Goal: Task Accomplishment & Management: Use online tool/utility

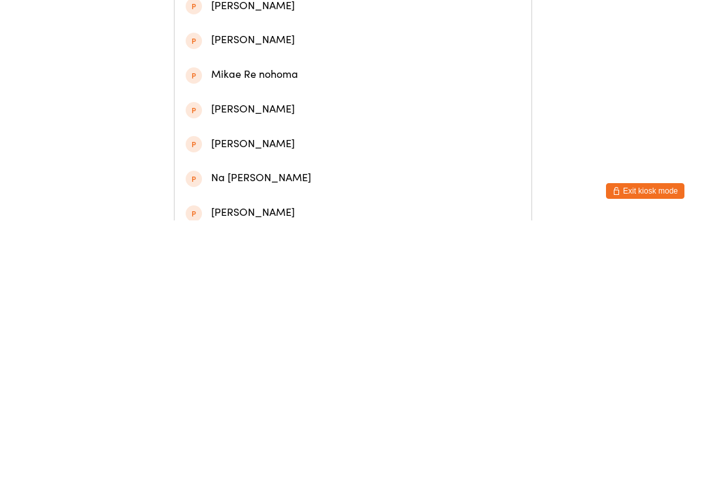
type input "Mikael"
click at [259, 207] on div "Mikael Mohamad Afiq" at bounding box center [353, 201] width 335 height 18
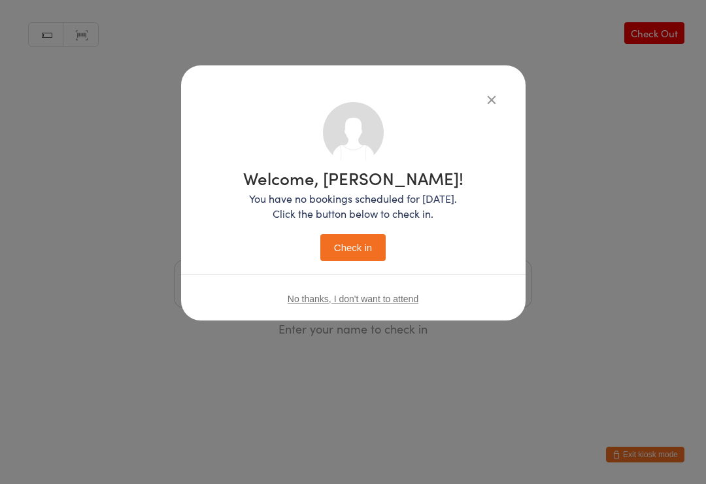
click at [341, 245] on button "Check in" at bounding box center [352, 247] width 65 height 27
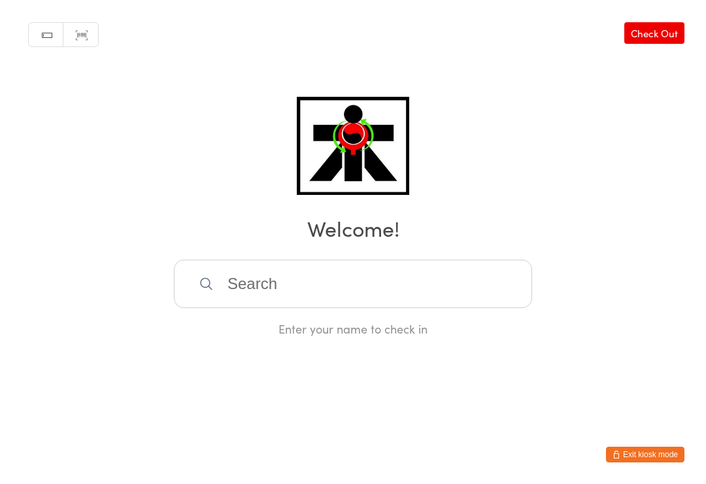
click at [431, 292] on input "search" at bounding box center [353, 283] width 358 height 48
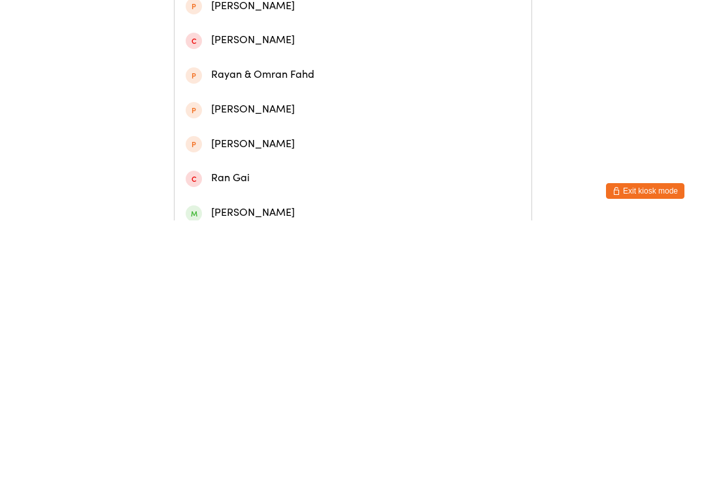
type input "Rayyan"
click at [276, 71] on div "Rayyan Mirwan" at bounding box center [353, 63] width 335 height 18
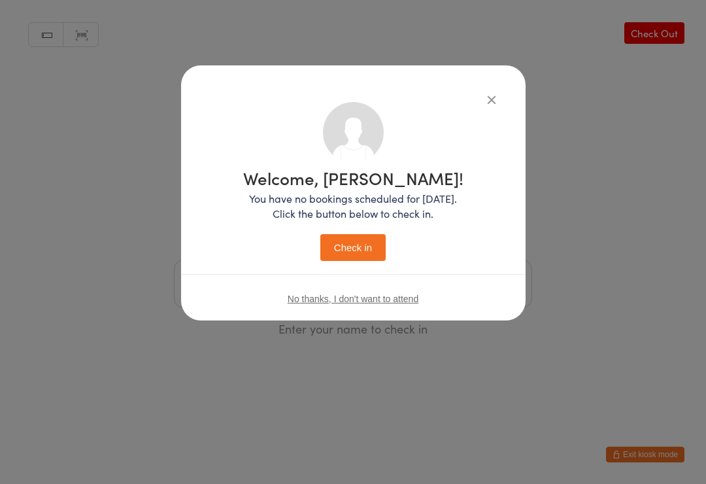
click at [360, 249] on button "Check in" at bounding box center [352, 247] width 65 height 27
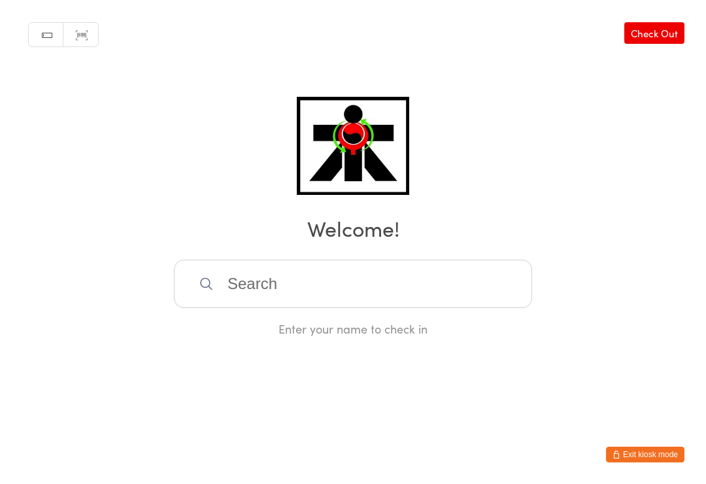
click at [295, 286] on input "search" at bounding box center [353, 283] width 358 height 48
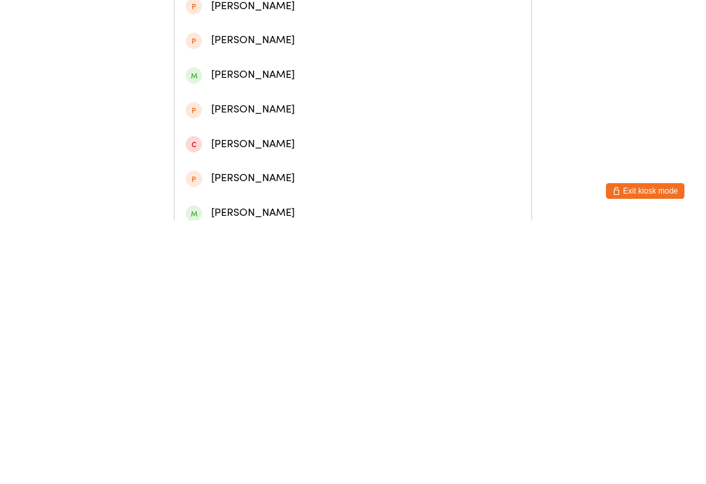
type input "Elena"
click at [278, 134] on div "Elena Fontana" at bounding box center [353, 132] width 335 height 18
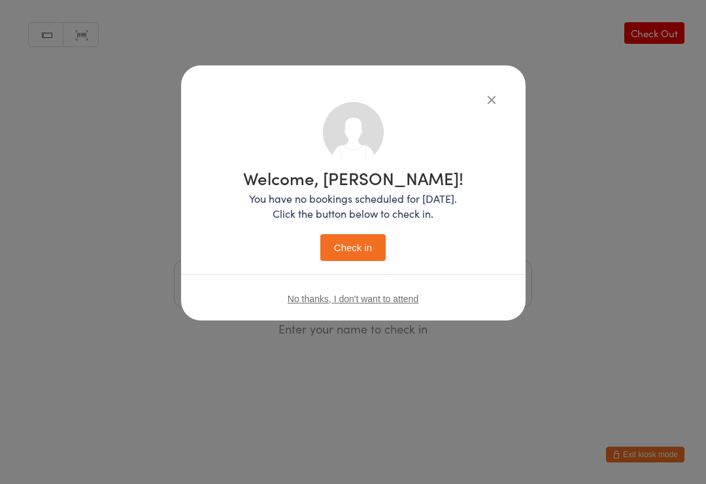
click at [360, 243] on button "Check in" at bounding box center [352, 247] width 65 height 27
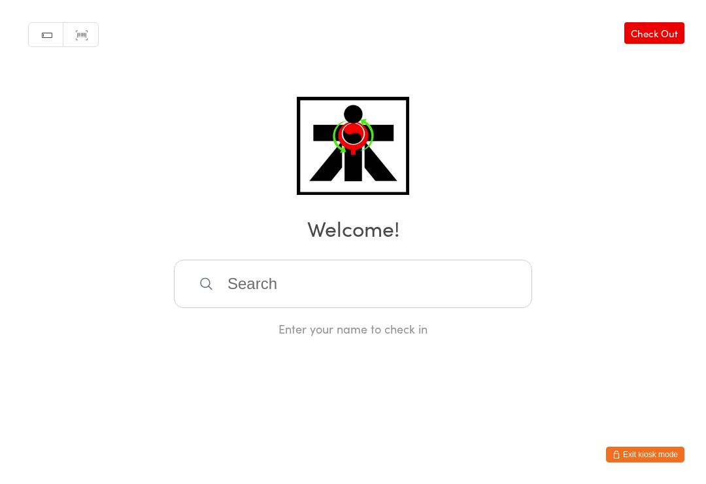
click at [482, 259] on div "Manual search Scanner input Check Out Welcome! Enter your name to check in" at bounding box center [353, 168] width 706 height 337
click at [460, 270] on input "search" at bounding box center [353, 283] width 358 height 48
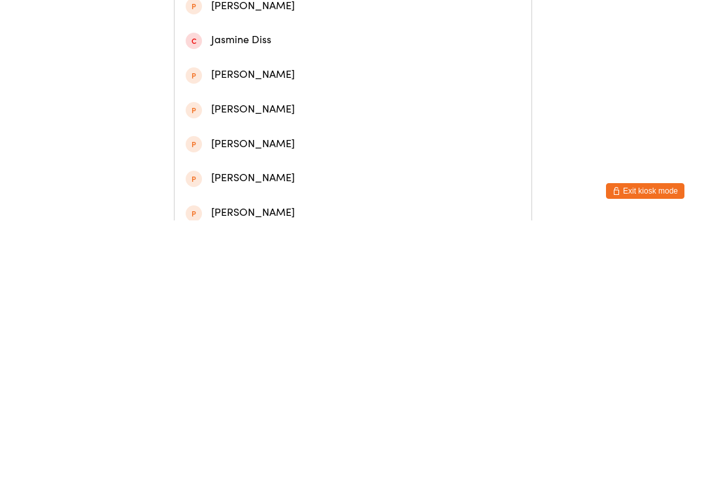
type input "Jasmi"
click at [356, 65] on div "Jasmine Le" at bounding box center [353, 63] width 335 height 18
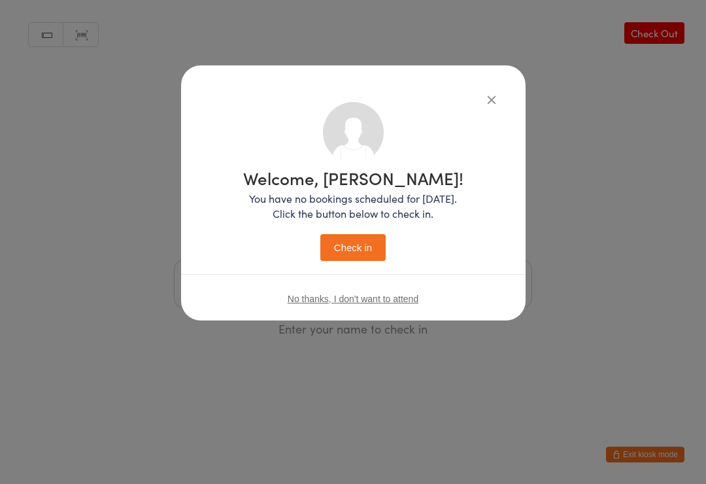
click at [412, 228] on div "Welcome, Jasmine! You have no bookings scheduled for today. Click the button be…" at bounding box center [353, 215] width 220 height 92
click at [365, 258] on button "Check in" at bounding box center [352, 247] width 65 height 27
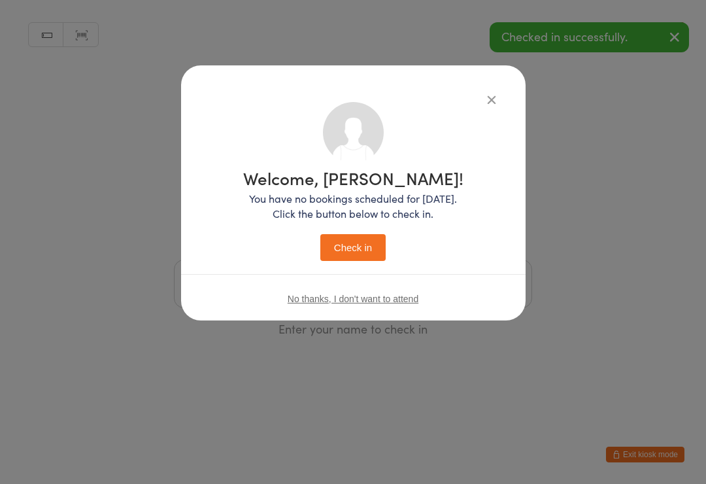
click at [367, 246] on button "Check in" at bounding box center [352, 247] width 65 height 27
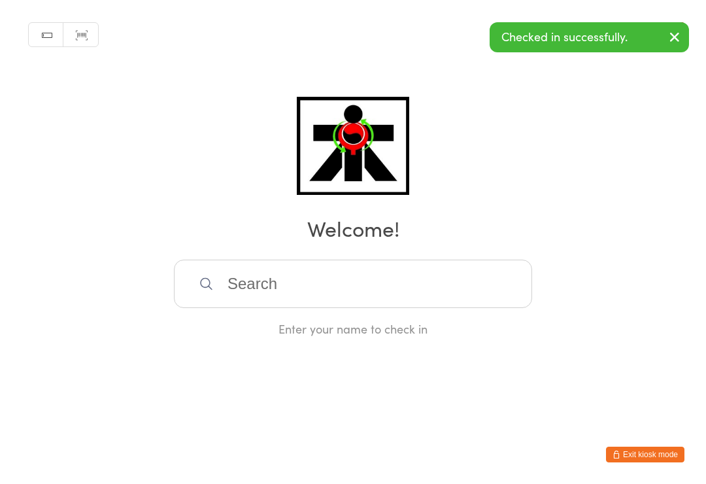
click at [395, 282] on input "search" at bounding box center [353, 283] width 358 height 48
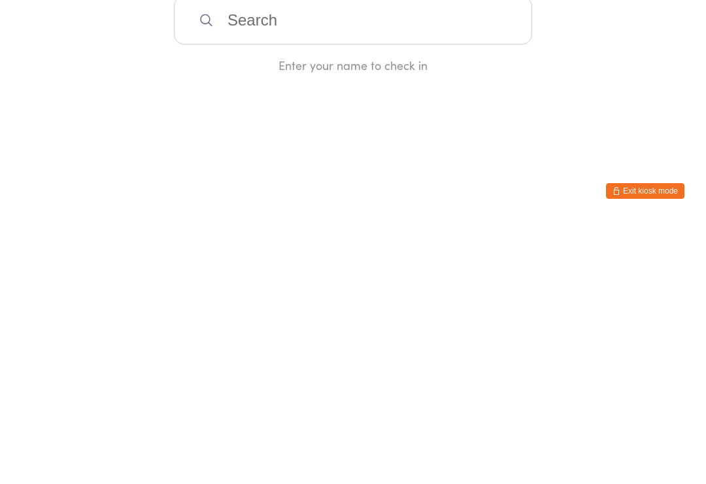
type input "Y"
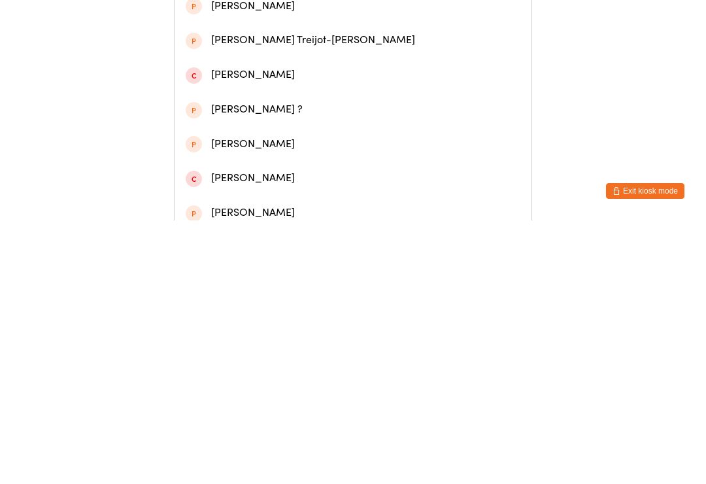
type input "Theo"
click at [337, 71] on div "Theo Le" at bounding box center [353, 63] width 335 height 18
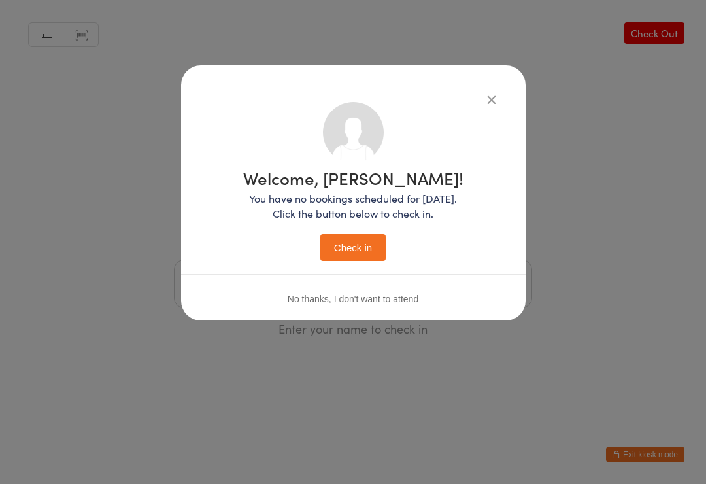
click at [359, 244] on button "Check in" at bounding box center [352, 247] width 65 height 27
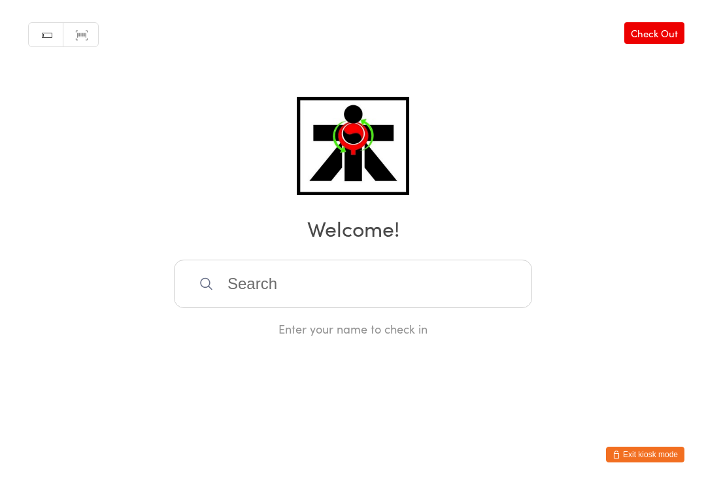
click at [344, 301] on input "search" at bounding box center [353, 283] width 358 height 48
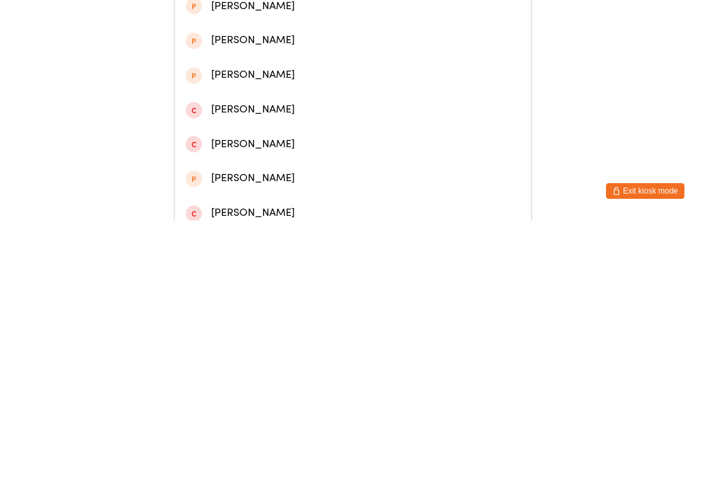
type input "Zach torres"
click at [428, 61] on div "Zach Torres" at bounding box center [353, 63] width 335 height 18
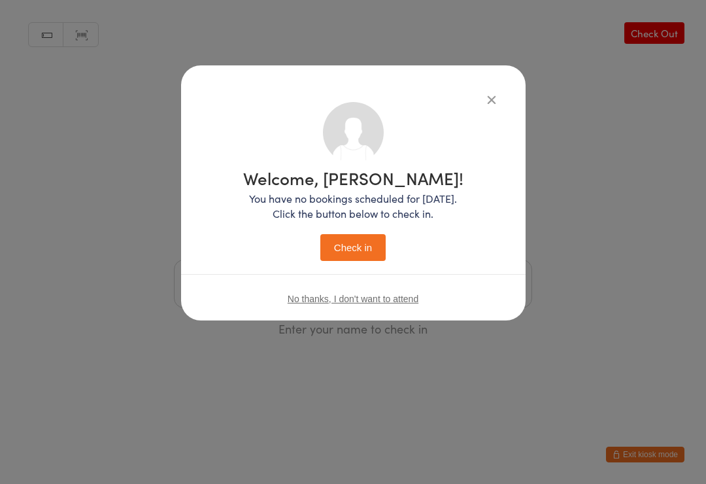
click at [346, 258] on button "Check in" at bounding box center [352, 247] width 65 height 27
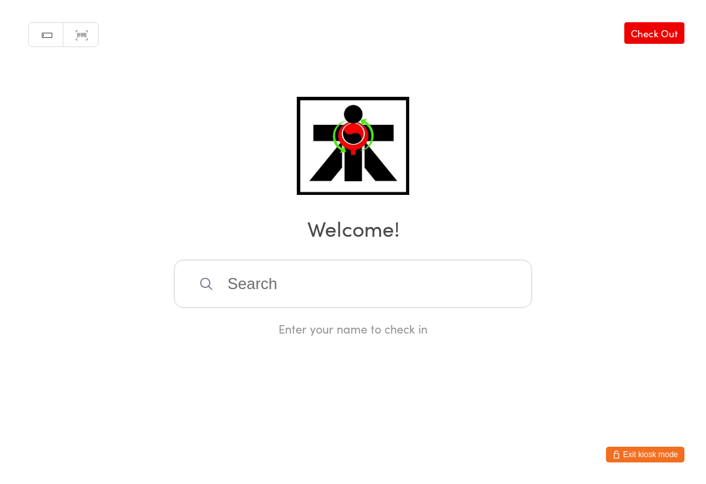
click at [251, 288] on input "search" at bounding box center [353, 283] width 358 height 48
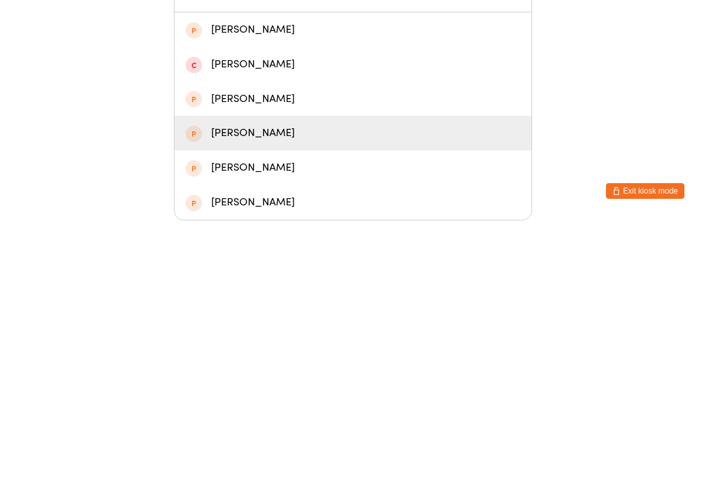
type input "Ezra"
click at [227, 388] on div "Ezra Bunting" at bounding box center [353, 397] width 335 height 18
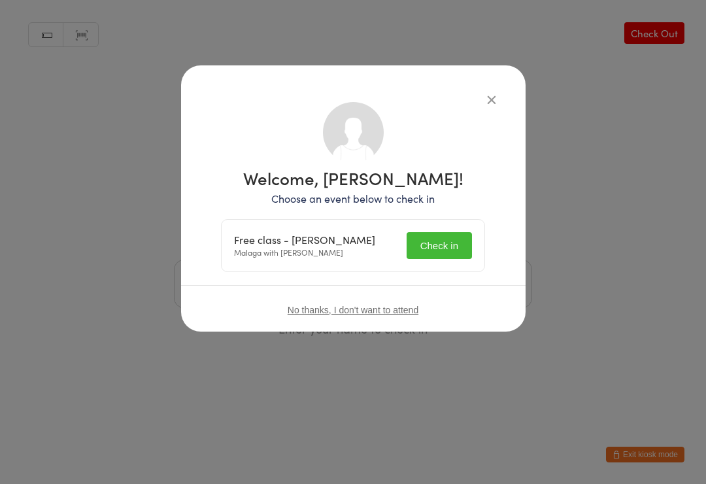
click at [428, 241] on button "Check in" at bounding box center [439, 245] width 65 height 27
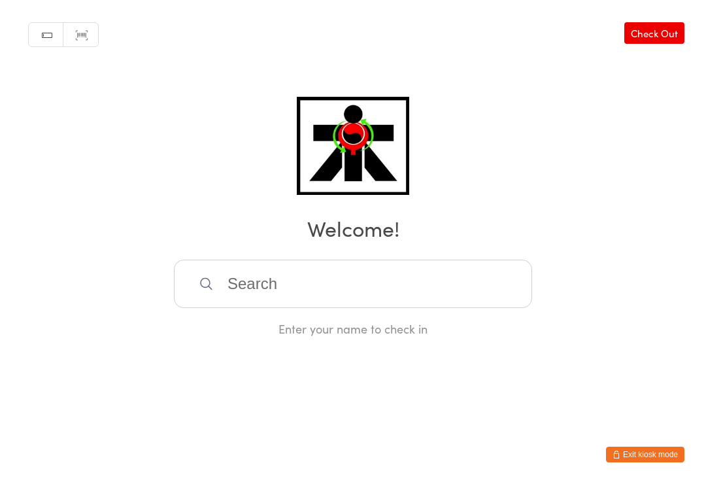
click at [254, 294] on input "search" at bounding box center [353, 283] width 358 height 48
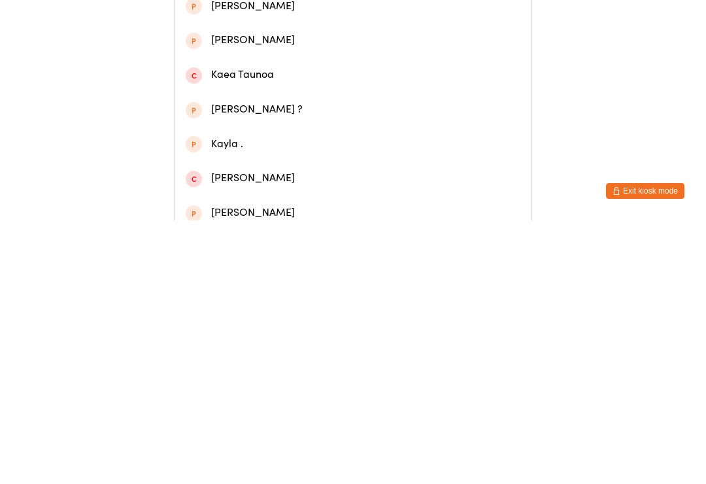
type input "Kaede"
click at [282, 66] on div "Kaede Brooking" at bounding box center [353, 63] width 335 height 18
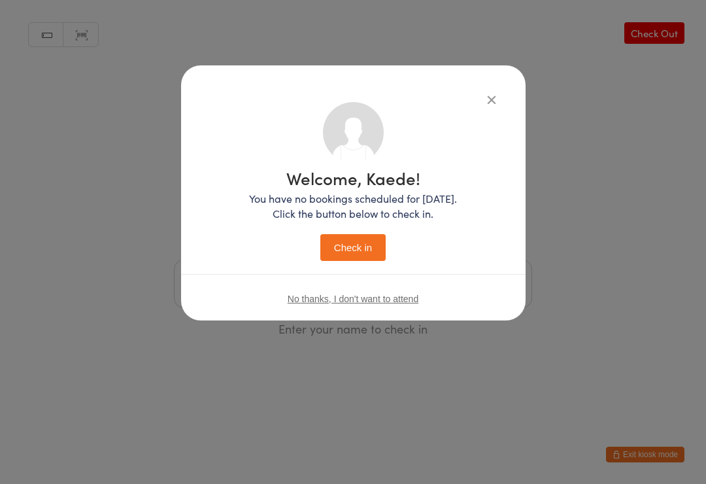
click at [352, 244] on button "Check in" at bounding box center [352, 247] width 65 height 27
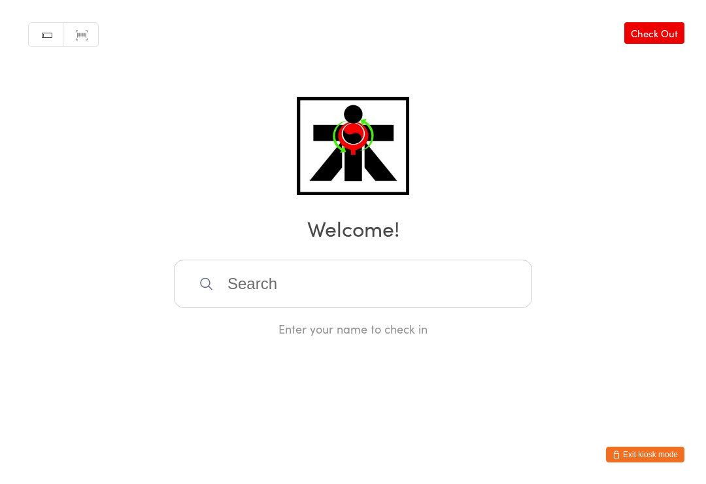
click at [333, 306] on input "search" at bounding box center [353, 283] width 358 height 48
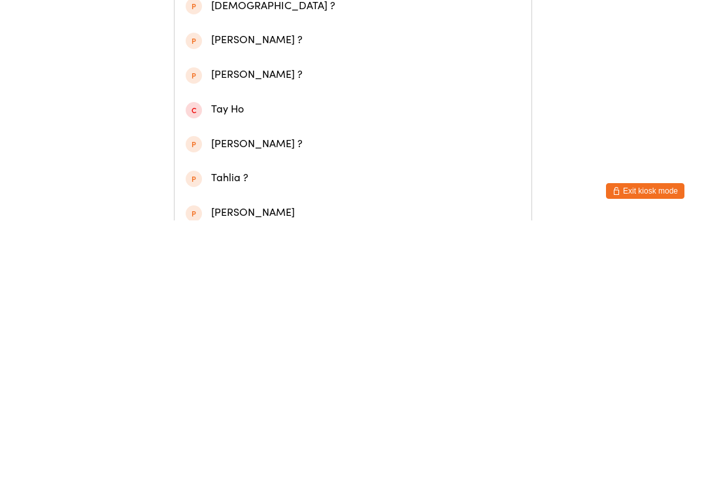
type input "Takapu"
click at [200, 99] on span at bounding box center [194, 98] width 16 height 16
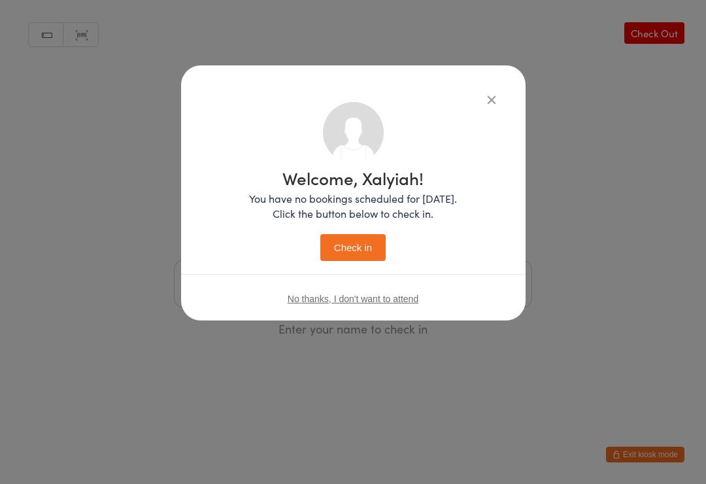
click at [354, 243] on button "Check in" at bounding box center [352, 247] width 65 height 27
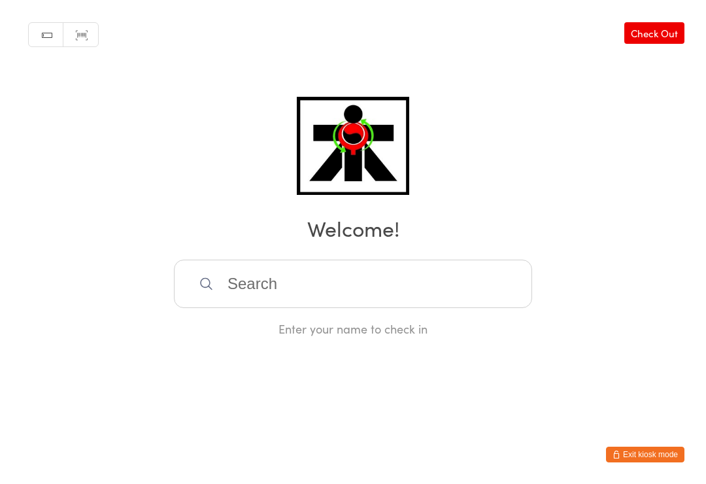
click at [305, 286] on input "search" at bounding box center [353, 283] width 358 height 48
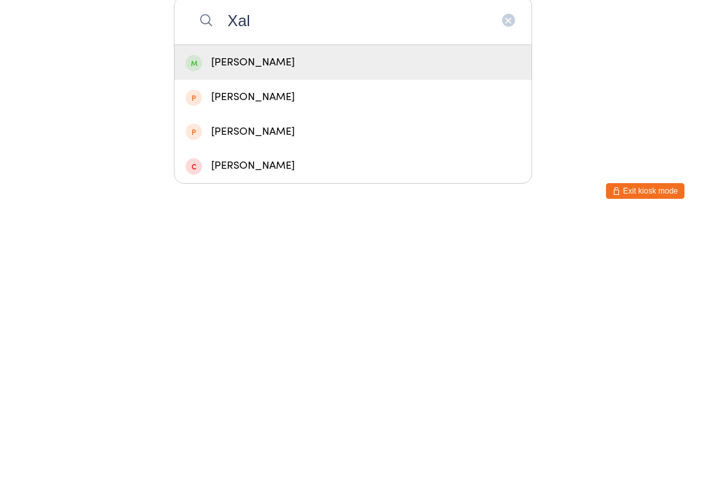
type input "Xal"
click at [435, 317] on div "Xalyiah Takapu" at bounding box center [353, 326] width 335 height 18
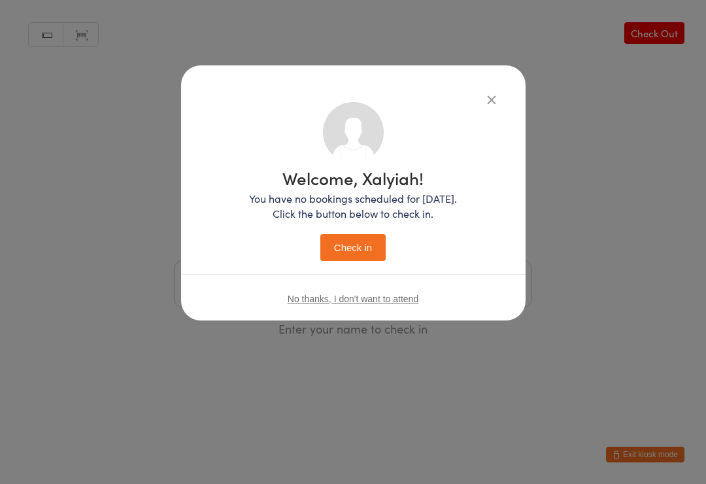
click at [356, 254] on button "Check in" at bounding box center [352, 247] width 65 height 27
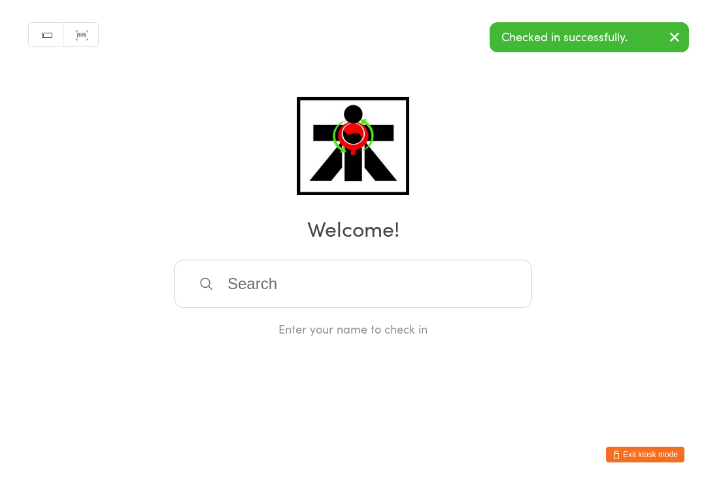
click at [426, 301] on input "search" at bounding box center [353, 283] width 358 height 48
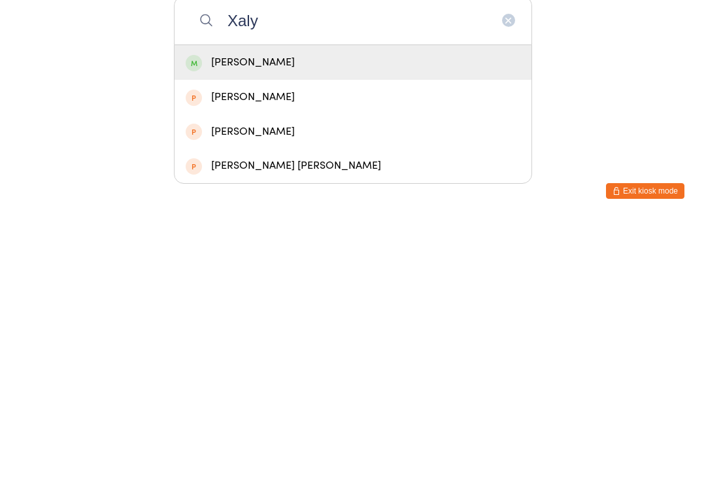
type input "Xaly"
click at [365, 317] on div "Xalyiah Takapu" at bounding box center [353, 326] width 335 height 18
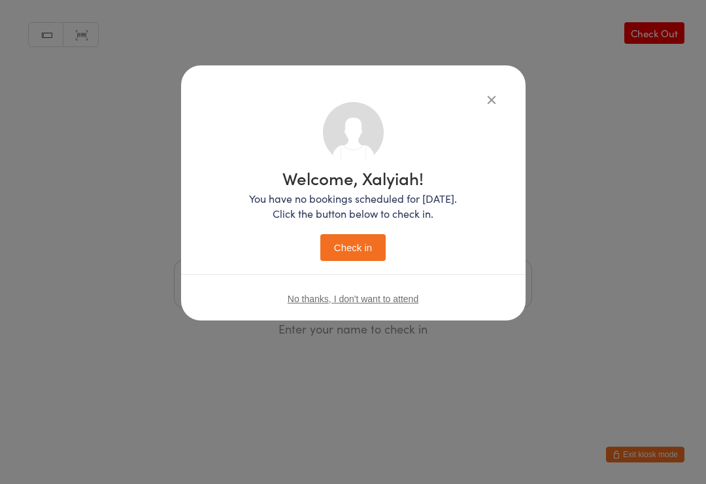
click at [390, 303] on span "No thanks, I don't want to attend" at bounding box center [353, 298] width 131 height 10
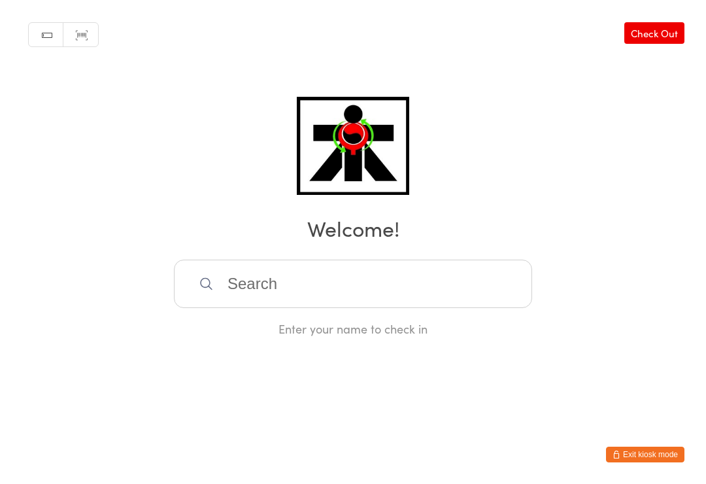
click at [406, 300] on input "search" at bounding box center [353, 283] width 358 height 48
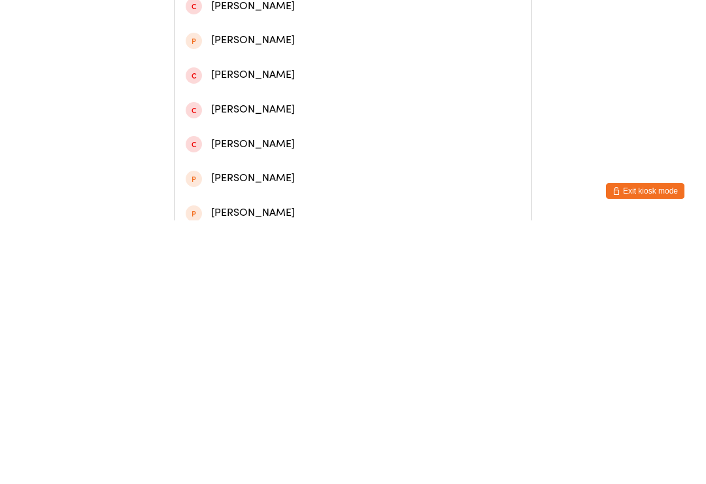
type input "C"
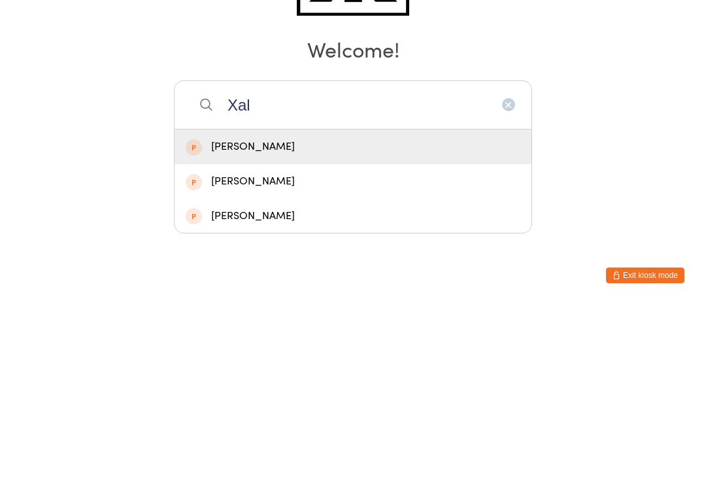
type input "Xaly"
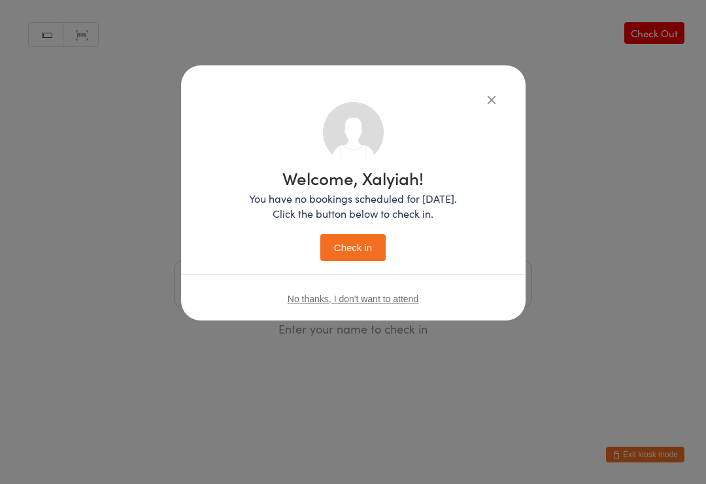
click at [369, 246] on button "Check in" at bounding box center [352, 247] width 65 height 27
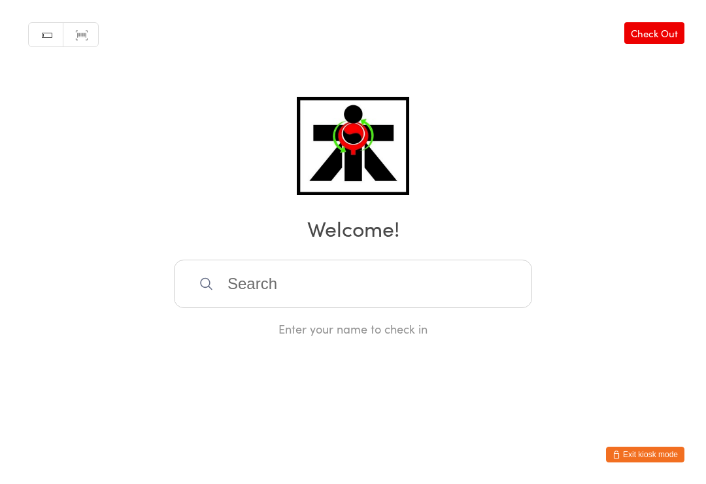
click at [318, 296] on input "search" at bounding box center [353, 283] width 358 height 48
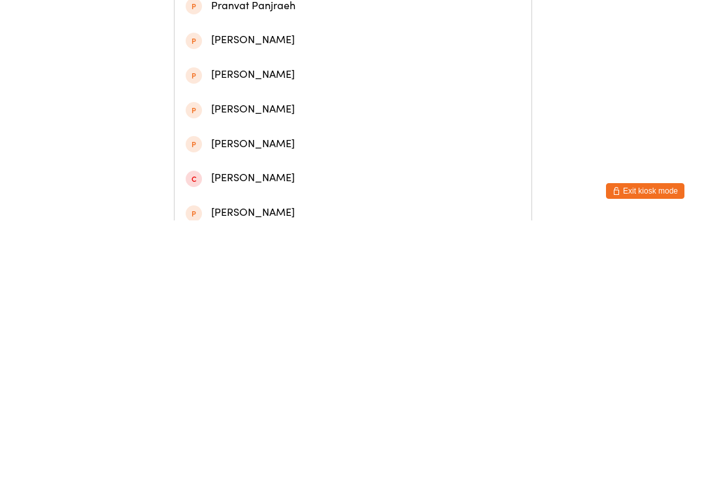
type input "Pranshi"
click at [231, 106] on div "Pranshi Pidhadiya" at bounding box center [353, 97] width 335 height 18
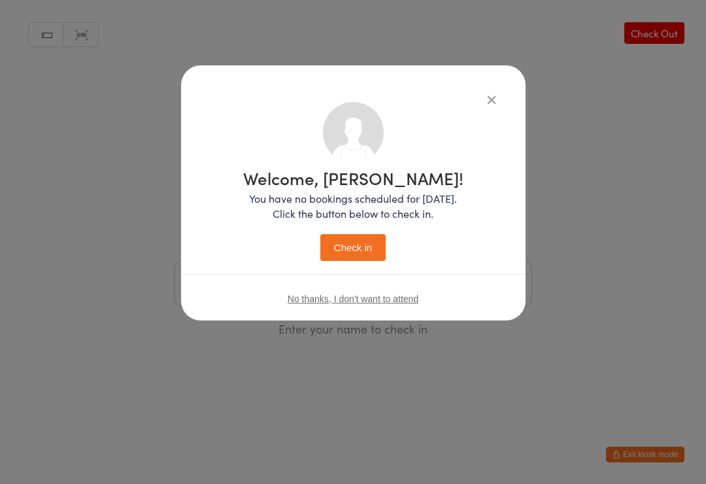
click at [341, 255] on button "Check in" at bounding box center [352, 247] width 65 height 27
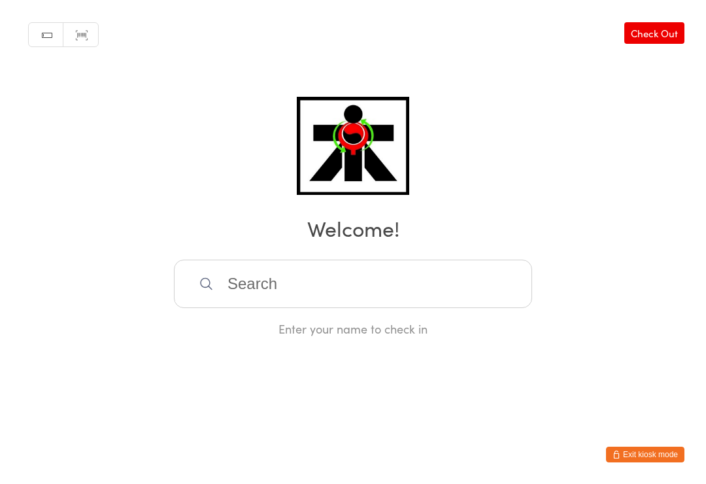
click at [293, 280] on input "search" at bounding box center [353, 283] width 358 height 48
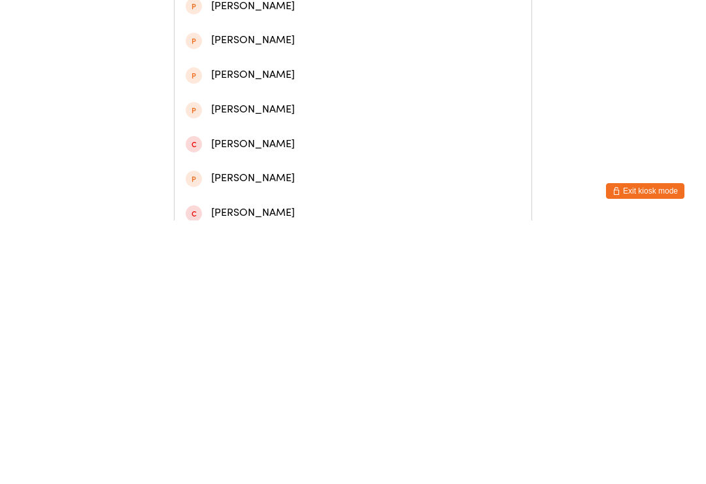
type input "Verlori"
click at [297, 71] on div "Verloria Feldvenn" at bounding box center [353, 63] width 335 height 18
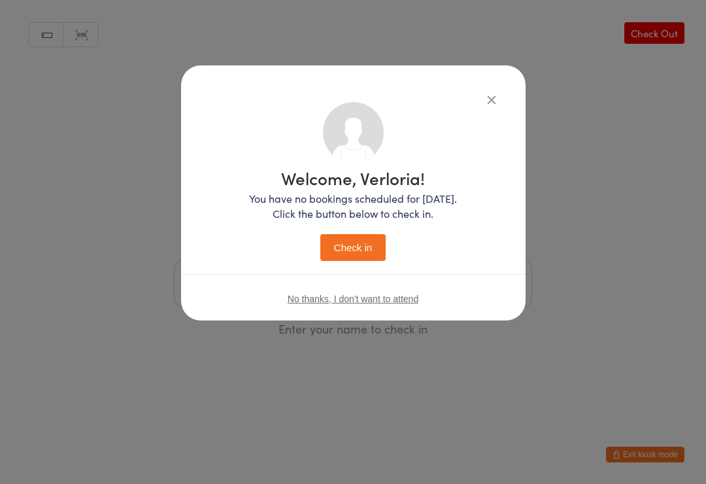
click at [363, 249] on button "Check in" at bounding box center [352, 247] width 65 height 27
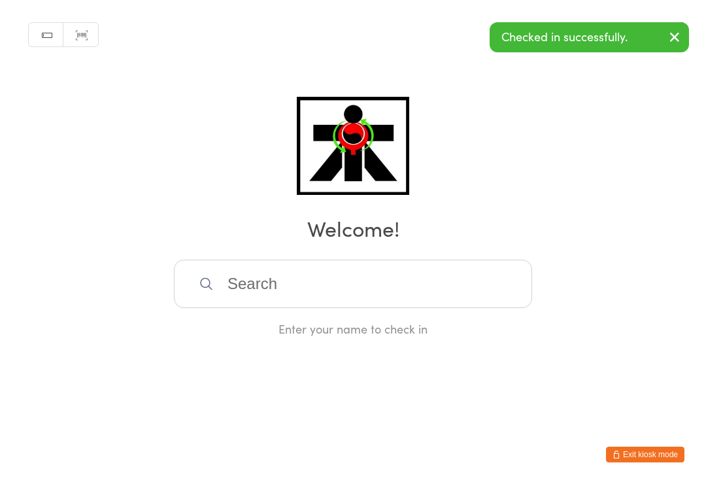
click at [287, 283] on input "search" at bounding box center [353, 283] width 358 height 48
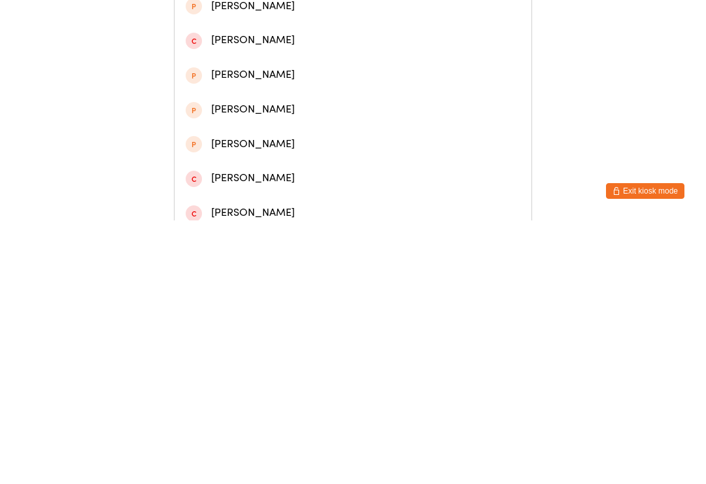
type input "Hailey fe"
click at [289, 102] on div "Hailey Feldvenn" at bounding box center [353, 97] width 335 height 18
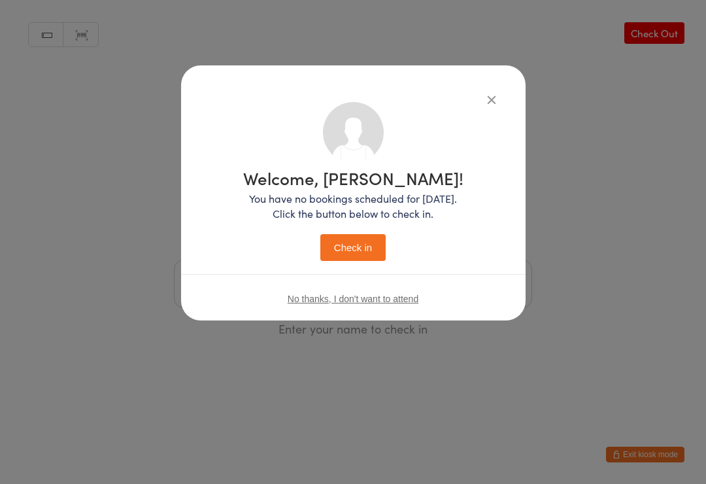
click at [367, 250] on button "Check in" at bounding box center [352, 247] width 65 height 27
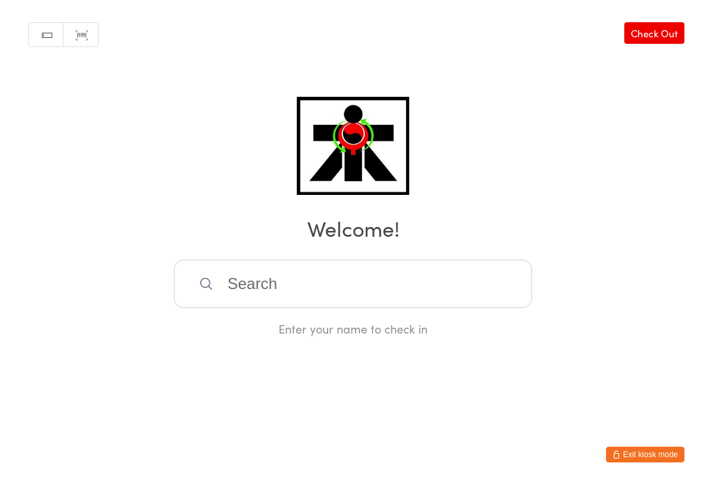
click at [386, 277] on input "search" at bounding box center [353, 283] width 358 height 48
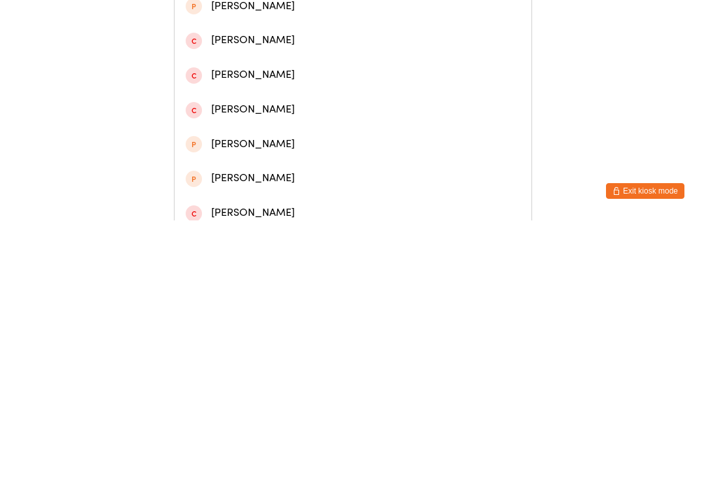
type input "Arlo"
click at [297, 206] on div "Arlo Wenzel-Morrison" at bounding box center [353, 201] width 335 height 18
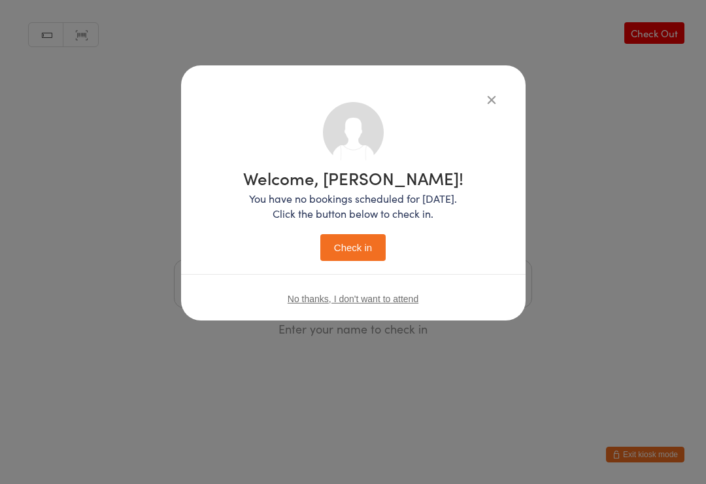
click at [362, 248] on button "Check in" at bounding box center [352, 247] width 65 height 27
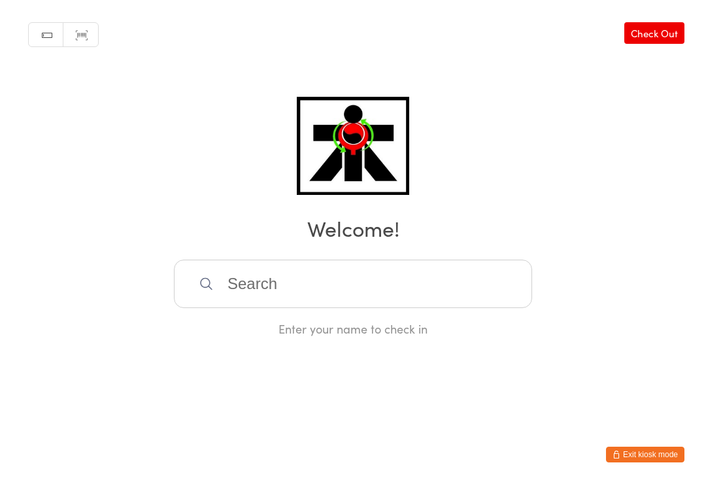
click at [271, 292] on input "search" at bounding box center [353, 283] width 358 height 48
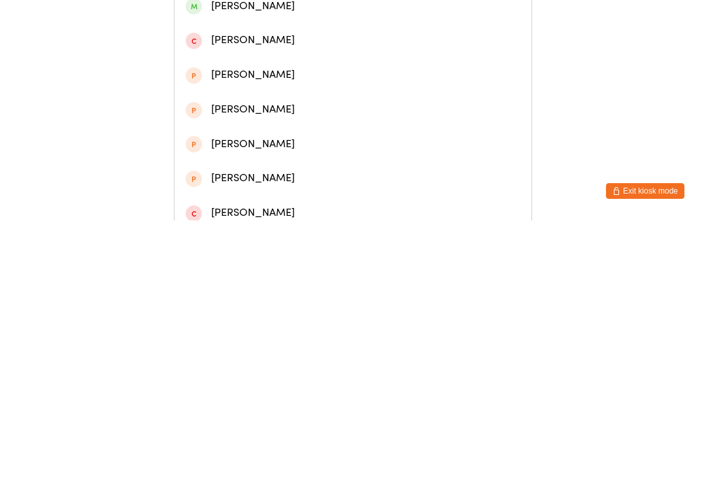
type input "Matteo"
click at [259, 137] on div "Matteo Barzasi" at bounding box center [353, 132] width 335 height 18
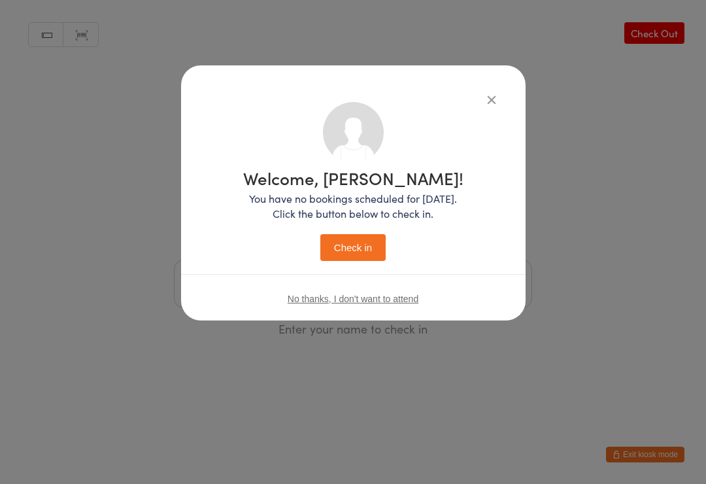
click at [370, 247] on button "Check in" at bounding box center [352, 247] width 65 height 27
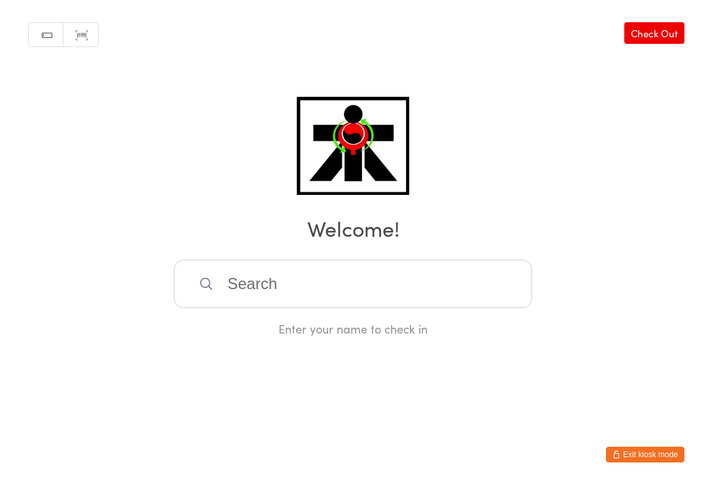
click at [346, 293] on input "search" at bounding box center [353, 283] width 358 height 48
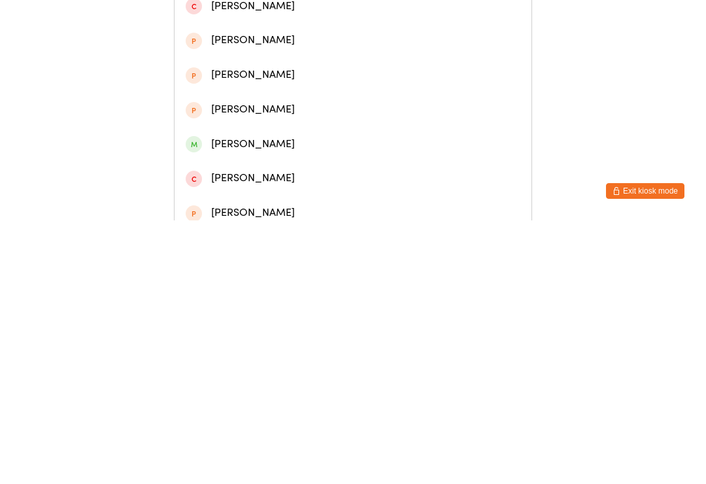
type input "[PERSON_NAME]"
click at [246, 139] on div "[PERSON_NAME]" at bounding box center [353, 132] width 335 height 18
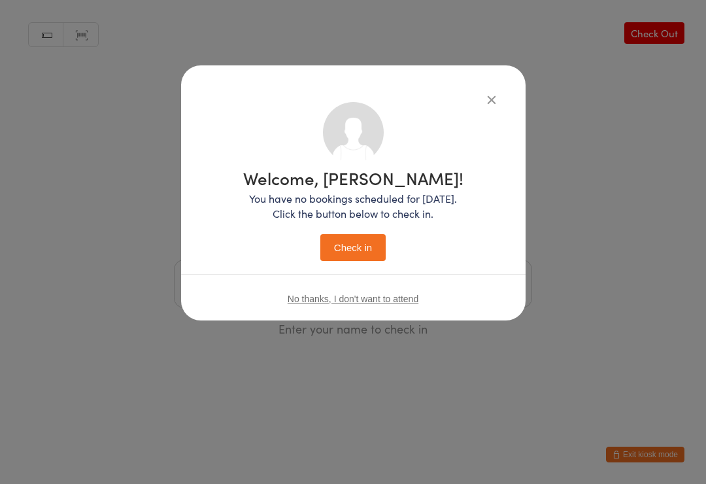
click at [361, 246] on button "Check in" at bounding box center [352, 247] width 65 height 27
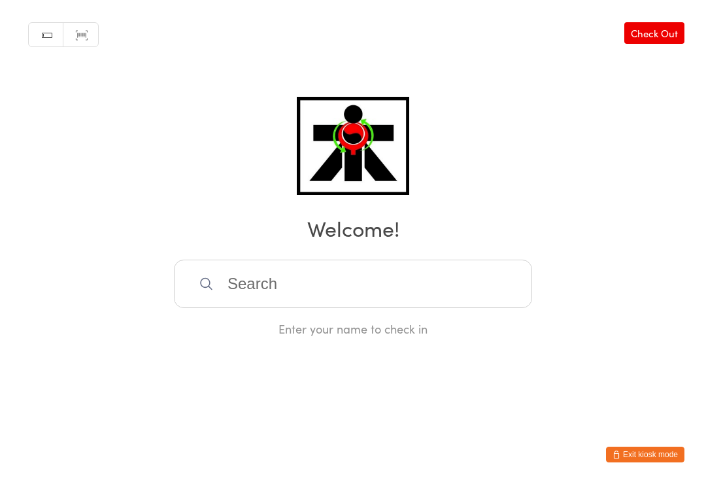
click at [394, 271] on input "search" at bounding box center [353, 283] width 358 height 48
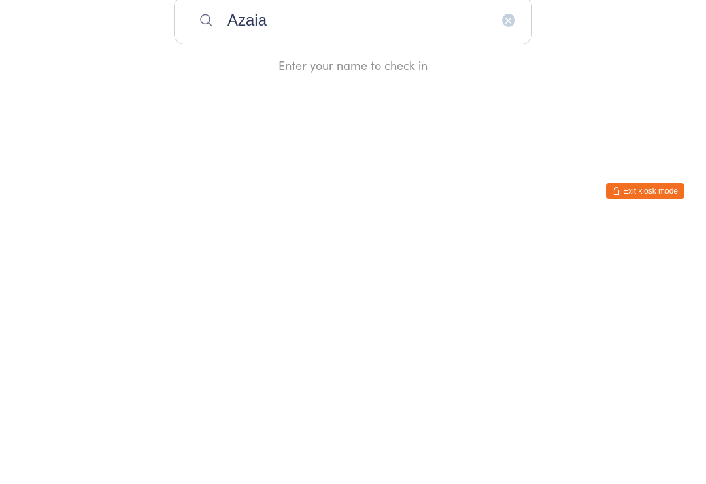
type input "Azaiah"
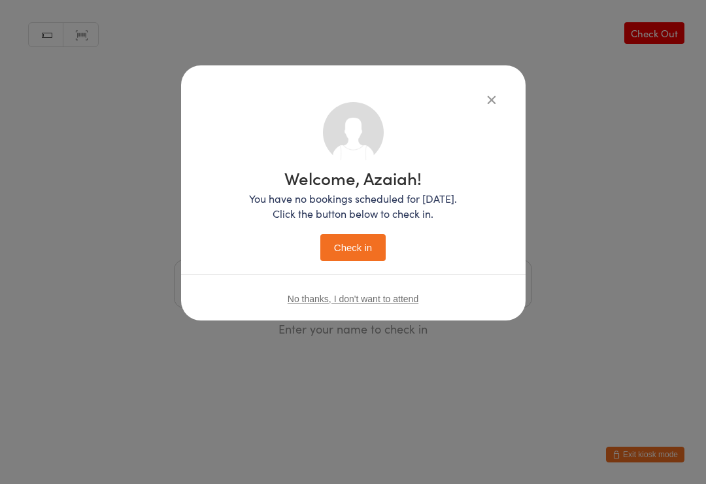
click at [335, 255] on button "Check in" at bounding box center [352, 247] width 65 height 27
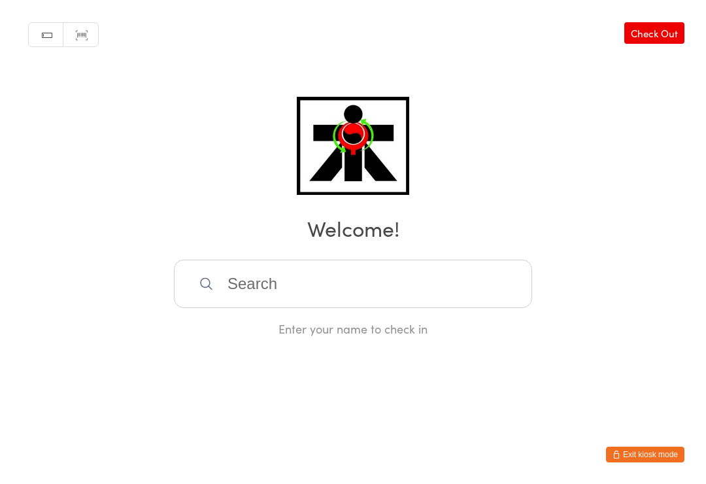
click at [361, 307] on input "search" at bounding box center [353, 283] width 358 height 48
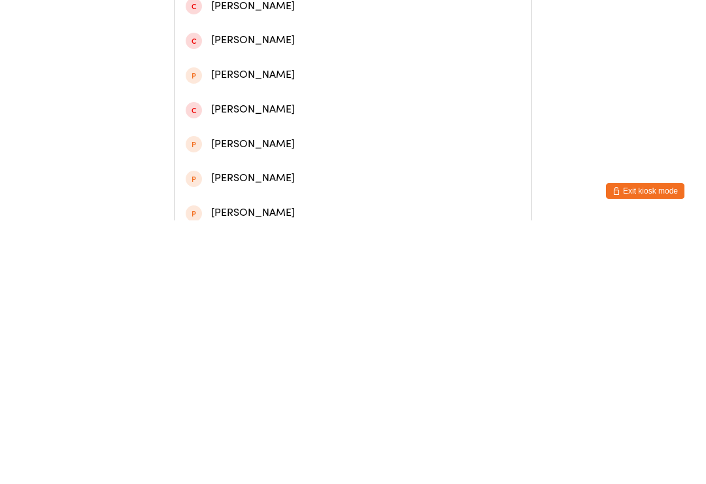
type input "Alika"
click at [316, 67] on div "Alika Chiziko" at bounding box center [353, 63] width 335 height 18
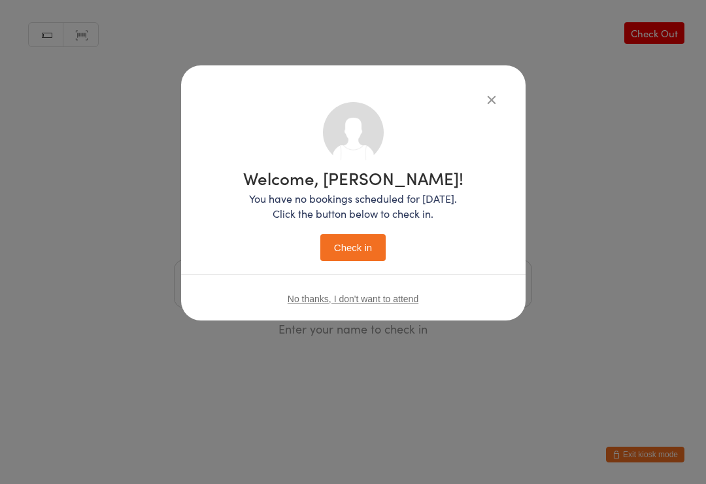
click at [371, 239] on button "Check in" at bounding box center [352, 247] width 65 height 27
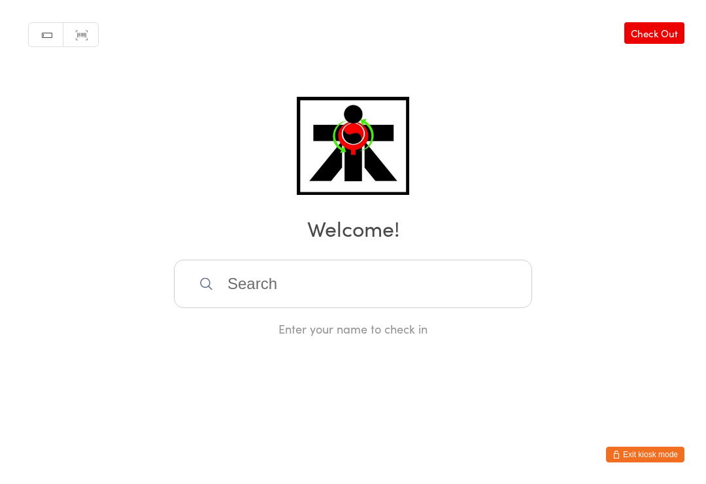
click at [299, 285] on input "search" at bounding box center [353, 283] width 358 height 48
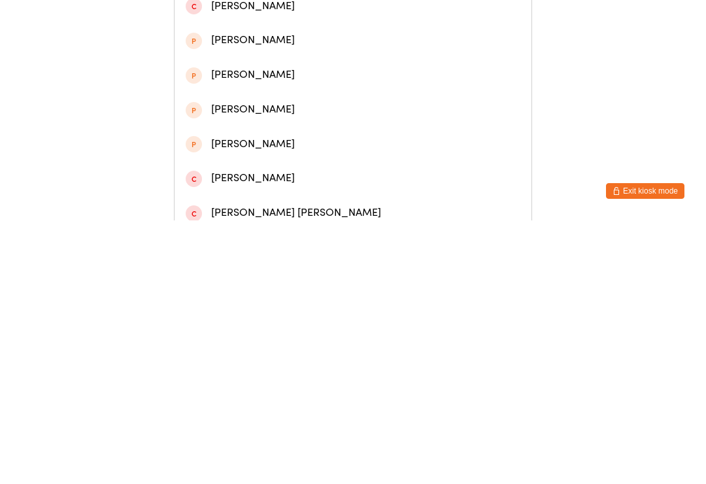
type input "Carter ho"
click at [228, 79] on div "Carter Hotchkin" at bounding box center [353, 62] width 357 height 35
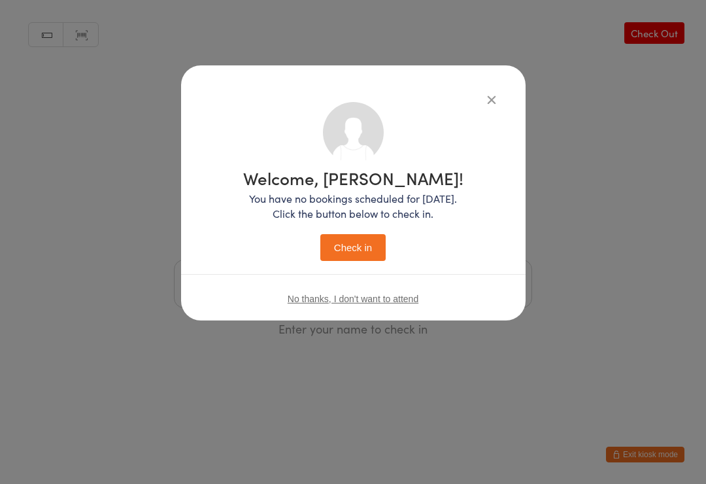
click at [352, 245] on button "Check in" at bounding box center [352, 247] width 65 height 27
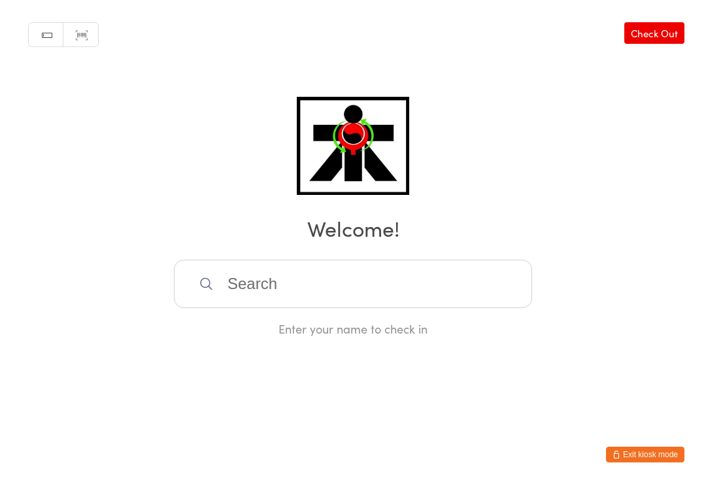
click at [269, 280] on input "search" at bounding box center [353, 283] width 358 height 48
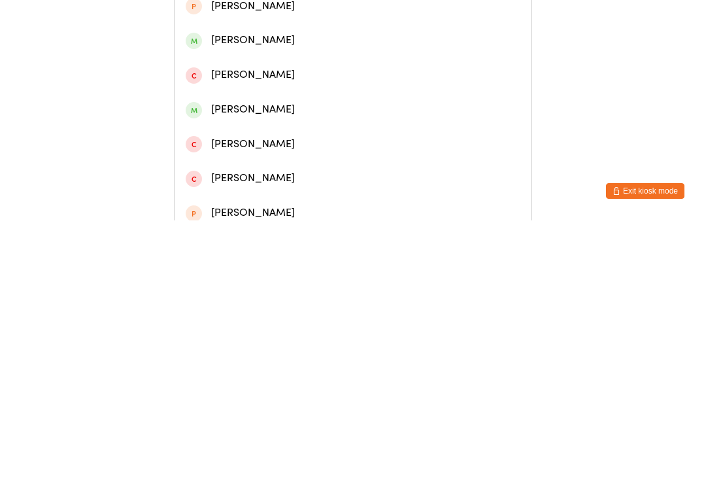
type input "Alex goodw"
click at [282, 97] on div "Alexander Goodwin" at bounding box center [353, 97] width 335 height 18
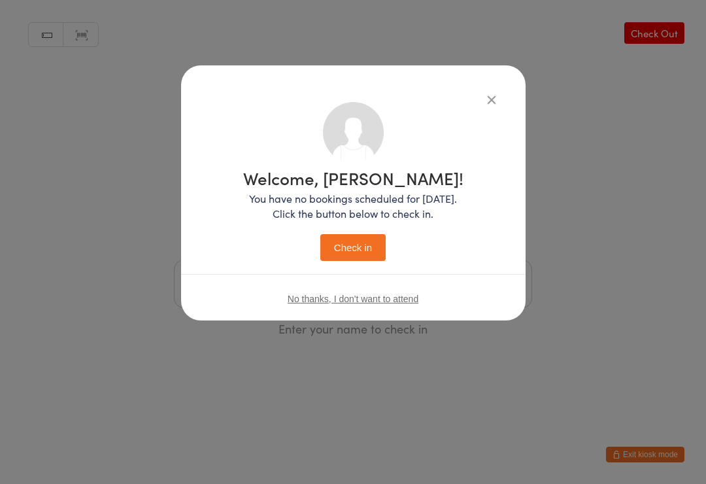
click at [351, 246] on button "Check in" at bounding box center [352, 247] width 65 height 27
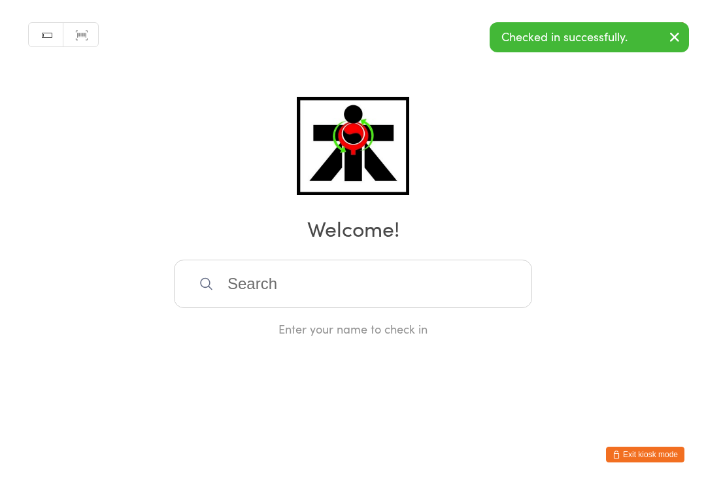
click at [260, 276] on input "search" at bounding box center [353, 283] width 358 height 48
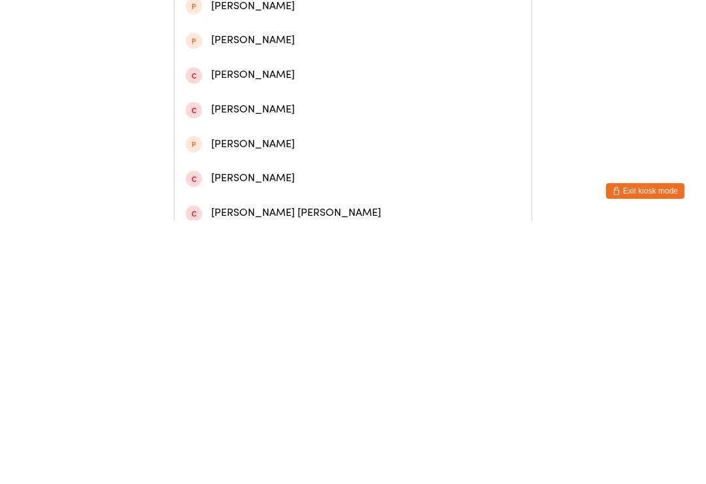
type input "Carter h"
click at [273, 205] on div "Carter Hotchkin" at bounding box center [353, 201] width 335 height 18
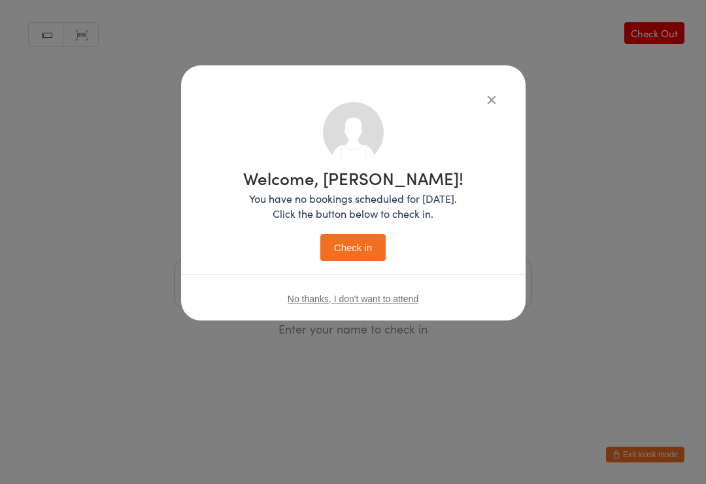
click at [361, 248] on button "Check in" at bounding box center [352, 247] width 65 height 27
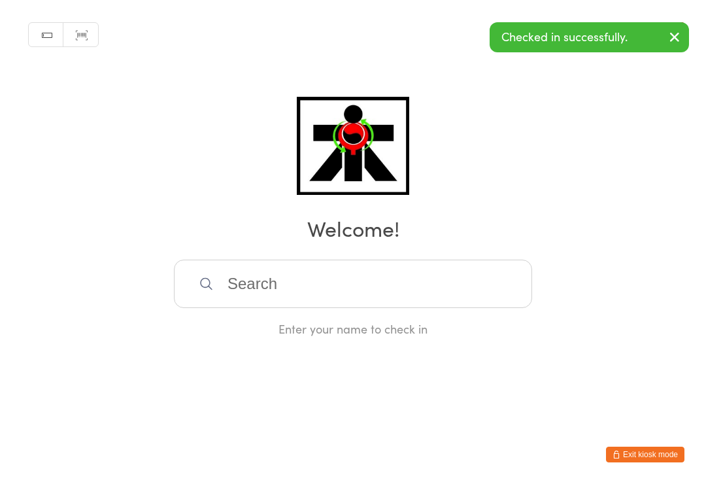
click at [255, 287] on input "search" at bounding box center [353, 283] width 358 height 48
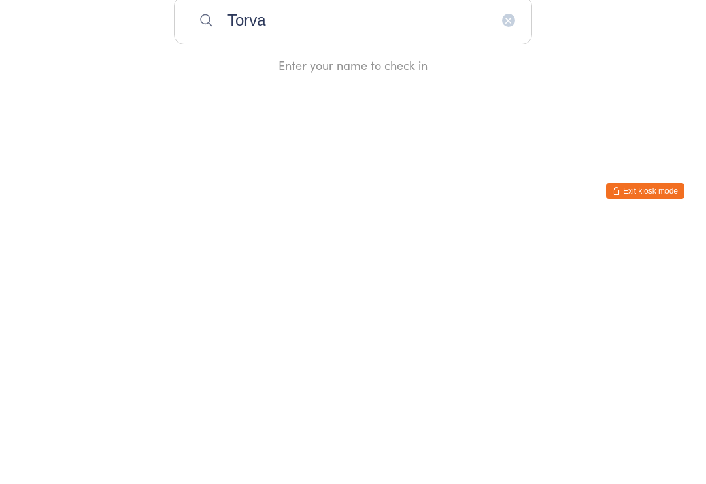
type input "Torvan"
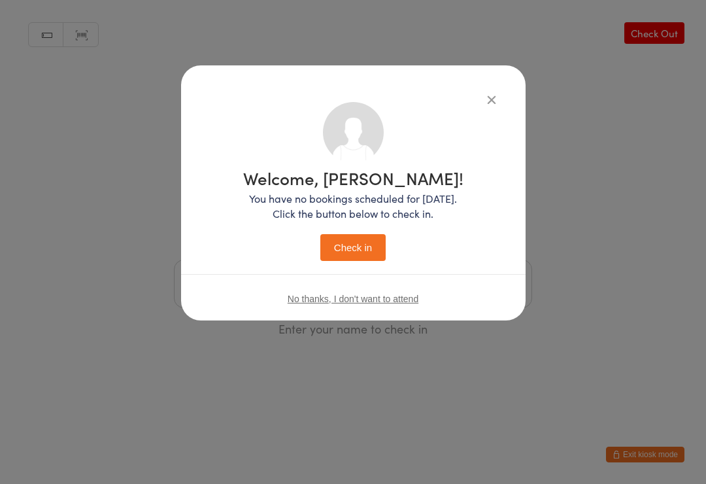
click at [356, 256] on button "Check in" at bounding box center [352, 247] width 65 height 27
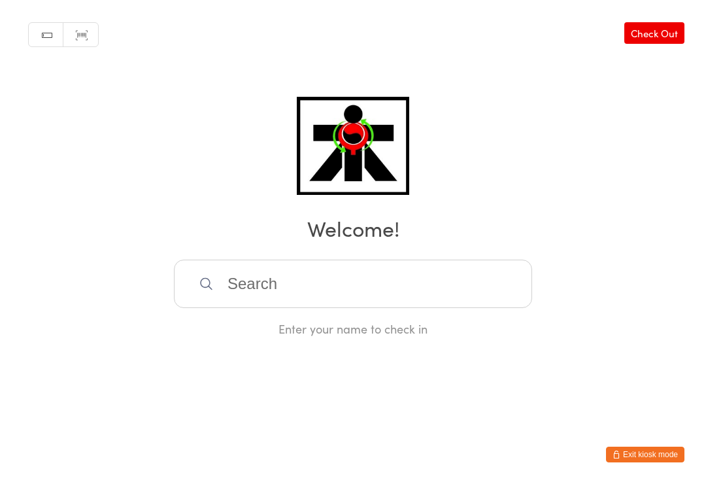
click at [256, 283] on input "search" at bounding box center [353, 283] width 358 height 48
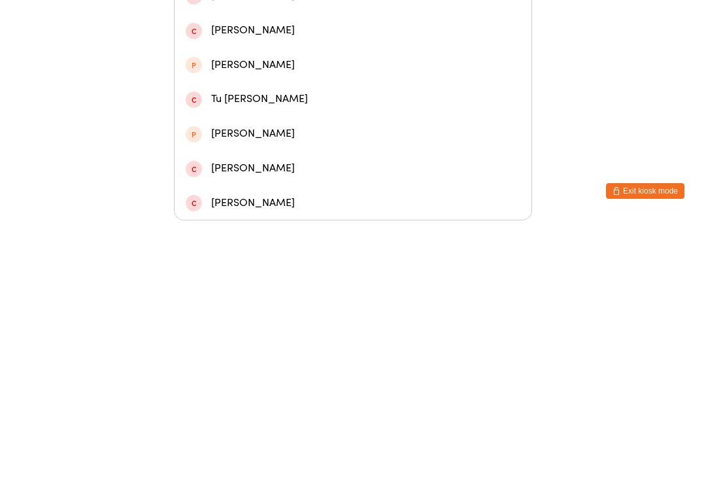
type input "Huzau"
click at [270, 147] on div "Aaliyah Huzau" at bounding box center [353, 156] width 335 height 18
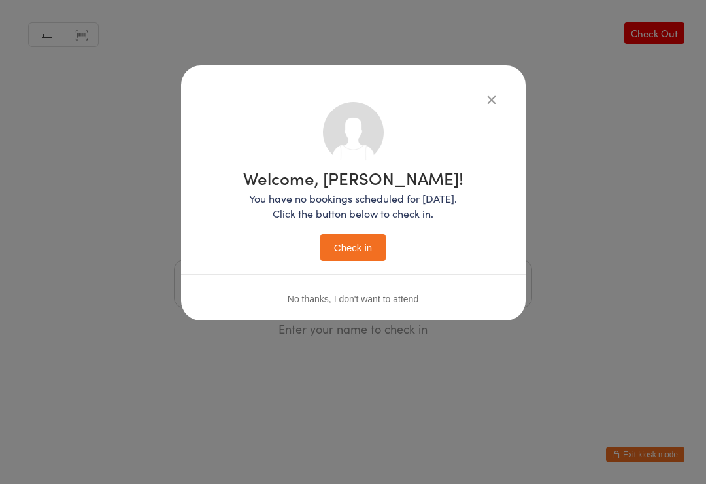
click at [356, 248] on button "Check in" at bounding box center [352, 247] width 65 height 27
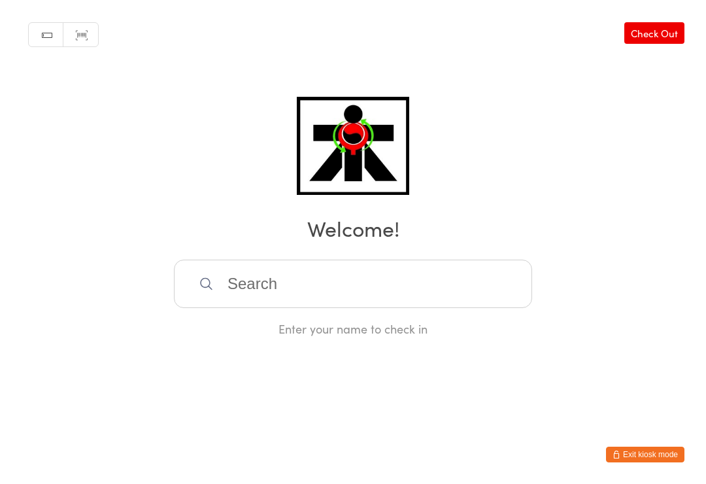
click at [457, 294] on input "search" at bounding box center [353, 283] width 358 height 48
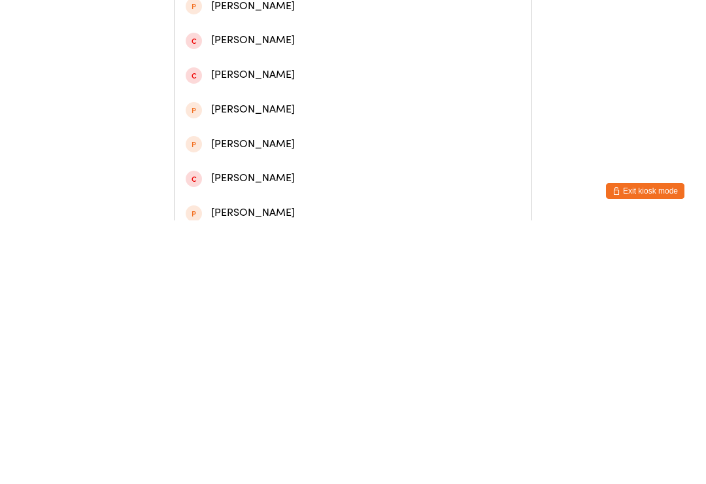
type input "Michael cotchin"
click at [254, 71] on div "Michael Cotchin" at bounding box center [353, 63] width 335 height 18
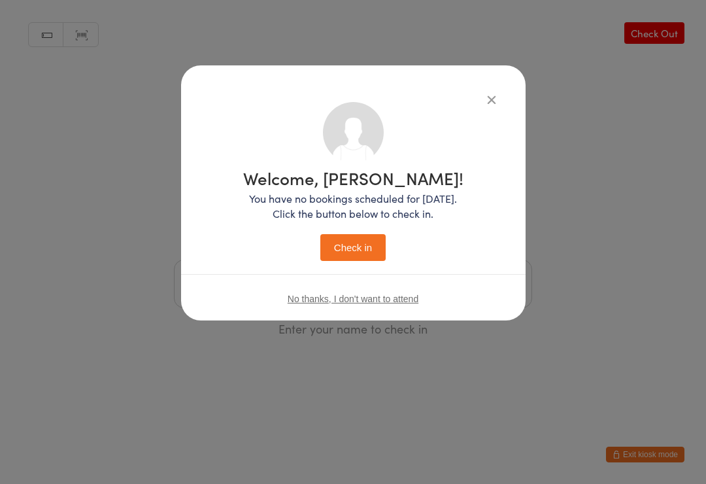
click at [360, 249] on button "Check in" at bounding box center [352, 247] width 65 height 27
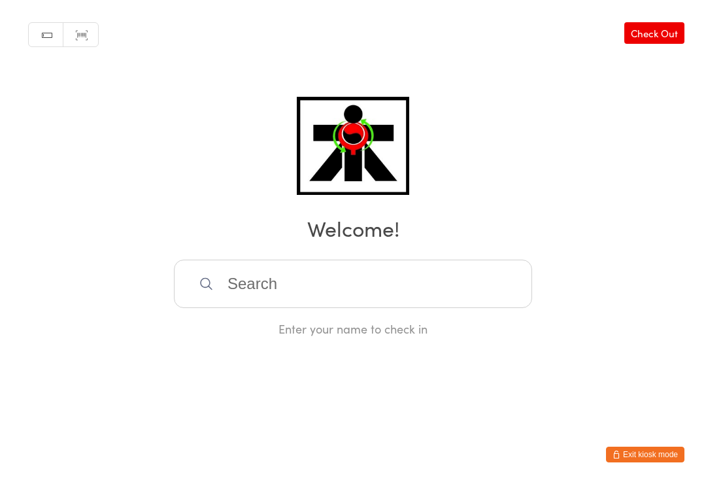
click at [441, 301] on input "search" at bounding box center [353, 283] width 358 height 48
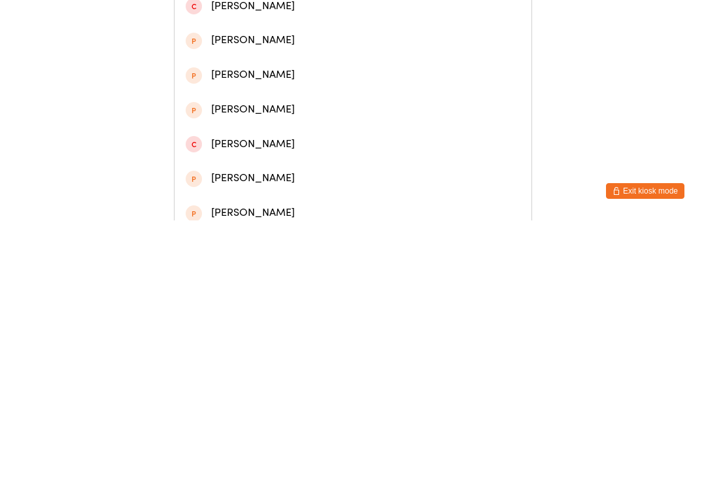
type input "James hun"
click at [247, 71] on div "James Hunt" at bounding box center [353, 63] width 335 height 18
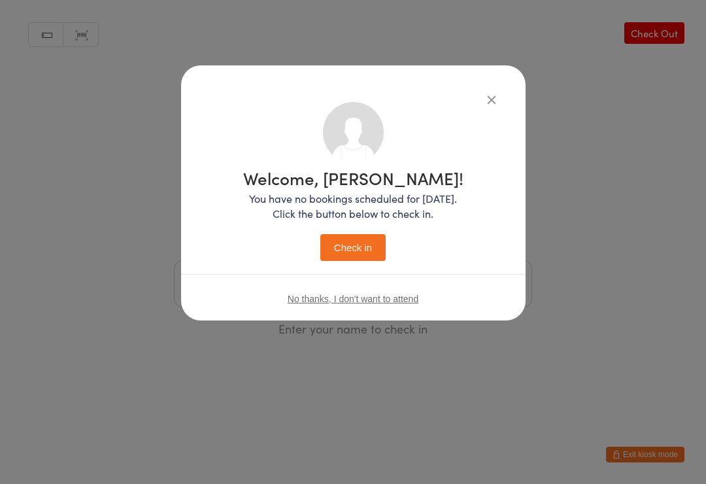
click at [350, 247] on button "Check in" at bounding box center [352, 247] width 65 height 27
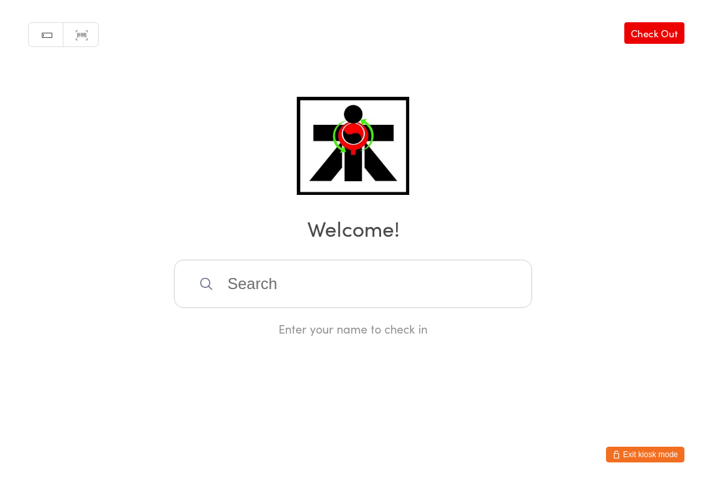
click at [276, 280] on input "search" at bounding box center [353, 283] width 358 height 48
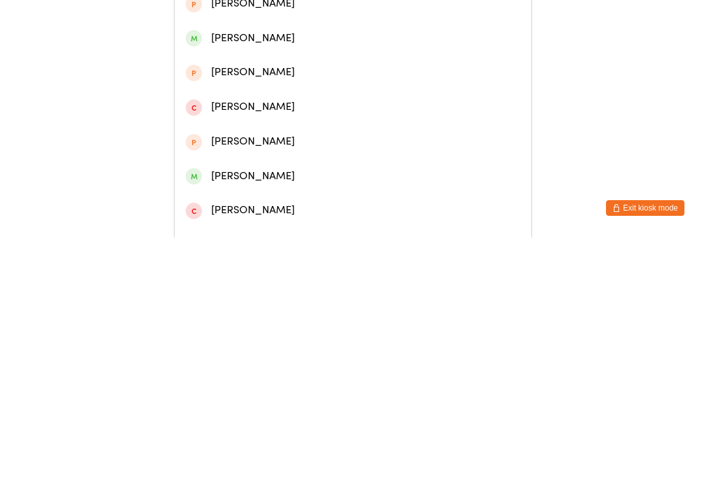
scroll to position [125, 0]
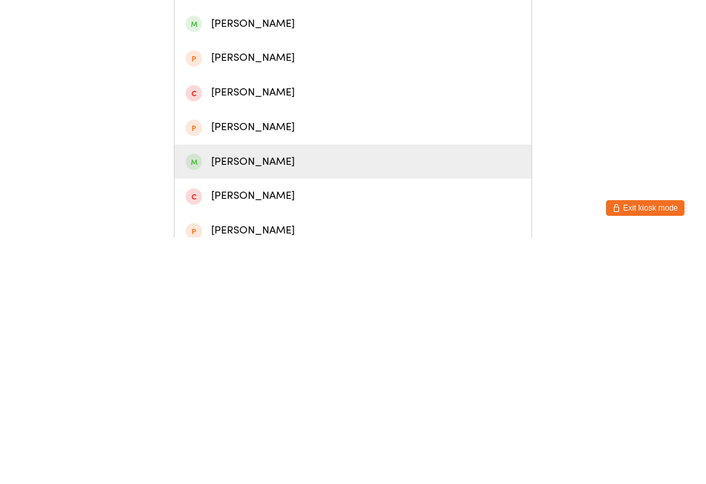
type input "Matteo"
click at [307, 399] on div "Matteo Rossi Longo" at bounding box center [353, 408] width 335 height 18
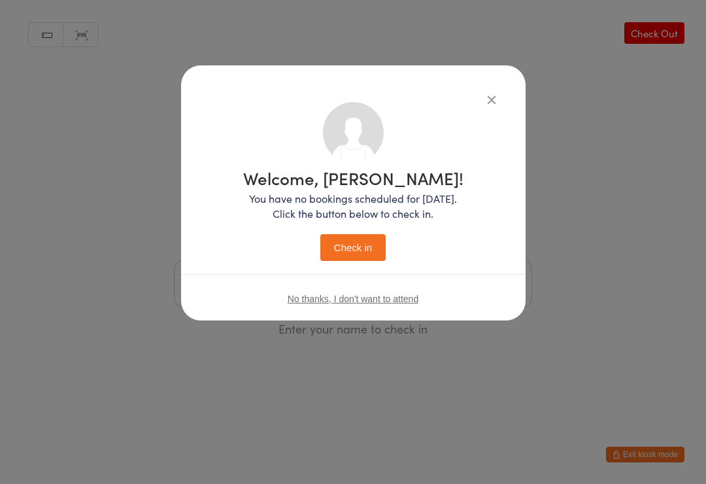
click at [346, 257] on button "Check in" at bounding box center [352, 247] width 65 height 27
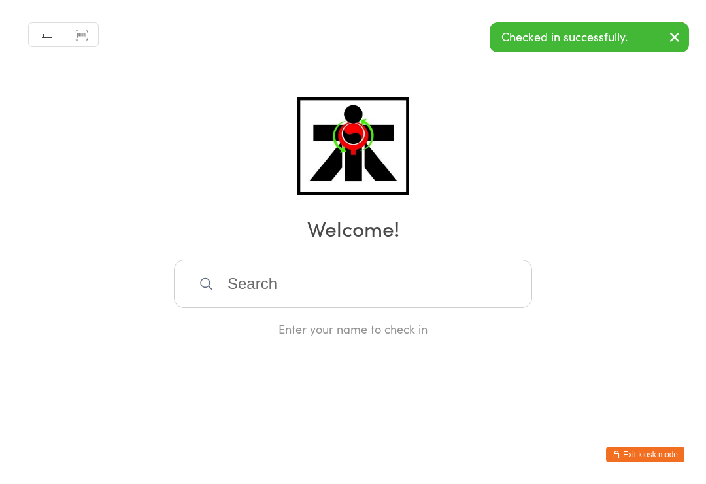
click at [264, 284] on input "search" at bounding box center [353, 283] width 358 height 48
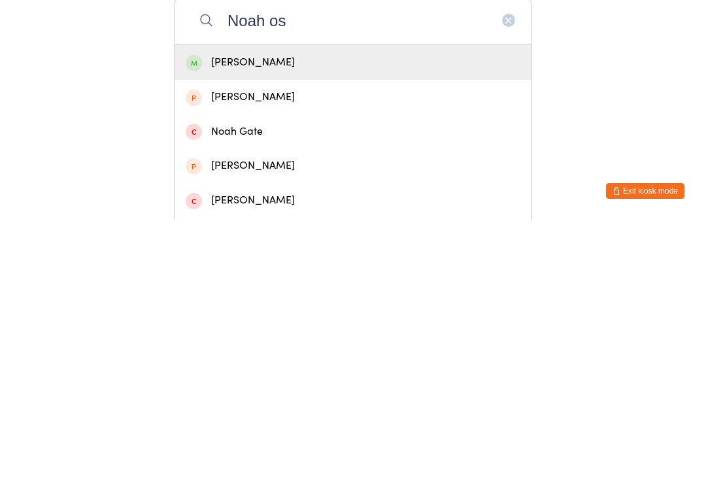
type input "Noah os"
click at [311, 317] on div "Noah Osorio" at bounding box center [353, 326] width 335 height 18
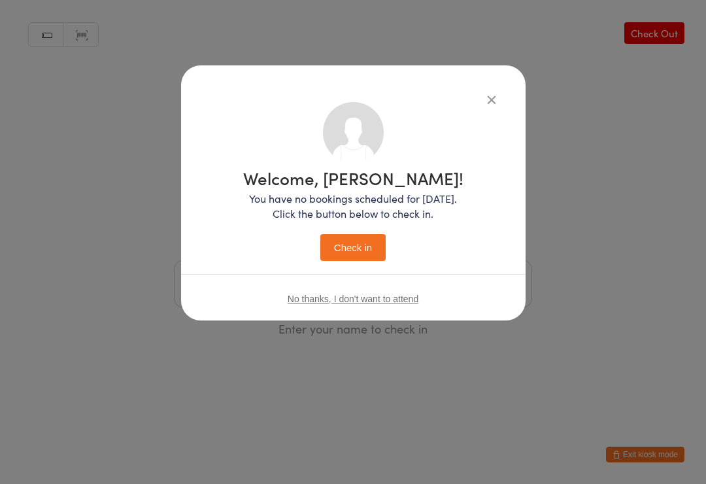
click at [351, 248] on button "Check in" at bounding box center [352, 247] width 65 height 27
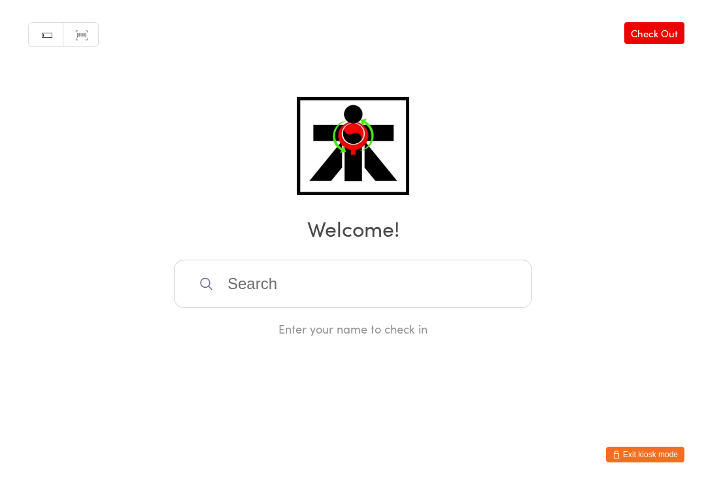
click at [295, 284] on input "search" at bounding box center [353, 283] width 358 height 48
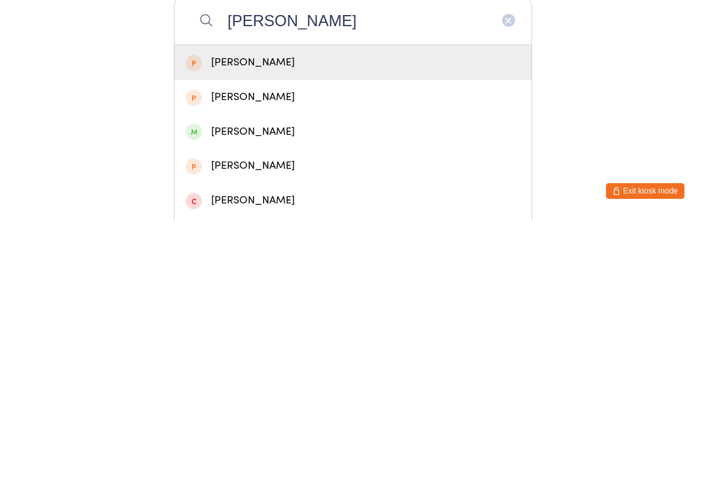
type input "Xavier"
click at [256, 386] on div "Xavier Lofts" at bounding box center [353, 395] width 335 height 18
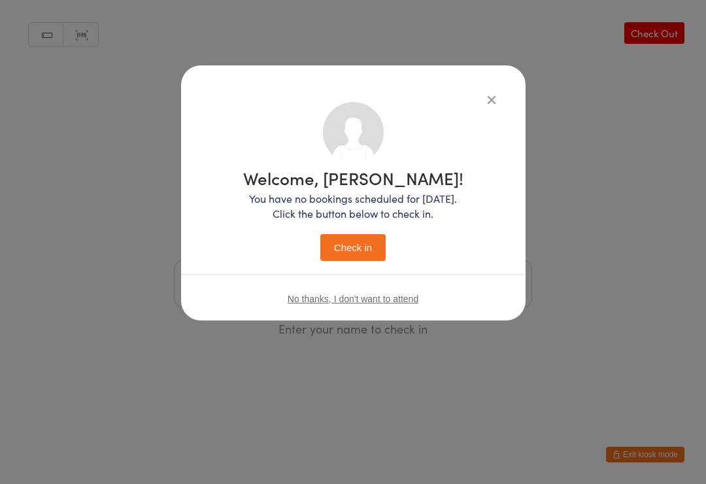
click at [364, 255] on button "Check in" at bounding box center [352, 247] width 65 height 27
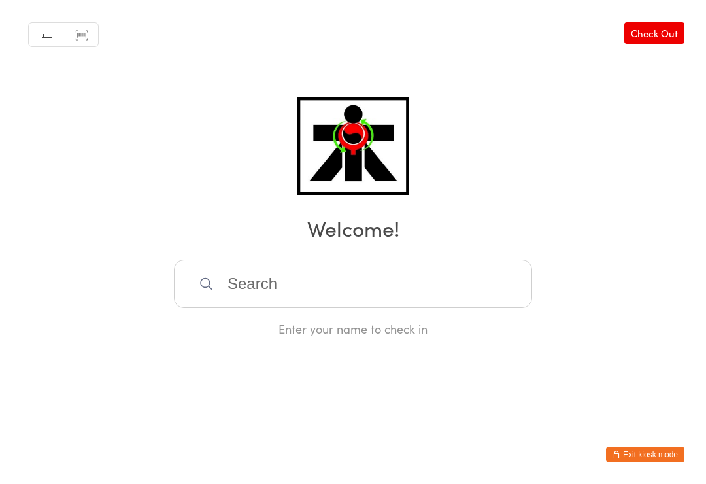
click at [258, 286] on input "search" at bounding box center [353, 283] width 358 height 48
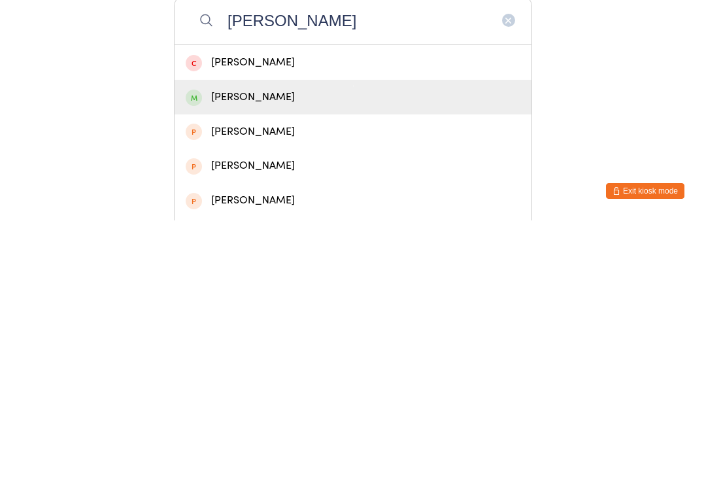
type input "Sophia m"
click at [277, 352] on div "Sophia Murcott" at bounding box center [353, 361] width 335 height 18
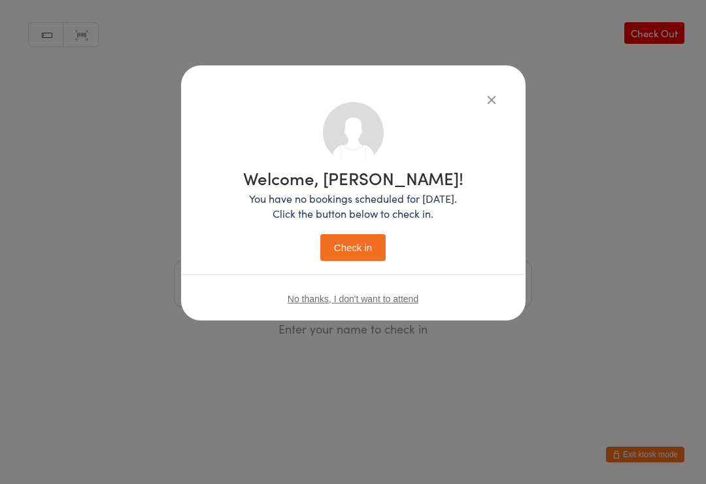
click at [364, 239] on button "Check in" at bounding box center [352, 247] width 65 height 27
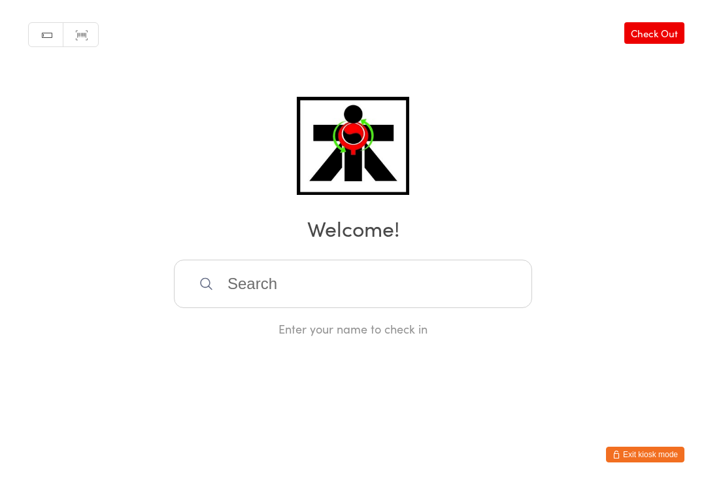
click at [289, 290] on input "search" at bounding box center [353, 283] width 358 height 48
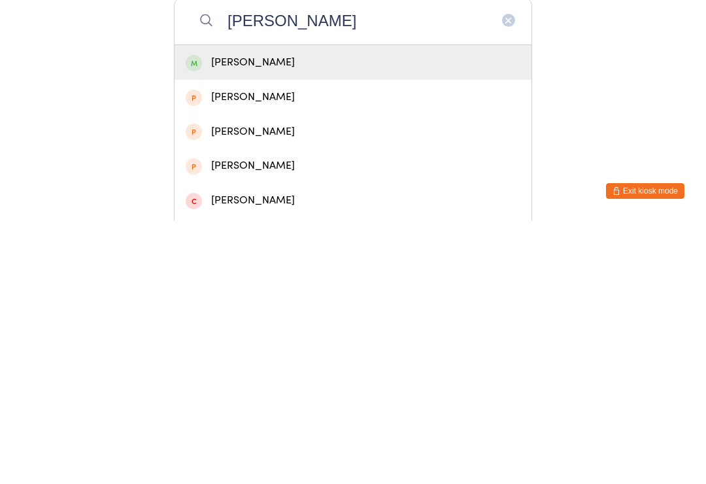
type input "Joe"
click at [295, 317] on div "Joe Pe" at bounding box center [353, 326] width 335 height 18
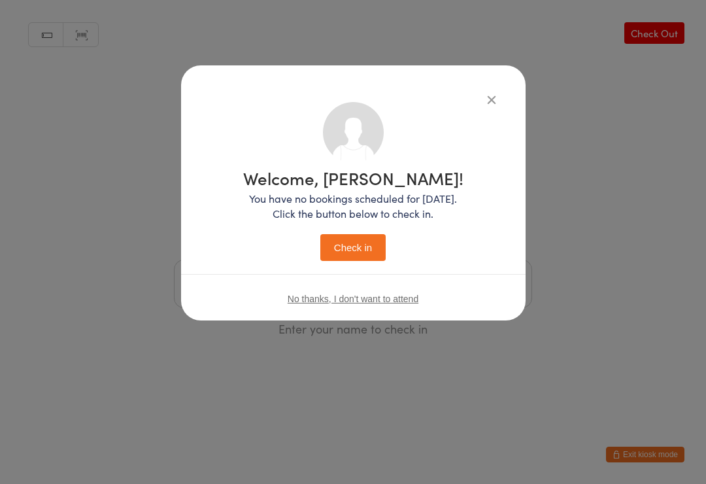
click at [354, 254] on button "Check in" at bounding box center [352, 247] width 65 height 27
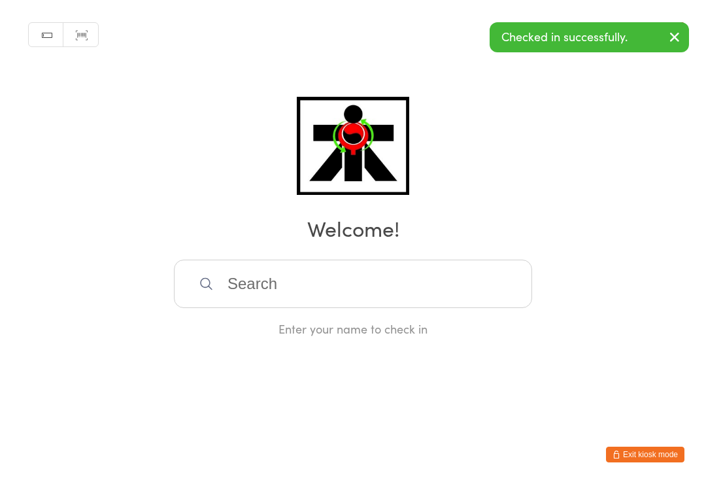
click at [302, 289] on input "search" at bounding box center [353, 283] width 358 height 48
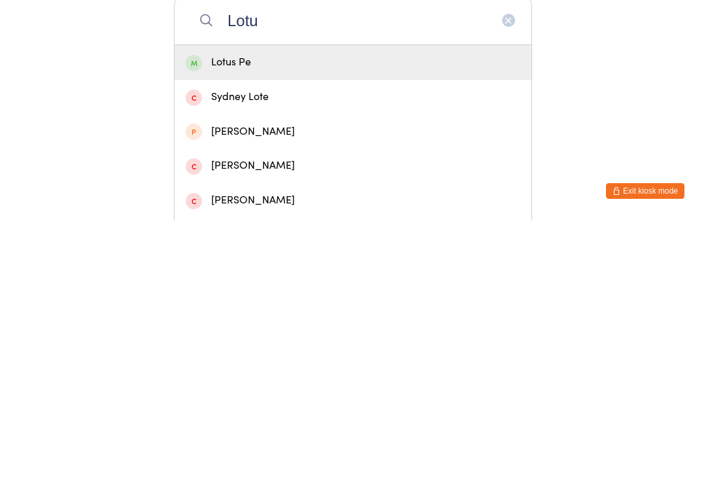
type input "Lotu"
click at [281, 317] on div "Lotus Pe" at bounding box center [353, 326] width 335 height 18
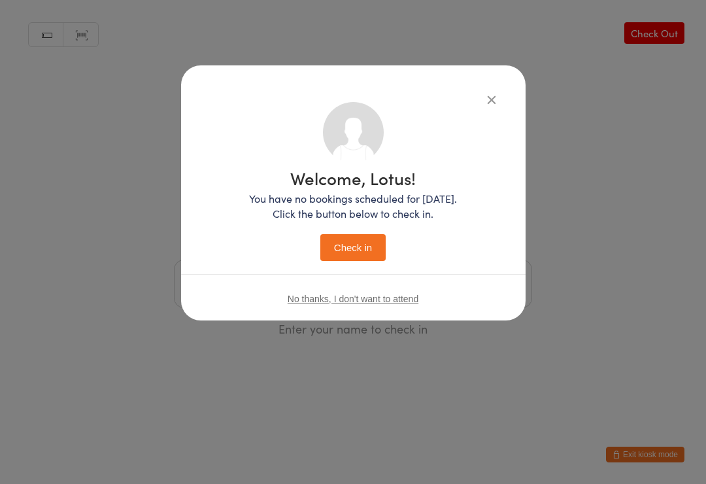
click at [361, 248] on button "Check in" at bounding box center [352, 247] width 65 height 27
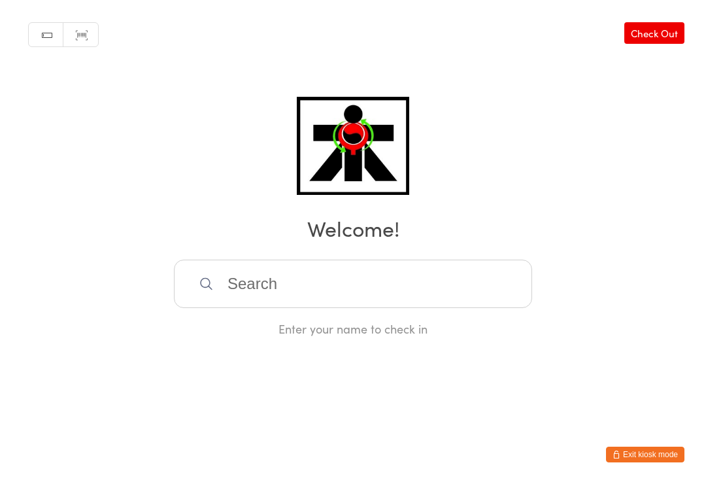
click at [275, 308] on input "search" at bounding box center [353, 283] width 358 height 48
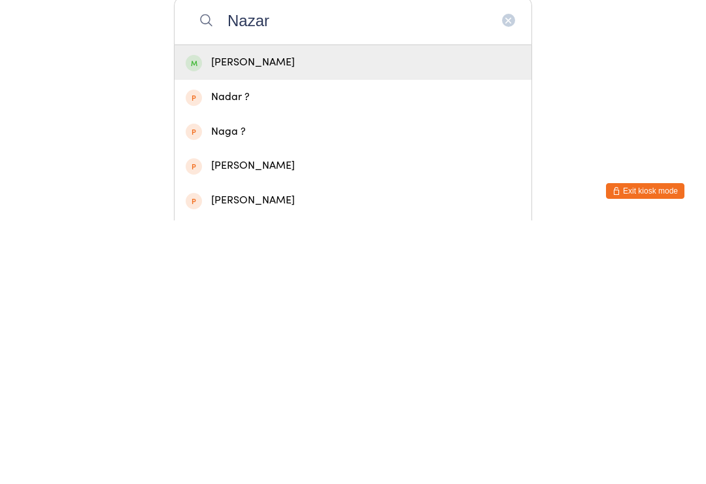
type input "Nazar"
click at [254, 317] on div "[PERSON_NAME]" at bounding box center [353, 326] width 335 height 18
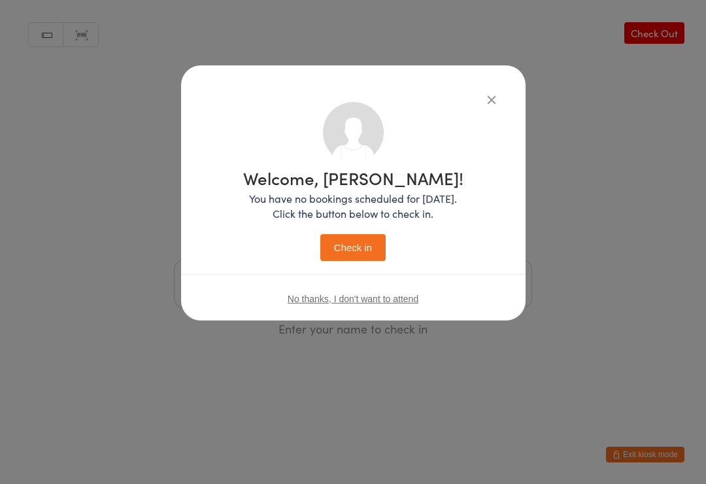
click at [358, 246] on button "Check in" at bounding box center [352, 247] width 65 height 27
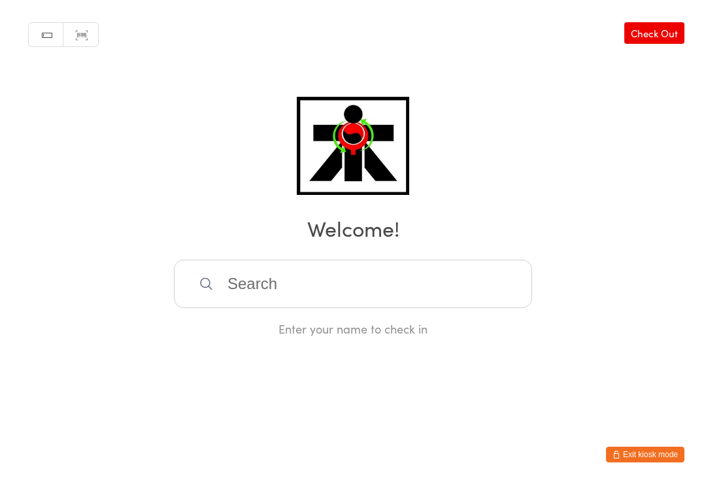
click at [387, 285] on input "search" at bounding box center [353, 283] width 358 height 48
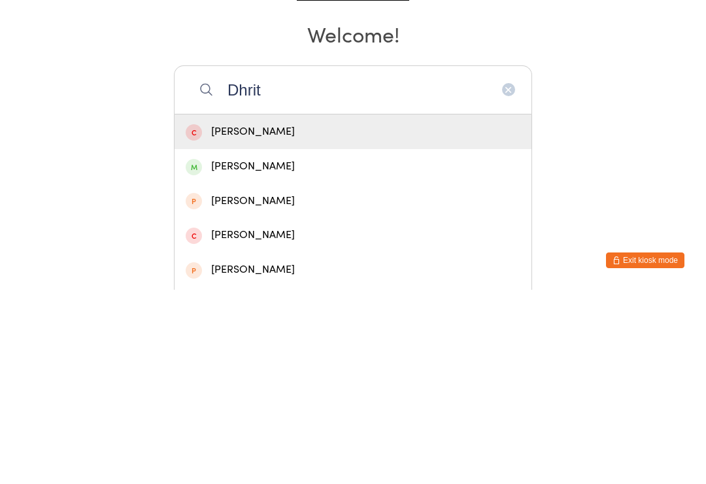
type input "Dhrit"
click at [261, 343] on div "Dhritik Kaushik" at bounding box center [353, 360] width 357 height 35
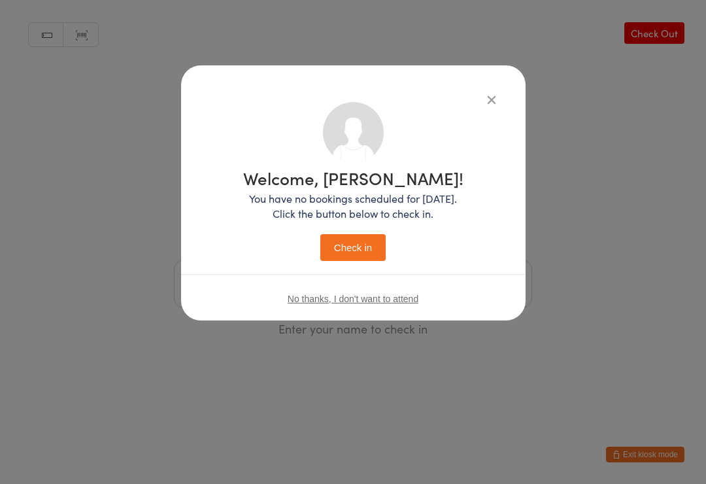
click at [327, 250] on button "Check in" at bounding box center [352, 247] width 65 height 27
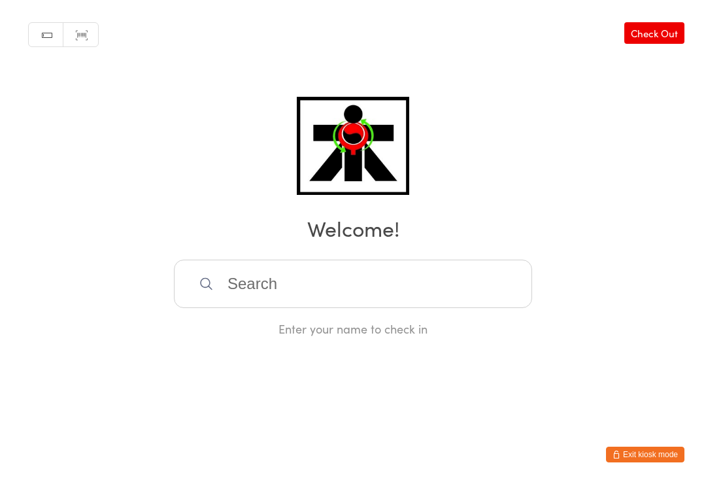
click at [274, 280] on input "search" at bounding box center [353, 283] width 358 height 48
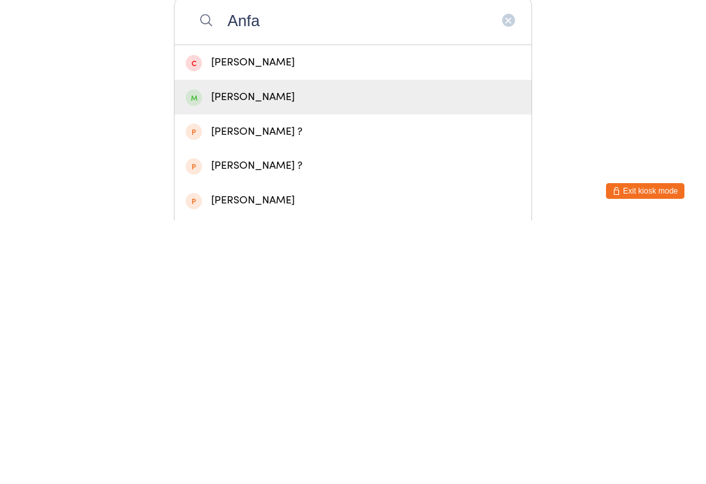
type input "Anfa"
click at [248, 352] on div "Anfal Zubair" at bounding box center [353, 361] width 335 height 18
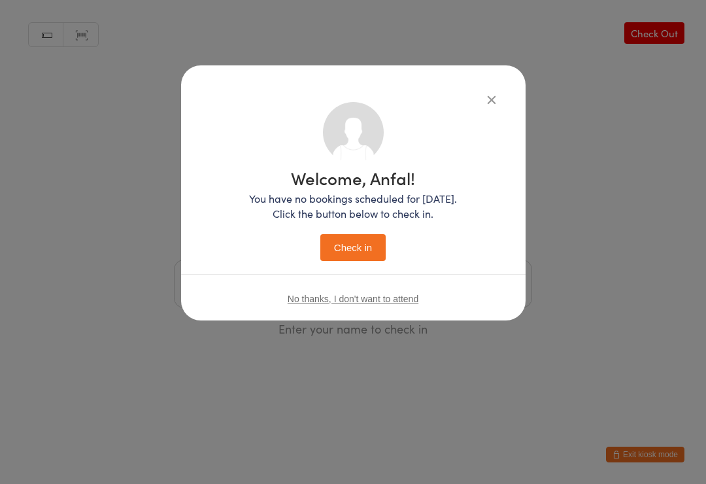
click at [354, 248] on button "Check in" at bounding box center [352, 247] width 65 height 27
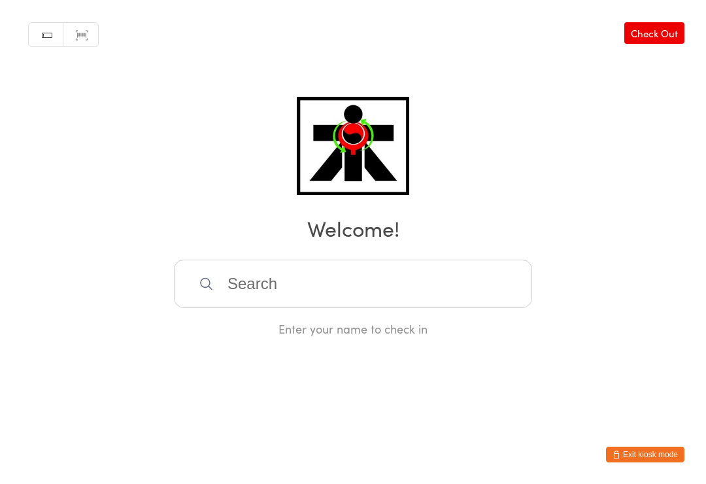
click at [288, 305] on input "search" at bounding box center [353, 283] width 358 height 48
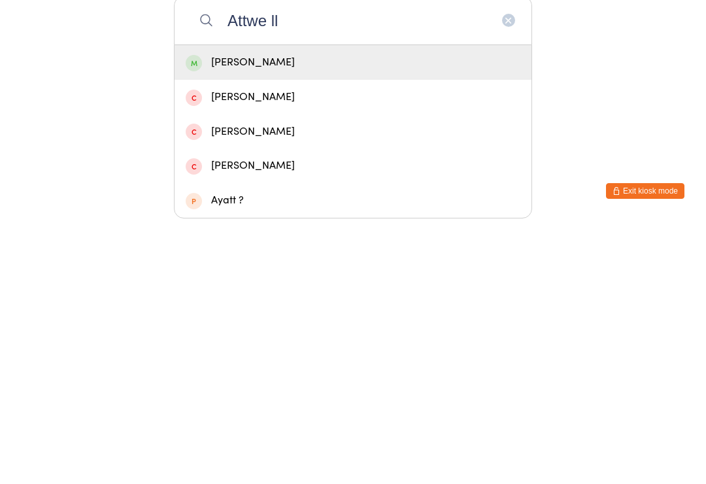
type input "Attwe ll"
click at [357, 309] on div "Toby Attwell" at bounding box center [353, 326] width 357 height 35
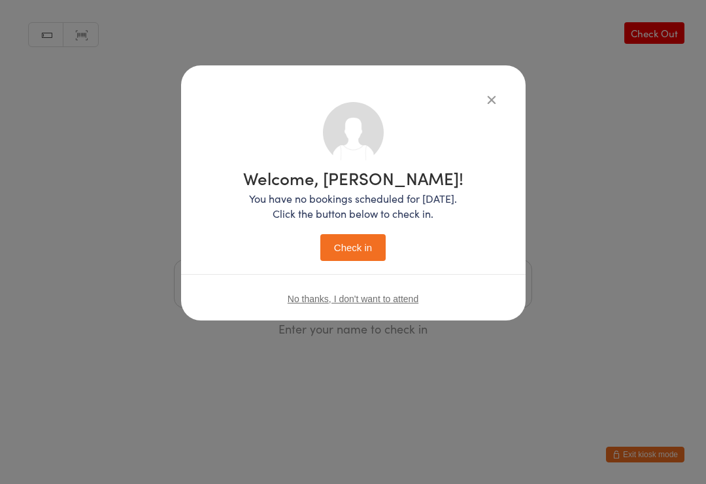
click at [351, 252] on button "Check in" at bounding box center [352, 247] width 65 height 27
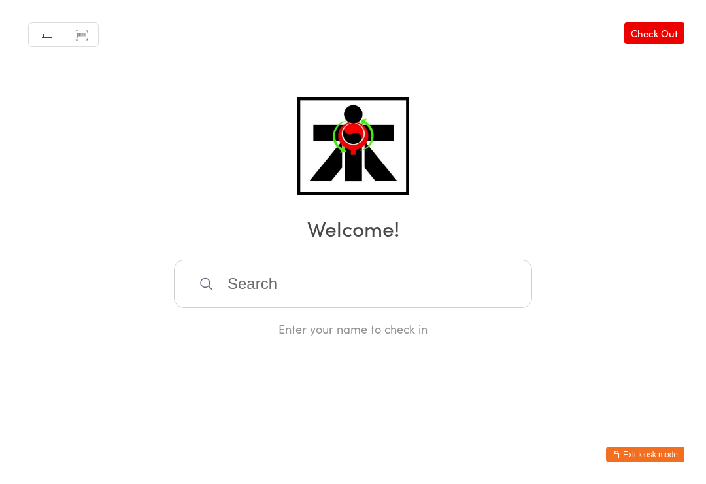
click at [242, 286] on input "search" at bounding box center [353, 283] width 358 height 48
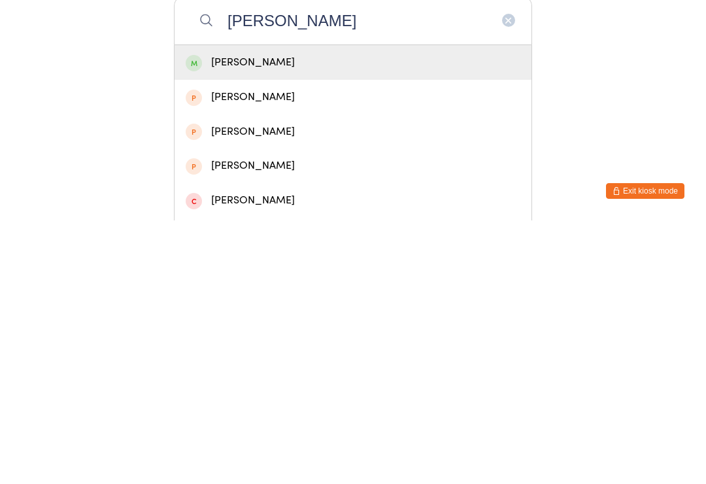
type input "Alisa k"
click at [198, 318] on span at bounding box center [194, 326] width 16 height 16
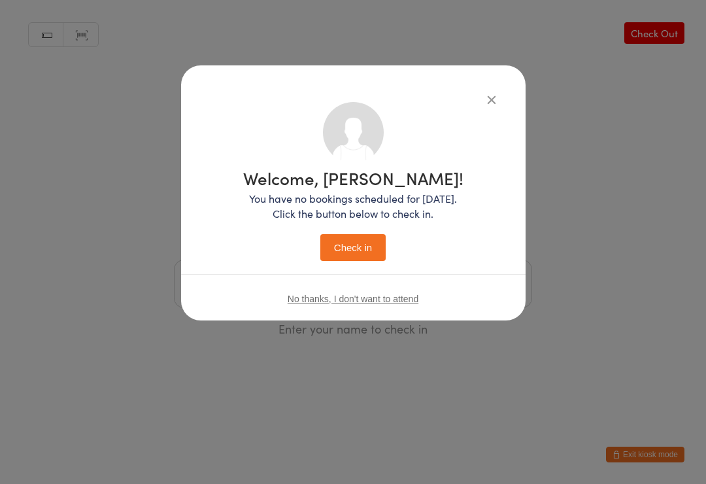
click at [346, 244] on button "Check in" at bounding box center [352, 247] width 65 height 27
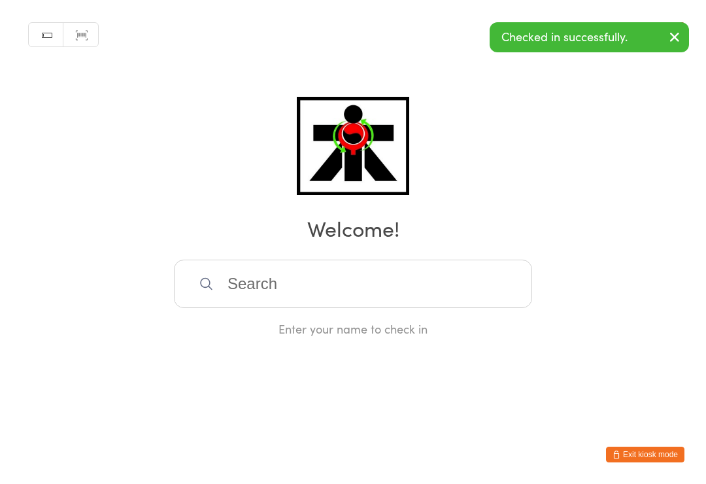
click at [274, 271] on input "search" at bounding box center [353, 283] width 358 height 48
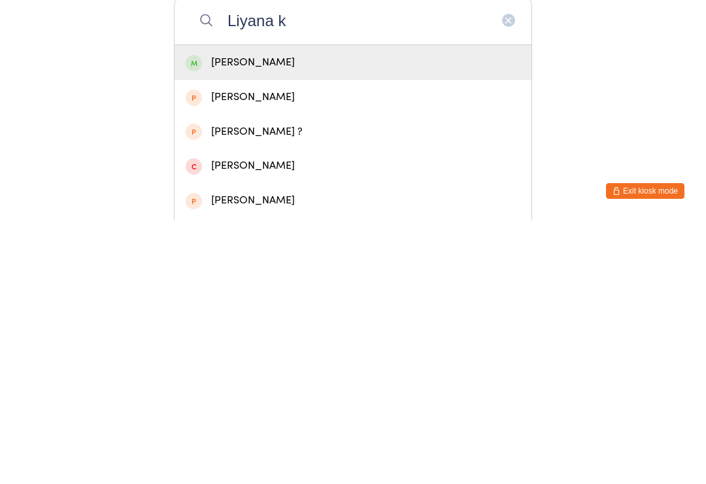
type input "Liyana k"
click at [285, 317] on div "Liyana Karajcic" at bounding box center [353, 326] width 335 height 18
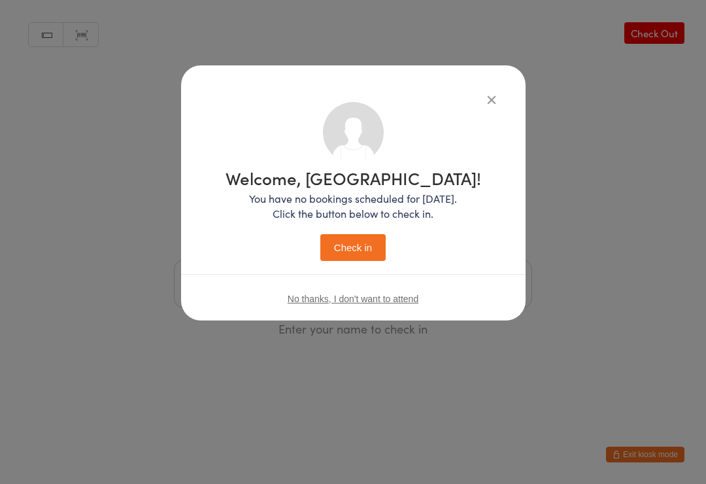
click at [367, 253] on button "Check in" at bounding box center [352, 247] width 65 height 27
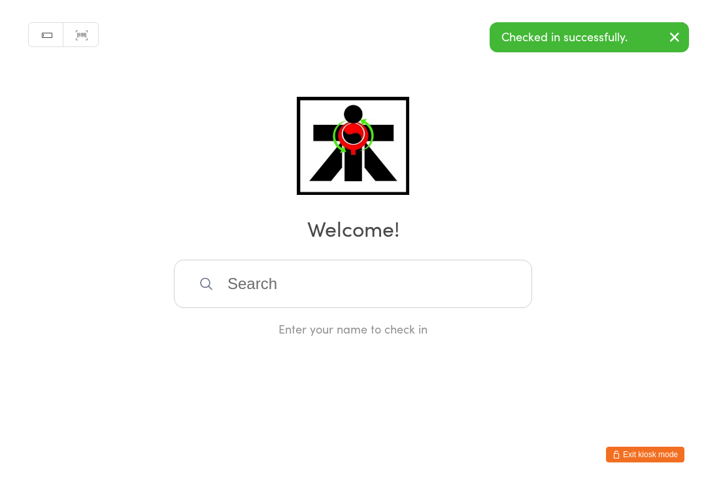
click at [437, 283] on input "search" at bounding box center [353, 283] width 358 height 48
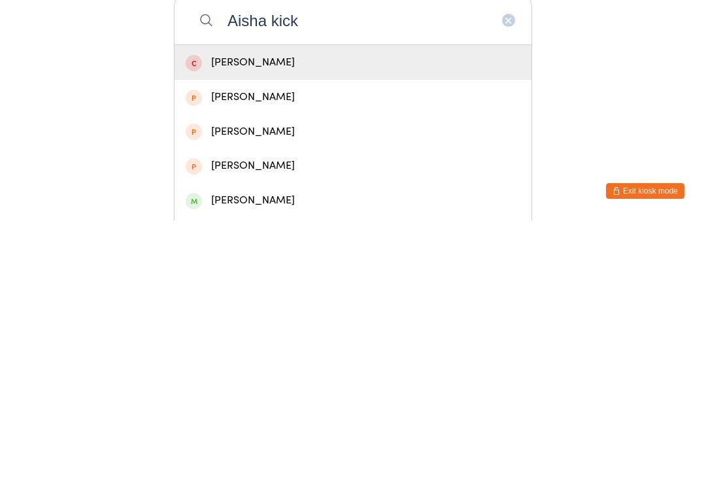
type input "Aisha kick"
click at [269, 455] on div "Aisha Karajcic" at bounding box center [353, 464] width 335 height 18
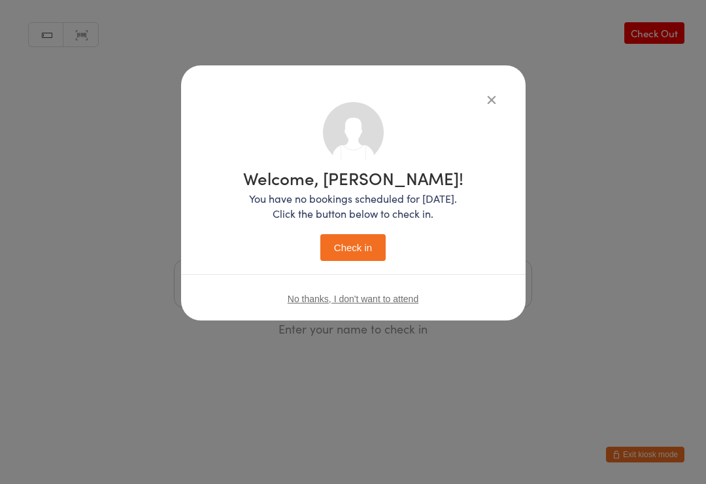
click at [369, 241] on button "Check in" at bounding box center [352, 247] width 65 height 27
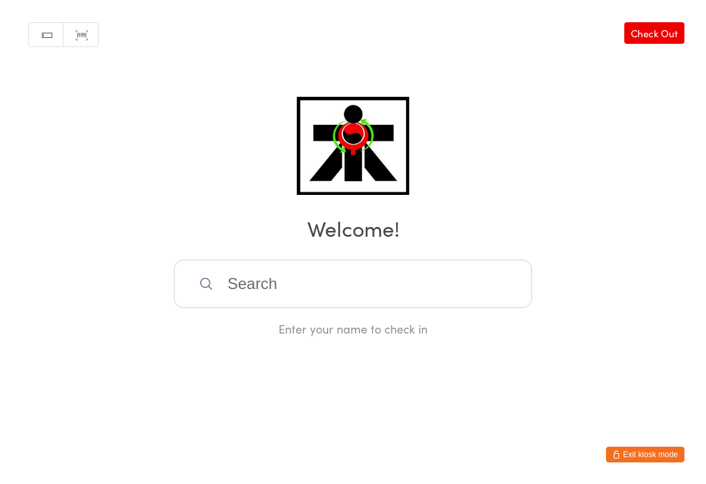
click at [341, 294] on input "search" at bounding box center [353, 283] width 358 height 48
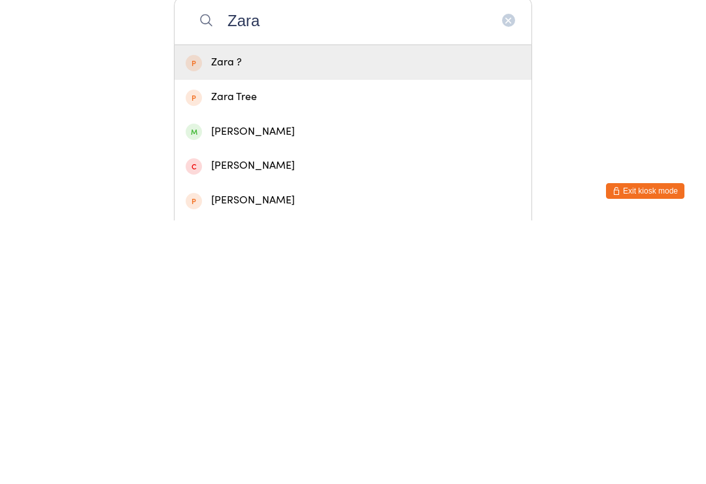
type input "Zara"
click at [253, 386] on div "Zara Newton" at bounding box center [353, 395] width 335 height 18
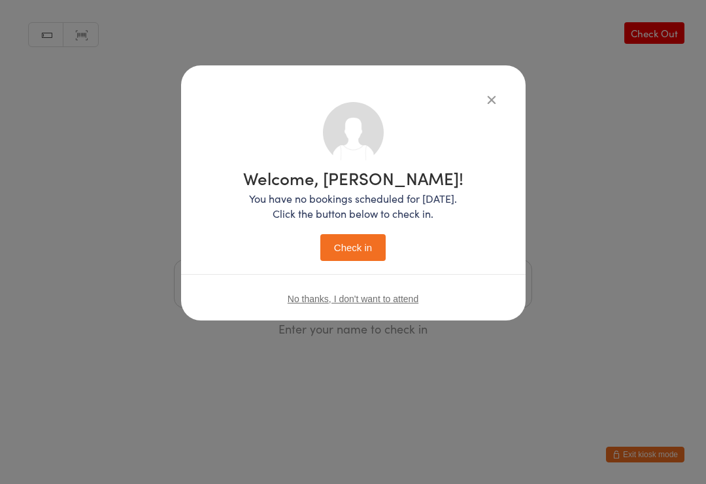
click at [343, 248] on button "Check in" at bounding box center [352, 247] width 65 height 27
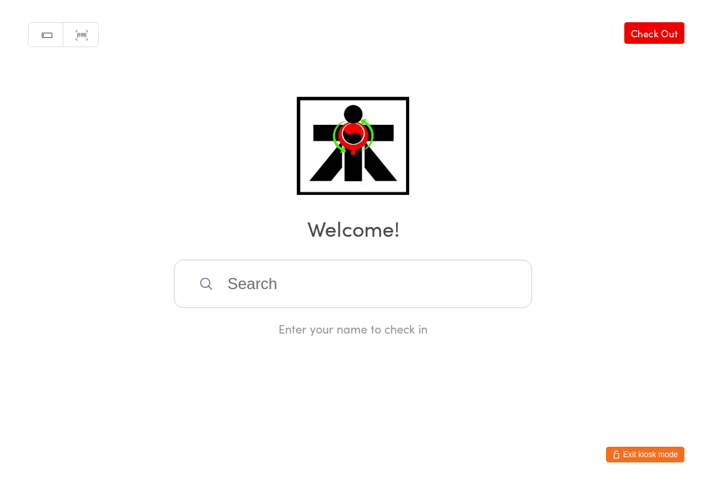
click at [284, 294] on input "search" at bounding box center [353, 283] width 358 height 48
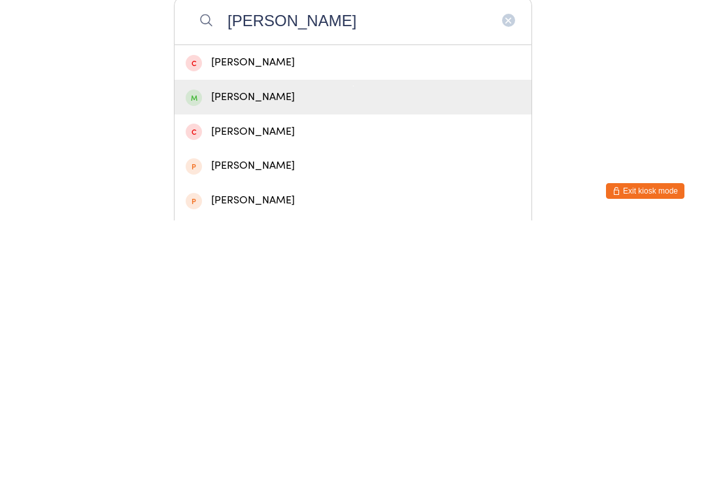
type input "Kyle koo"
click at [224, 352] on div "Kyle Koorengevel" at bounding box center [353, 361] width 335 height 18
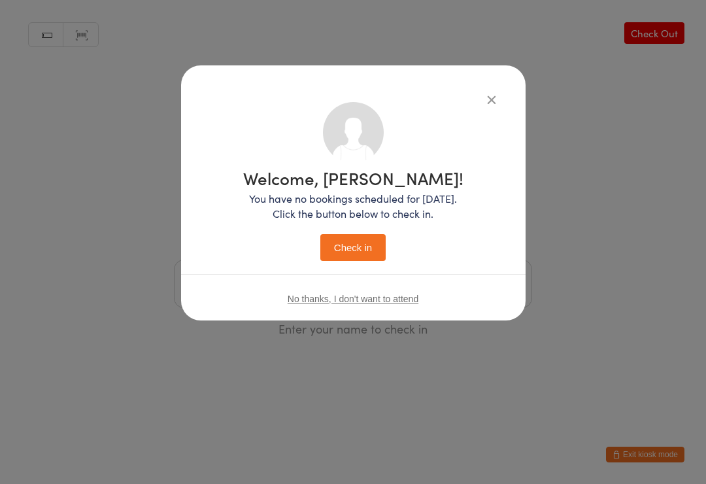
click at [346, 250] on button "Check in" at bounding box center [352, 247] width 65 height 27
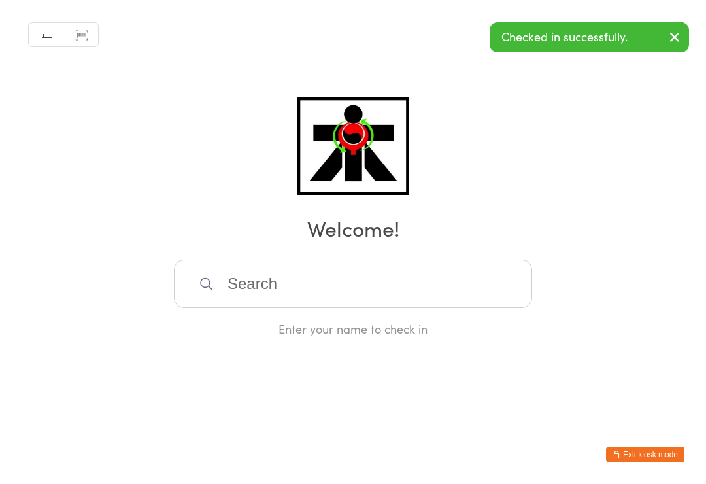
click at [680, 40] on icon "button" at bounding box center [675, 37] width 16 height 16
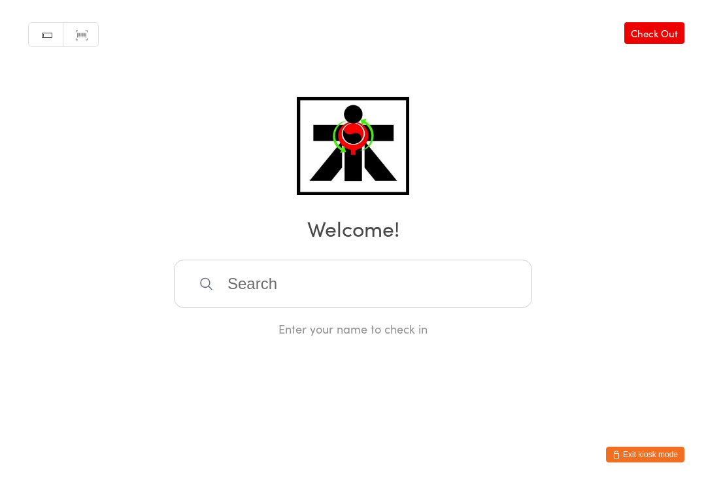
click at [627, 250] on div "Manual search Scanner input Check Out Welcome! Enter your name to check in" at bounding box center [353, 168] width 706 height 337
click at [298, 299] on input "search" at bounding box center [353, 283] width 358 height 48
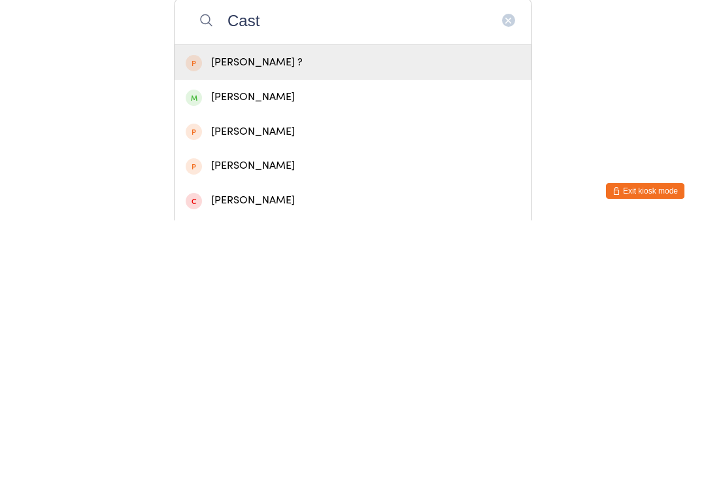
type input "Cast"
click at [341, 352] on div "Castiel Bada" at bounding box center [353, 361] width 335 height 18
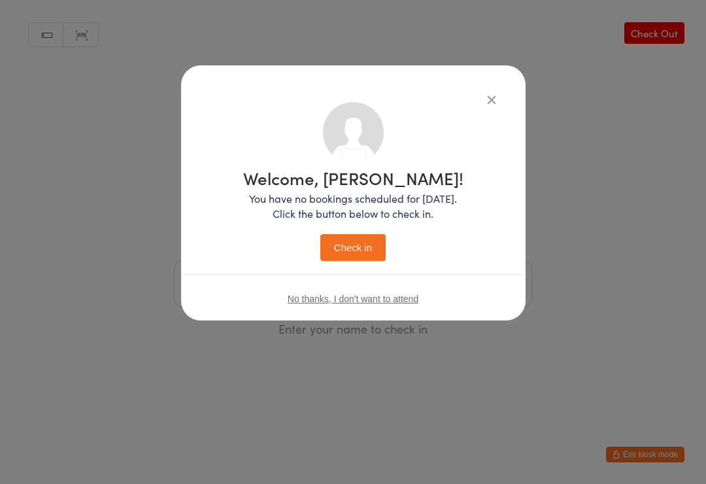
click at [365, 244] on button "Check in" at bounding box center [352, 247] width 65 height 27
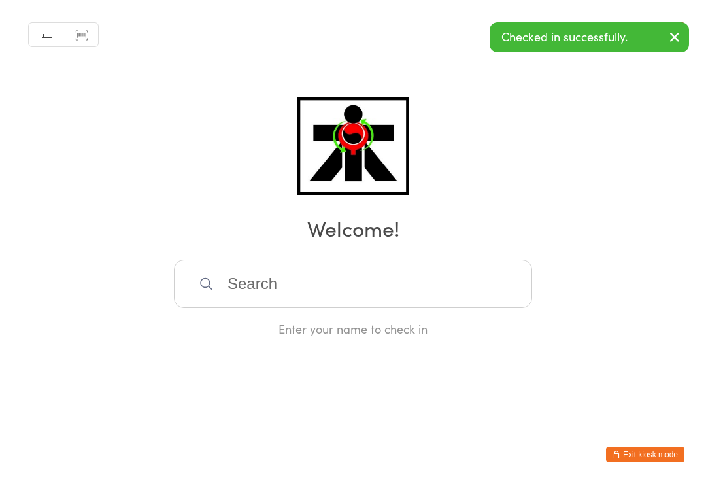
click at [289, 292] on input "search" at bounding box center [353, 283] width 358 height 48
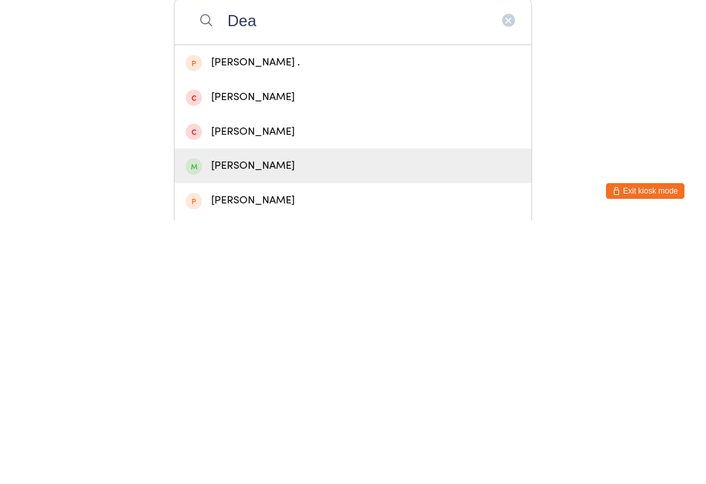
type input "Dea"
click at [284, 420] on div "[PERSON_NAME]" at bounding box center [353, 429] width 335 height 18
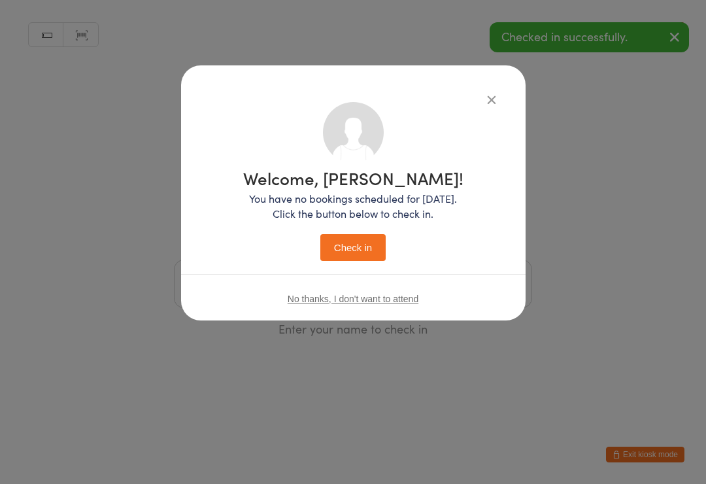
click at [356, 248] on button "Check in" at bounding box center [352, 247] width 65 height 27
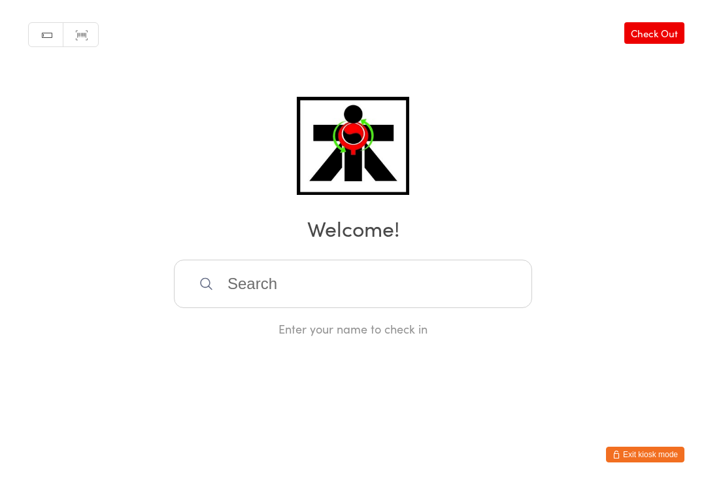
click at [288, 293] on input "search" at bounding box center [353, 283] width 358 height 48
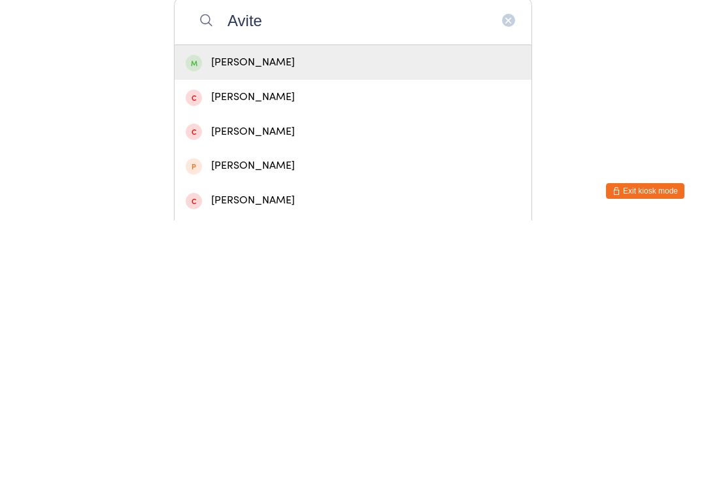
type input "Avite"
click at [409, 317] on div "Avitej Singh" at bounding box center [353, 326] width 335 height 18
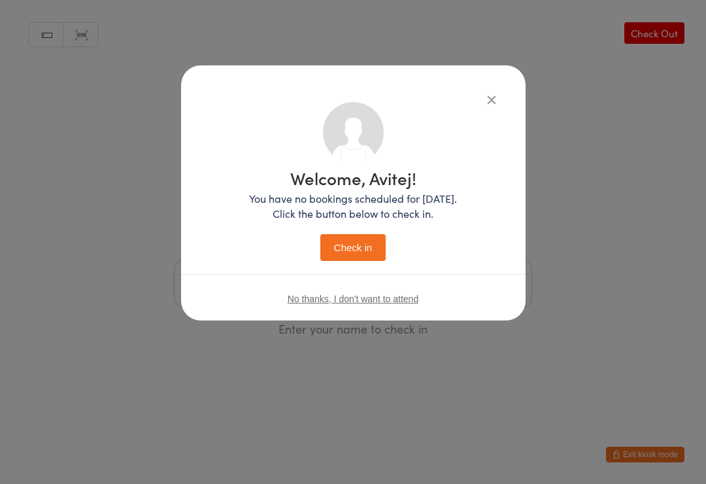
click at [361, 241] on button "Check in" at bounding box center [352, 247] width 65 height 27
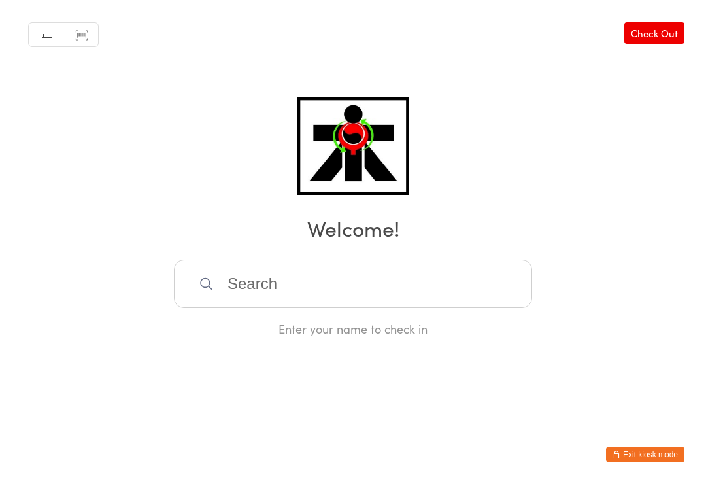
click at [367, 292] on input "search" at bounding box center [353, 283] width 358 height 48
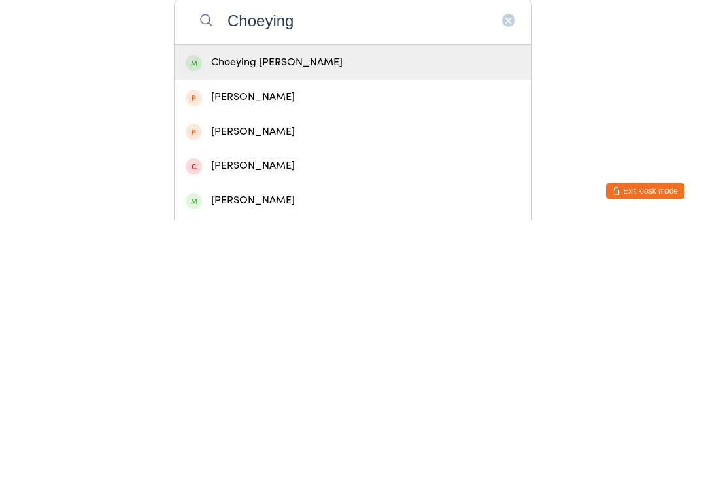
type input "Choeying"
click at [401, 317] on div "Choeying Dolma Tshering" at bounding box center [353, 326] width 335 height 18
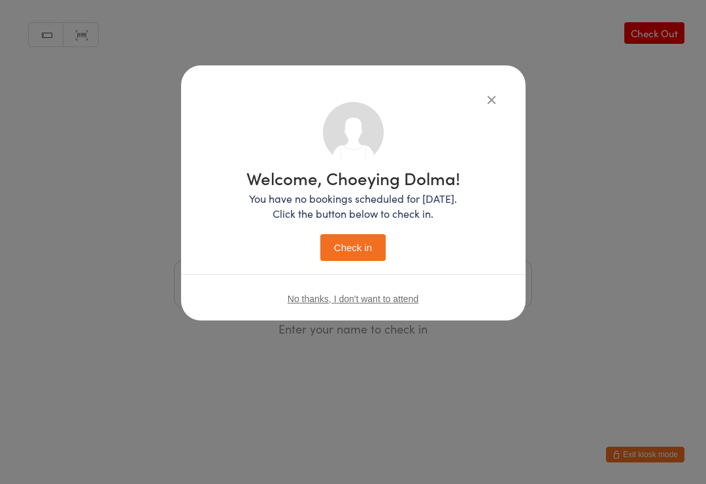
click at [364, 252] on button "Check in" at bounding box center [352, 247] width 65 height 27
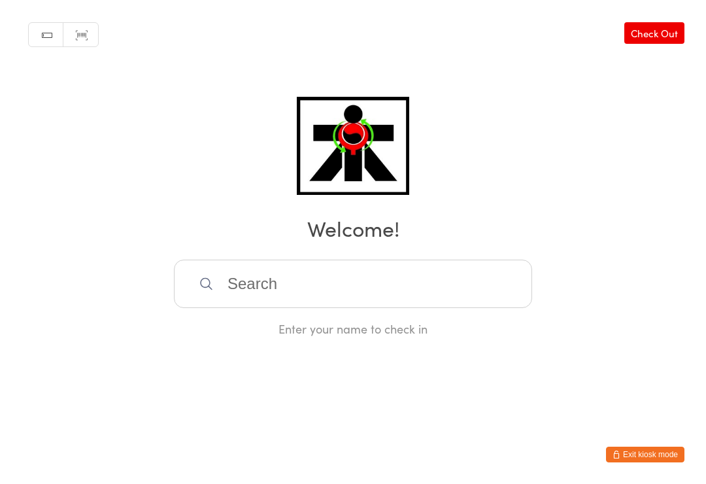
click at [395, 287] on input "search" at bounding box center [353, 283] width 358 height 48
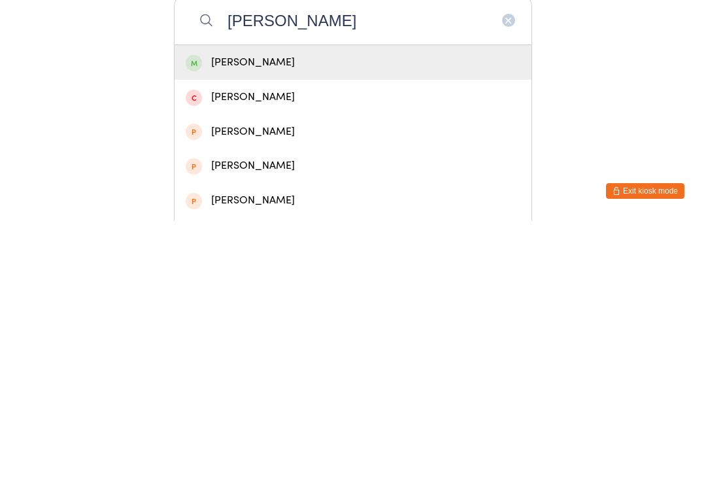
type input "Gerardo"
click at [343, 317] on div "Gerardo Gonzalez" at bounding box center [353, 326] width 335 height 18
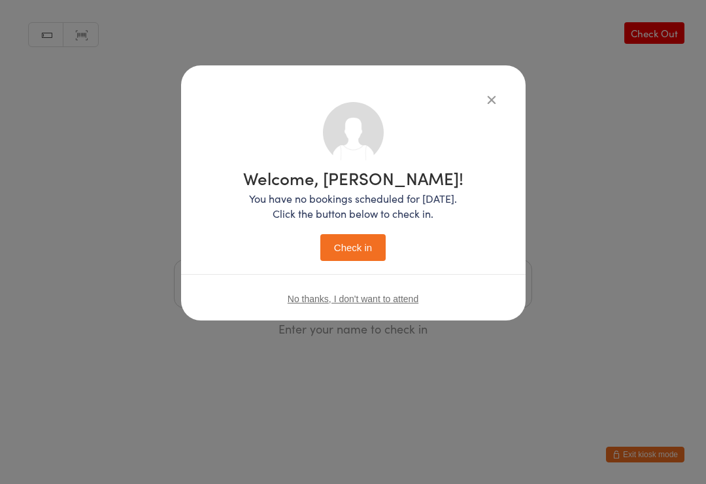
click at [347, 235] on button "Check in" at bounding box center [352, 247] width 65 height 27
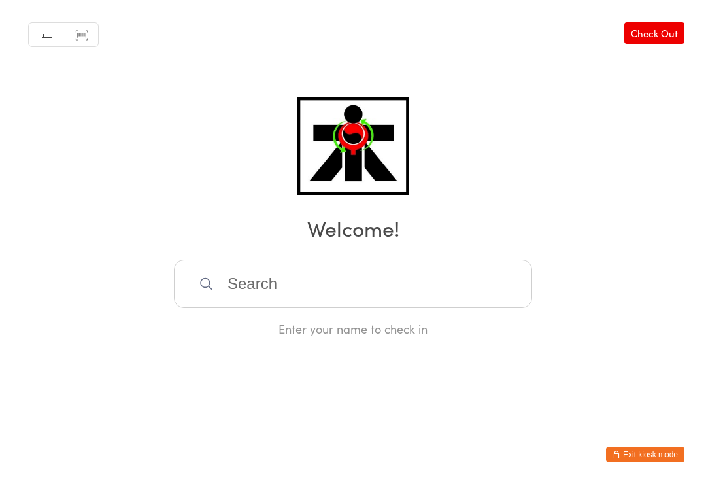
click at [437, 299] on input "search" at bounding box center [353, 283] width 358 height 48
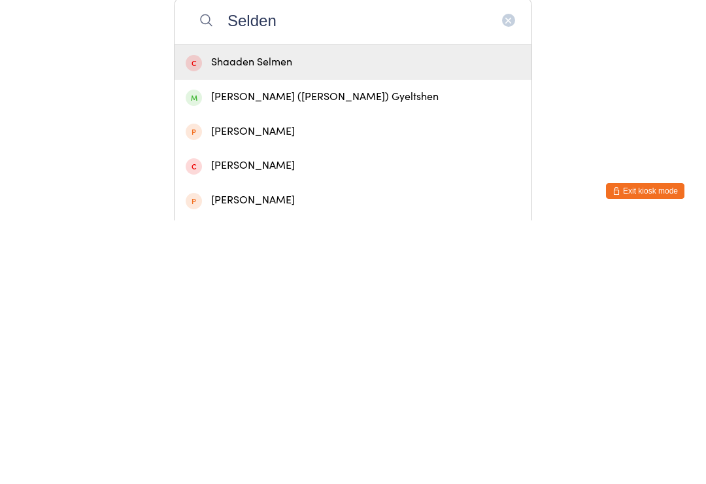
type input "Selden"
click at [216, 352] on div "Yeshi (Selden) Gyeltshen" at bounding box center [353, 361] width 335 height 18
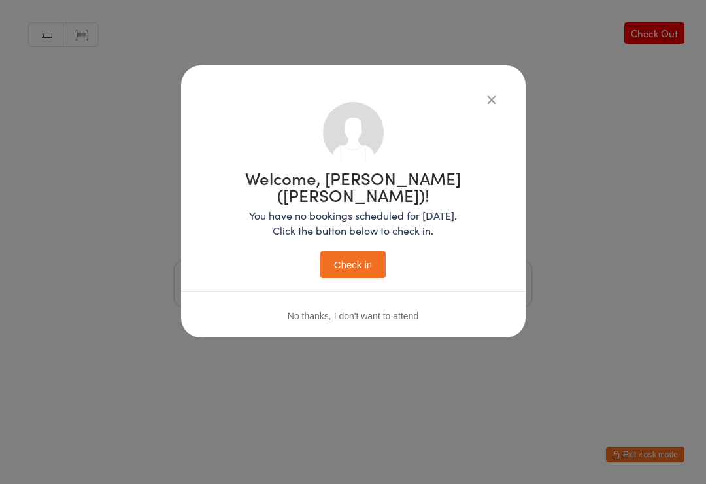
click at [367, 251] on button "Check in" at bounding box center [352, 264] width 65 height 27
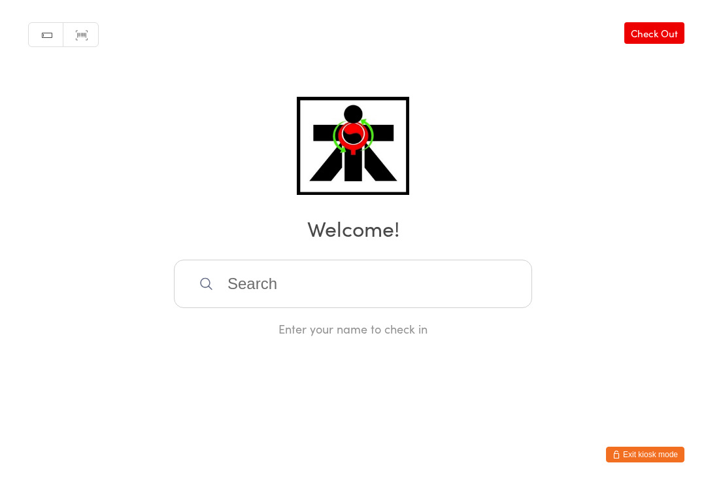
click at [323, 274] on input "search" at bounding box center [353, 283] width 358 height 48
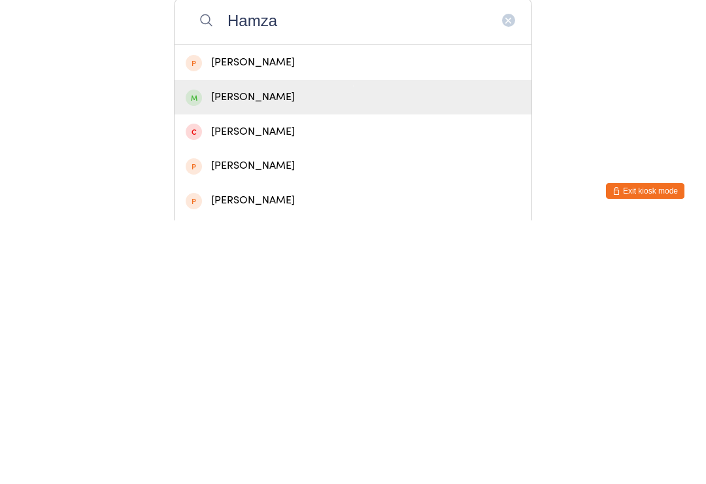
type input "Hamza"
click at [266, 352] on div "Hamza Kadic" at bounding box center [353, 361] width 335 height 18
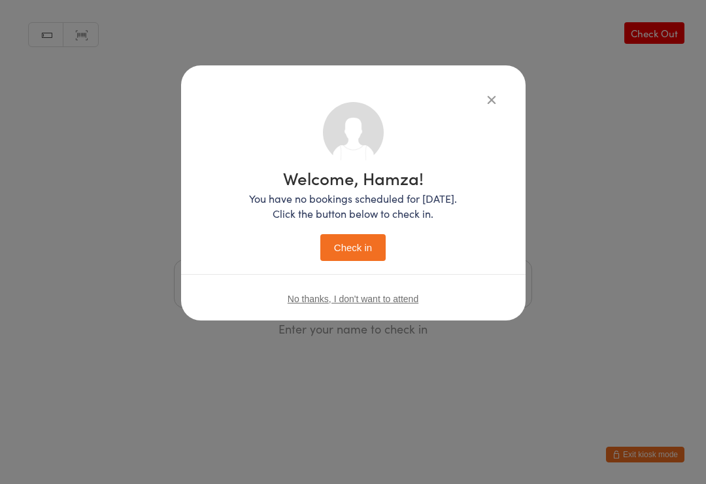
click at [361, 246] on button "Check in" at bounding box center [352, 247] width 65 height 27
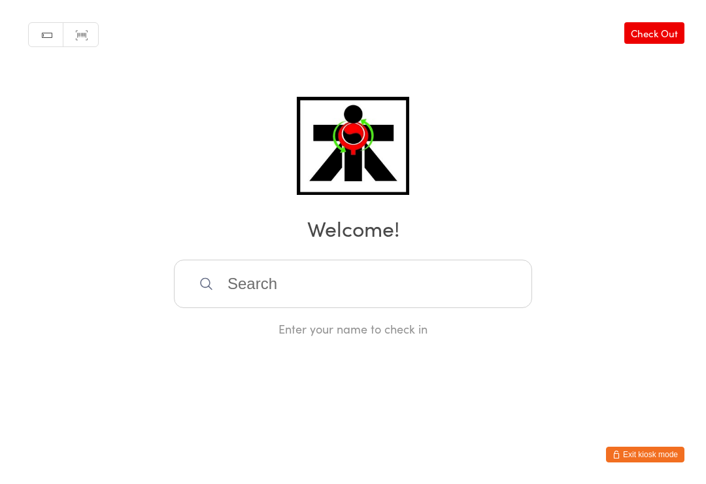
click at [356, 290] on input "search" at bounding box center [353, 283] width 358 height 48
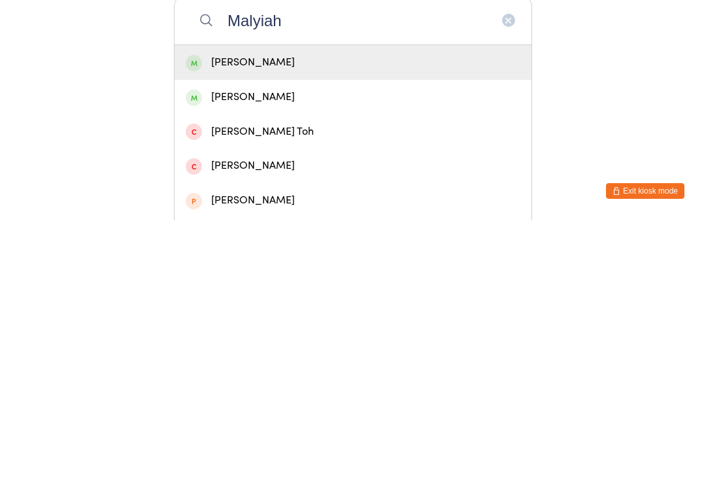
type input "Malyiah"
click at [218, 317] on div "Malyiah Takapu" at bounding box center [353, 326] width 335 height 18
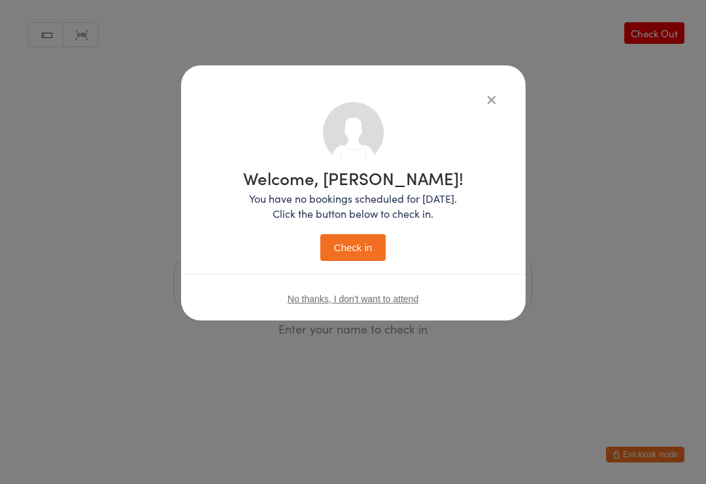
click at [342, 250] on button "Check in" at bounding box center [352, 247] width 65 height 27
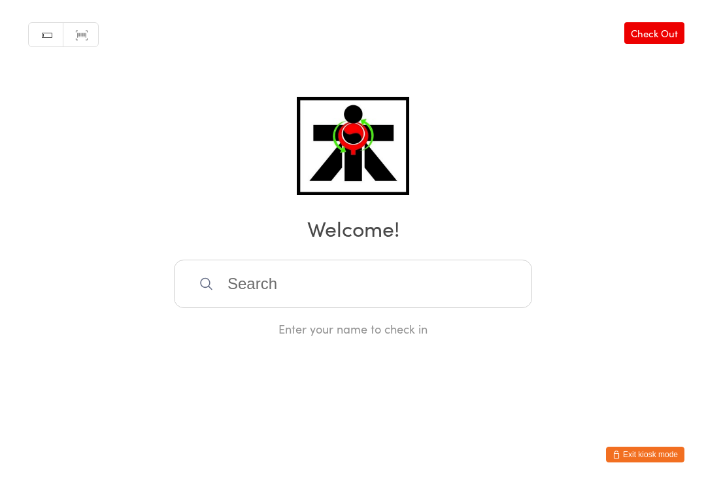
click at [360, 306] on input "search" at bounding box center [353, 283] width 358 height 48
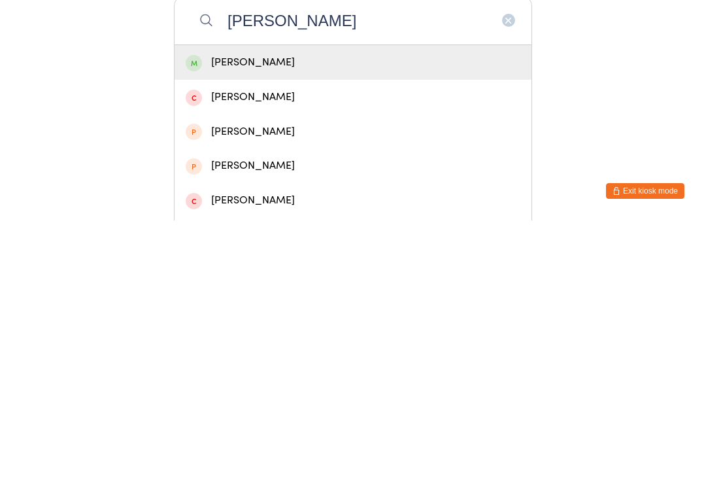
type input "Connor Green"
click at [263, 317] on div "Connor Green" at bounding box center [353, 326] width 335 height 18
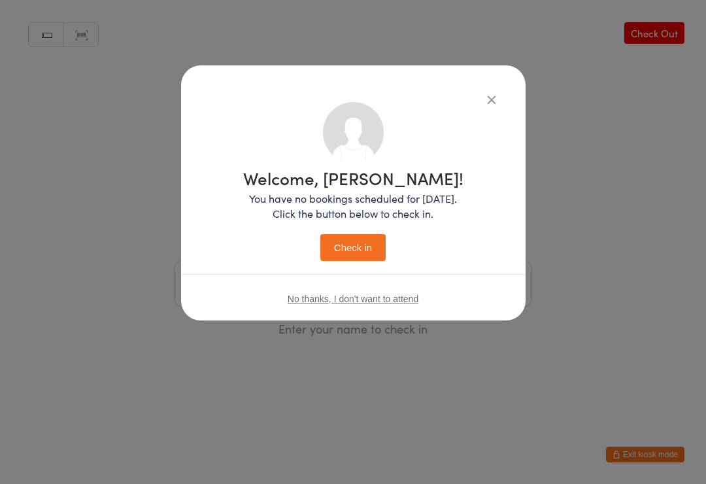
click at [375, 241] on button "Check in" at bounding box center [352, 247] width 65 height 27
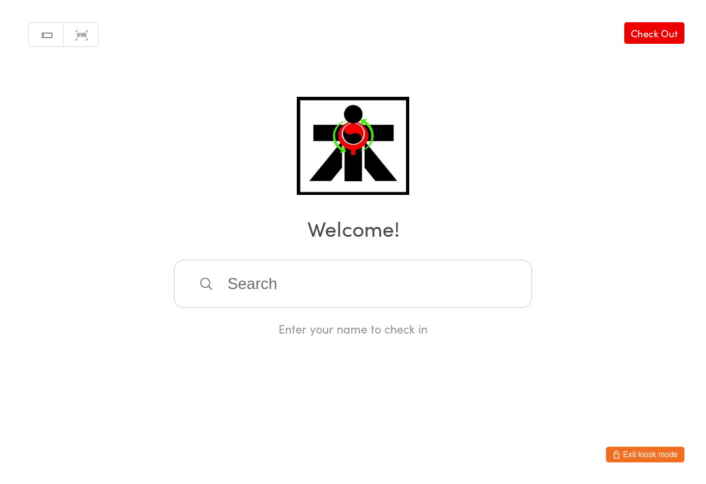
click at [320, 274] on input "search" at bounding box center [353, 283] width 358 height 48
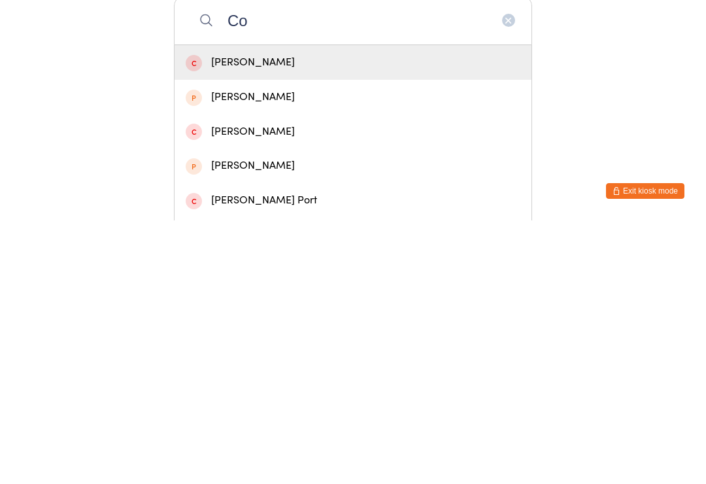
type input "C"
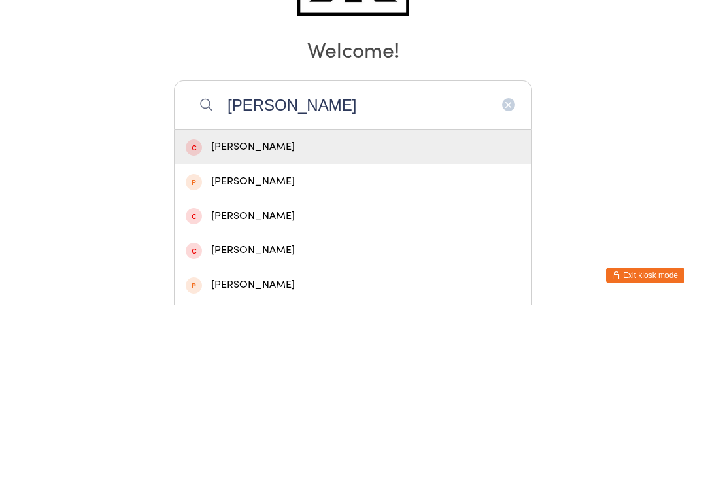
type input "Riley green"
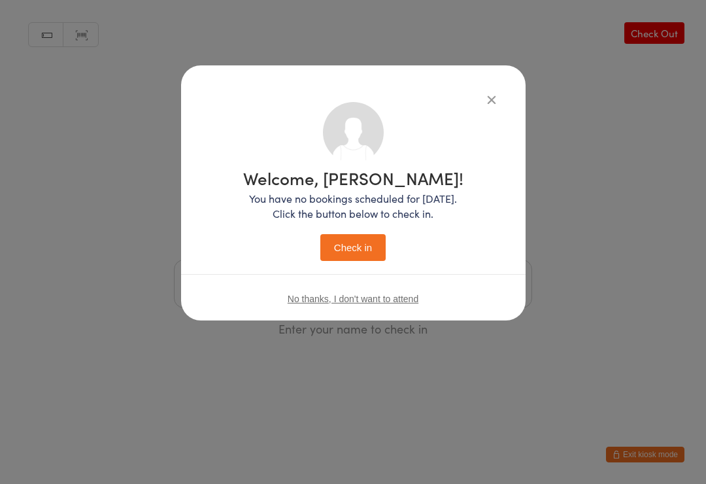
click at [358, 242] on button "Check in" at bounding box center [352, 247] width 65 height 27
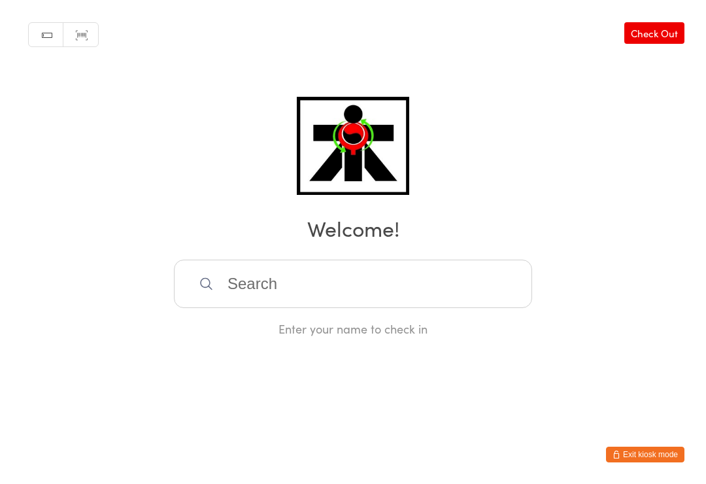
click at [354, 290] on input "search" at bounding box center [353, 283] width 358 height 48
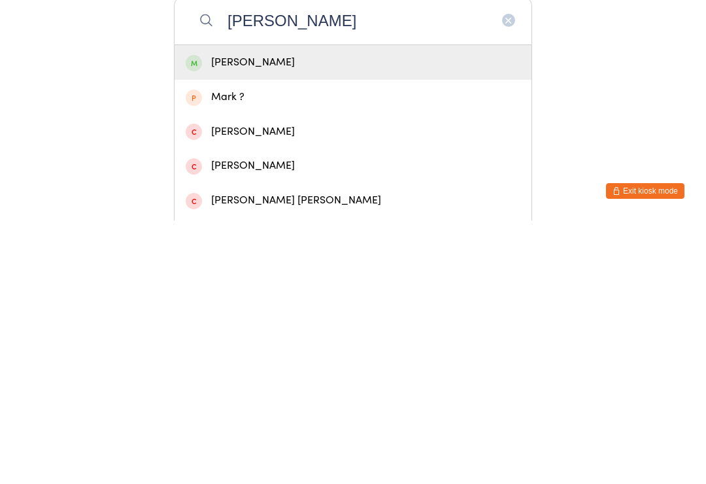
type input "Mark torre"
click at [244, 309] on div "Mark Torre" at bounding box center [353, 326] width 357 height 35
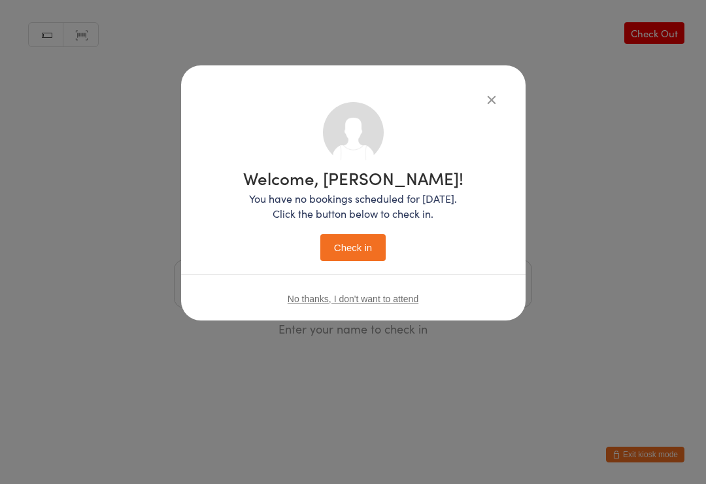
click at [366, 238] on button "Check in" at bounding box center [352, 247] width 65 height 27
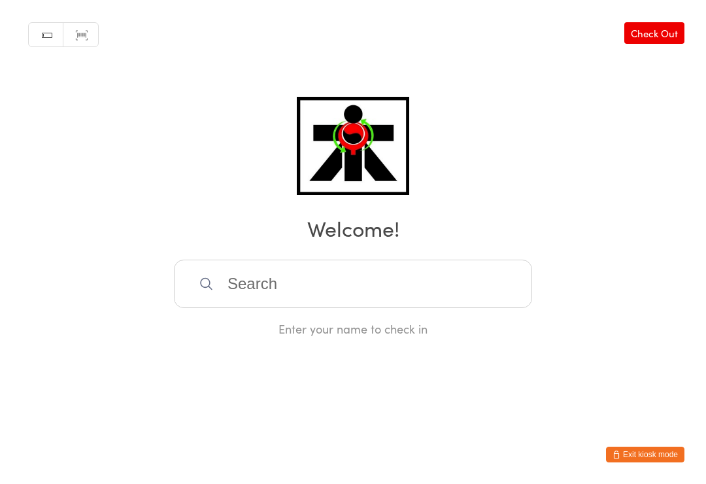
click at [317, 299] on input "search" at bounding box center [353, 283] width 358 height 48
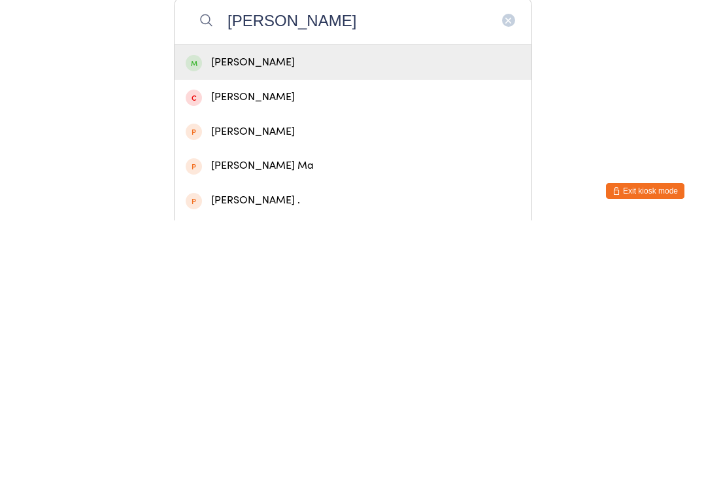
type input "Manjot"
click at [266, 317] on div "Manjot Khural" at bounding box center [353, 326] width 335 height 18
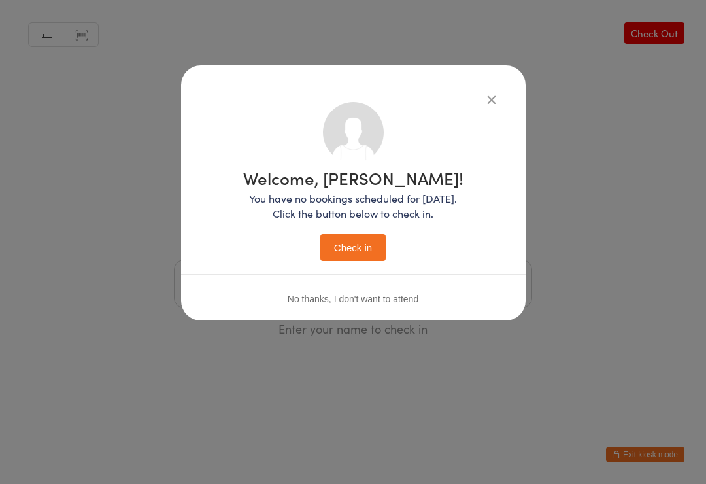
click at [376, 255] on button "Check in" at bounding box center [352, 247] width 65 height 27
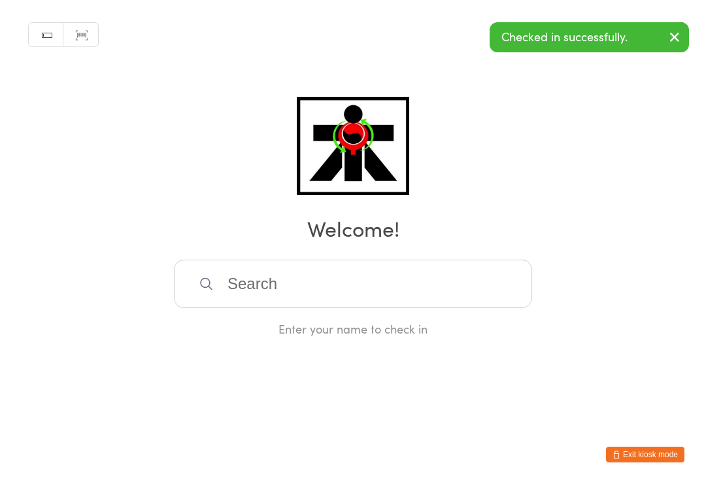
click at [272, 285] on input "search" at bounding box center [353, 283] width 358 height 48
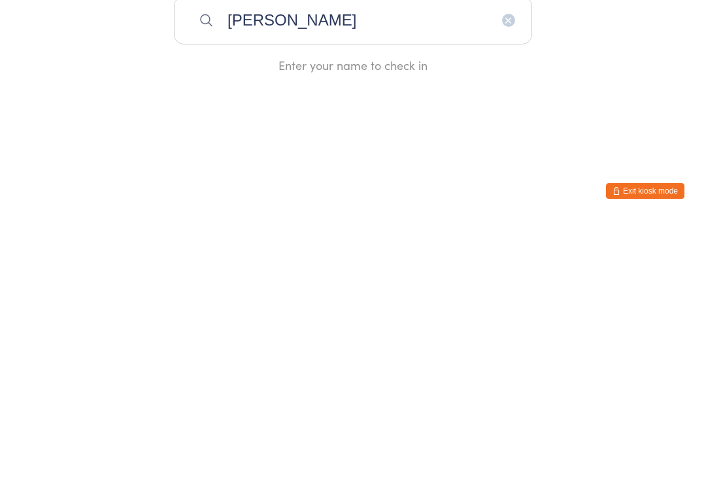
type input "Satjot"
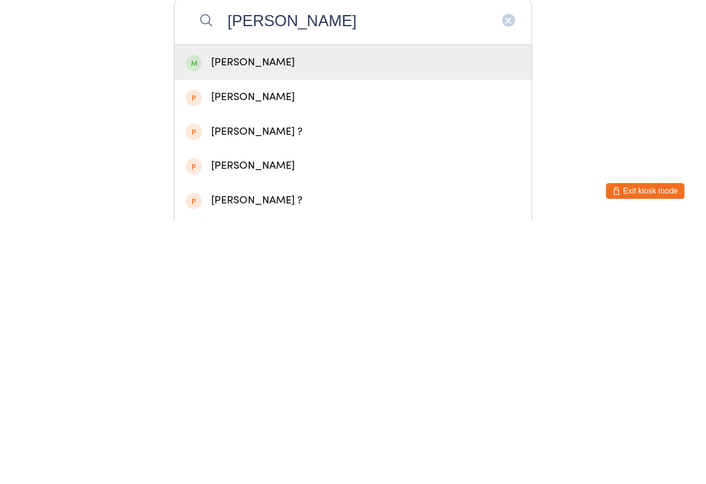
click at [235, 317] on div "Satjot Khural" at bounding box center [353, 326] width 335 height 18
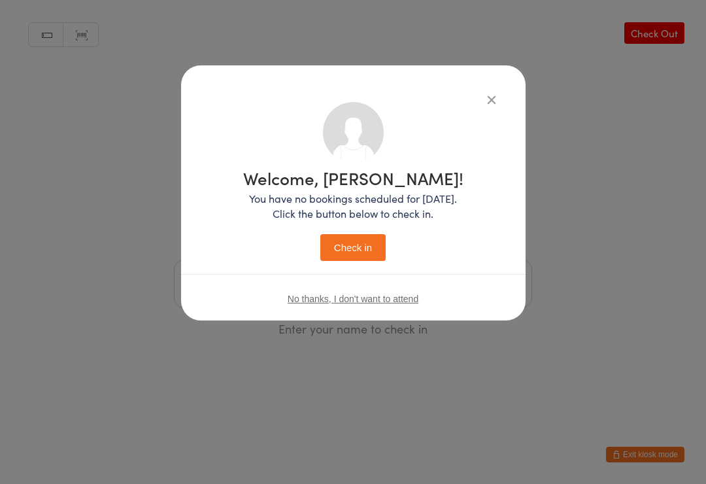
click at [352, 261] on button "Check in" at bounding box center [352, 247] width 65 height 27
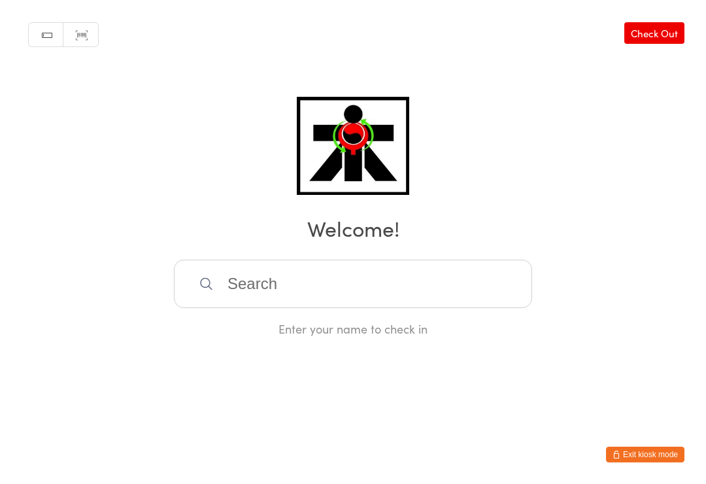
click at [361, 303] on input "search" at bounding box center [353, 283] width 358 height 48
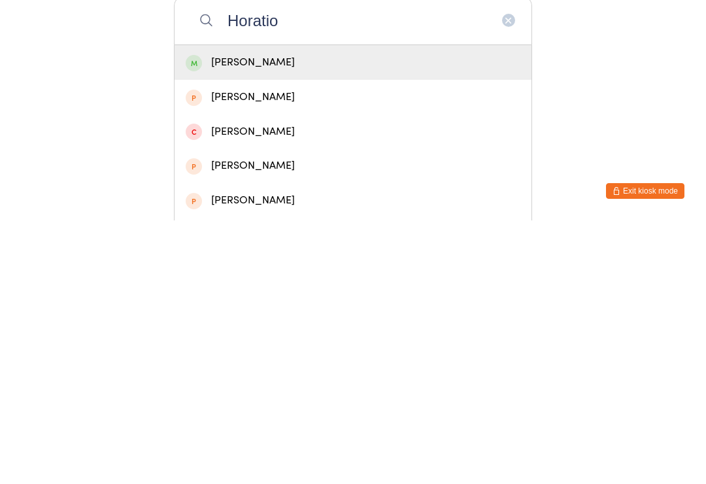
type input "Horatio"
click at [208, 317] on div "Horatio Takapu" at bounding box center [353, 326] width 335 height 18
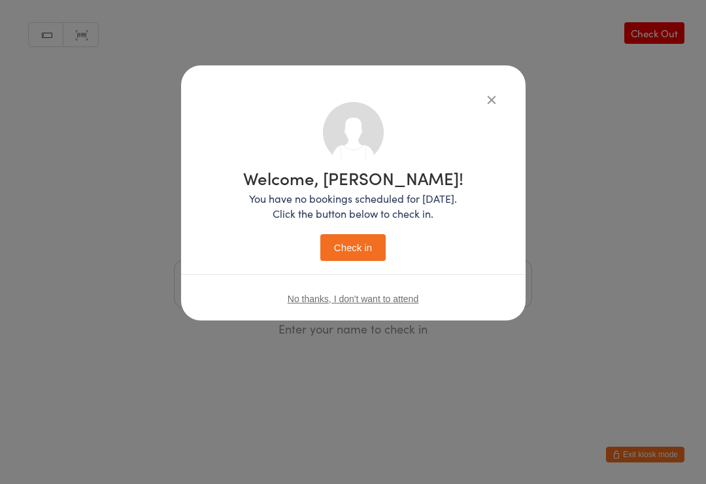
click at [347, 250] on button "Check in" at bounding box center [352, 247] width 65 height 27
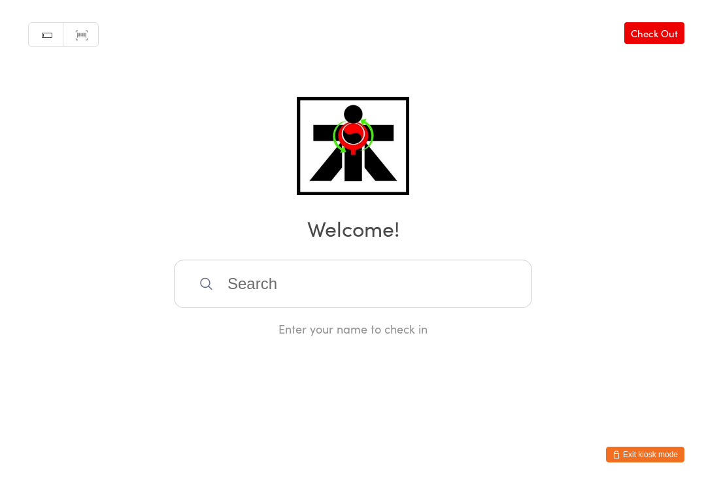
click at [358, 300] on input "search" at bounding box center [353, 283] width 358 height 48
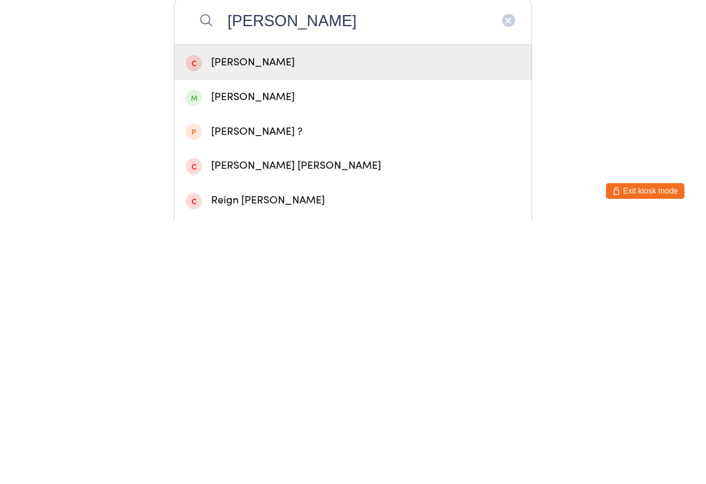
type input "Elias"
click at [219, 352] on div "Elias Takapu" at bounding box center [353, 361] width 335 height 18
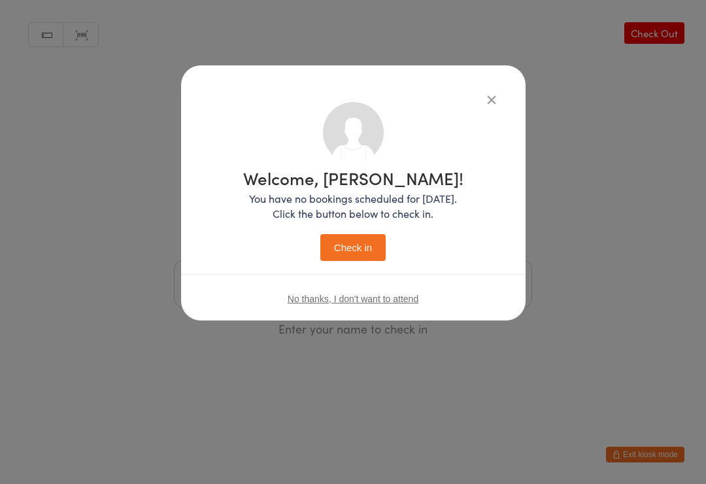
click at [339, 250] on button "Check in" at bounding box center [352, 247] width 65 height 27
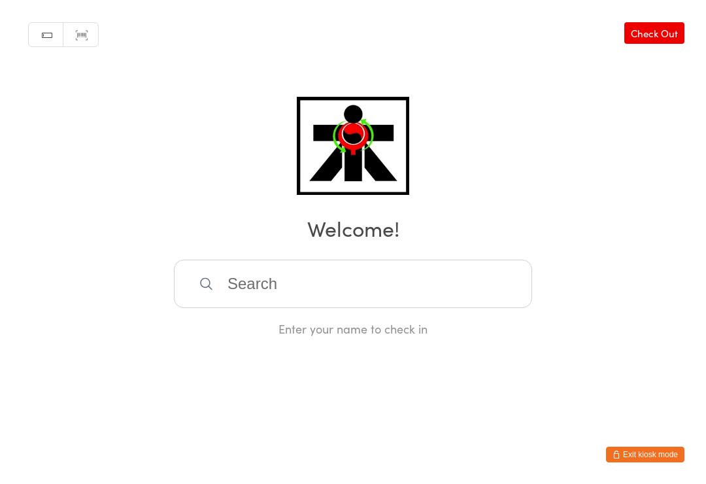
click at [405, 280] on input "search" at bounding box center [353, 283] width 358 height 48
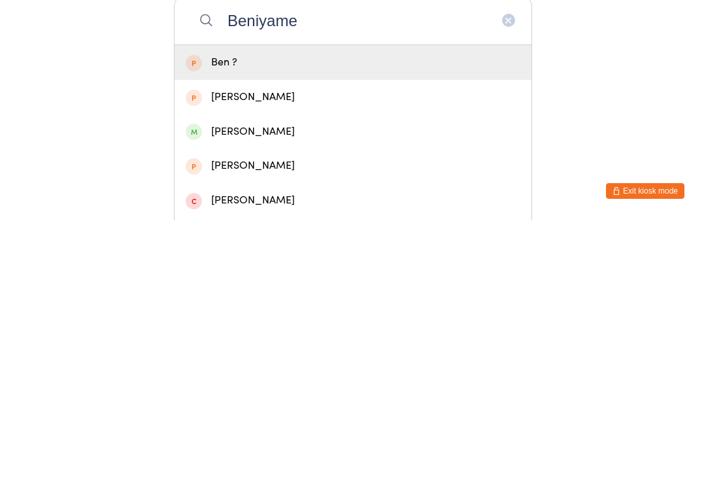
type input "Beniyamen"
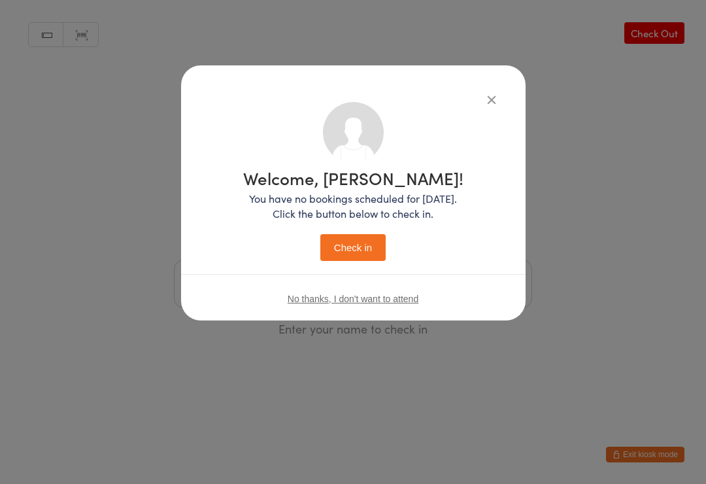
click at [358, 226] on div "Welcome, Ben! You have no bookings scheduled for today. Click the button below …" at bounding box center [353, 215] width 220 height 92
click at [372, 256] on button "Check in" at bounding box center [352, 247] width 65 height 27
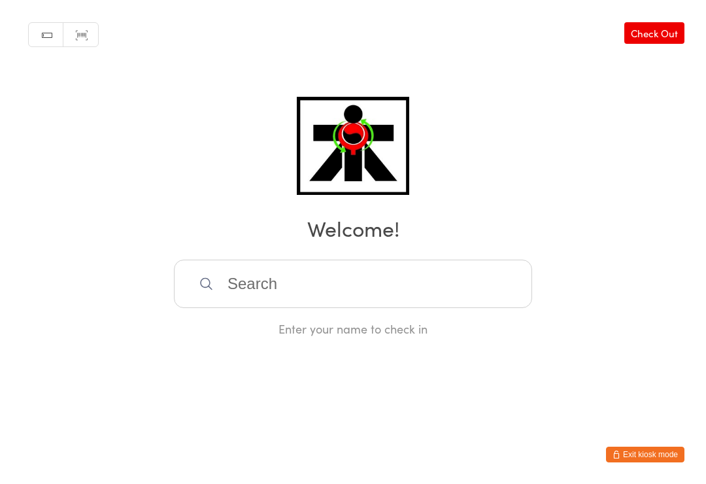
click at [320, 295] on input "search" at bounding box center [353, 283] width 358 height 48
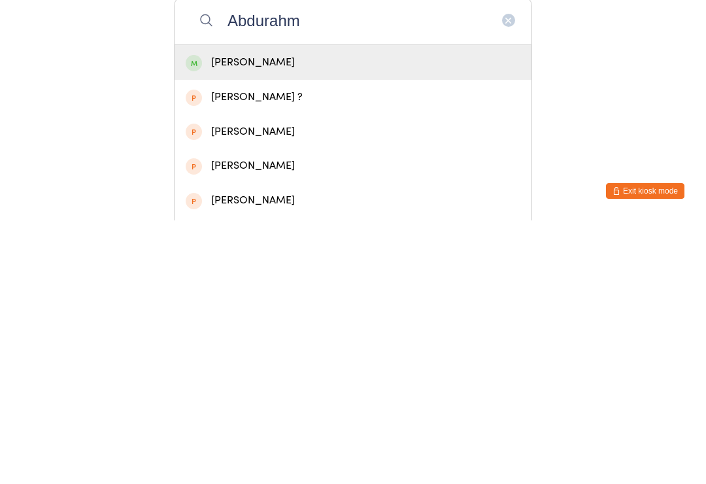
type input "Abdurahm"
click at [320, 317] on div "Abdurahman Ismail" at bounding box center [353, 326] width 335 height 18
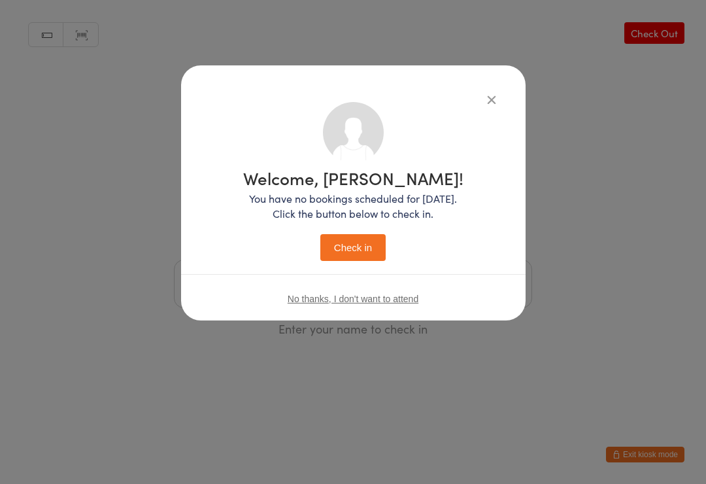
click at [350, 252] on button "Check in" at bounding box center [352, 247] width 65 height 27
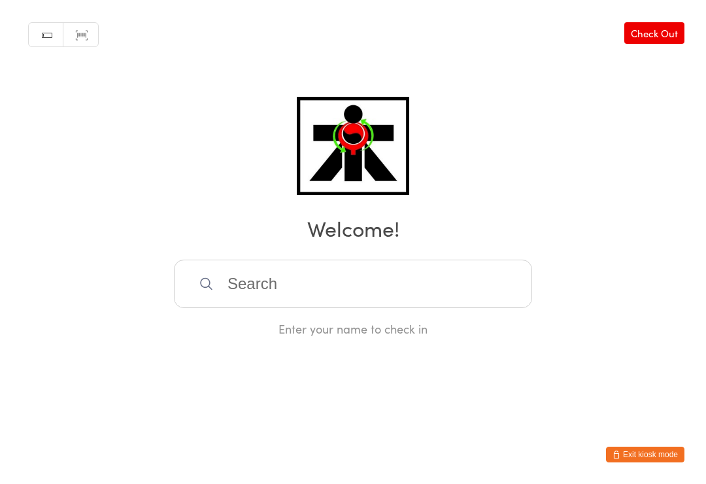
click at [206, 297] on input "search" at bounding box center [353, 283] width 358 height 48
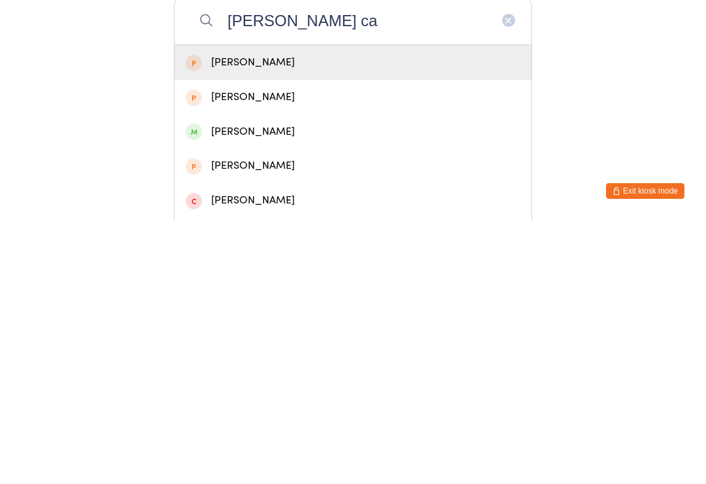
type input "Sophie ca"
click at [224, 386] on div "[PERSON_NAME]" at bounding box center [353, 395] width 335 height 18
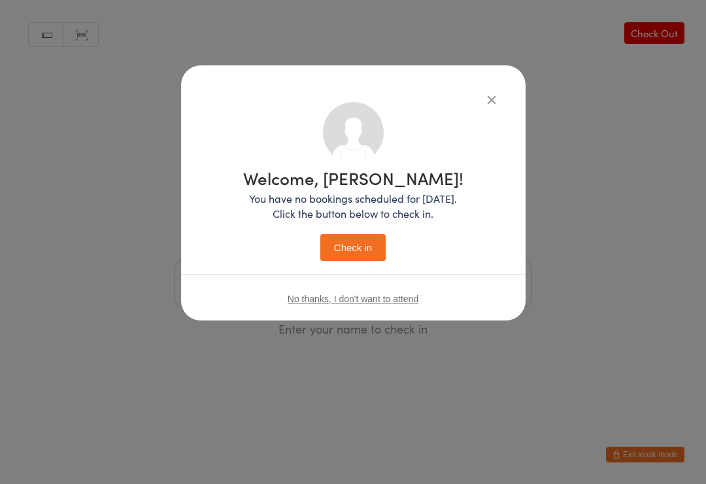
click at [344, 239] on button "Check in" at bounding box center [352, 247] width 65 height 27
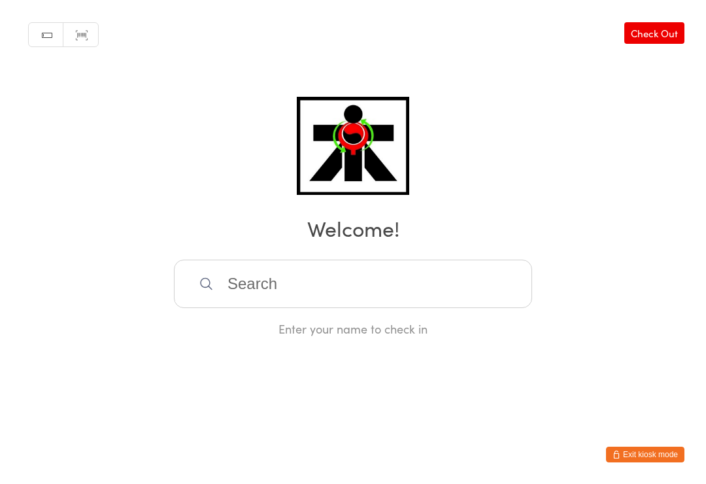
click at [245, 302] on input "search" at bounding box center [353, 283] width 358 height 48
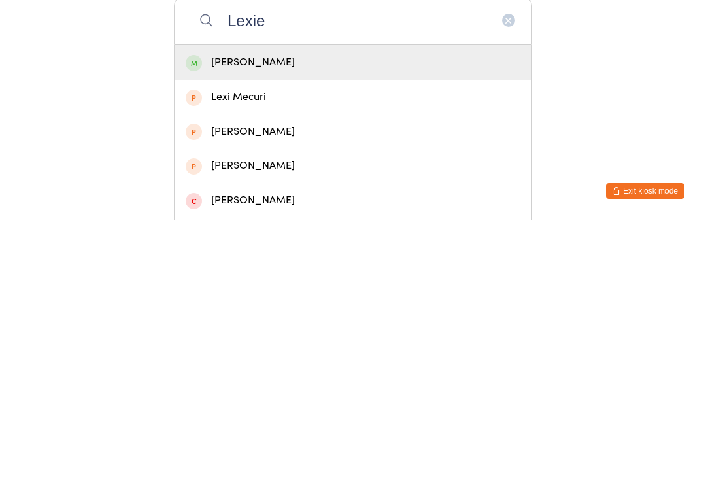
type input "Lexie"
click at [490, 317] on div "Lexie Horrigan" at bounding box center [353, 326] width 335 height 18
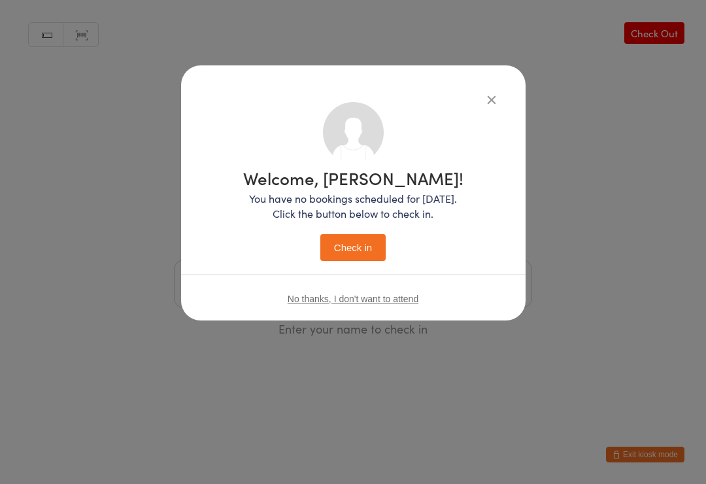
click at [365, 252] on button "Check in" at bounding box center [352, 247] width 65 height 27
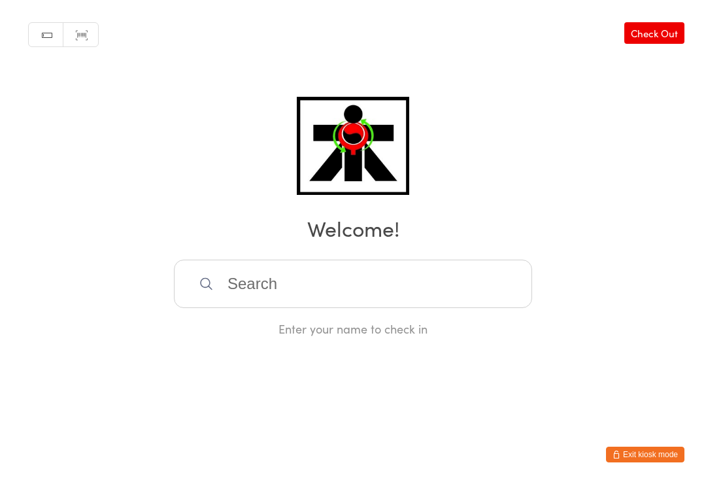
click at [273, 290] on input "search" at bounding box center [353, 283] width 358 height 48
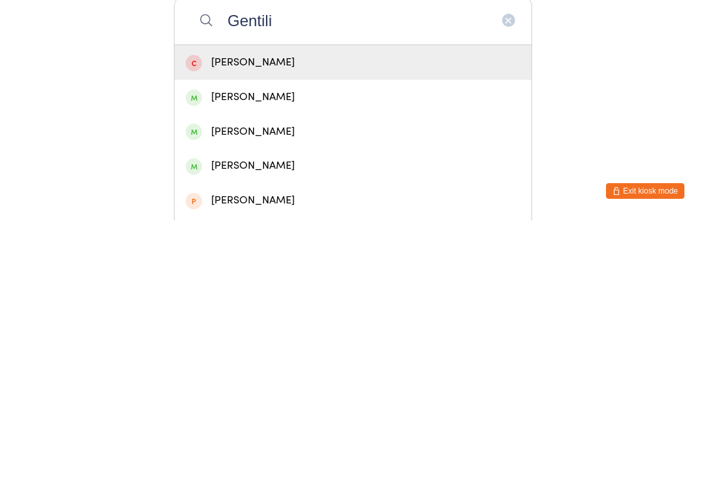
type input "Gentili"
click at [259, 420] on div "Lorenzo Gentili" at bounding box center [353, 429] width 335 height 18
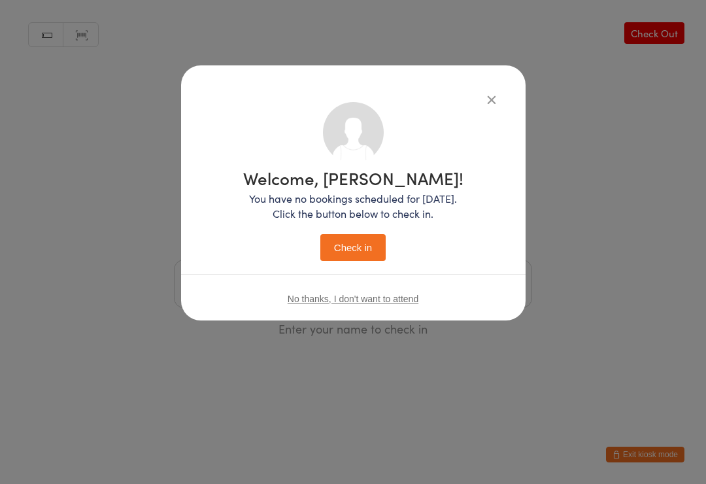
click at [359, 243] on button "Check in" at bounding box center [352, 247] width 65 height 27
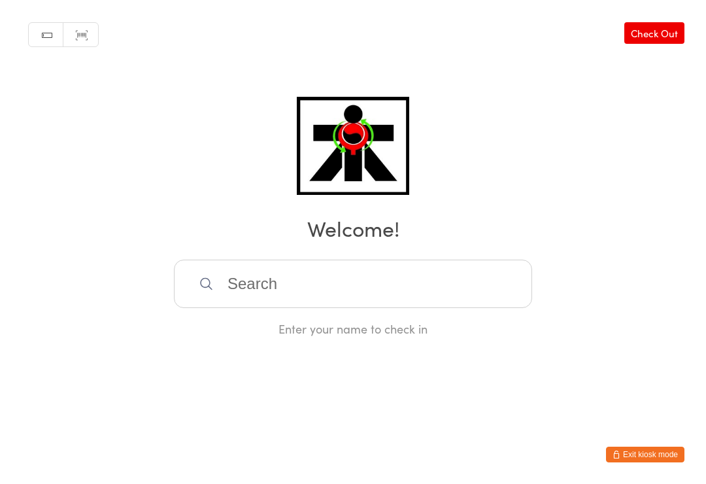
click at [247, 275] on input "search" at bounding box center [353, 283] width 358 height 48
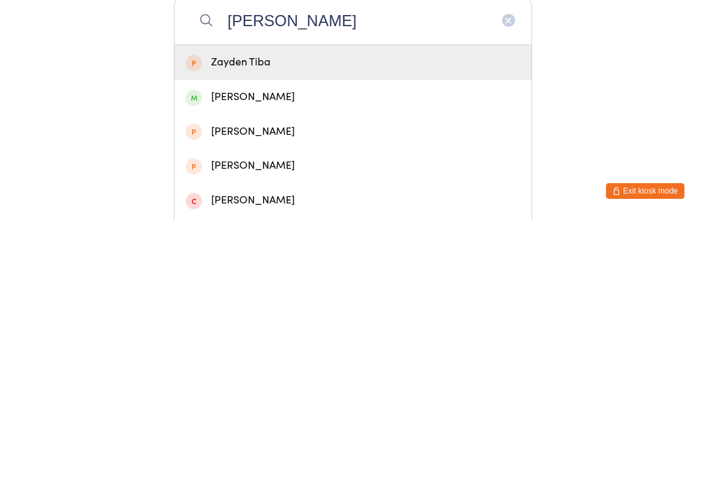
type input "Zayden"
click at [294, 343] on div "Zayden John" at bounding box center [353, 360] width 357 height 35
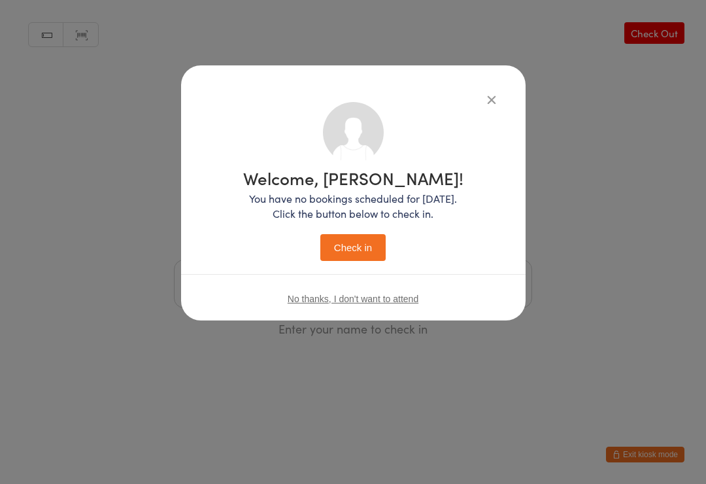
click at [365, 237] on button "Check in" at bounding box center [352, 247] width 65 height 27
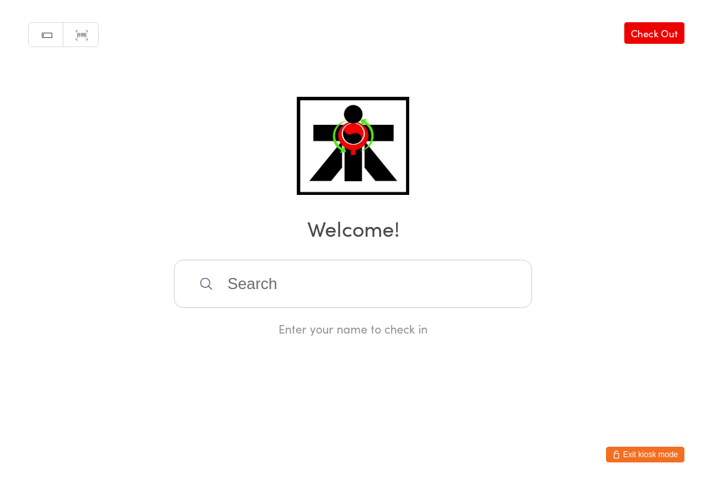
click at [201, 271] on input "search" at bounding box center [353, 283] width 358 height 48
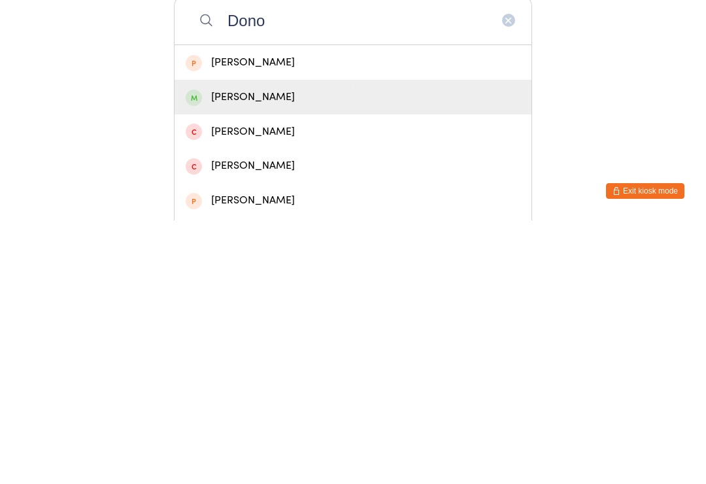
type input "Dono"
click at [229, 343] on div "Donovan Bruce" at bounding box center [353, 360] width 357 height 35
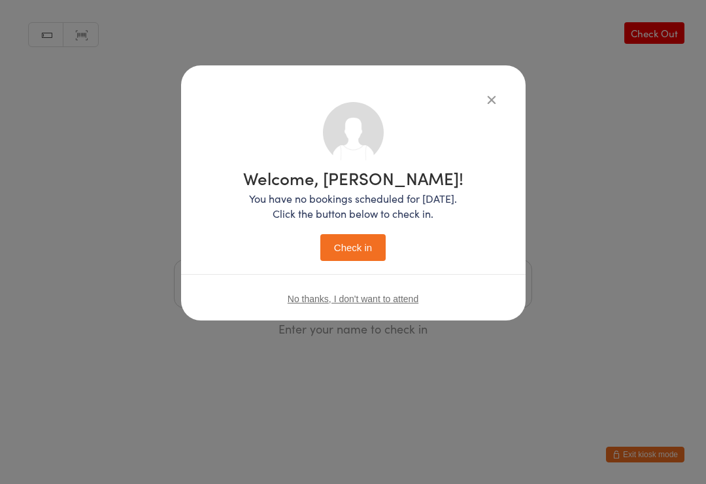
click at [346, 245] on button "Check in" at bounding box center [352, 247] width 65 height 27
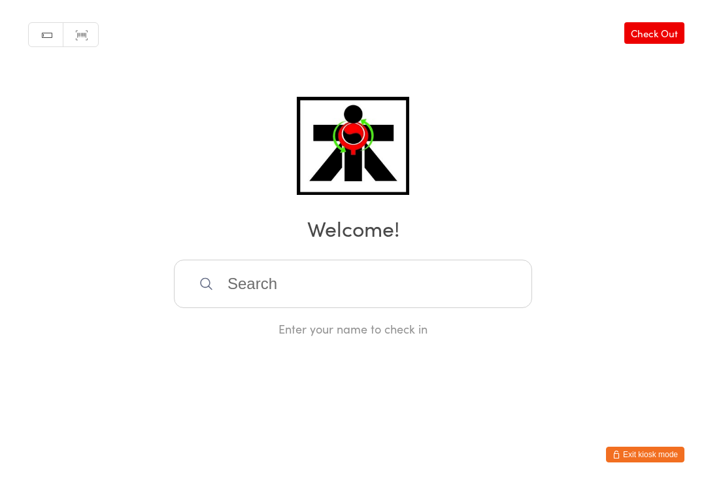
click at [390, 293] on input "search" at bounding box center [353, 283] width 358 height 48
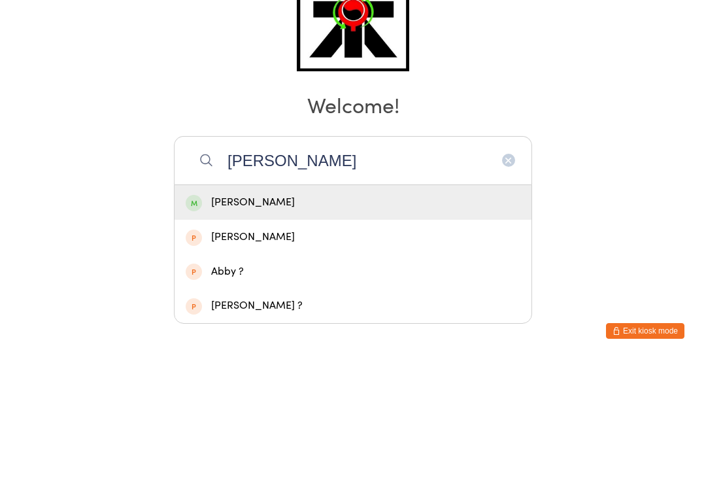
type input "Abhijoy"
click at [283, 317] on div "Abhijoy Chowdhury" at bounding box center [353, 326] width 335 height 18
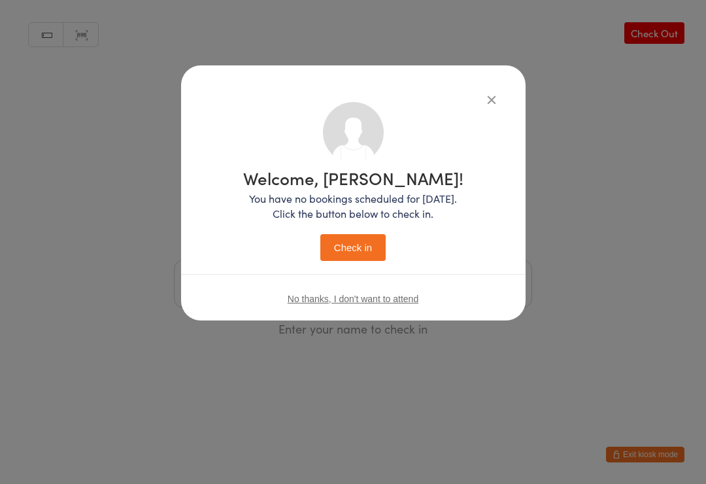
click at [373, 241] on button "Check in" at bounding box center [352, 247] width 65 height 27
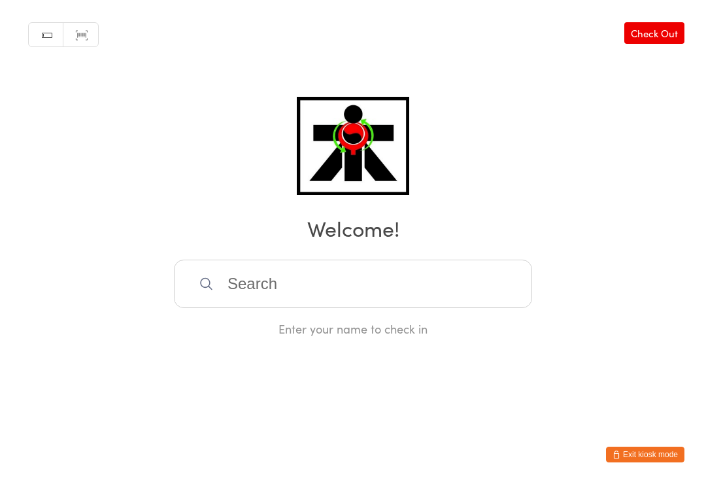
click at [514, 296] on input "search" at bounding box center [353, 283] width 358 height 48
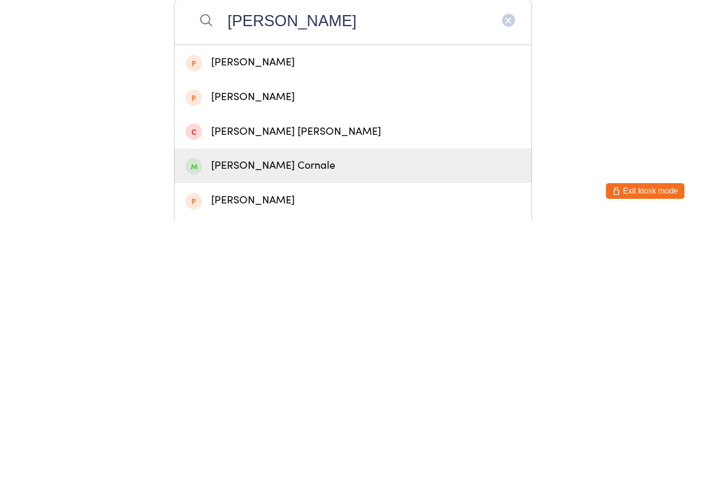
type input "Archer"
click at [271, 420] on div "Archer Cornale" at bounding box center [353, 429] width 335 height 18
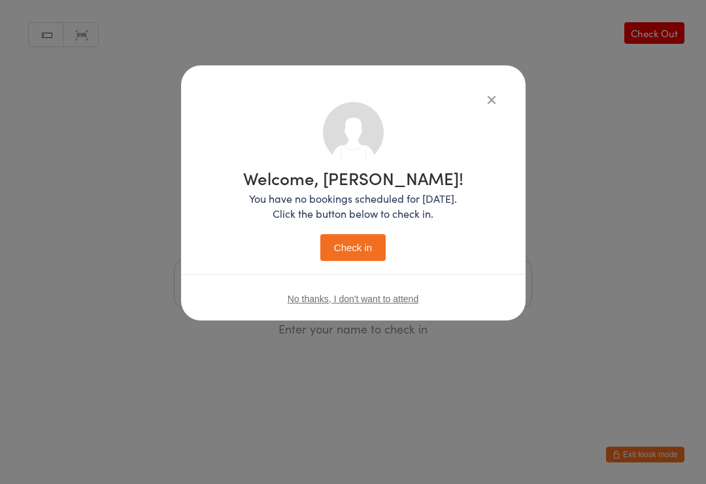
click at [352, 250] on button "Check in" at bounding box center [352, 247] width 65 height 27
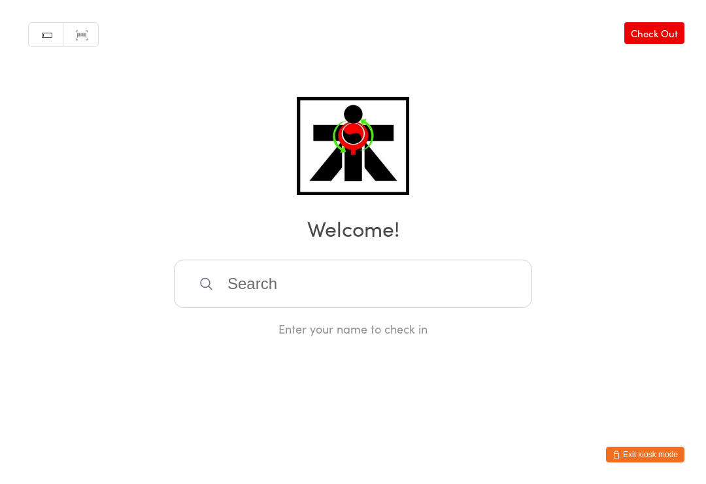
click at [215, 282] on input "search" at bounding box center [353, 283] width 358 height 48
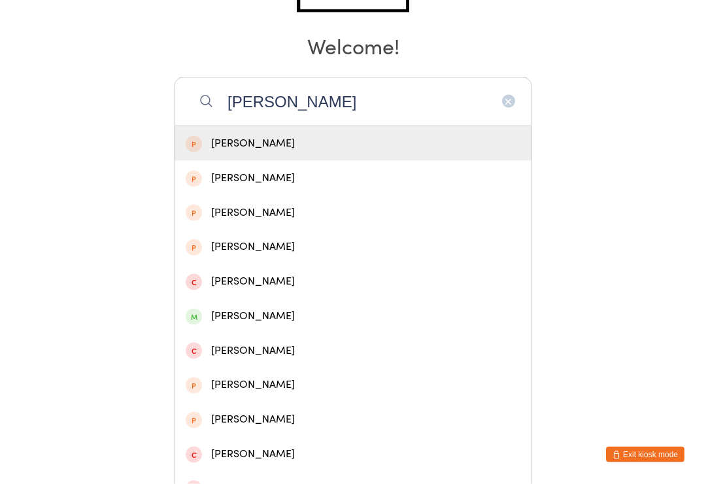
scroll to position [183, 0]
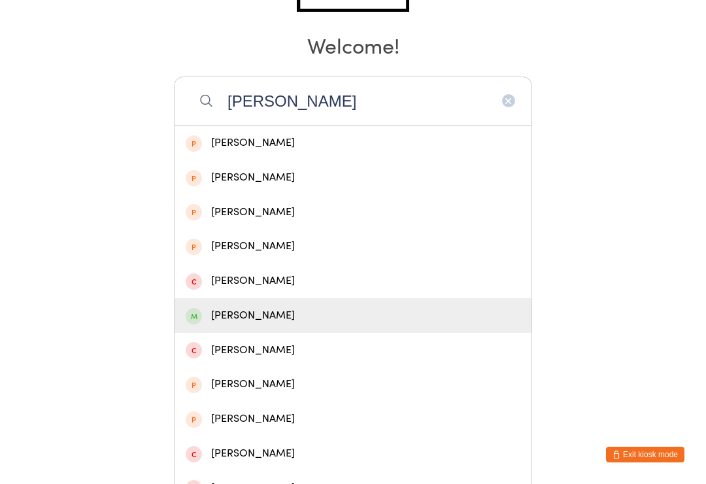
type input "Amir"
click at [303, 314] on div "Amir Livnjak" at bounding box center [353, 316] width 335 height 18
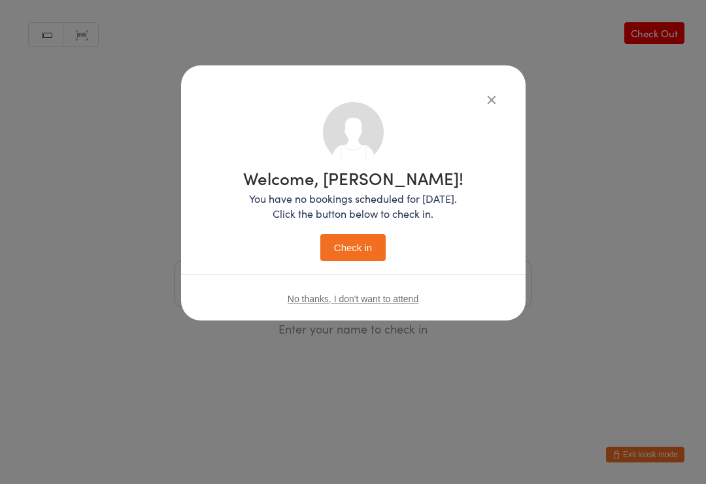
click at [357, 246] on button "Check in" at bounding box center [352, 247] width 65 height 27
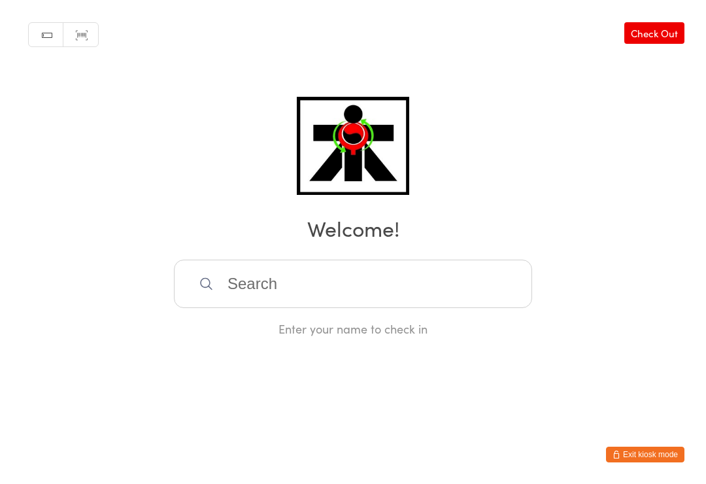
click at [184, 480] on html "You have now entered Kiosk Mode. Members will be able to check themselves in us…" at bounding box center [353, 242] width 706 height 484
click at [352, 278] on input "search" at bounding box center [353, 283] width 358 height 48
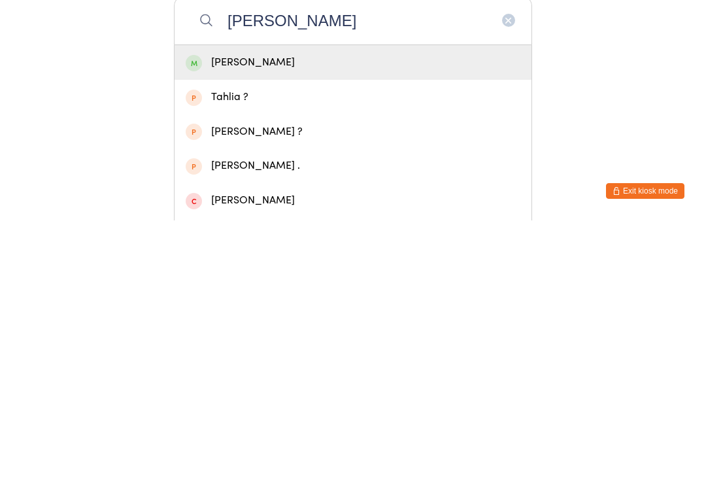
type input "TAHLIA JOHN"
click at [263, 317] on div "Tahlia John" at bounding box center [353, 326] width 335 height 18
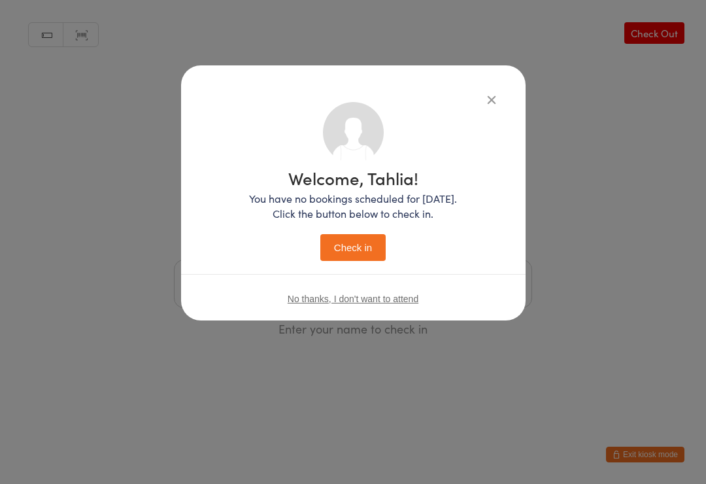
click at [344, 248] on button "Check in" at bounding box center [352, 247] width 65 height 27
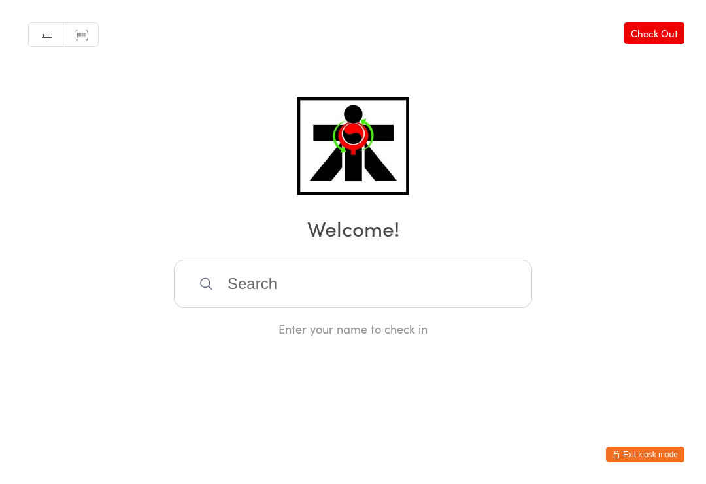
click at [408, 278] on input "search" at bounding box center [353, 283] width 358 height 48
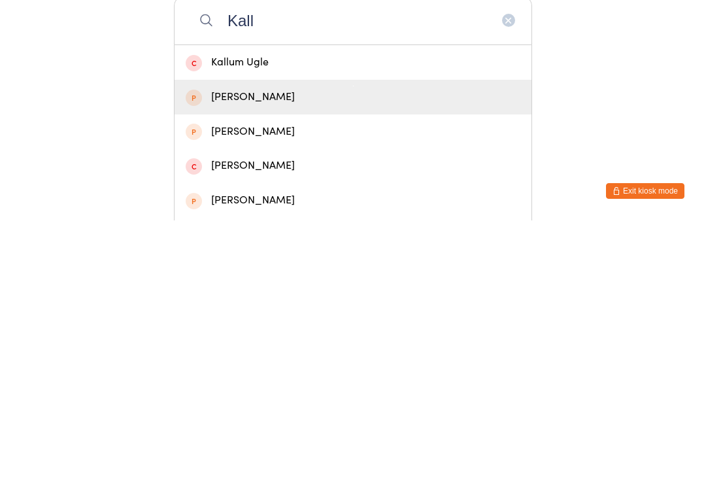
type input "Kall"
click at [286, 352] on div "Kylian Kallee" at bounding box center [353, 361] width 335 height 18
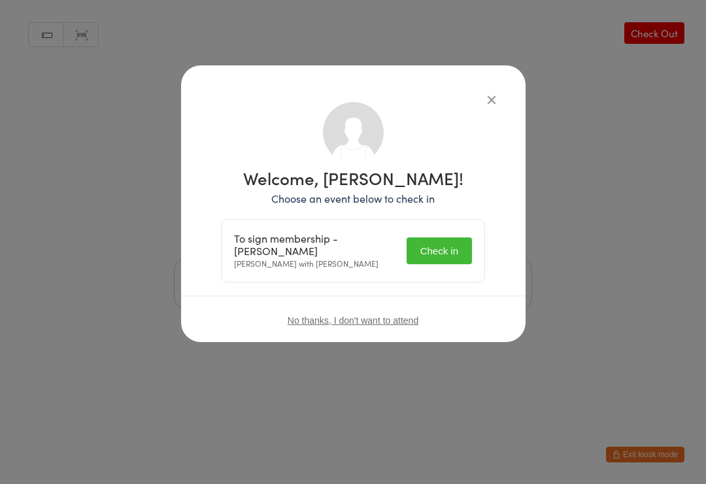
click at [452, 240] on button "Check in" at bounding box center [439, 250] width 65 height 27
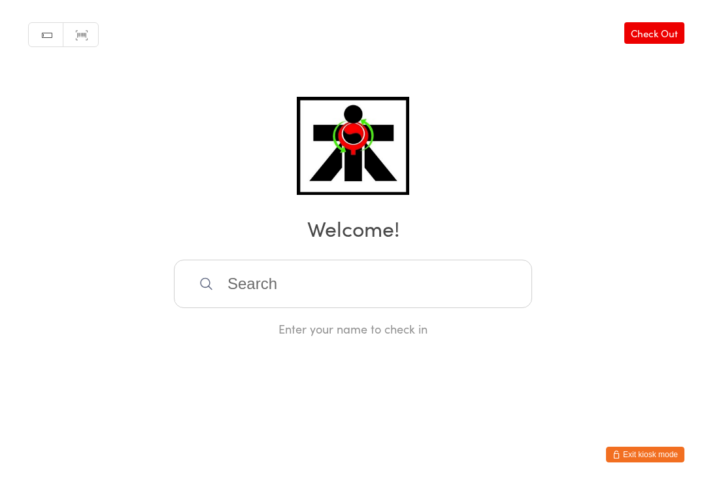
click at [261, 299] on input "search" at bounding box center [353, 283] width 358 height 48
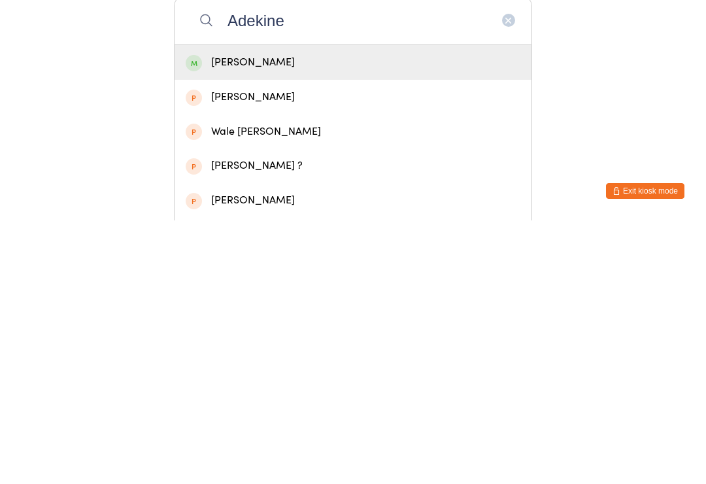
type input "Adekine"
click at [290, 317] on div "Adeline Chong" at bounding box center [353, 326] width 335 height 18
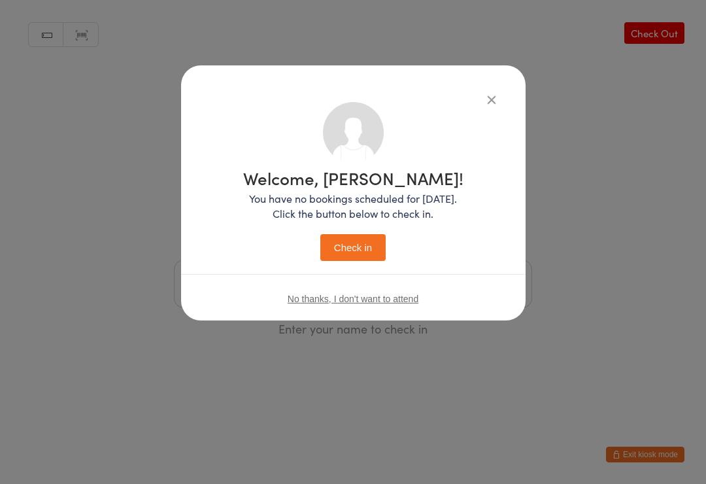
click at [358, 246] on button "Check in" at bounding box center [352, 247] width 65 height 27
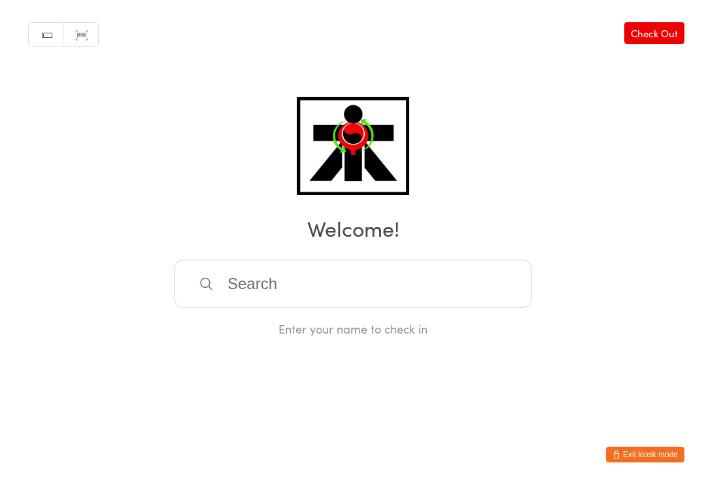
click at [297, 280] on input "search" at bounding box center [353, 283] width 358 height 48
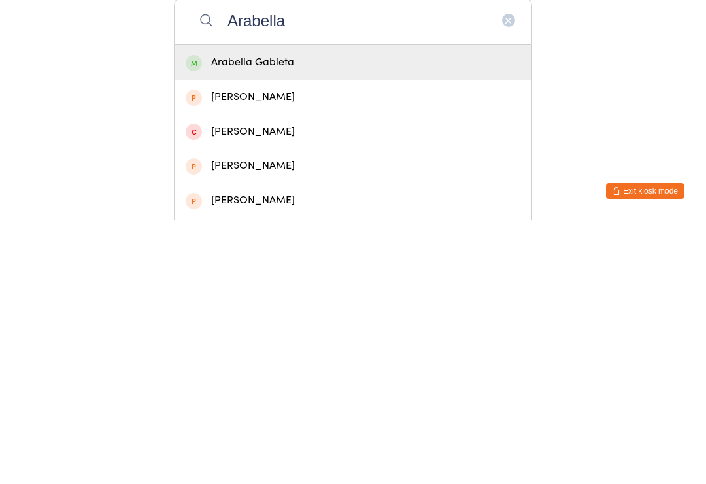
type input "Arabella"
click at [316, 317] on div "Arabella Gabieta" at bounding box center [353, 326] width 335 height 18
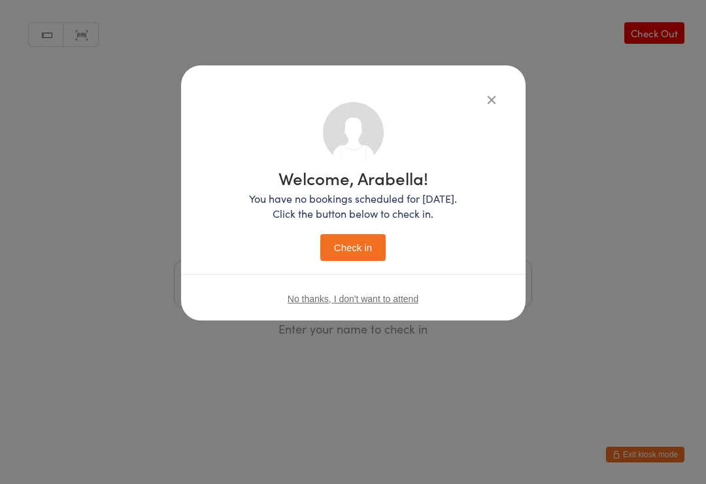
click at [363, 242] on button "Check in" at bounding box center [352, 247] width 65 height 27
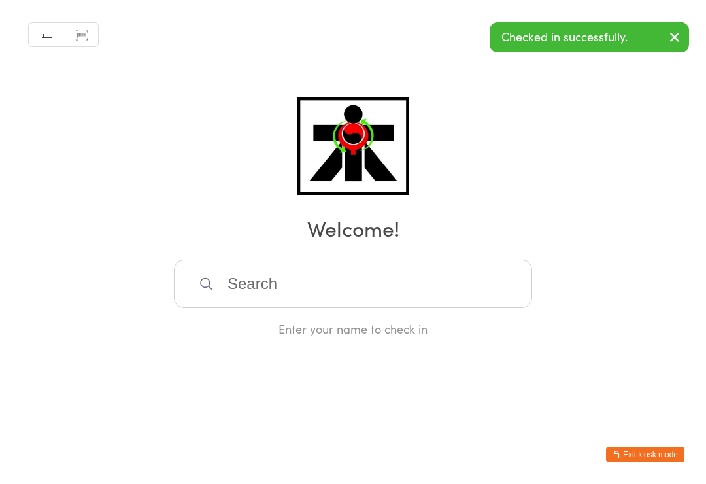
click at [259, 320] on div "Enter your name to check in" at bounding box center [353, 297] width 358 height 77
click at [255, 290] on input "search" at bounding box center [353, 283] width 358 height 48
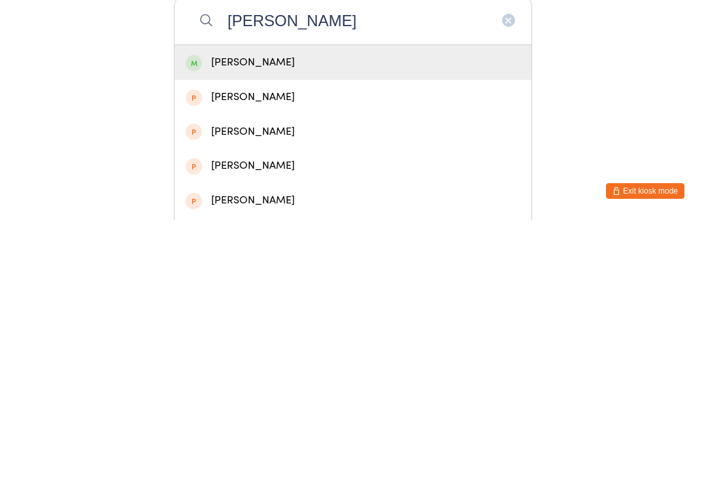
type input "Amanda gwbiet"
click at [226, 317] on div "Amanda Gabieta" at bounding box center [353, 326] width 335 height 18
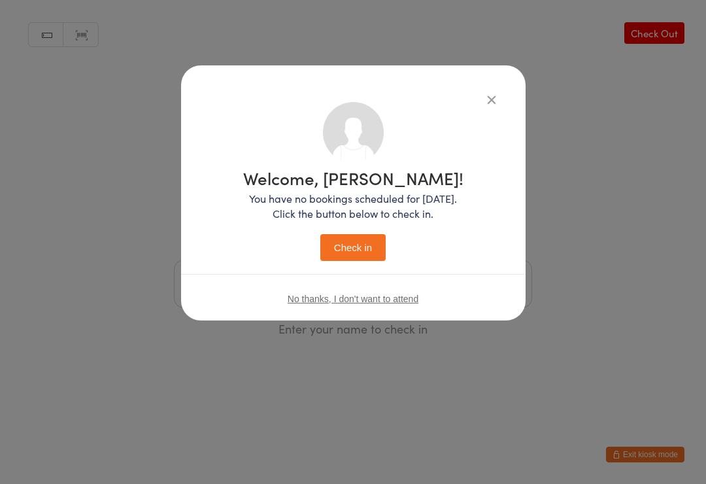
click at [348, 259] on button "Check in" at bounding box center [352, 247] width 65 height 27
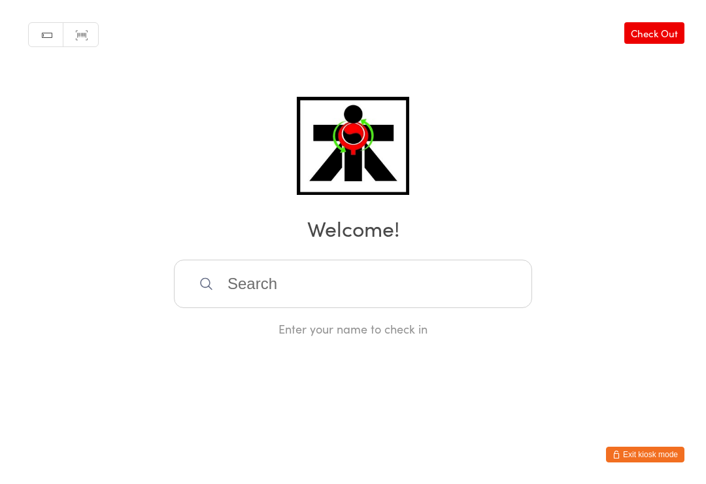
click at [462, 308] on input "search" at bounding box center [353, 283] width 358 height 48
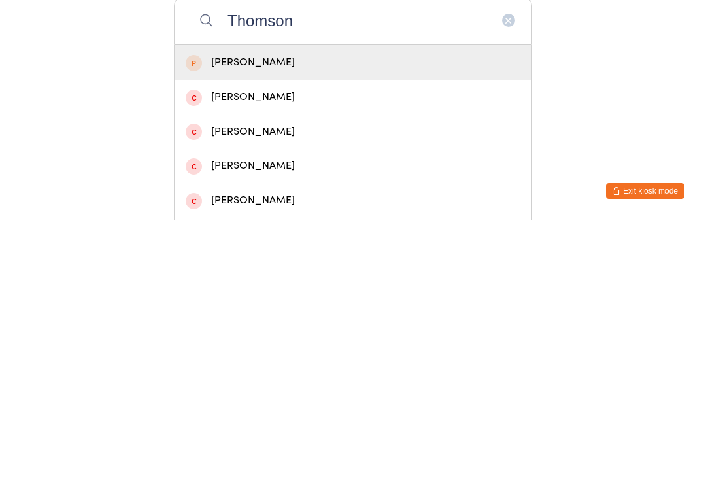
scroll to position [263, 0]
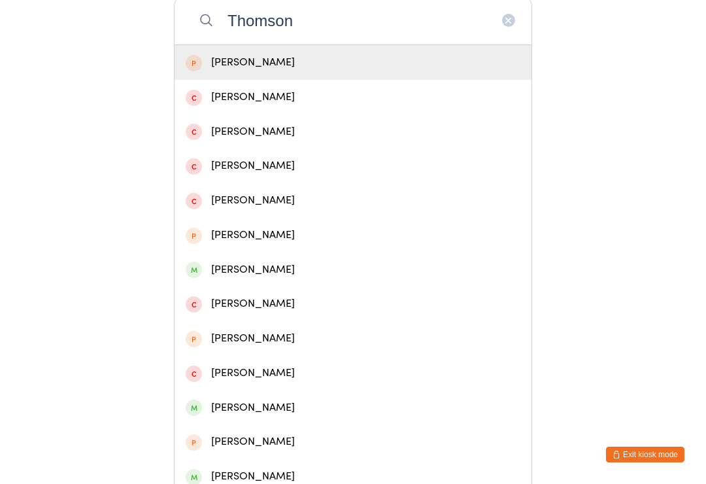
type input "Thomson"
click at [328, 266] on div "Andrew Thomson" at bounding box center [353, 270] width 335 height 18
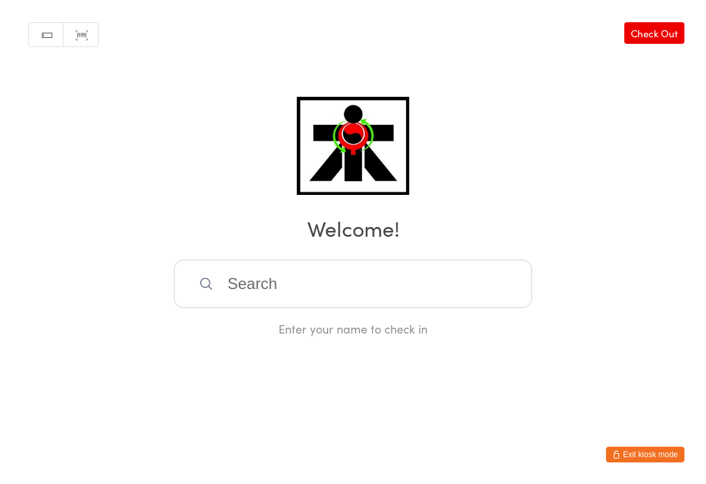
scroll to position [0, 0]
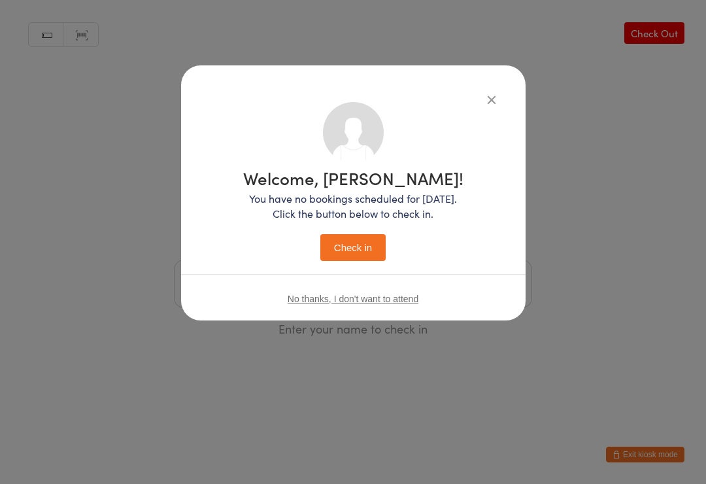
click at [371, 235] on button "Check in" at bounding box center [352, 247] width 65 height 27
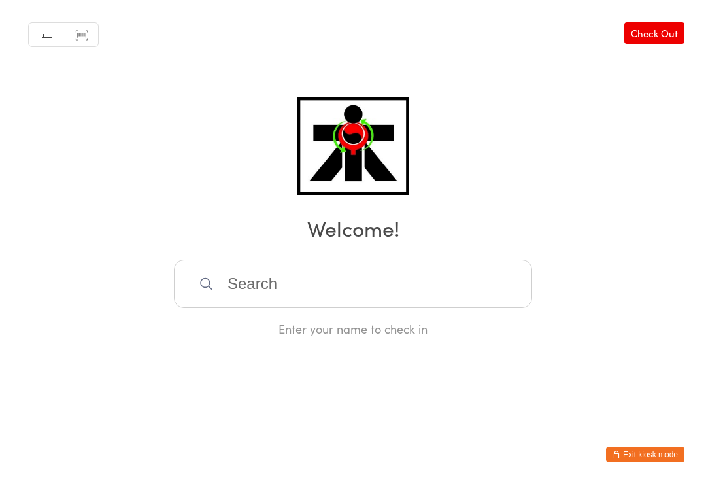
click at [246, 288] on input "search" at bounding box center [353, 283] width 358 height 48
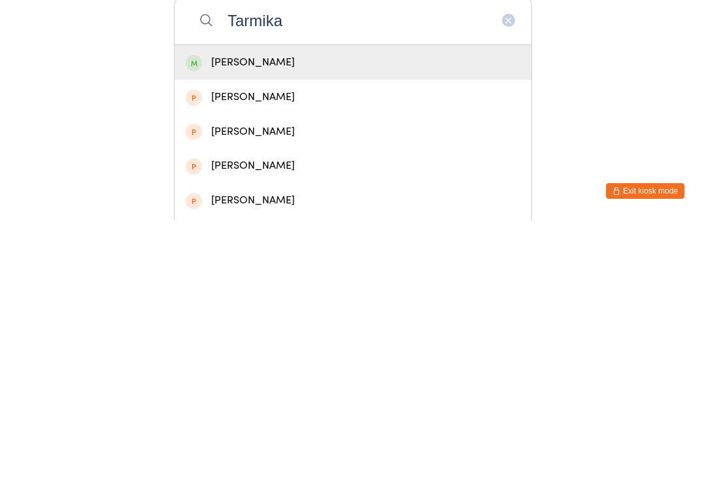
type input "Tarmika"
click at [203, 317] on div "Tarmika Herbert" at bounding box center [353, 326] width 335 height 18
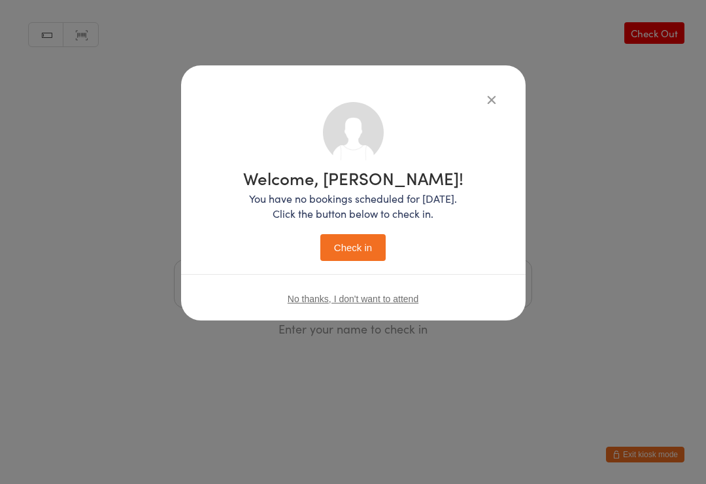
click at [344, 250] on button "Check in" at bounding box center [352, 247] width 65 height 27
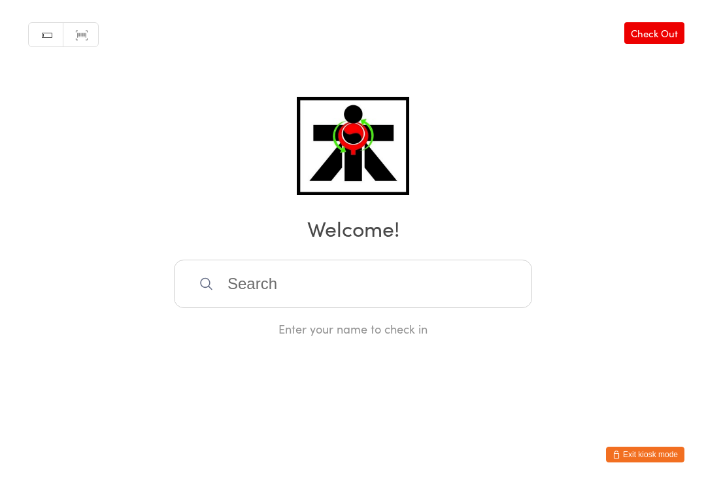
click at [308, 308] on input "search" at bounding box center [353, 283] width 358 height 48
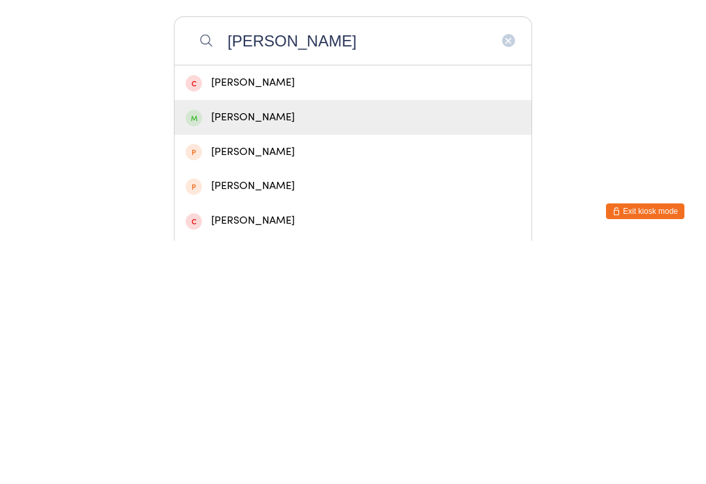
type input "Dominic c"
click at [305, 352] on div "Dominic Camarda" at bounding box center [353, 361] width 335 height 18
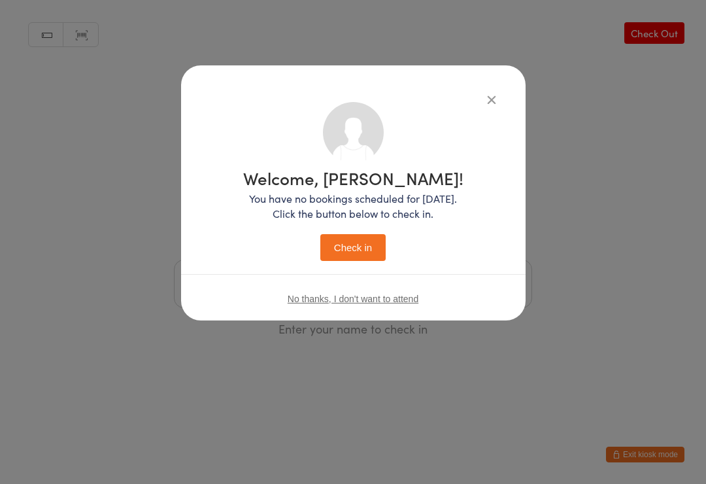
click at [352, 259] on button "Check in" at bounding box center [352, 247] width 65 height 27
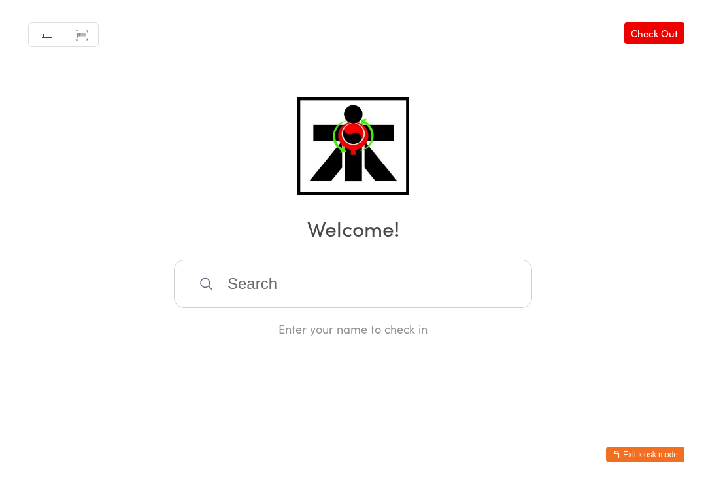
click at [265, 290] on input "search" at bounding box center [353, 283] width 358 height 48
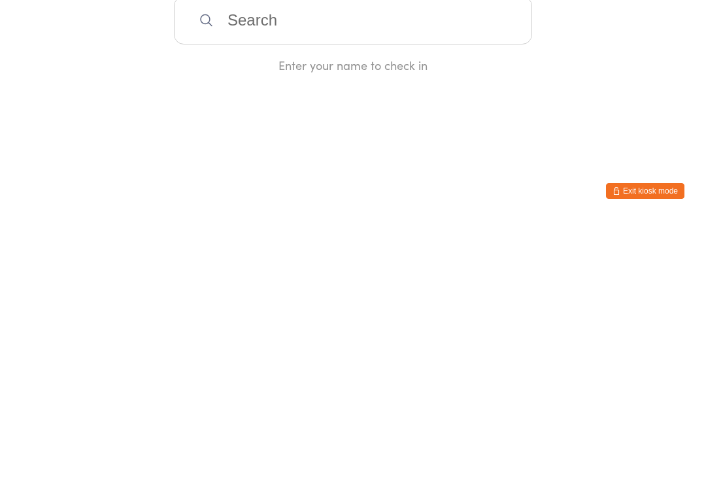
type input "T"
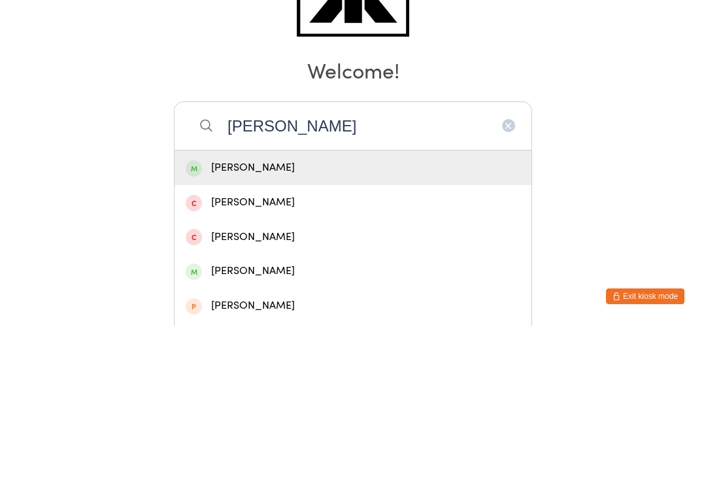
type input "Jenna alk"
click at [223, 317] on div "Jenna Alkased" at bounding box center [353, 326] width 335 height 18
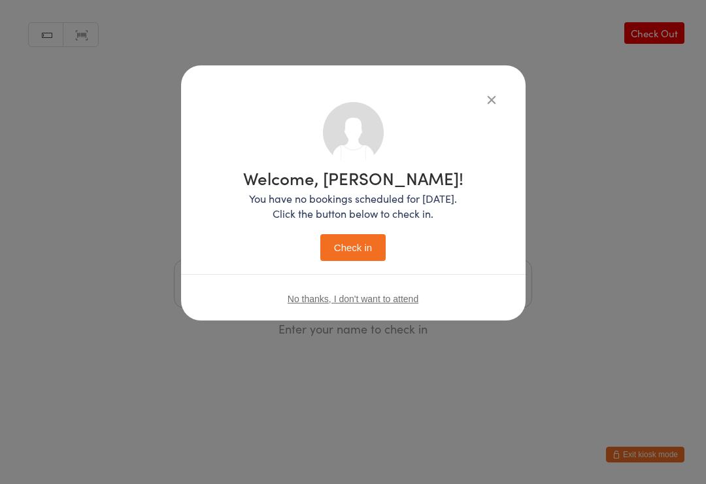
click at [342, 250] on button "Check in" at bounding box center [352, 247] width 65 height 27
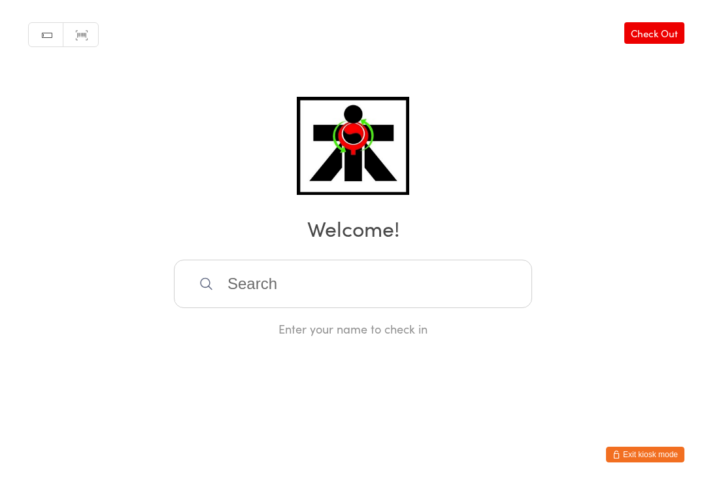
click at [259, 300] on input "search" at bounding box center [353, 283] width 358 height 48
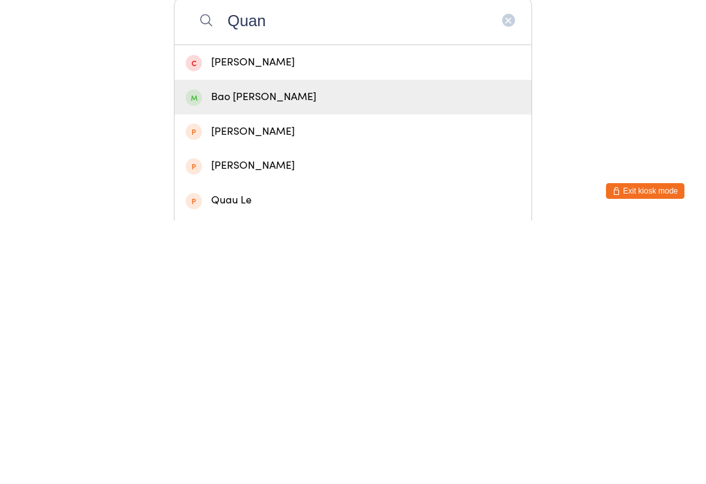
type input "Quan"
click at [300, 352] on div "Bao Quan Bui" at bounding box center [353, 361] width 335 height 18
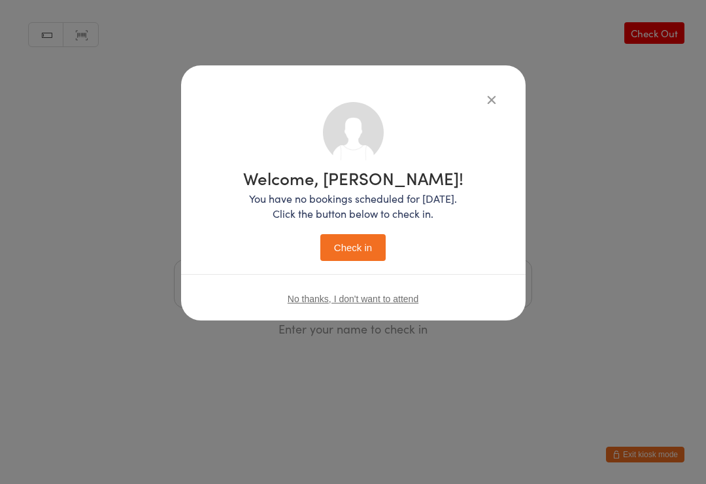
click at [373, 252] on button "Check in" at bounding box center [352, 247] width 65 height 27
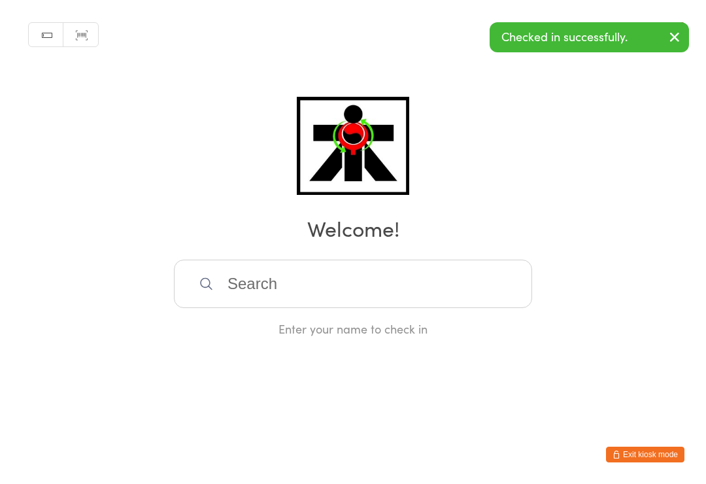
click at [448, 282] on input "search" at bounding box center [353, 283] width 358 height 48
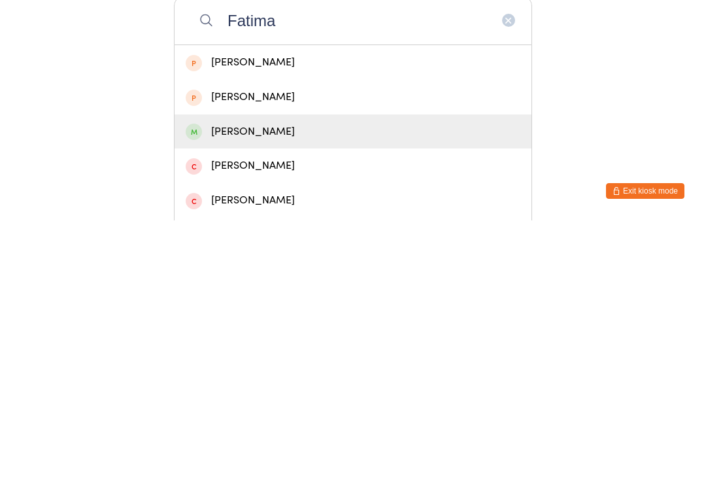
type input "Fatima"
click at [252, 386] on div "Fatima Osman" at bounding box center [353, 395] width 335 height 18
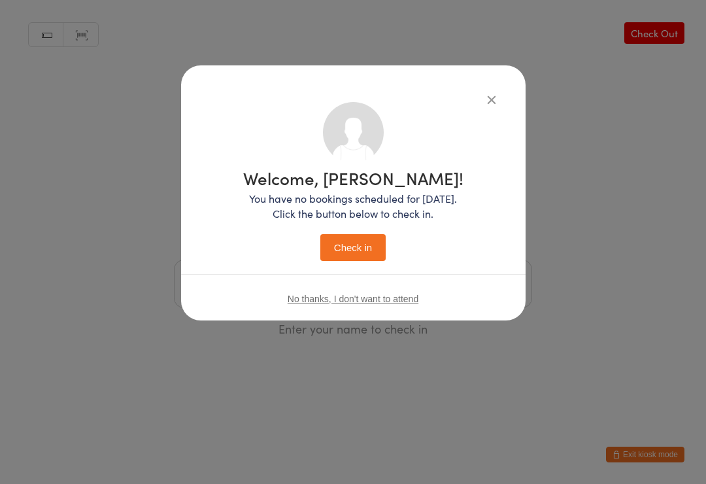
click at [365, 242] on button "Check in" at bounding box center [352, 247] width 65 height 27
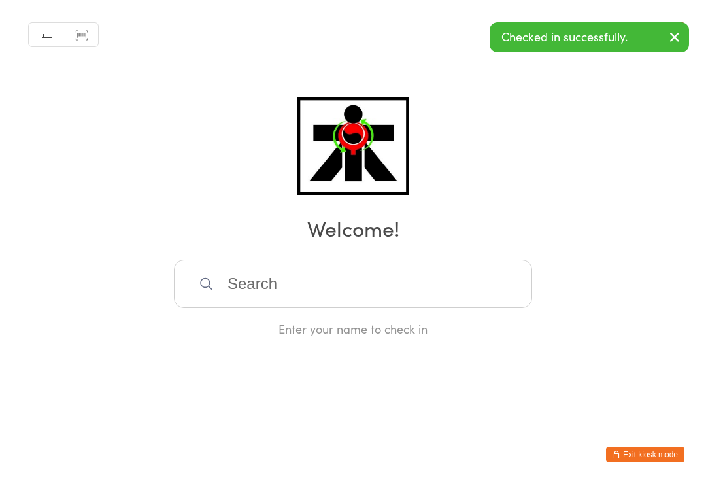
click at [349, 295] on input "search" at bounding box center [353, 283] width 358 height 48
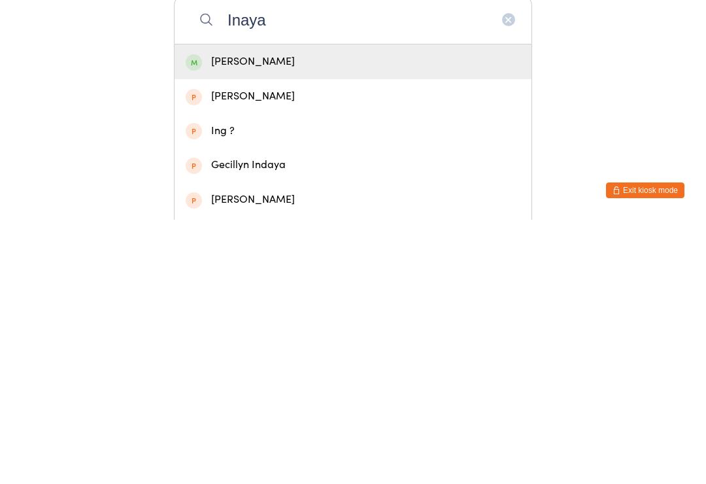
type input "Inaya"
click at [278, 317] on div "[PERSON_NAME]" at bounding box center [353, 326] width 335 height 18
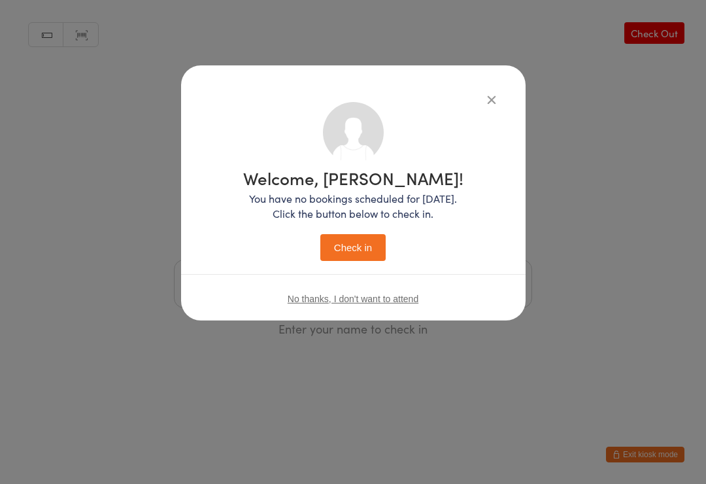
click at [366, 250] on button "Check in" at bounding box center [352, 247] width 65 height 27
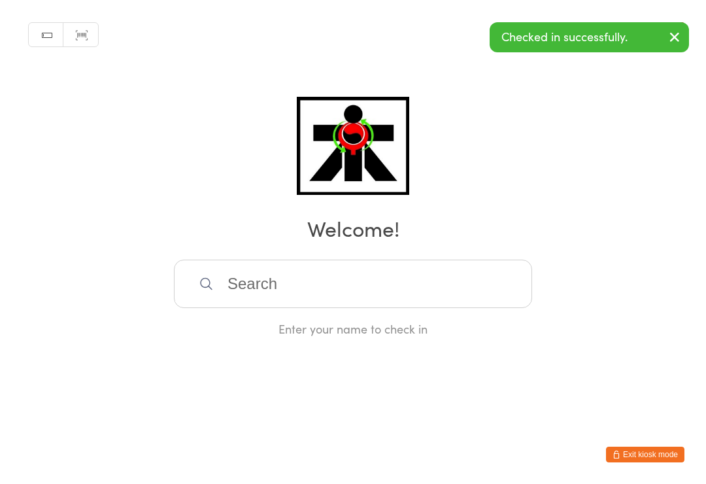
click at [362, 282] on input "search" at bounding box center [353, 283] width 358 height 48
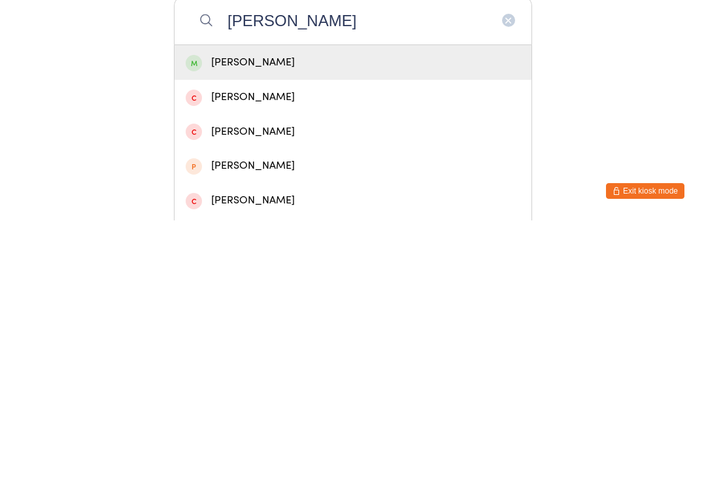
type input "Ismail"
click at [324, 317] on div "Ismail Osman" at bounding box center [353, 326] width 335 height 18
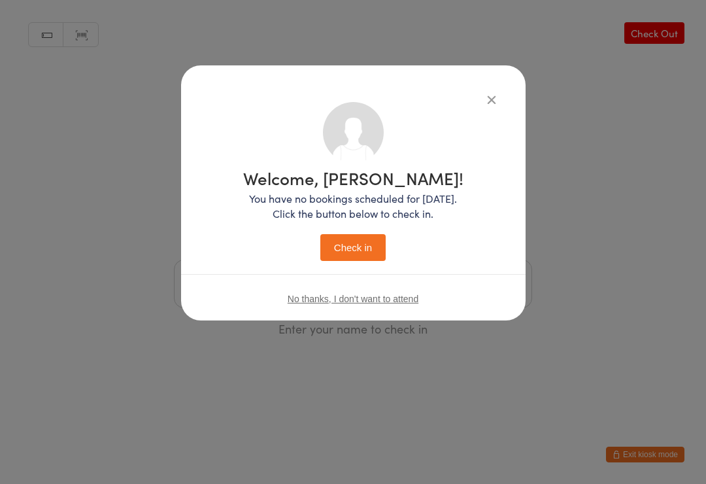
click at [373, 244] on button "Check in" at bounding box center [352, 247] width 65 height 27
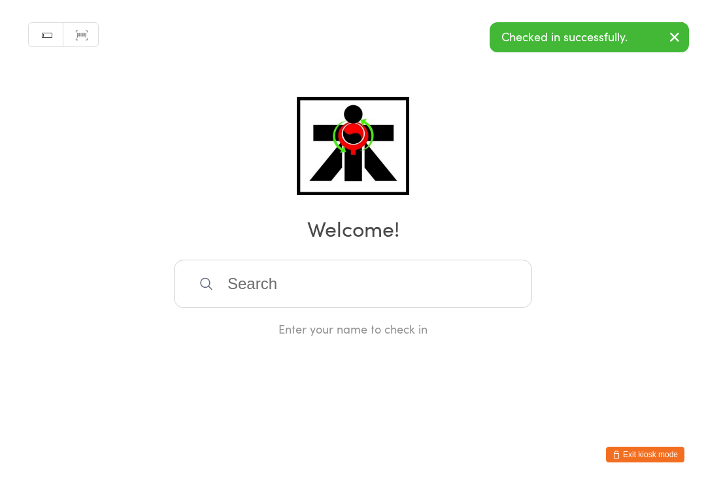
click at [390, 275] on input "search" at bounding box center [353, 283] width 358 height 48
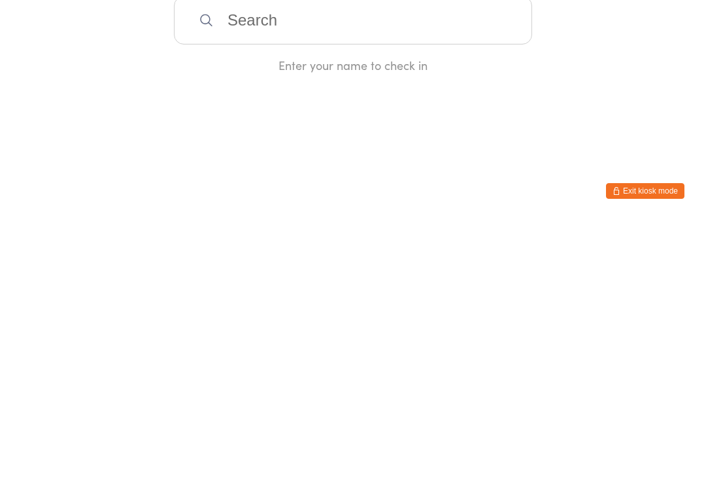
type input "A"
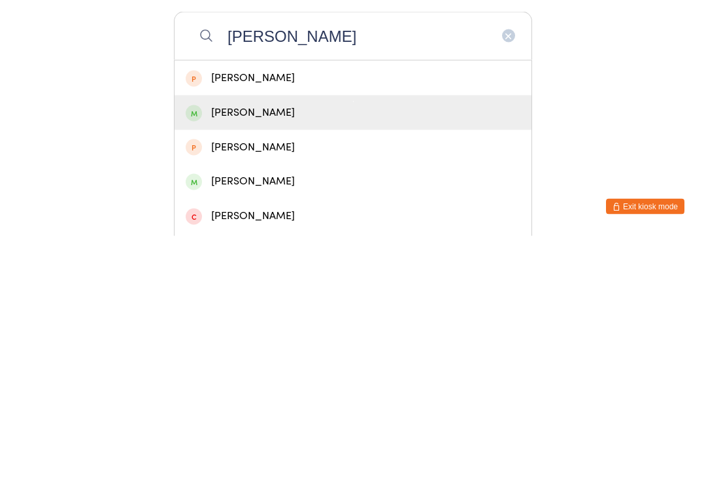
type input "Yahya"
click at [282, 352] on div "Yahya Osman" at bounding box center [353, 361] width 335 height 18
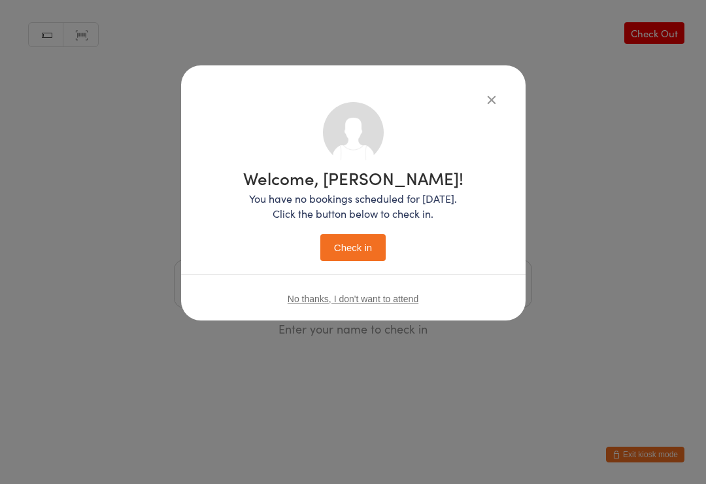
click at [359, 241] on button "Check in" at bounding box center [352, 247] width 65 height 27
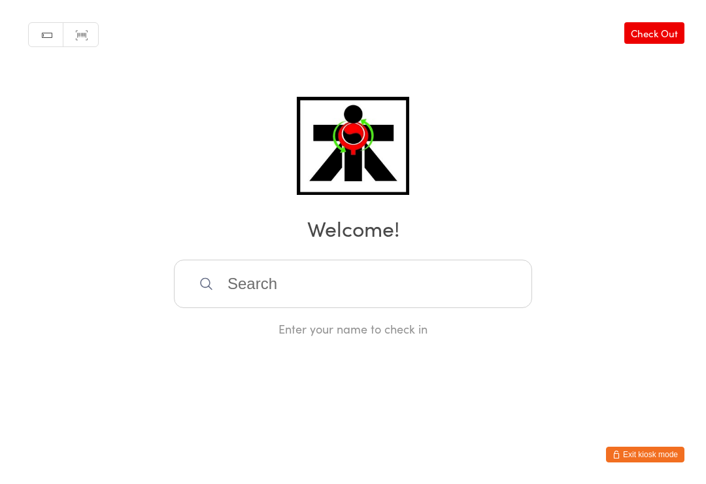
click at [477, 272] on input "search" at bounding box center [353, 283] width 358 height 48
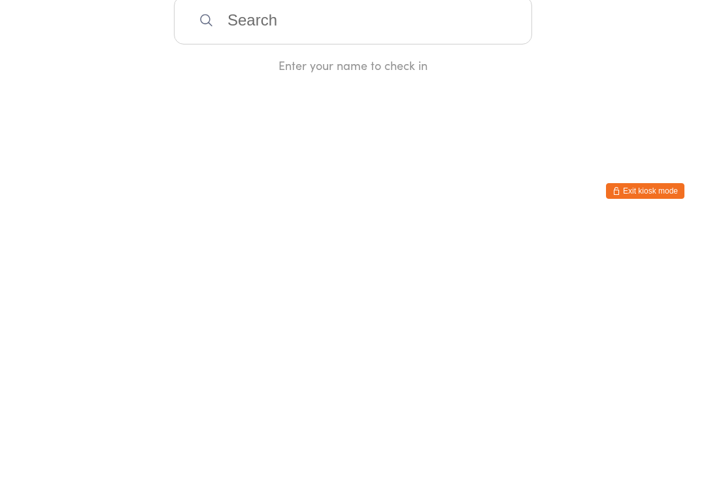
type input "Y"
click at [652, 446] on button "Exit kiosk mode" at bounding box center [645, 454] width 78 height 16
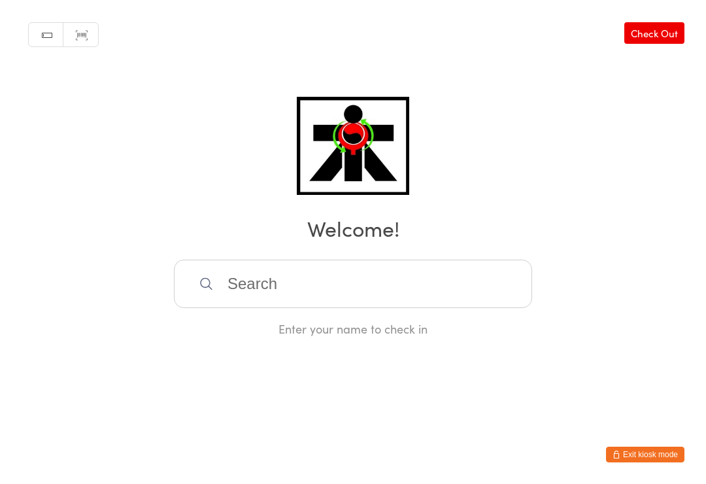
click at [215, 285] on input "search" at bounding box center [353, 283] width 358 height 48
click at [295, 285] on input "Chelsea" at bounding box center [353, 283] width 358 height 48
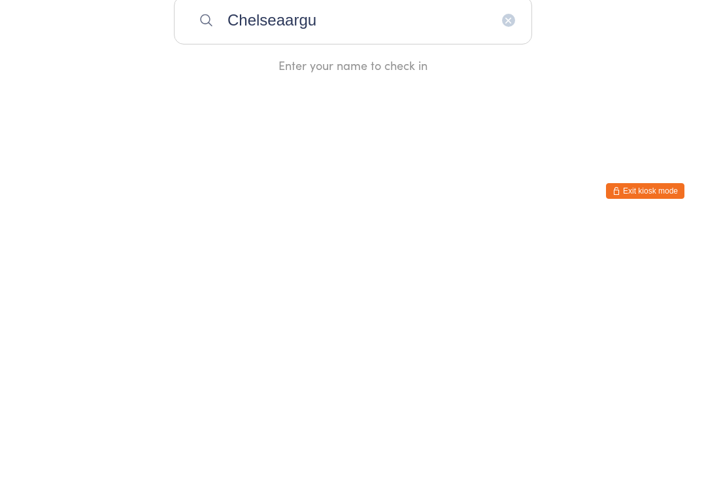
type input "Chelseaarg"
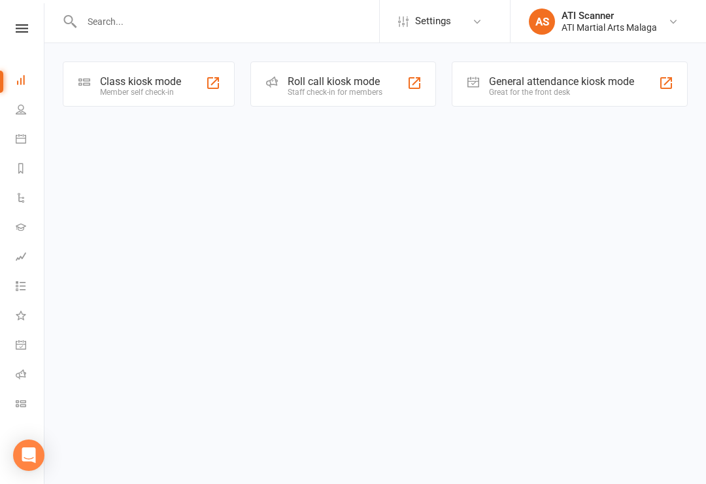
click at [510, 80] on div "General attendance kiosk mode" at bounding box center [561, 81] width 145 height 12
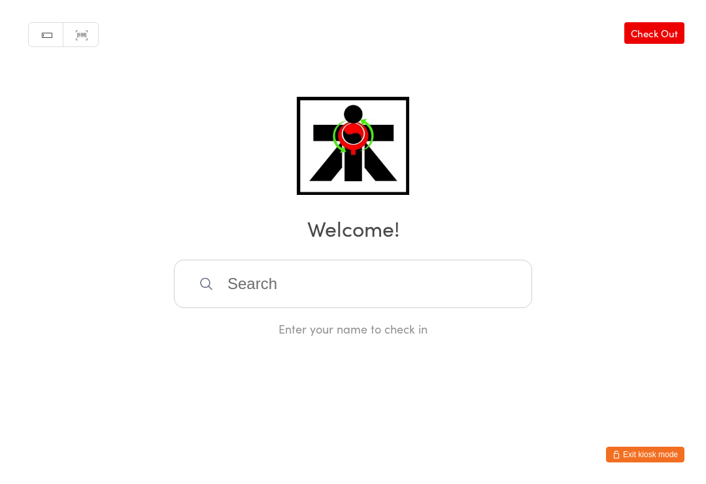
click at [297, 287] on input "search" at bounding box center [353, 283] width 358 height 48
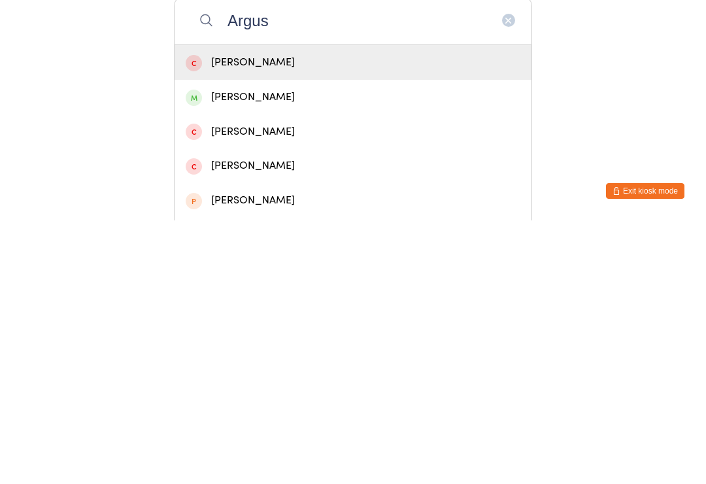
type input "Argus"
click at [254, 343] on div "[PERSON_NAME]" at bounding box center [353, 360] width 357 height 35
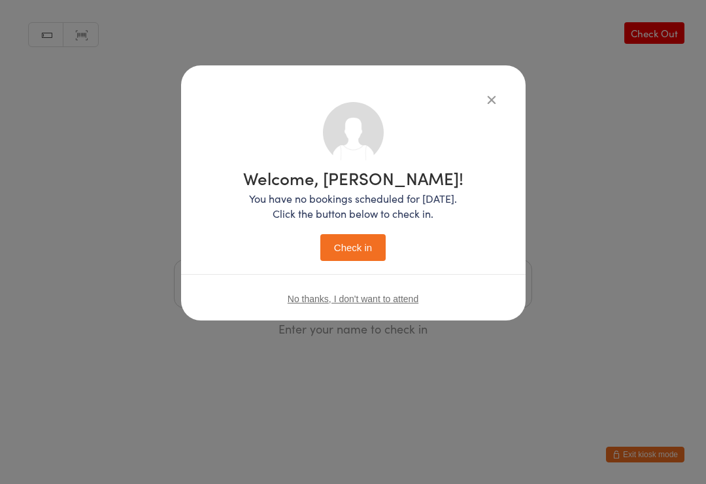
click at [350, 248] on button "Check in" at bounding box center [352, 247] width 65 height 27
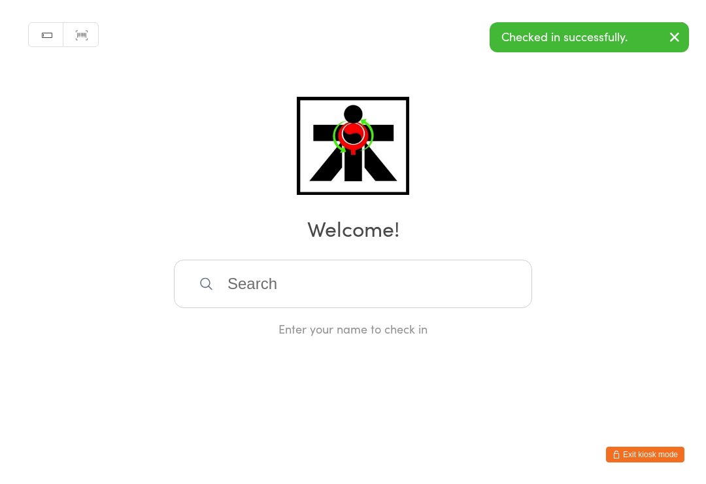
click at [251, 269] on input "search" at bounding box center [353, 283] width 358 height 48
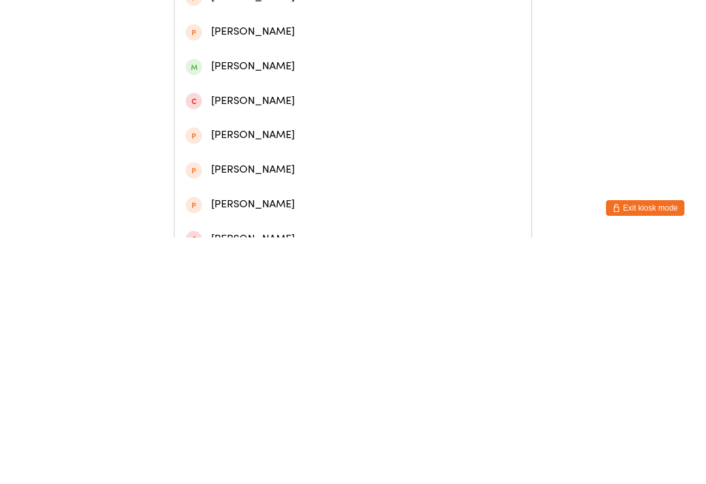
scroll to position [189, 0]
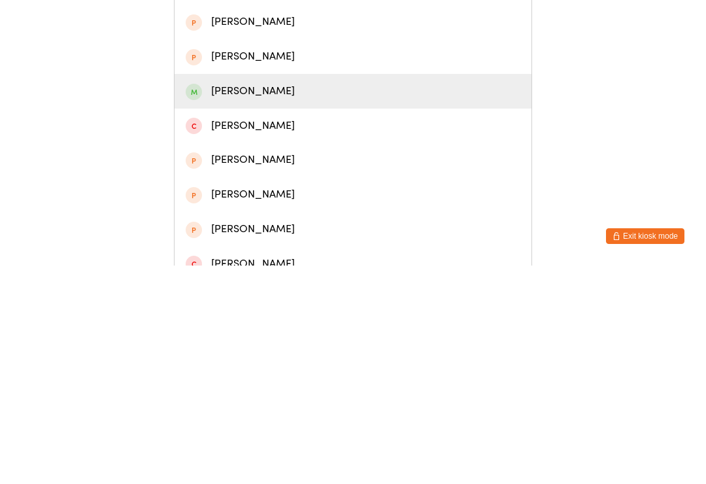
type input "Chelsea"
click at [211, 301] on div "[PERSON_NAME]" at bounding box center [353, 310] width 335 height 18
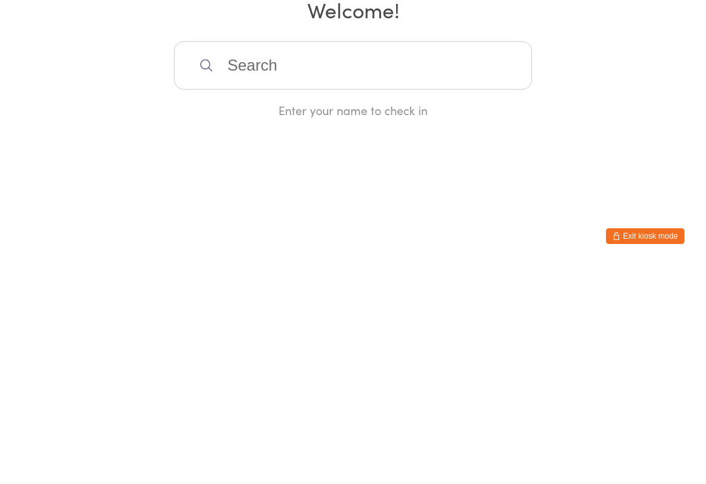
scroll to position [0, 0]
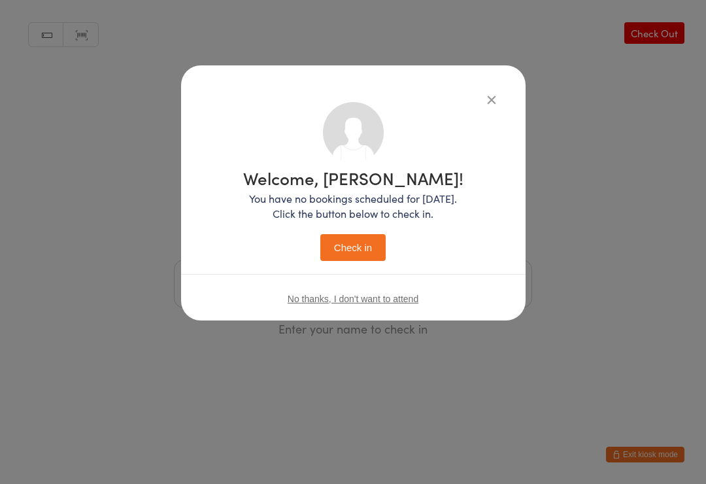
click at [371, 244] on button "Check in" at bounding box center [352, 247] width 65 height 27
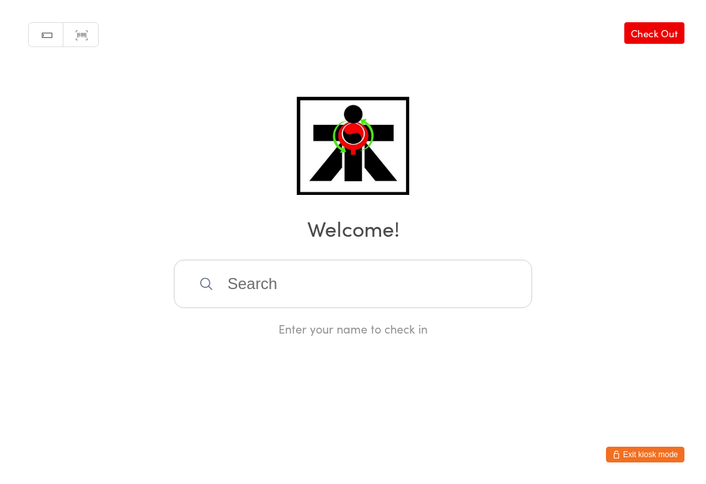
click at [271, 284] on input "search" at bounding box center [353, 283] width 358 height 48
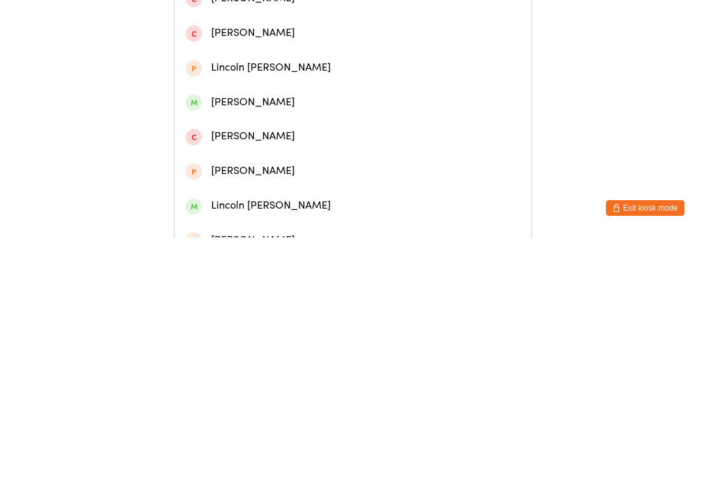
scroll to position [186, 0]
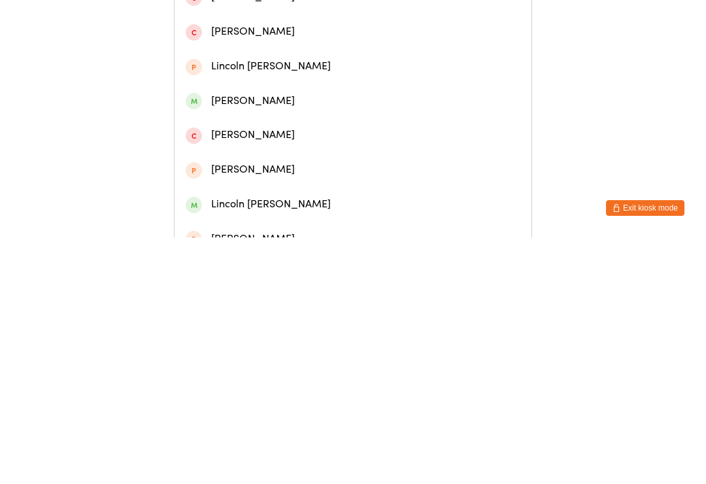
type input "Lincoln"
click at [276, 442] on div "Lincoln [PERSON_NAME]" at bounding box center [353, 451] width 335 height 18
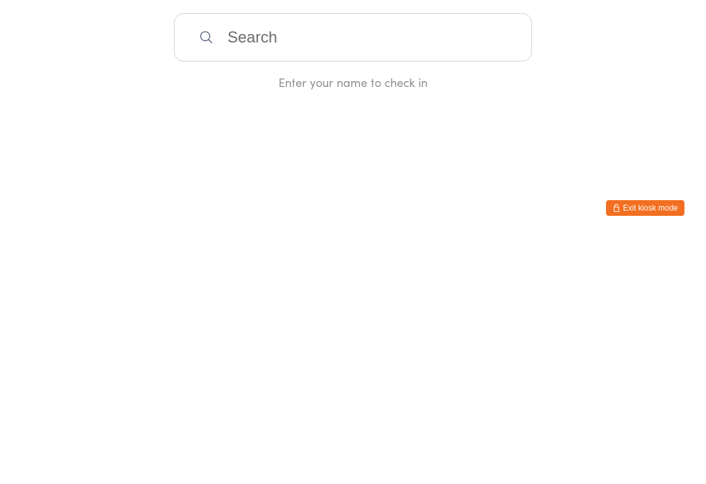
scroll to position [0, 0]
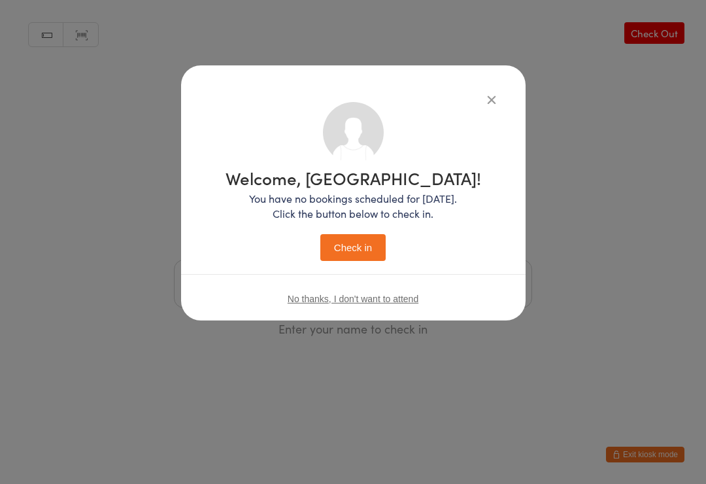
click at [377, 226] on div "Welcome, [GEOGRAPHIC_DATA]! You have no bookings scheduled for [DATE]. Click th…" at bounding box center [354, 215] width 256 height 92
click at [372, 250] on button "Check in" at bounding box center [352, 247] width 65 height 27
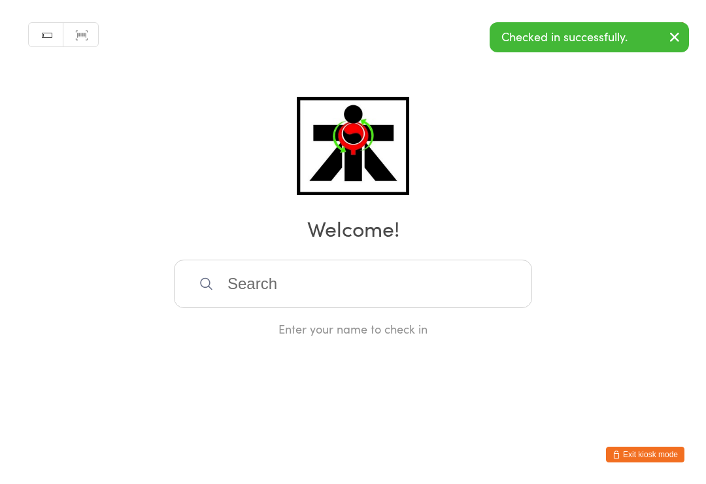
click at [297, 280] on input "search" at bounding box center [353, 283] width 358 height 48
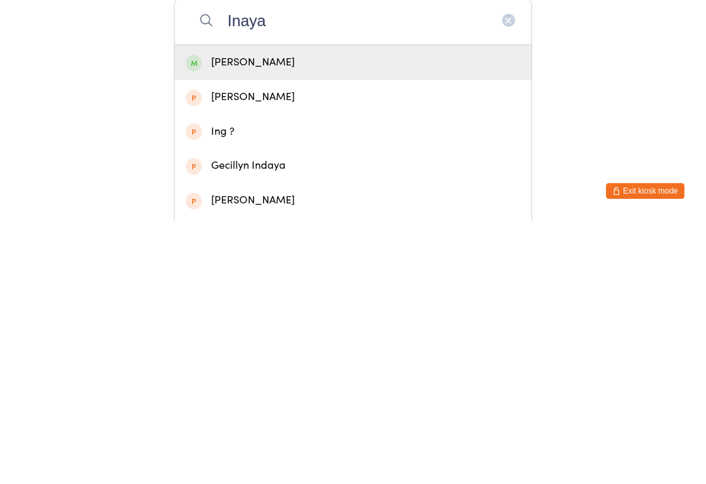
type input "Inaya"
click at [210, 317] on div "[PERSON_NAME]" at bounding box center [353, 326] width 335 height 18
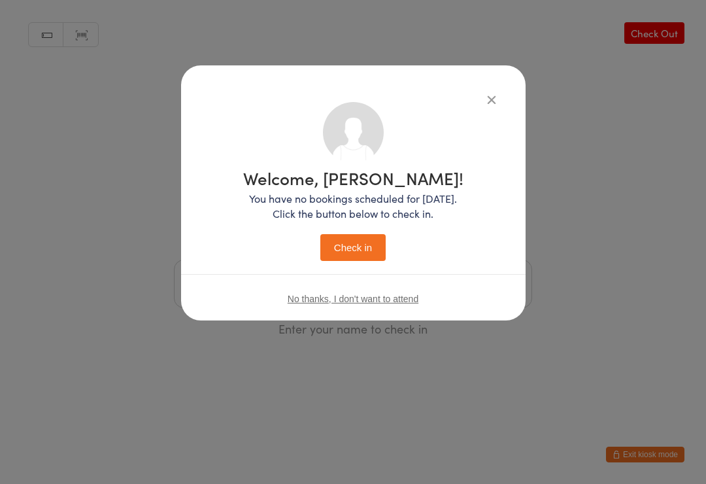
click at [356, 251] on button "Check in" at bounding box center [352, 247] width 65 height 27
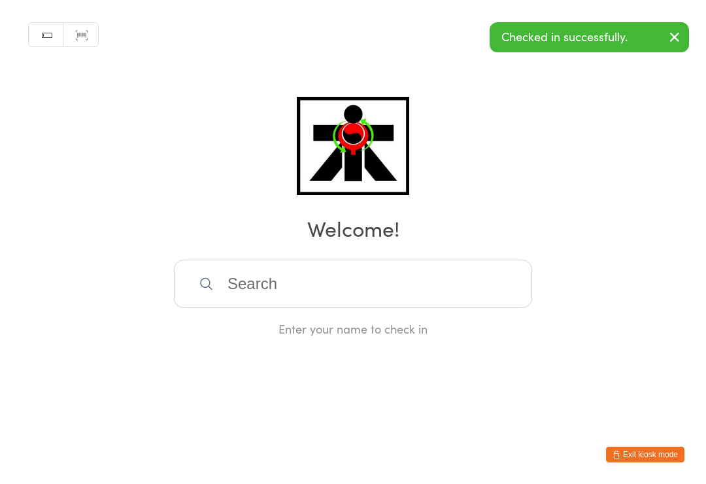
click at [292, 299] on input "search" at bounding box center [353, 283] width 358 height 48
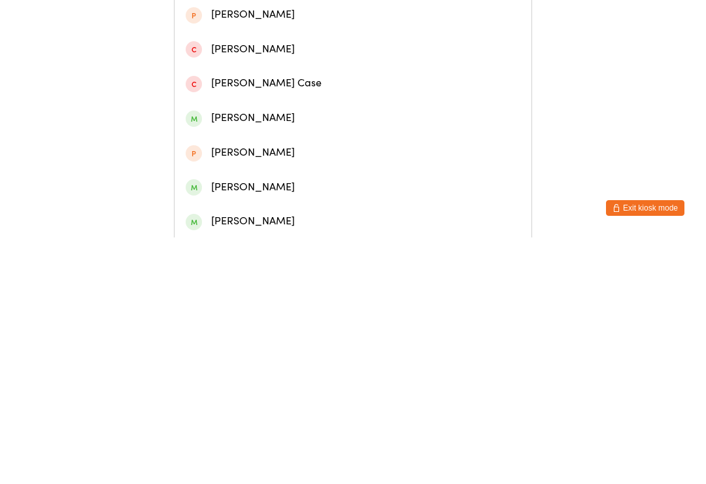
scroll to position [244, 0]
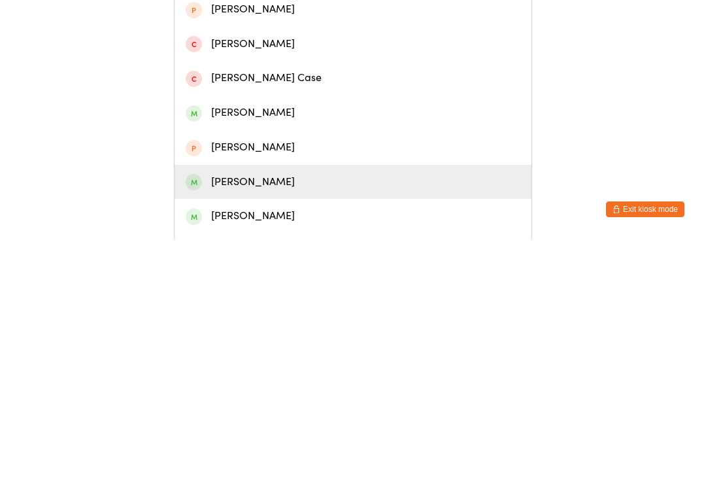
type input "Masonmcc"
click at [272, 418] on div "[PERSON_NAME]" at bounding box center [353, 427] width 335 height 18
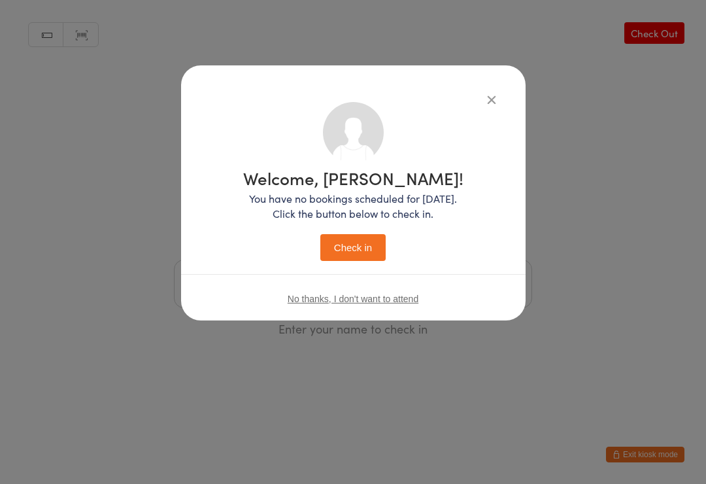
click at [359, 252] on button "Check in" at bounding box center [352, 247] width 65 height 27
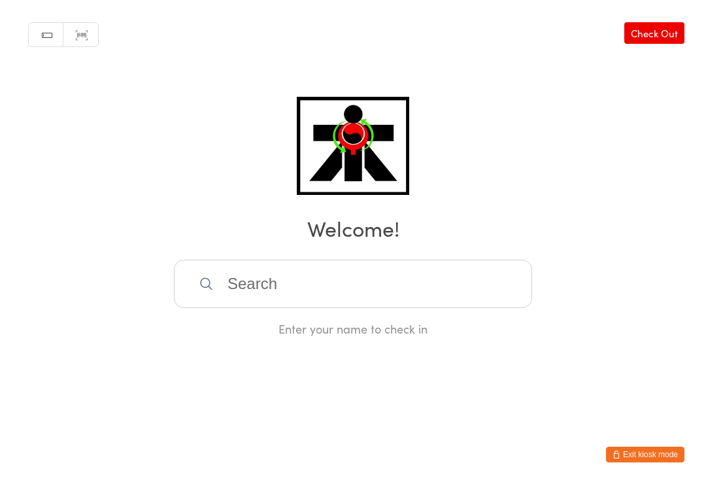
click at [305, 281] on input "search" at bounding box center [353, 283] width 358 height 48
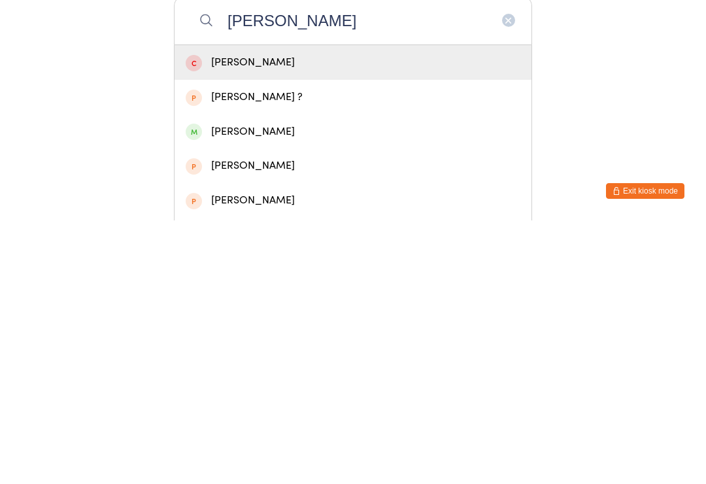
type input "[PERSON_NAME]"
click at [262, 386] on div "[PERSON_NAME]" at bounding box center [353, 395] width 335 height 18
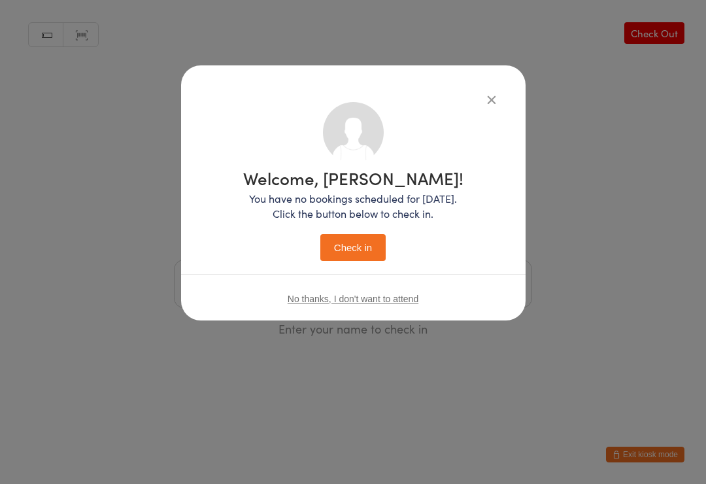
click at [348, 249] on button "Check in" at bounding box center [352, 247] width 65 height 27
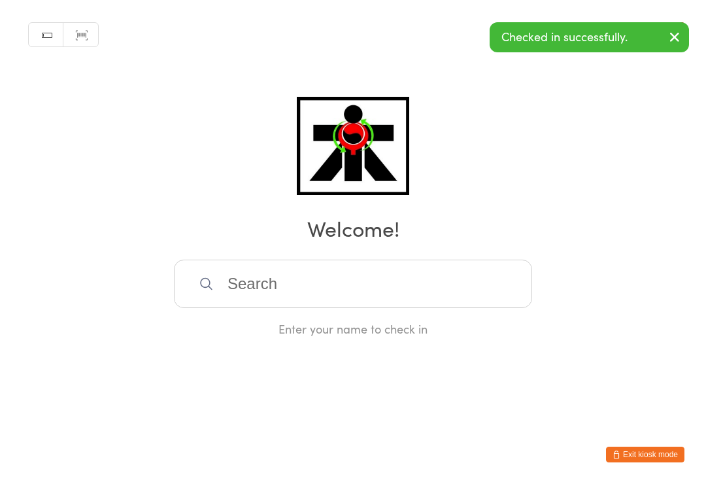
click at [312, 287] on input "search" at bounding box center [353, 283] width 358 height 48
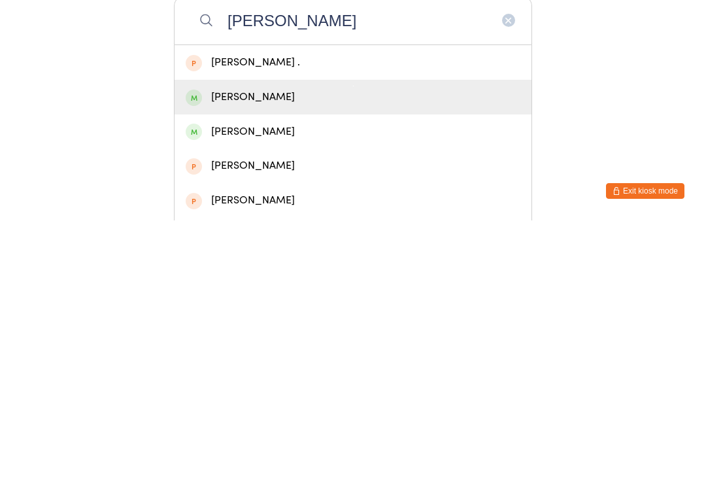
type input "[PERSON_NAME]"
click at [269, 352] on div "[PERSON_NAME]" at bounding box center [353, 361] width 335 height 18
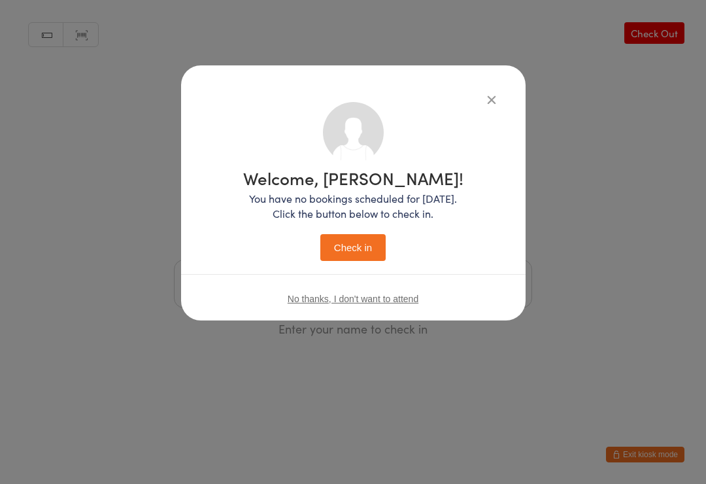
click at [366, 240] on button "Check in" at bounding box center [352, 247] width 65 height 27
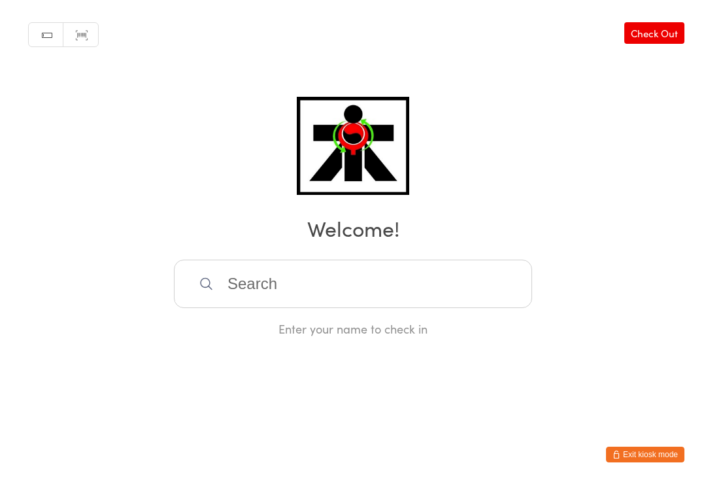
click at [245, 292] on input "search" at bounding box center [353, 283] width 358 height 48
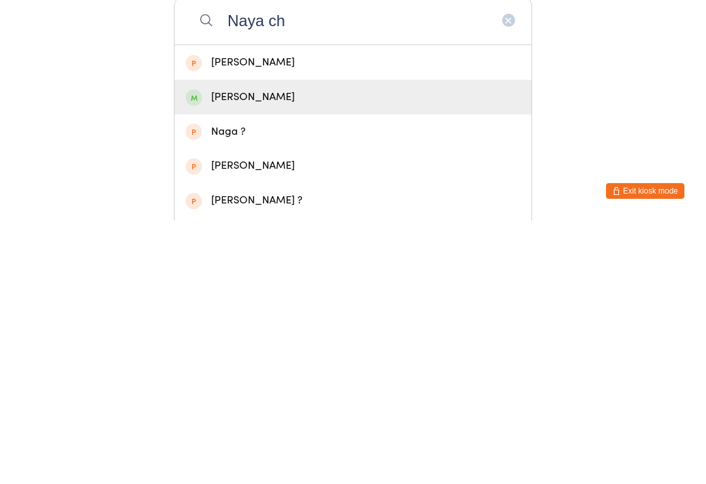
type input "Naya ch"
click at [220, 352] on div "[PERSON_NAME]" at bounding box center [353, 361] width 335 height 18
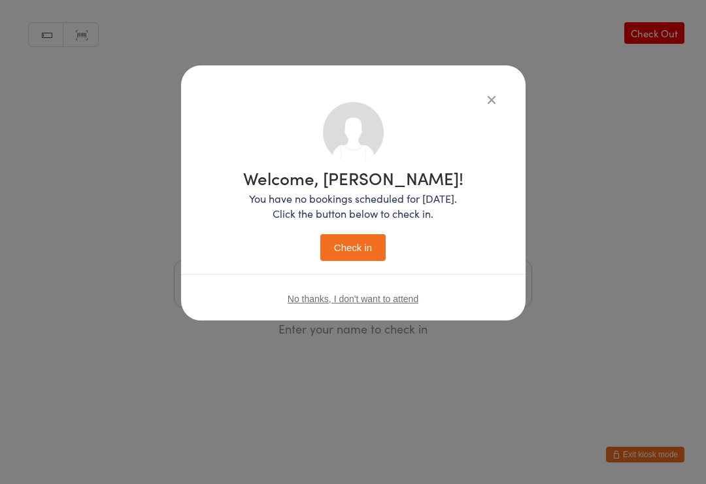
click at [363, 246] on button "Check in" at bounding box center [352, 247] width 65 height 27
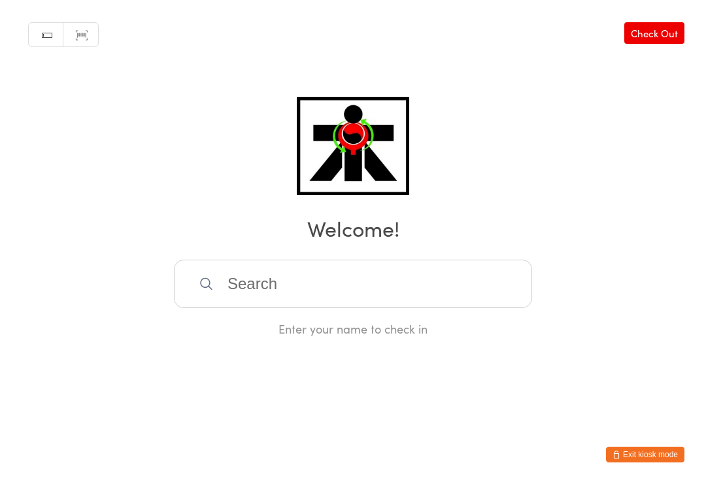
click at [224, 299] on input "search" at bounding box center [353, 283] width 358 height 48
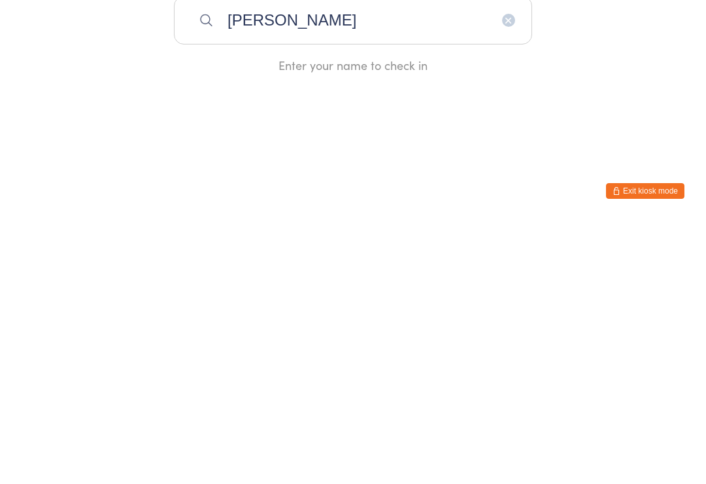
type input "[PERSON_NAME]"
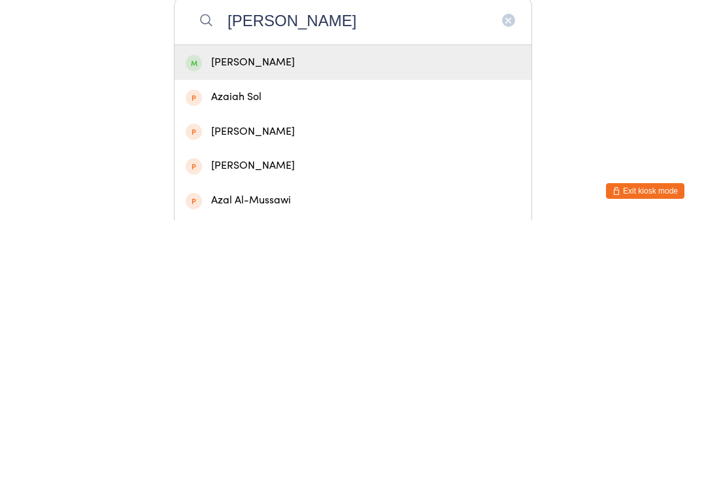
click at [231, 317] on div "[PERSON_NAME]" at bounding box center [353, 326] width 335 height 18
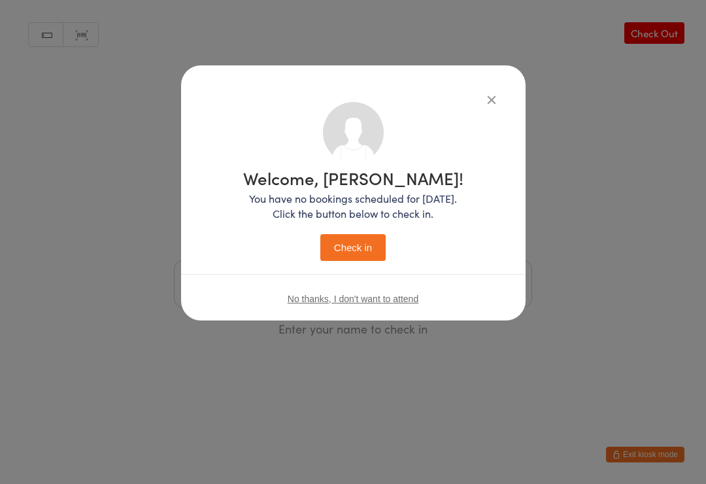
click at [345, 231] on div "Welcome, [PERSON_NAME]! You have no bookings scheduled for [DATE]. Click the bu…" at bounding box center [353, 215] width 220 height 92
click at [343, 252] on button "Check in" at bounding box center [352, 247] width 65 height 27
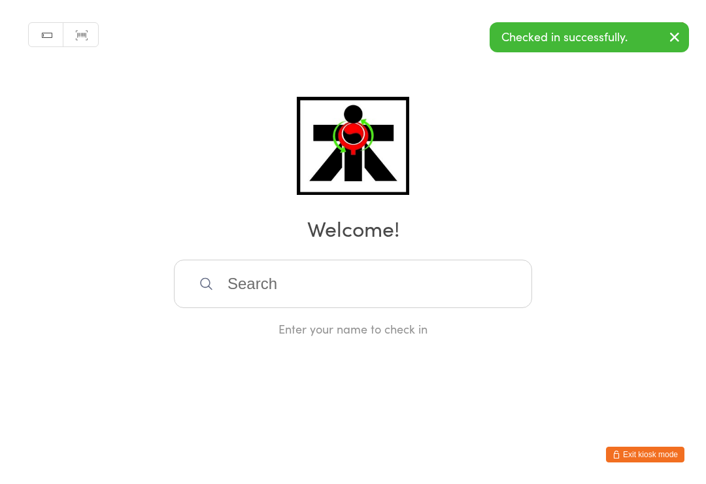
click at [245, 288] on input "search" at bounding box center [353, 283] width 358 height 48
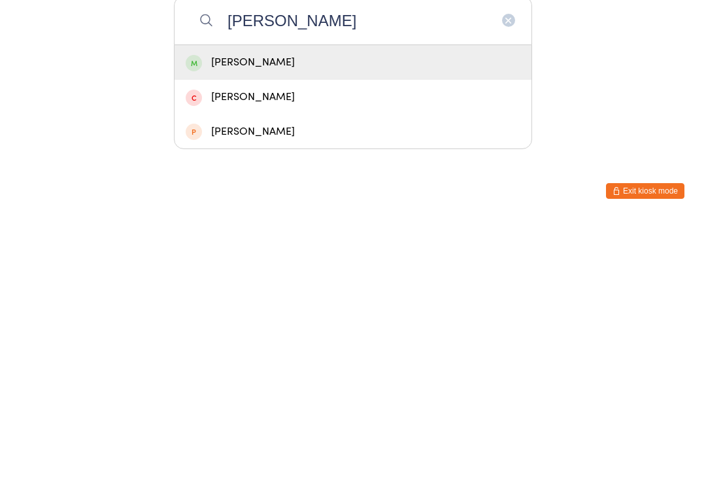
type input "[PERSON_NAME]"
click at [237, 317] on div "[PERSON_NAME]" at bounding box center [353, 326] width 335 height 18
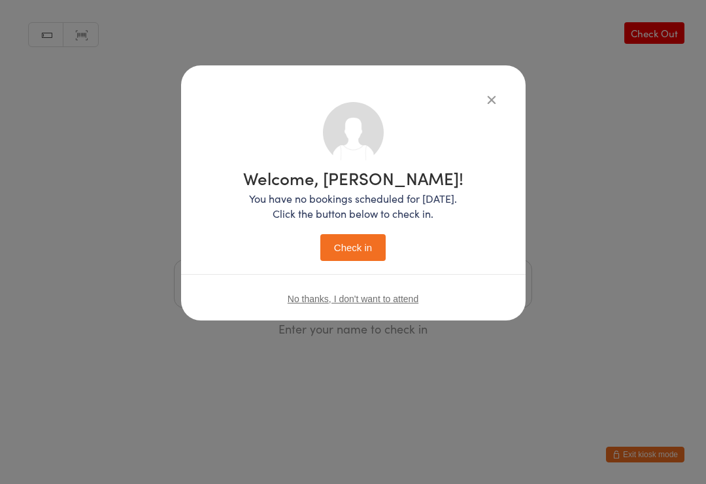
click at [352, 254] on button "Check in" at bounding box center [352, 247] width 65 height 27
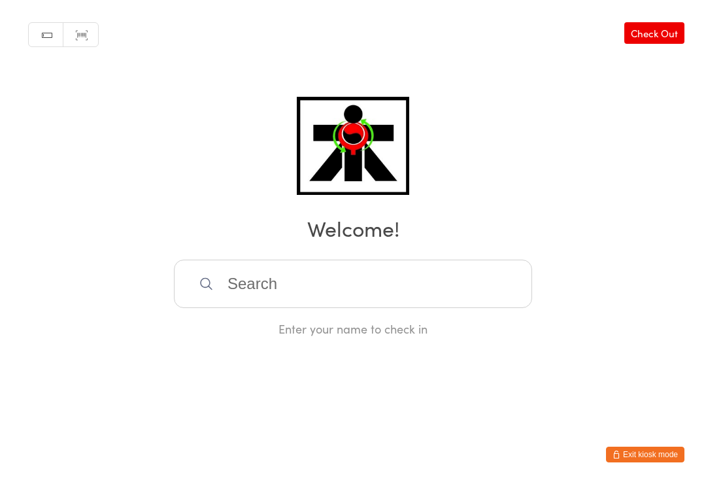
click at [350, 293] on input "search" at bounding box center [353, 283] width 358 height 48
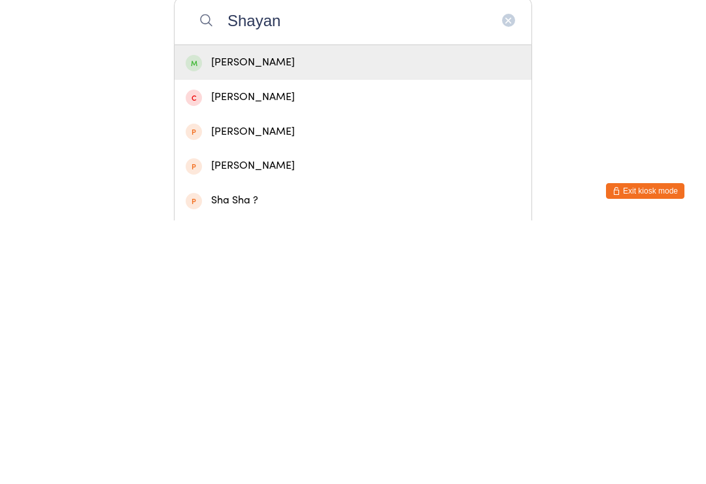
type input "Shayan"
click at [281, 317] on div "[PERSON_NAME]" at bounding box center [353, 326] width 335 height 18
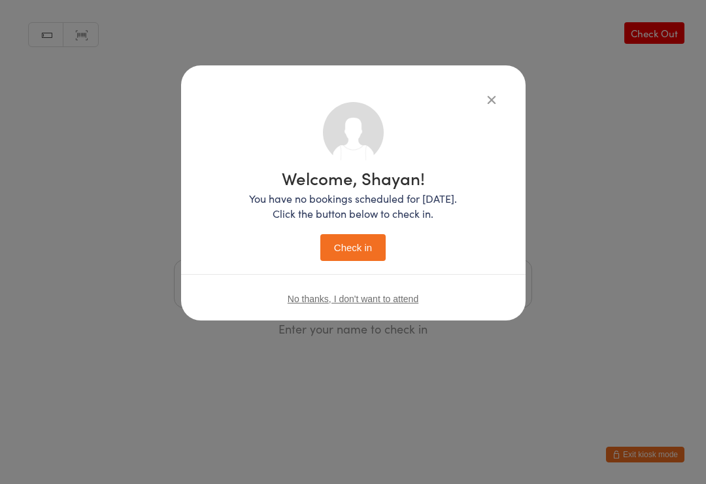
click at [360, 259] on button "Check in" at bounding box center [352, 247] width 65 height 27
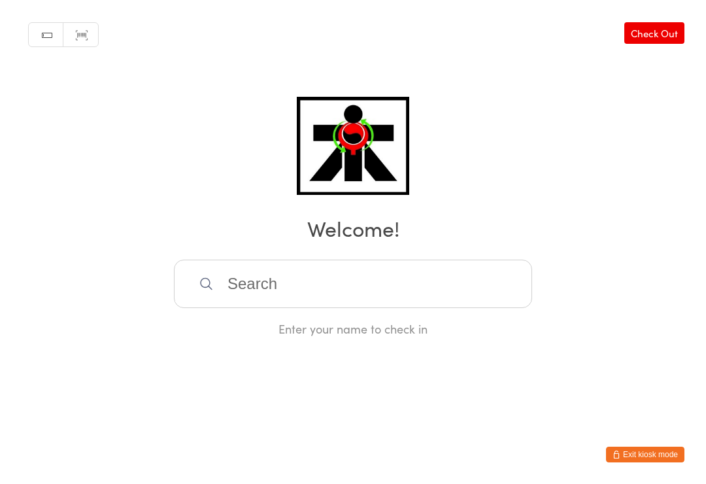
click at [285, 293] on input "search" at bounding box center [353, 283] width 358 height 48
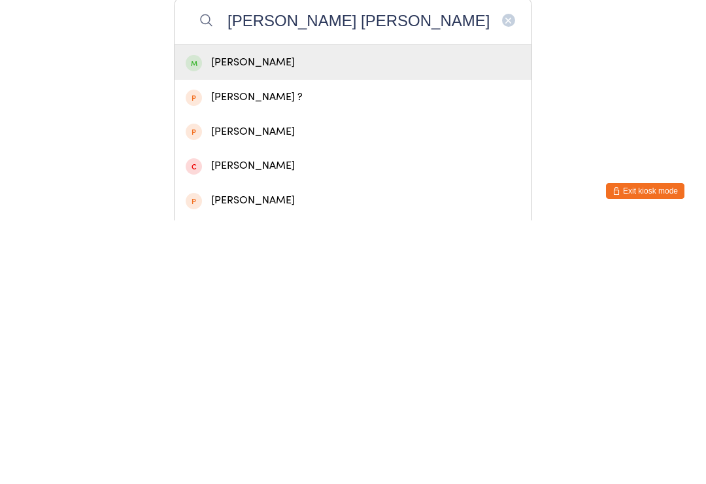
type input "[PERSON_NAME] [PERSON_NAME]"
click at [288, 317] on div "[PERSON_NAME]" at bounding box center [353, 326] width 335 height 18
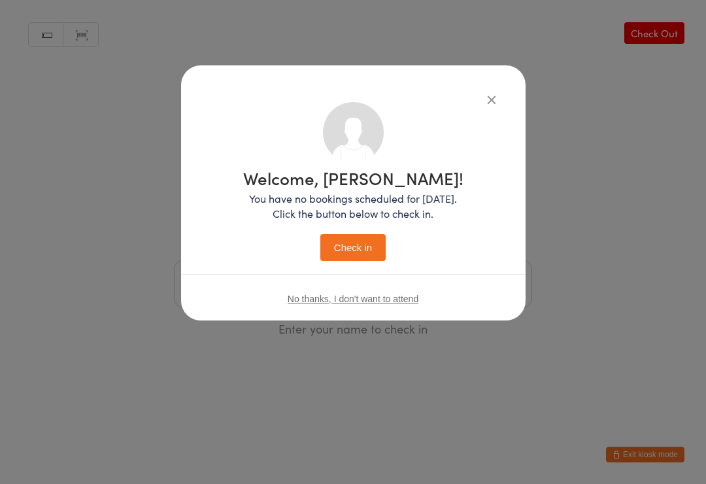
click at [359, 252] on button "Check in" at bounding box center [352, 247] width 65 height 27
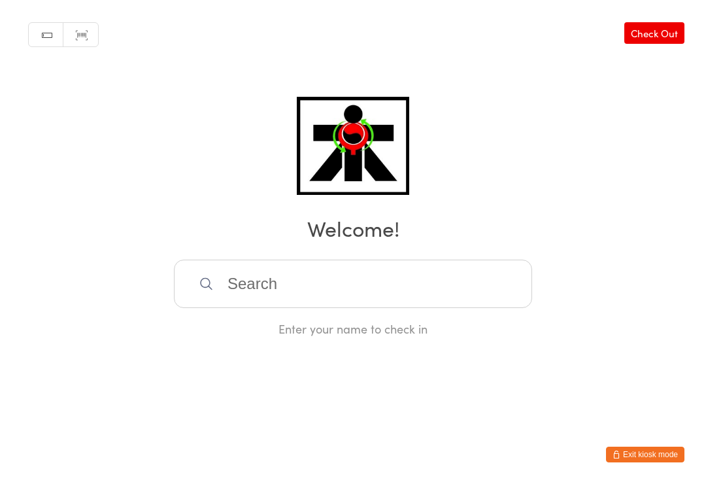
click at [233, 286] on input "search" at bounding box center [353, 283] width 358 height 48
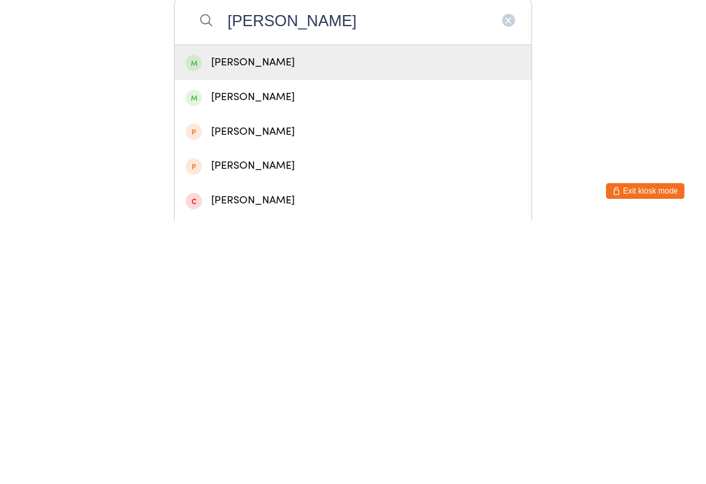
type input "[PERSON_NAME]"
click at [220, 317] on div "[PERSON_NAME]" at bounding box center [353, 326] width 335 height 18
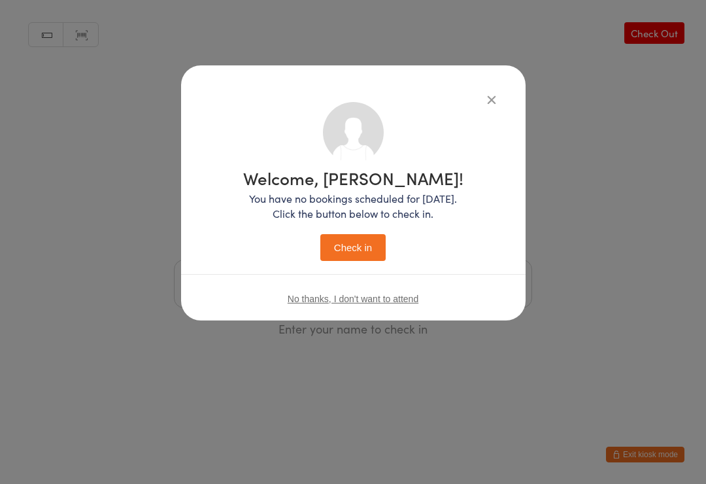
click at [356, 261] on button "Check in" at bounding box center [352, 247] width 65 height 27
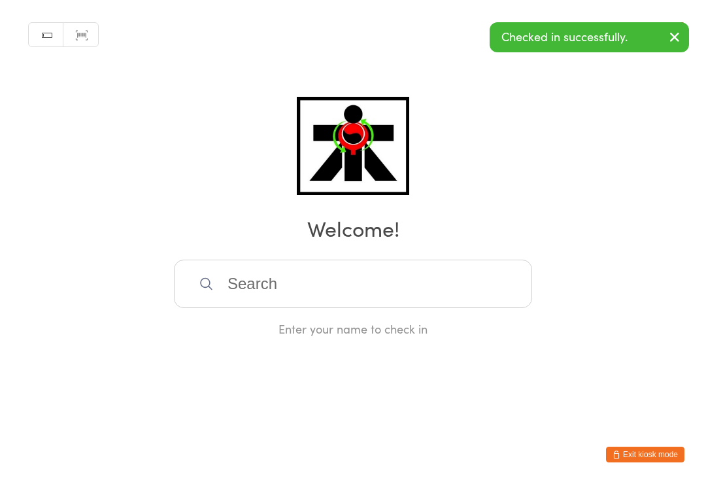
click at [240, 288] on input "search" at bounding box center [353, 283] width 358 height 48
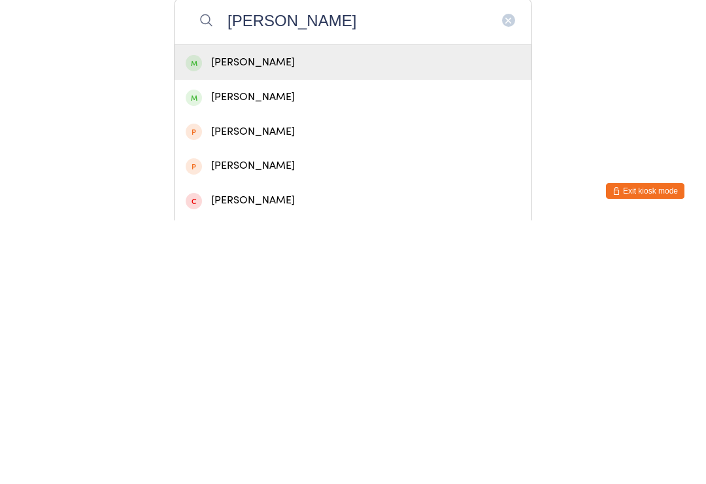
type input "[PERSON_NAME]"
click at [224, 352] on div "[PERSON_NAME]" at bounding box center [353, 361] width 335 height 18
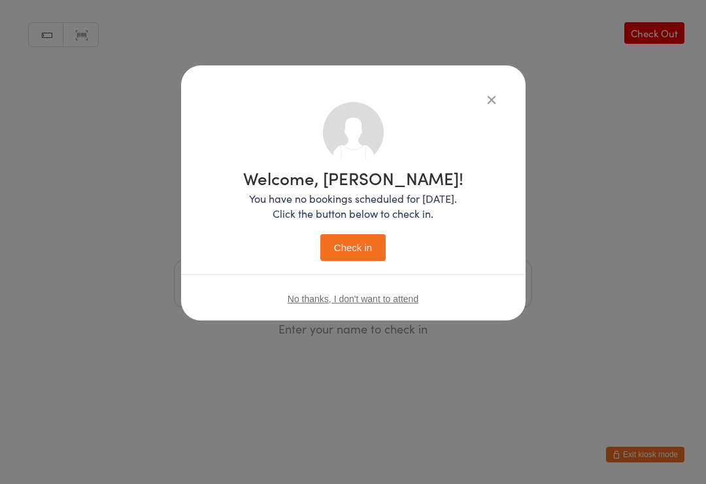
click at [350, 255] on button "Check in" at bounding box center [352, 247] width 65 height 27
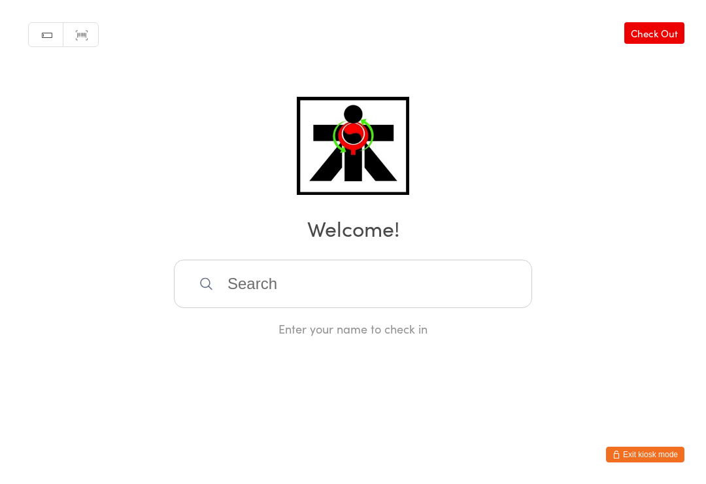
click at [321, 301] on input "search" at bounding box center [353, 283] width 358 height 48
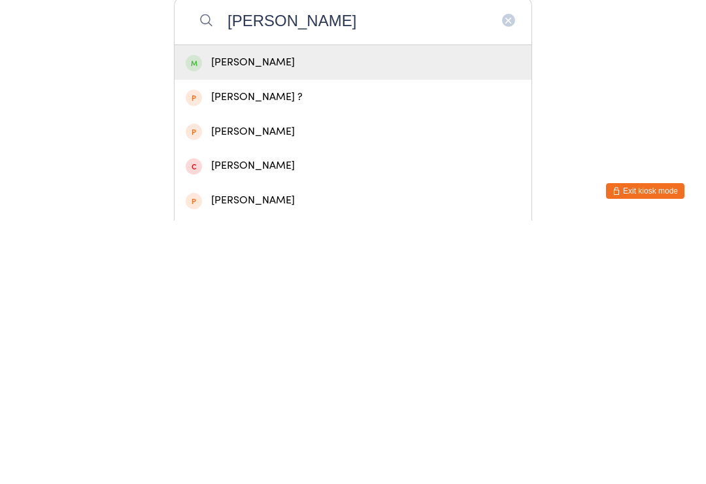
type input "[PERSON_NAME]"
click at [403, 317] on div "[PERSON_NAME]" at bounding box center [353, 326] width 335 height 18
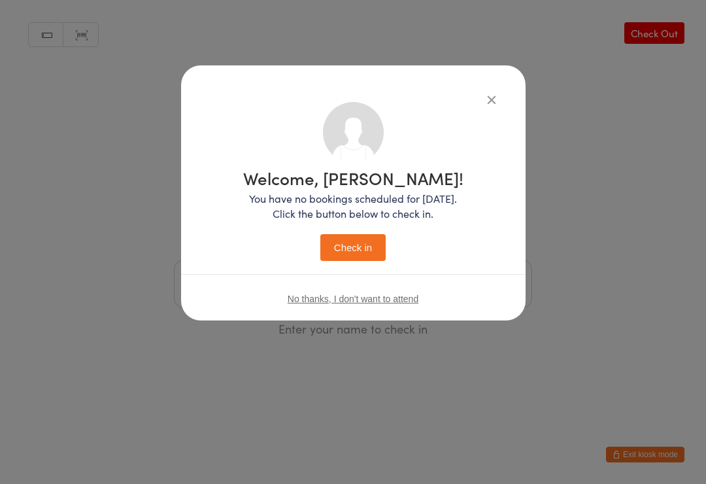
click at [376, 254] on button "Check in" at bounding box center [352, 247] width 65 height 27
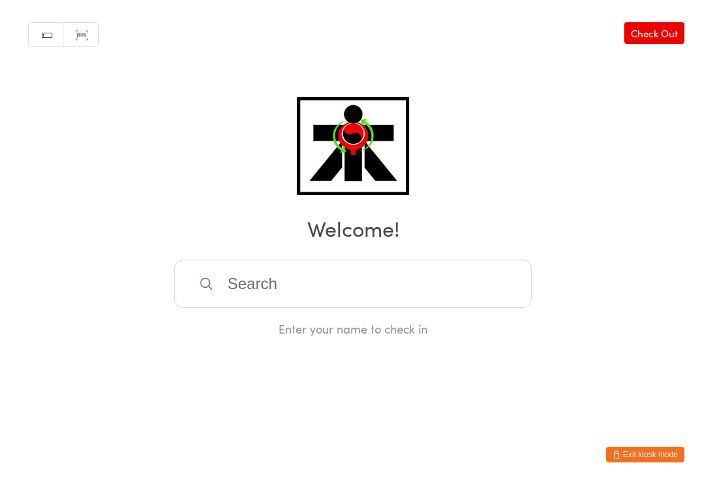
click at [392, 282] on input "search" at bounding box center [353, 283] width 358 height 48
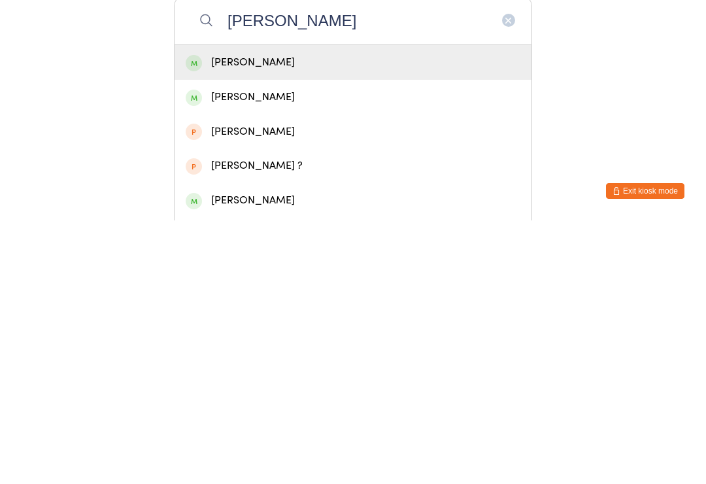
type input "[PERSON_NAME]"
click at [276, 317] on div "[PERSON_NAME]" at bounding box center [353, 326] width 335 height 18
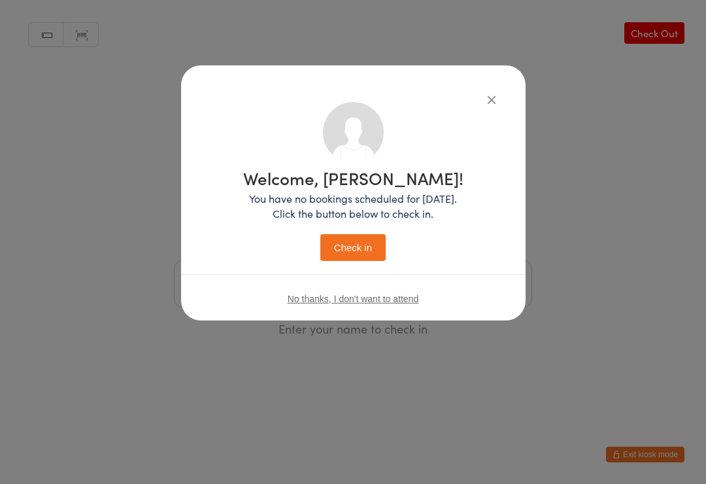
click at [360, 256] on button "Check in" at bounding box center [352, 247] width 65 height 27
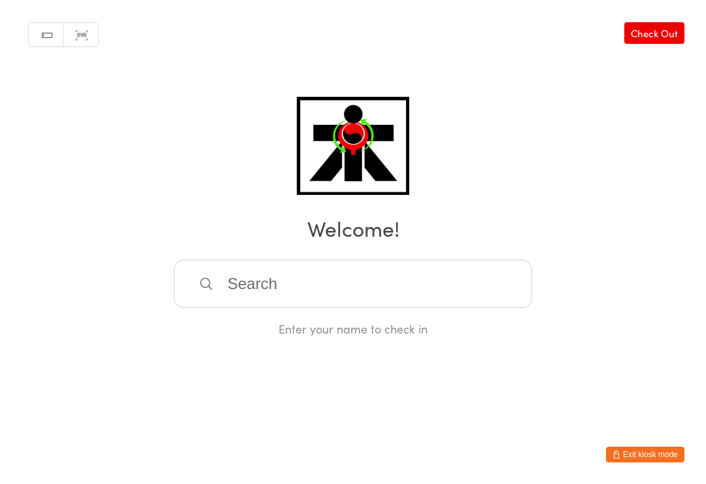
click at [265, 280] on input "search" at bounding box center [353, 283] width 358 height 48
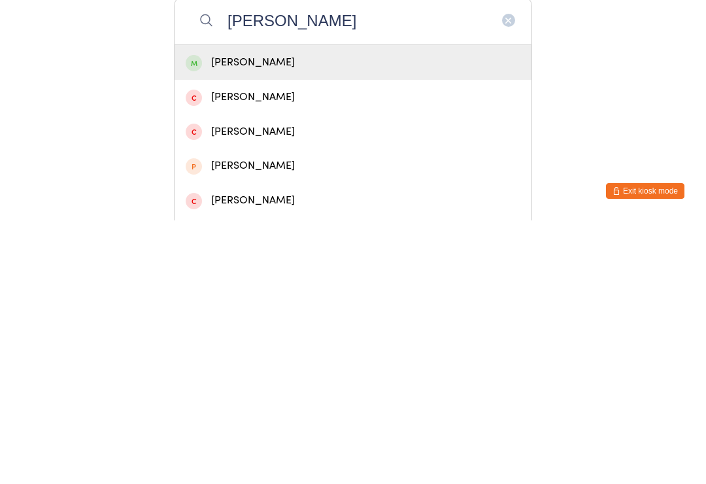
type input "[PERSON_NAME]"
click at [422, 309] on div "[PERSON_NAME]" at bounding box center [353, 326] width 357 height 35
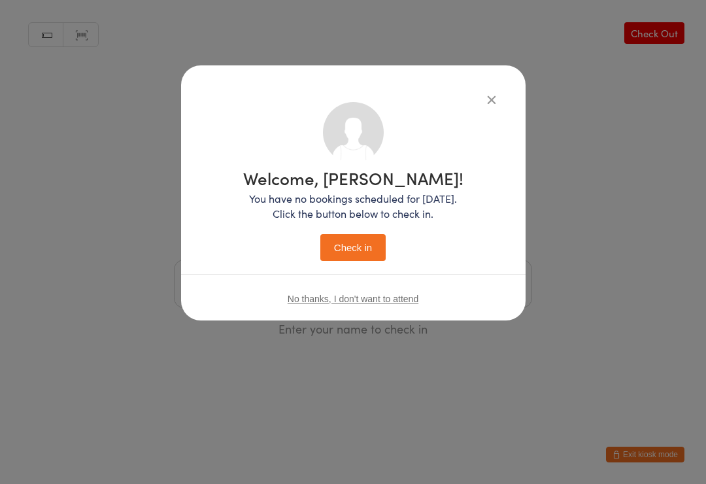
click at [360, 248] on button "Check in" at bounding box center [352, 247] width 65 height 27
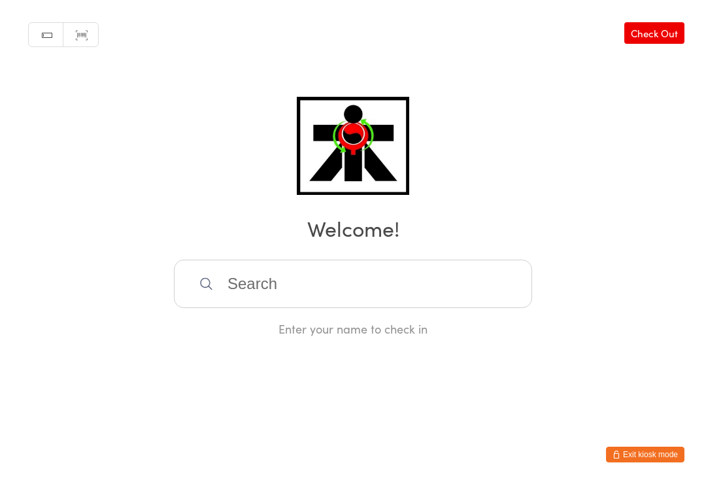
click at [275, 278] on input "search" at bounding box center [353, 283] width 358 height 48
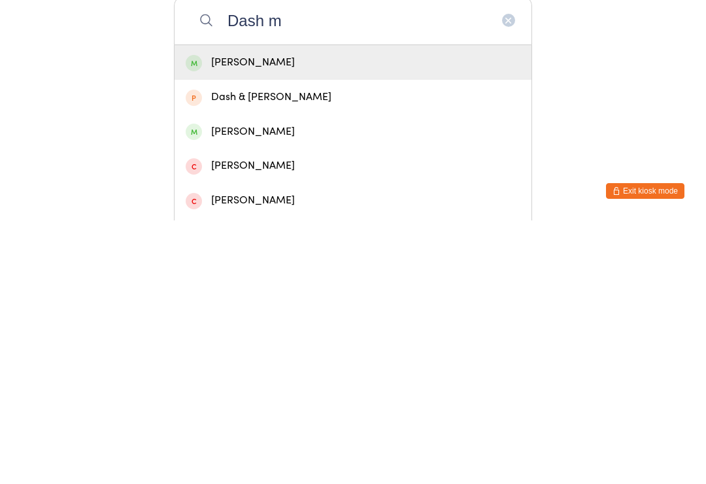
type input "Dash m"
click at [284, 317] on div "[PERSON_NAME]" at bounding box center [353, 326] width 335 height 18
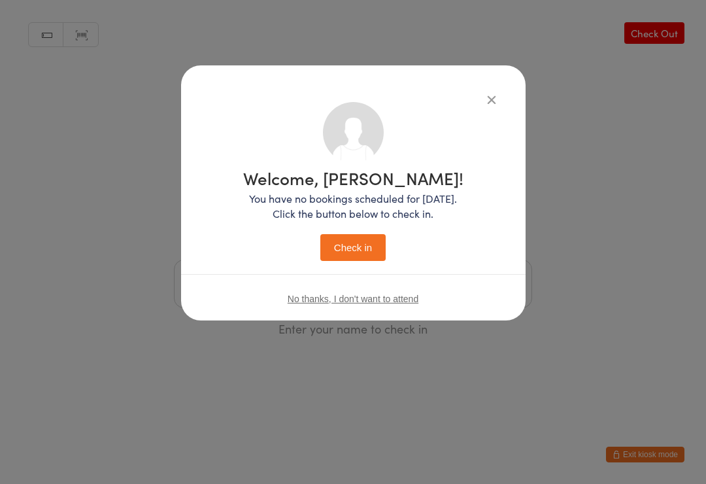
click at [356, 252] on button "Check in" at bounding box center [352, 247] width 65 height 27
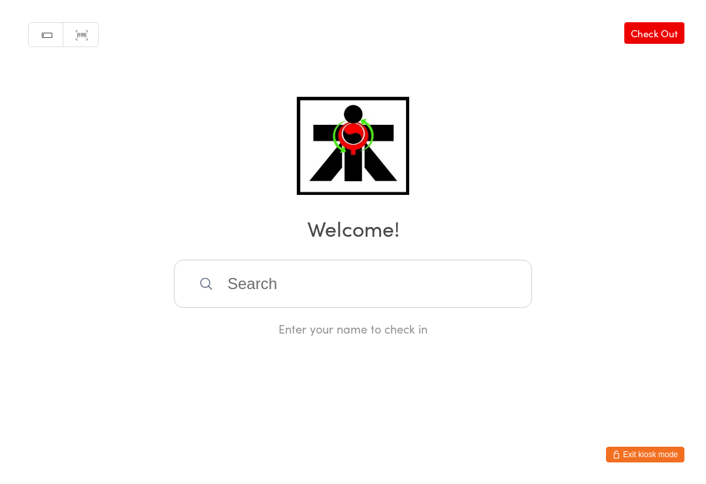
click at [275, 279] on input "search" at bounding box center [353, 283] width 358 height 48
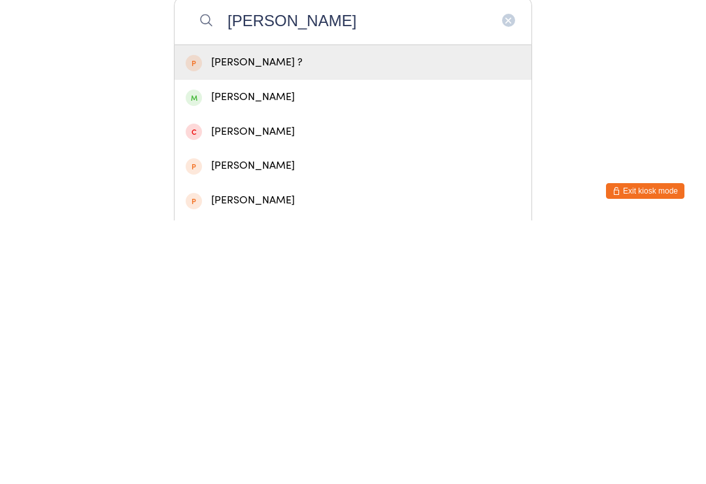
type input "[PERSON_NAME]"
click at [271, 352] on div "[PERSON_NAME]" at bounding box center [353, 361] width 335 height 18
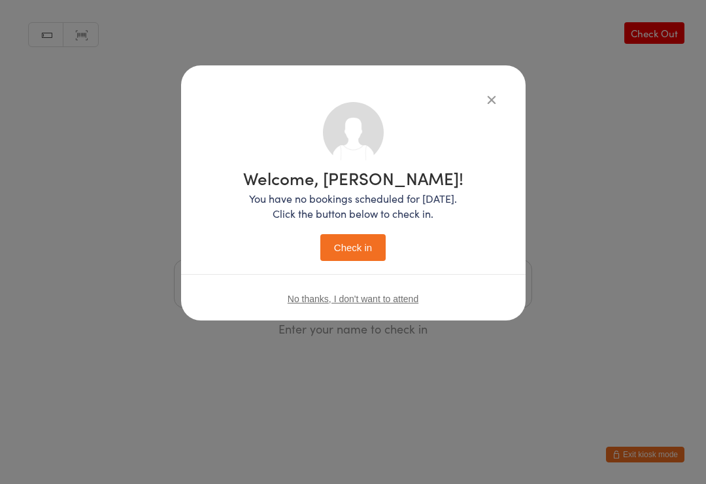
click at [352, 242] on button "Check in" at bounding box center [352, 247] width 65 height 27
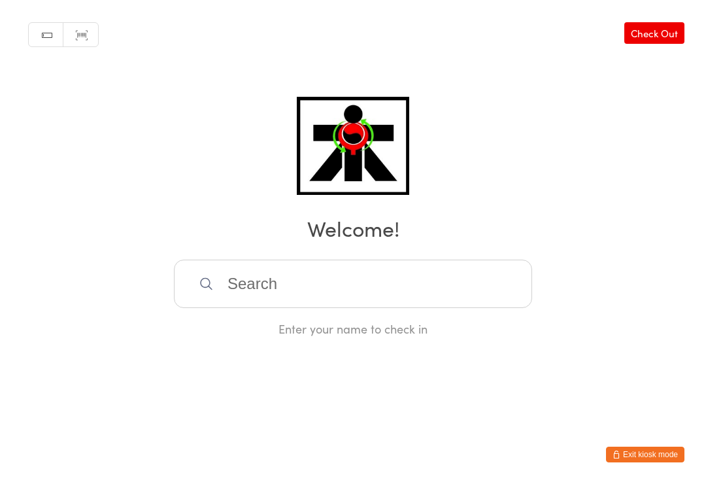
click at [81, 37] on link "Scanner input" at bounding box center [80, 35] width 35 height 25
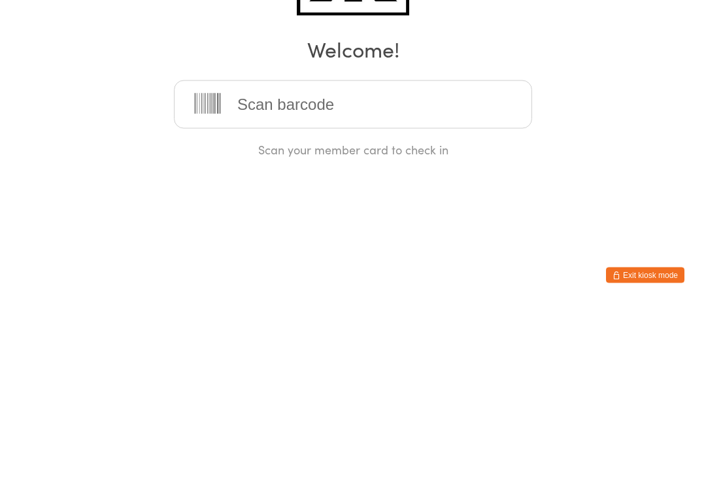
click at [650, 130] on div "Manual search Scanner input Check Out Welcome! Scan your member card to check in" at bounding box center [353, 168] width 706 height 337
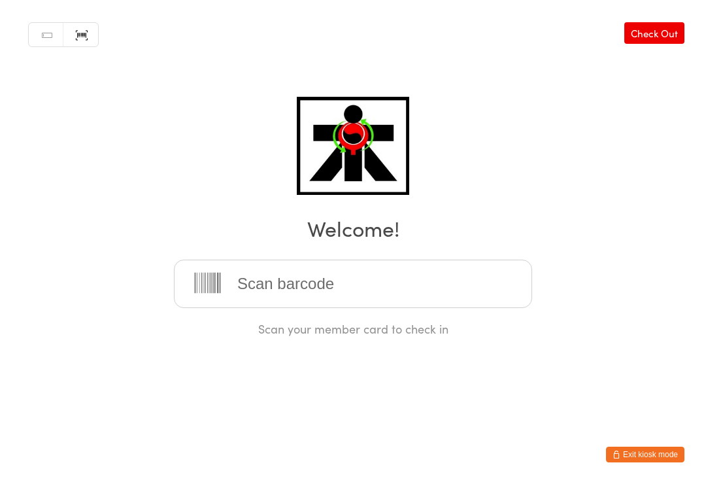
click at [41, 27] on link "Manual search" at bounding box center [46, 35] width 35 height 25
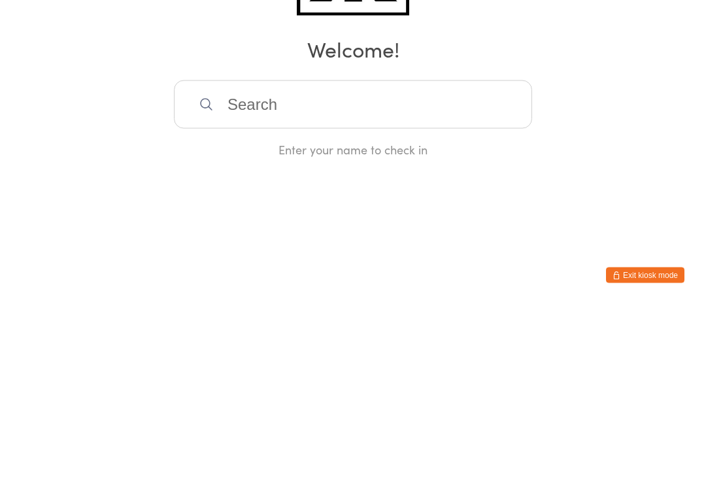
click at [66, 148] on div "Manual search Scanner input Check Out Welcome! Enter your name to check in" at bounding box center [353, 168] width 706 height 337
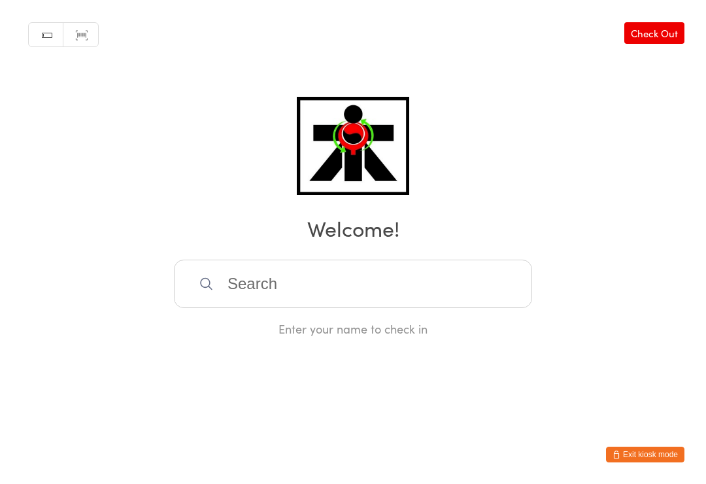
click at [638, 54] on div "Manual search Scanner input Check Out Welcome! Enter your name to check in" at bounding box center [353, 168] width 706 height 337
click at [649, 44] on link "Check Out" at bounding box center [654, 33] width 60 height 22
click at [505, 278] on input "search" at bounding box center [353, 283] width 358 height 48
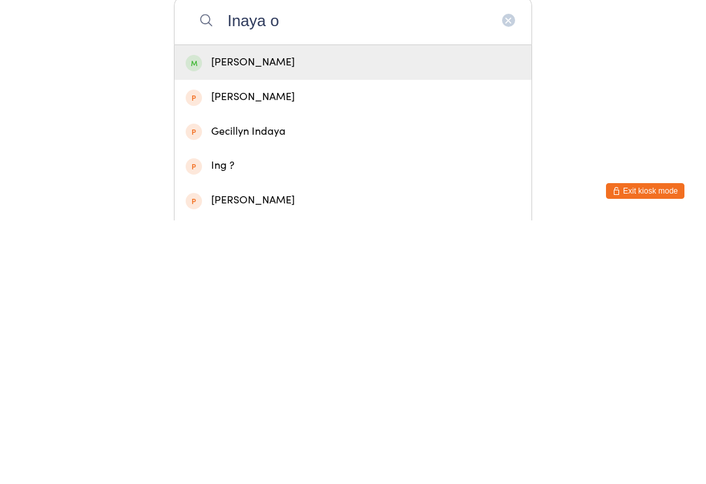
type input "Inaya o"
click at [314, 309] on div "[PERSON_NAME]" at bounding box center [353, 326] width 357 height 35
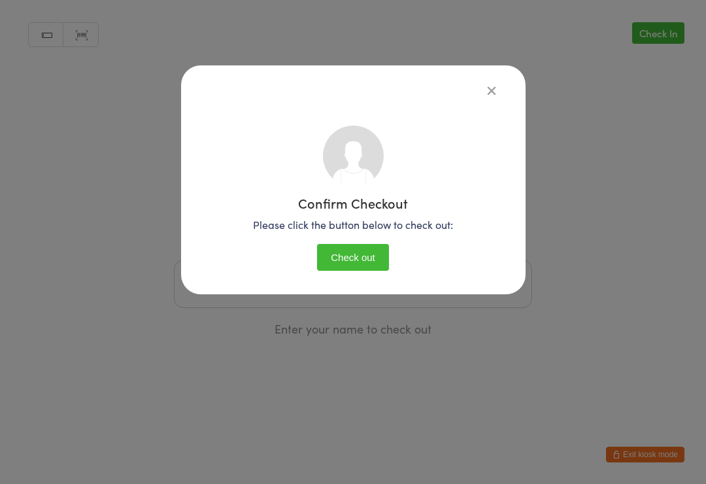
click at [364, 264] on button "Check out" at bounding box center [353, 257] width 72 height 27
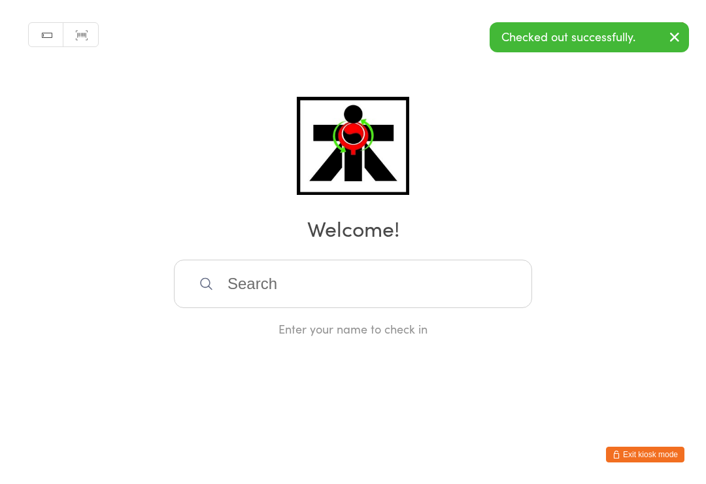
click at [670, 47] on button "button" at bounding box center [674, 38] width 29 height 30
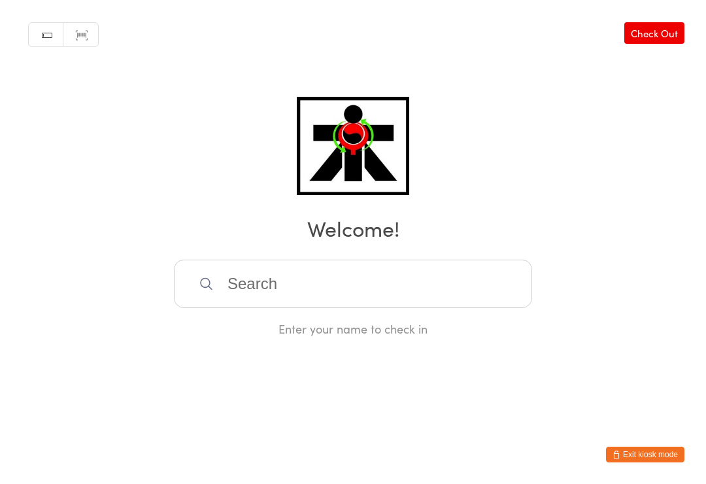
click at [667, 31] on link "Check Out" at bounding box center [654, 33] width 60 height 22
click at [669, 34] on link "Check In" at bounding box center [658, 33] width 52 height 22
click at [297, 294] on input "search" at bounding box center [353, 283] width 358 height 48
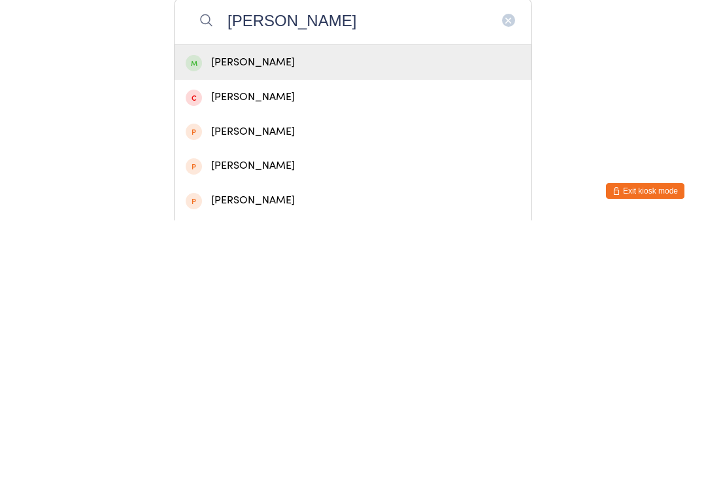
type input "[PERSON_NAME]"
click at [278, 317] on div "[PERSON_NAME]" at bounding box center [353, 326] width 335 height 18
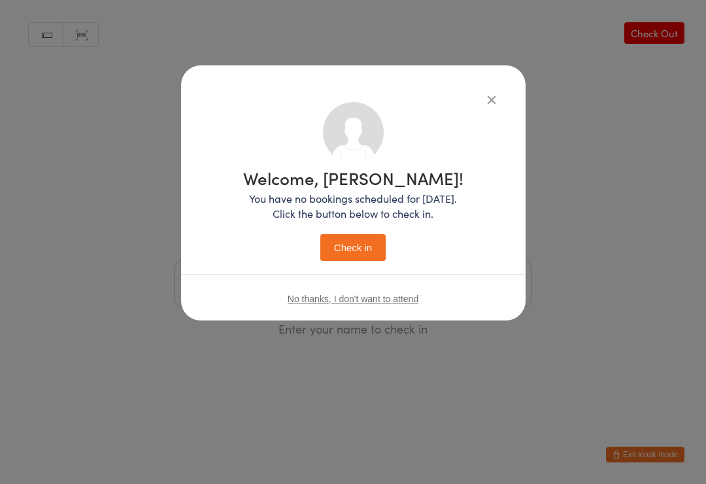
click at [364, 234] on button "Check in" at bounding box center [352, 247] width 65 height 27
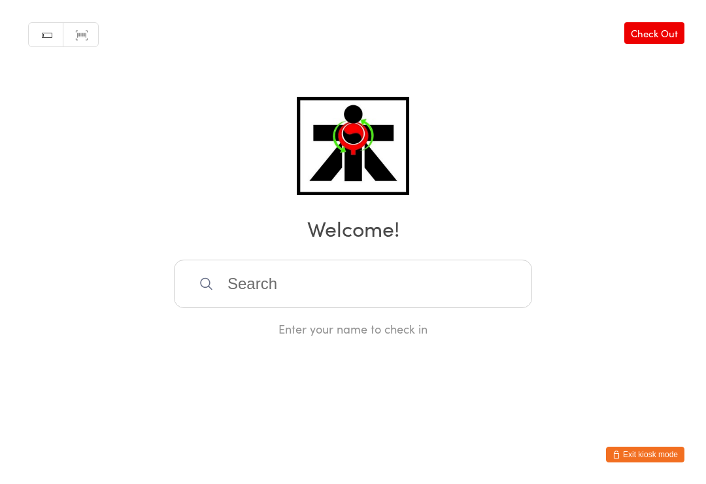
click at [281, 303] on input "search" at bounding box center [353, 283] width 358 height 48
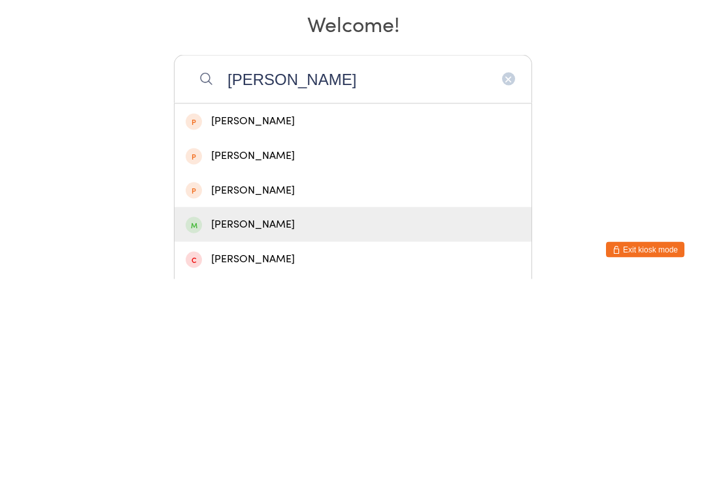
type input "[PERSON_NAME]"
click at [265, 420] on div "[PERSON_NAME]" at bounding box center [353, 429] width 335 height 18
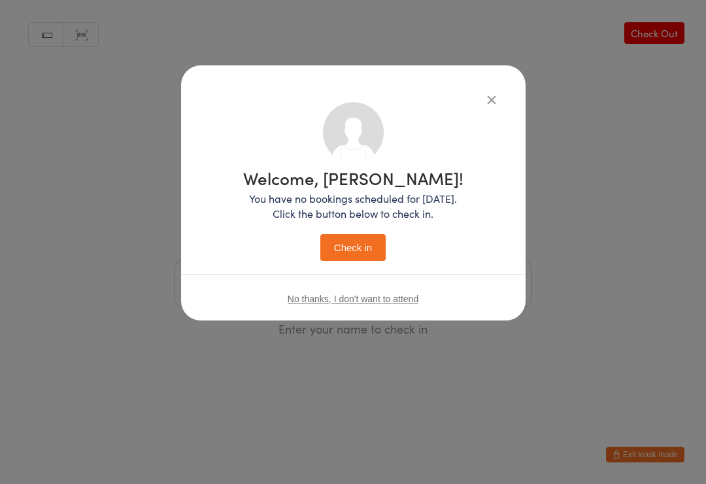
click at [359, 250] on button "Check in" at bounding box center [352, 247] width 65 height 27
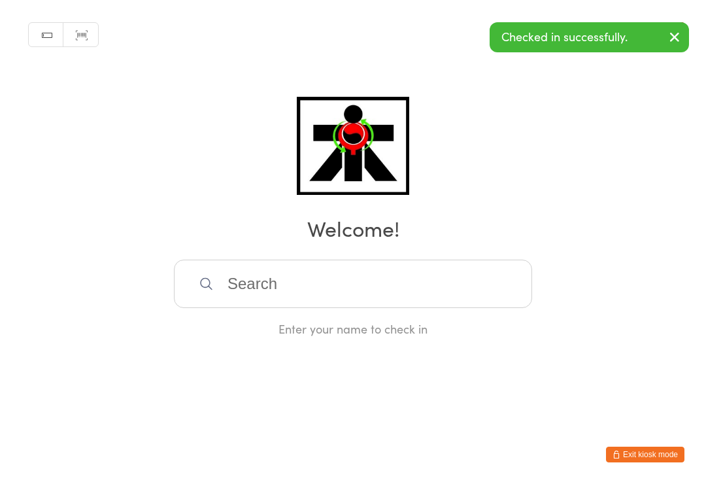
click at [343, 289] on input "search" at bounding box center [353, 283] width 358 height 48
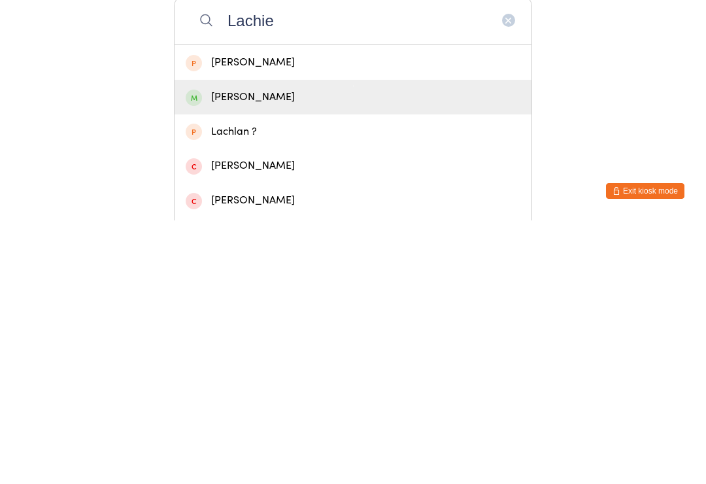
type input "Lachie"
click at [282, 352] on div "[PERSON_NAME]" at bounding box center [353, 361] width 335 height 18
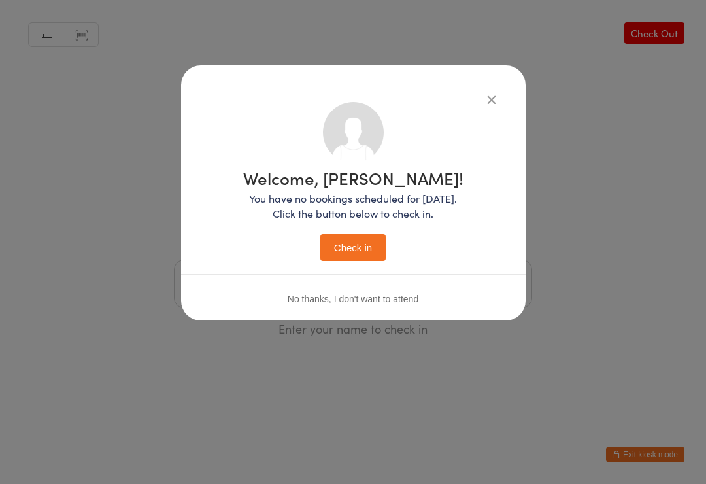
click at [358, 253] on button "Check in" at bounding box center [352, 247] width 65 height 27
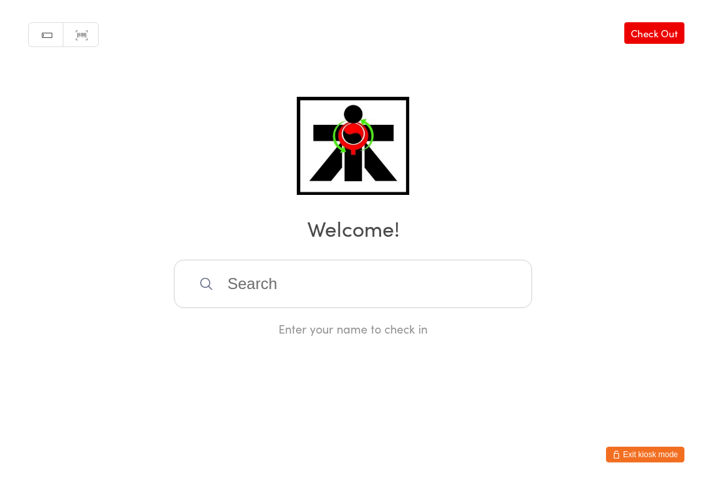
click at [385, 280] on input "search" at bounding box center [353, 283] width 358 height 48
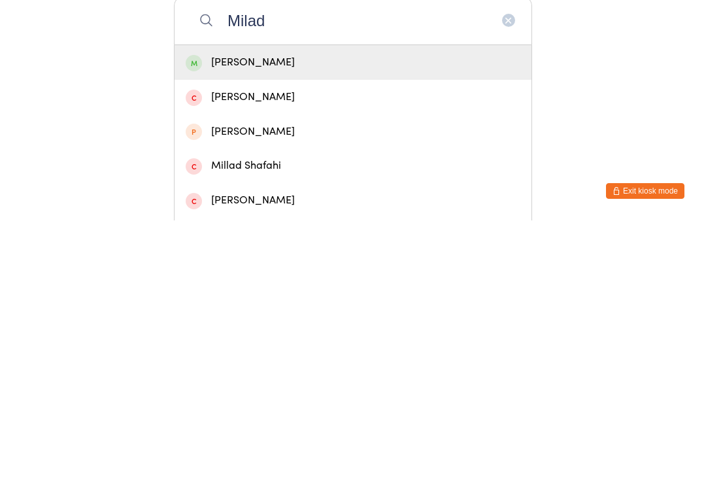
type input "Milad"
click at [348, 317] on div "[PERSON_NAME]" at bounding box center [353, 326] width 335 height 18
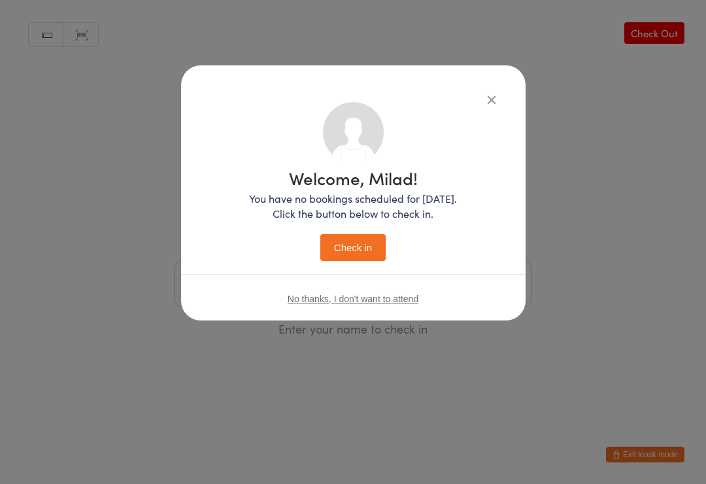
click at [360, 256] on button "Check in" at bounding box center [352, 247] width 65 height 27
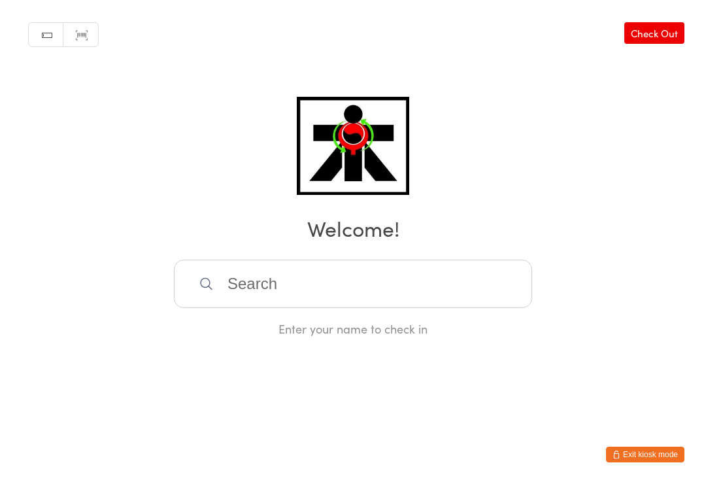
click at [447, 301] on input "search" at bounding box center [353, 283] width 358 height 48
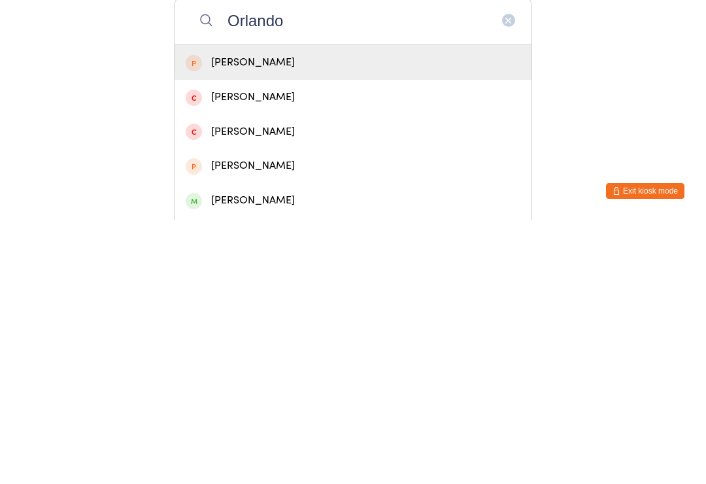
scroll to position [263, 0]
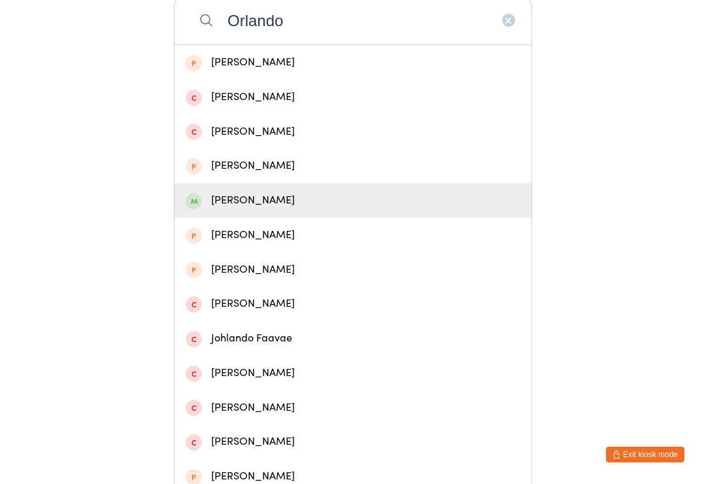
type input "Orlando"
click at [265, 201] on div "[PERSON_NAME]" at bounding box center [353, 201] width 335 height 18
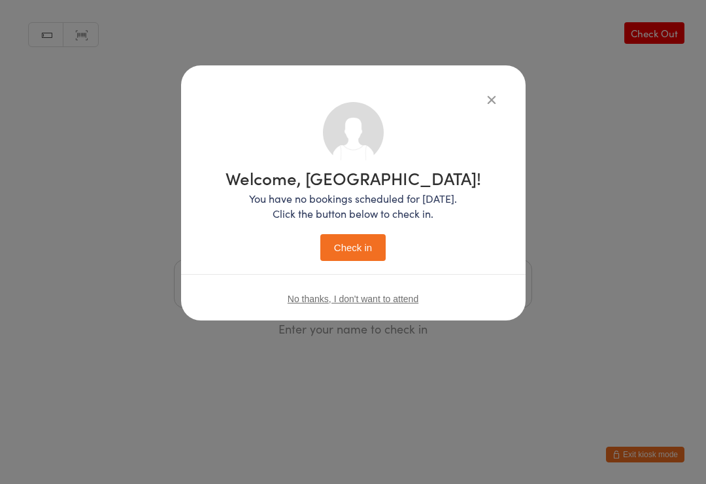
click at [367, 250] on button "Check in" at bounding box center [352, 247] width 65 height 27
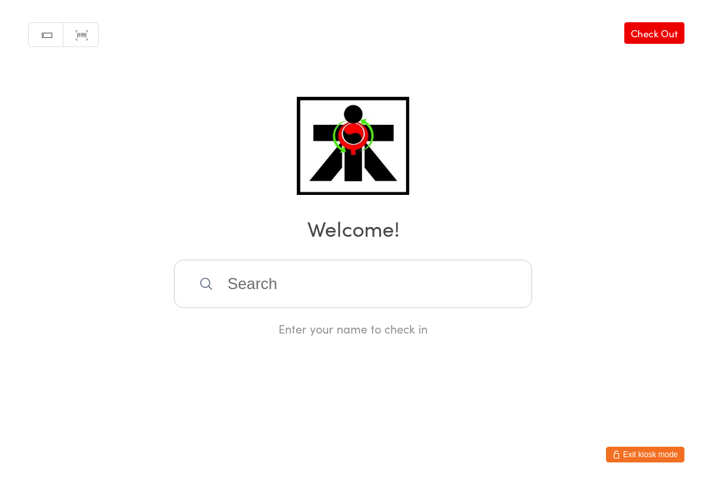
click at [504, 303] on input "search" at bounding box center [353, 283] width 358 height 48
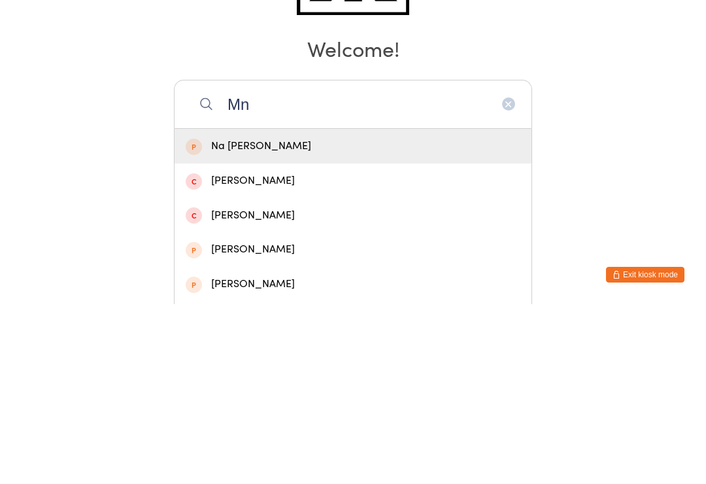
type input "M"
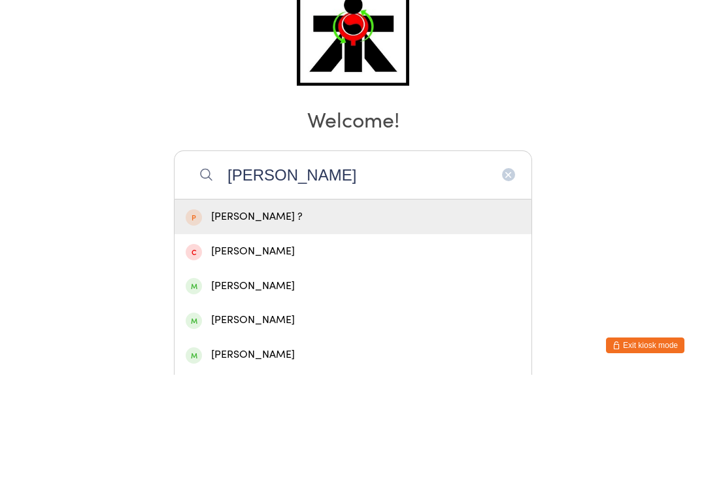
type input "[PERSON_NAME]"
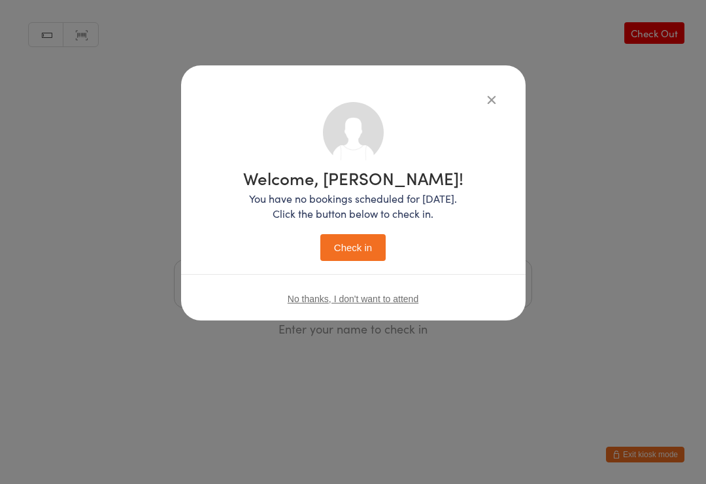
click at [501, 92] on div "Welcome, [PERSON_NAME]! You have no bookings scheduled for [DATE]. Click the bu…" at bounding box center [353, 192] width 344 height 255
click at [484, 105] on icon "button" at bounding box center [491, 99] width 14 height 14
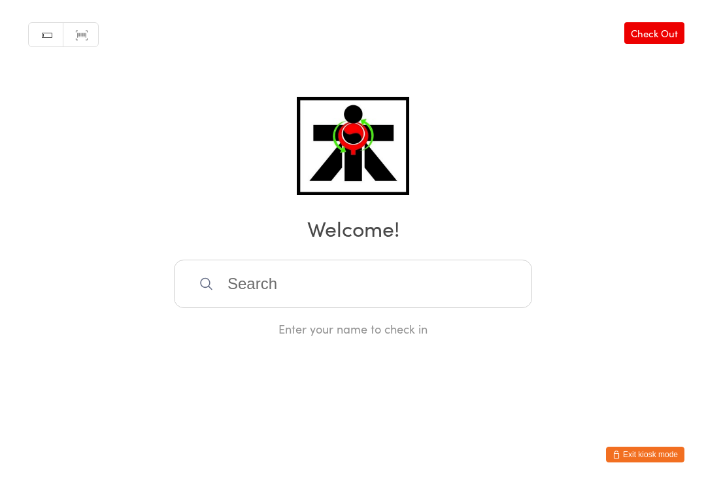
click at [473, 297] on input "search" at bounding box center [353, 283] width 358 height 48
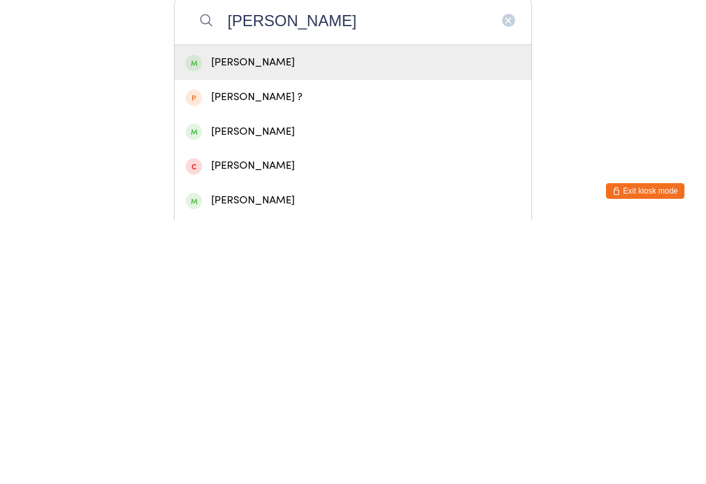
type input "[PERSON_NAME]"
click at [374, 317] on div "[PERSON_NAME]" at bounding box center [353, 326] width 335 height 18
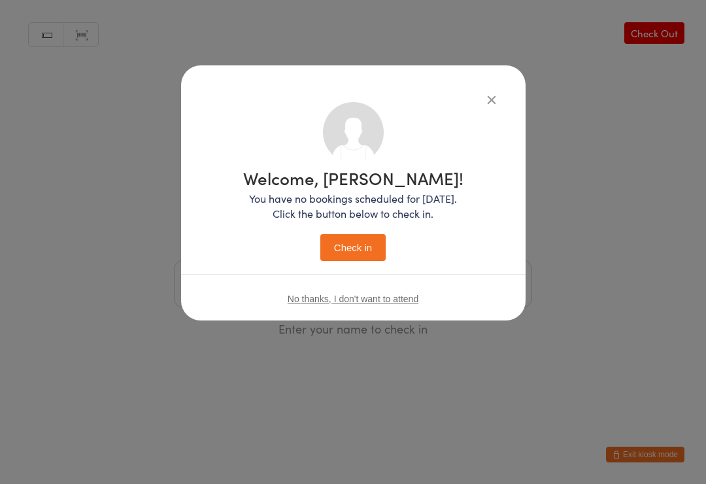
click at [357, 257] on button "Check in" at bounding box center [352, 247] width 65 height 27
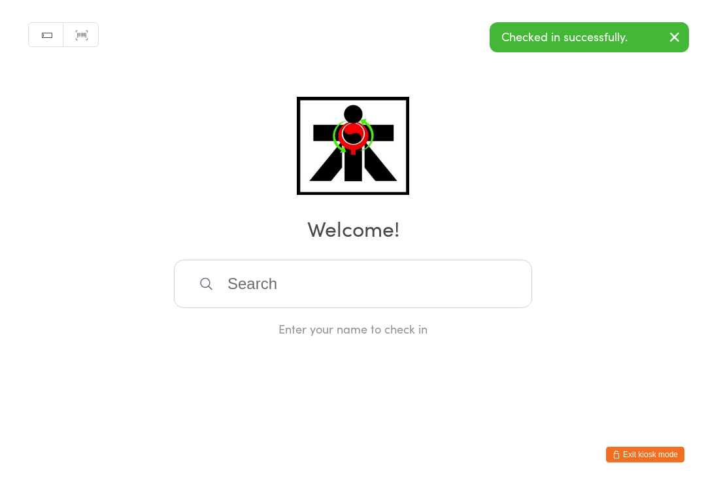
click at [242, 296] on input "search" at bounding box center [353, 283] width 358 height 48
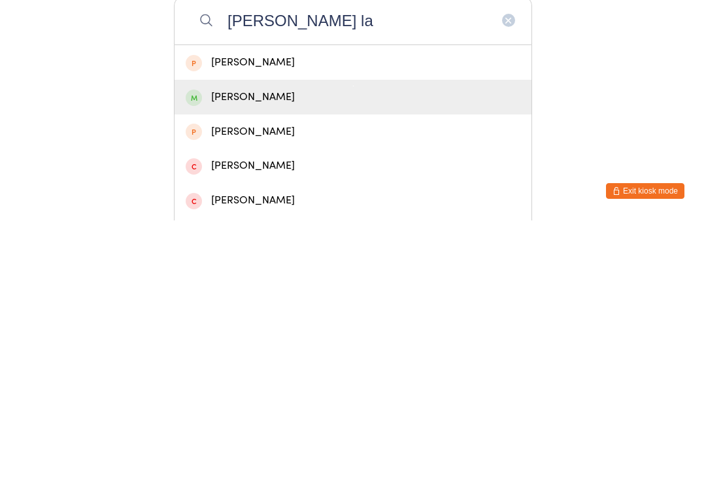
type input "[PERSON_NAME] la"
click at [290, 343] on div "[PERSON_NAME]" at bounding box center [353, 360] width 357 height 35
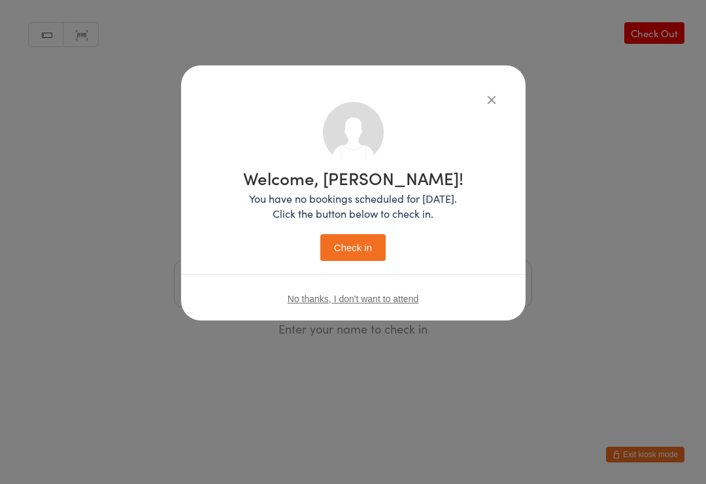
click at [358, 252] on button "Check in" at bounding box center [352, 247] width 65 height 27
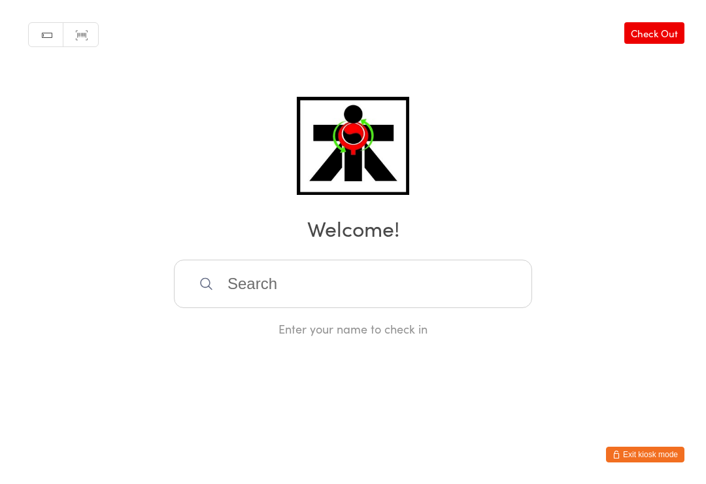
click at [234, 299] on input "search" at bounding box center [353, 283] width 358 height 48
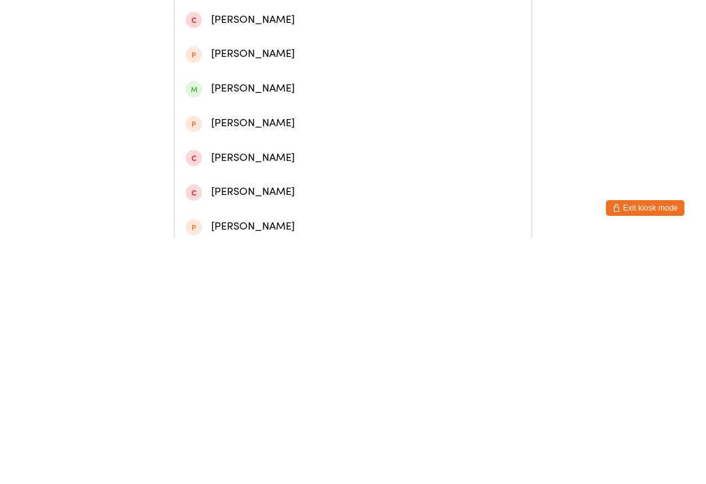
scroll to position [284, 0]
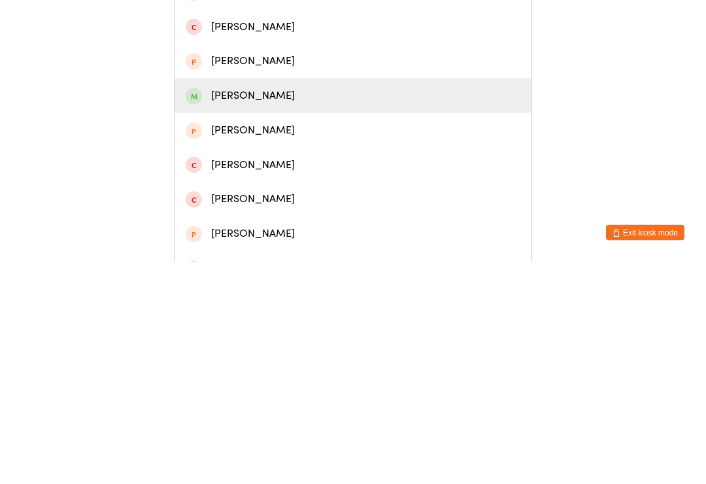
type input "[PERSON_NAME]"
click at [290, 309] on div "[PERSON_NAME]" at bounding box center [353, 318] width 335 height 18
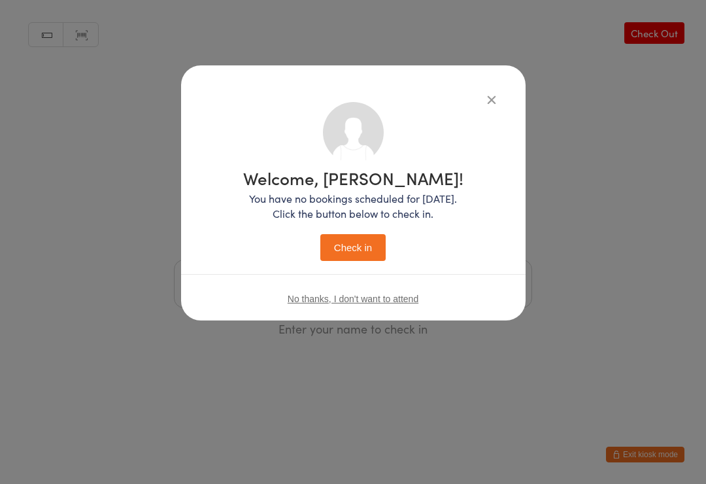
click at [349, 245] on button "Check in" at bounding box center [352, 247] width 65 height 27
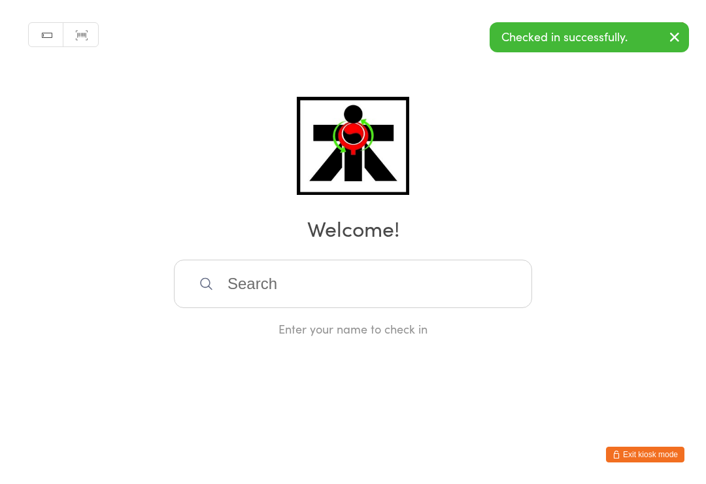
click at [246, 288] on input "search" at bounding box center [353, 283] width 358 height 48
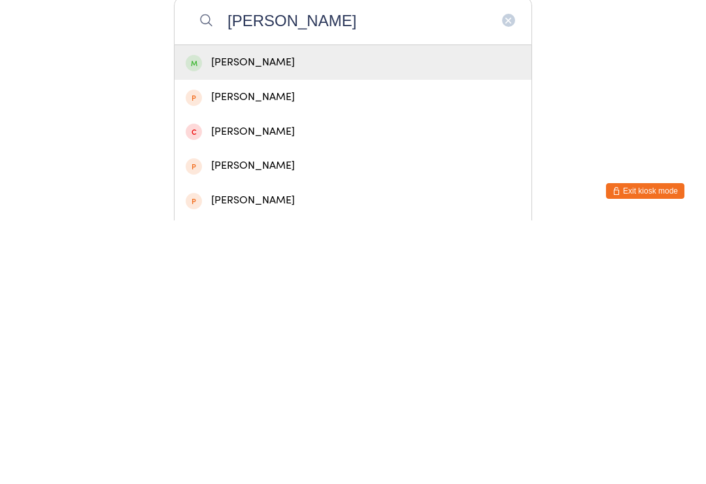
type input "[PERSON_NAME]"
click at [364, 317] on div "[PERSON_NAME]" at bounding box center [353, 326] width 335 height 18
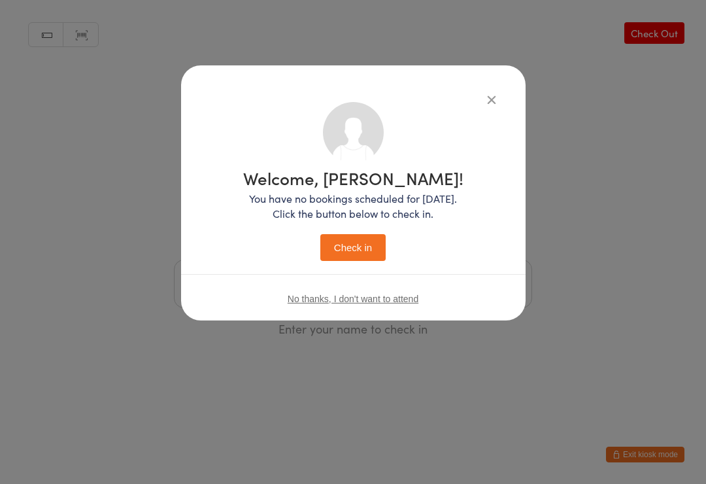
click at [360, 247] on button "Check in" at bounding box center [352, 247] width 65 height 27
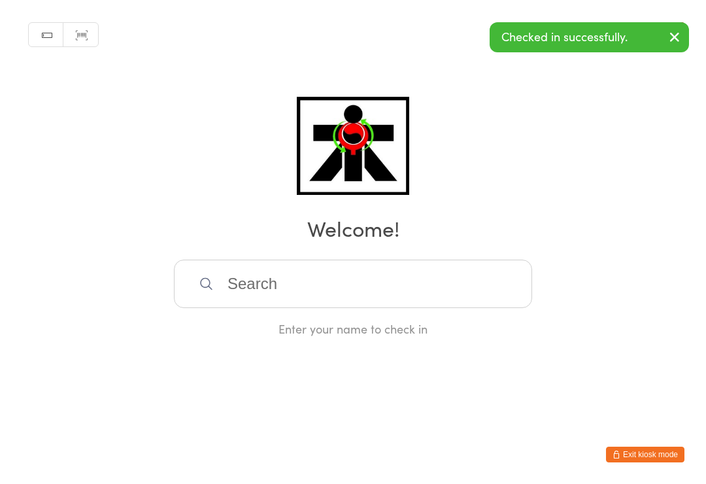
click at [671, 475] on html "You have now entered Kiosk Mode. Members will be able to check themselves in us…" at bounding box center [353, 242] width 706 height 484
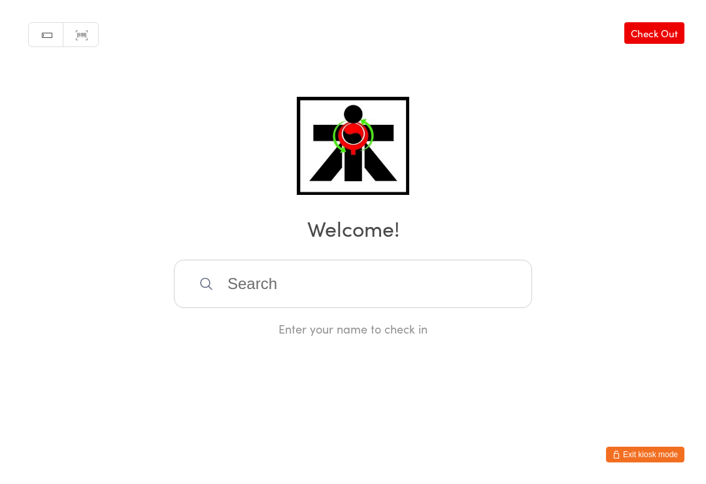
click at [229, 288] on input "search" at bounding box center [353, 283] width 358 height 48
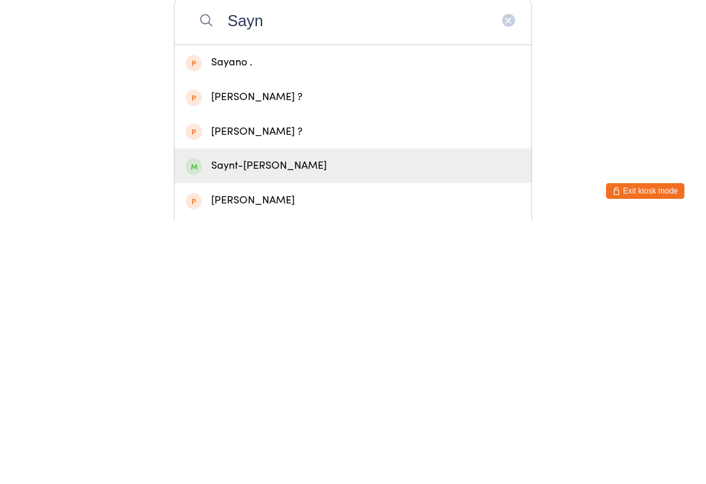
type input "Sayn"
click at [224, 420] on div "Saynt-[PERSON_NAME]" at bounding box center [353, 429] width 335 height 18
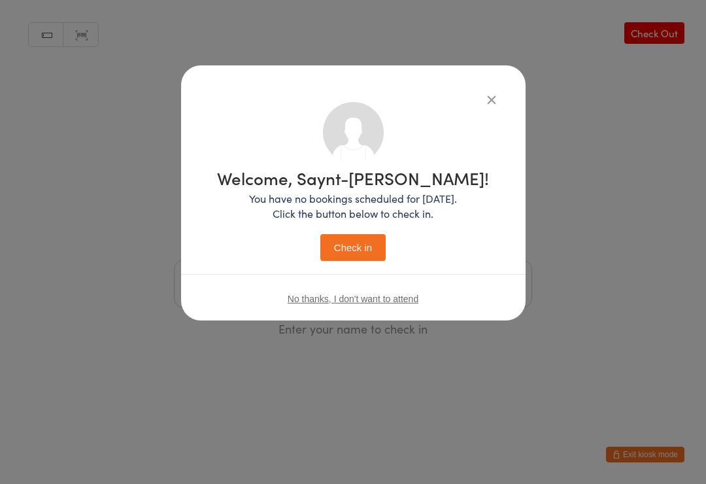
click at [329, 243] on button "Check in" at bounding box center [352, 247] width 65 height 27
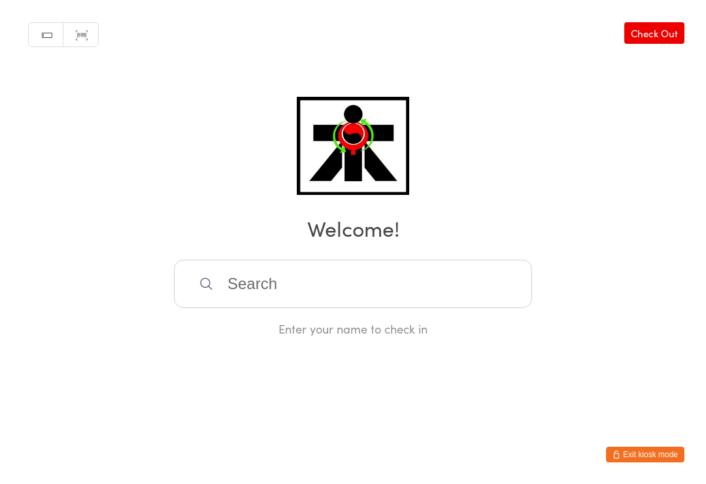
click at [462, 285] on input "search" at bounding box center [353, 283] width 358 height 48
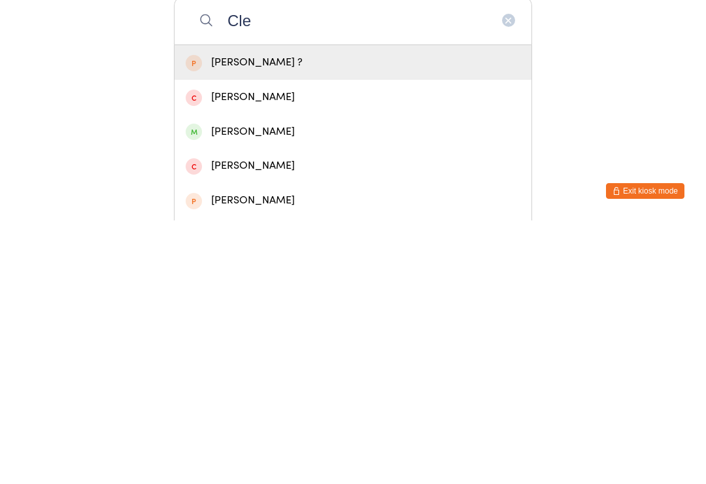
type input "Cle"
click at [278, 386] on div "[PERSON_NAME]" at bounding box center [353, 395] width 335 height 18
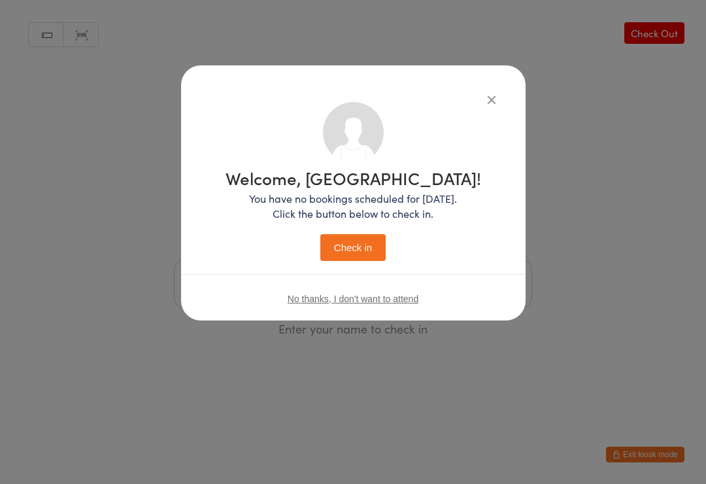
click at [350, 246] on button "Check in" at bounding box center [352, 247] width 65 height 27
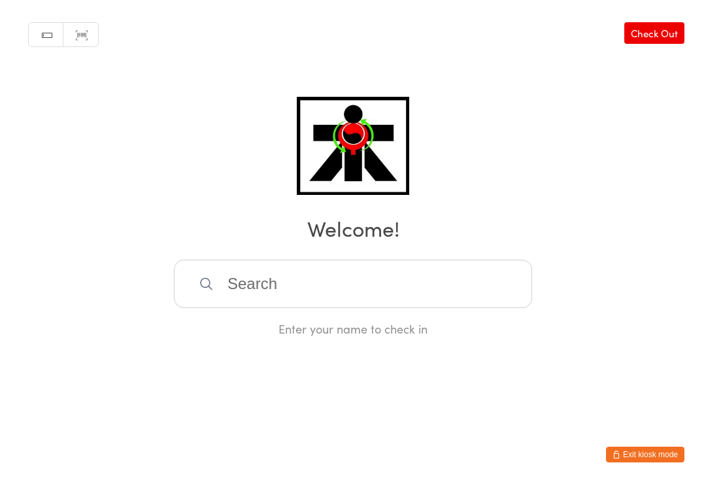
click at [206, 278] on input "search" at bounding box center [353, 283] width 358 height 48
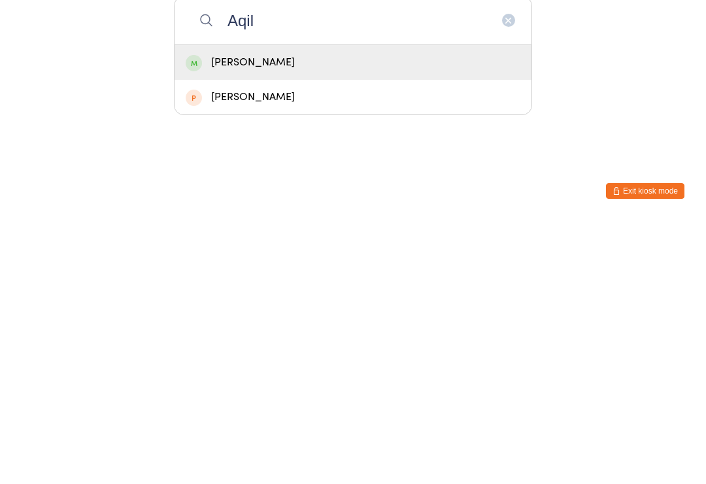
type input "Aqil"
click at [205, 317] on div "[PERSON_NAME]" at bounding box center [353, 326] width 335 height 18
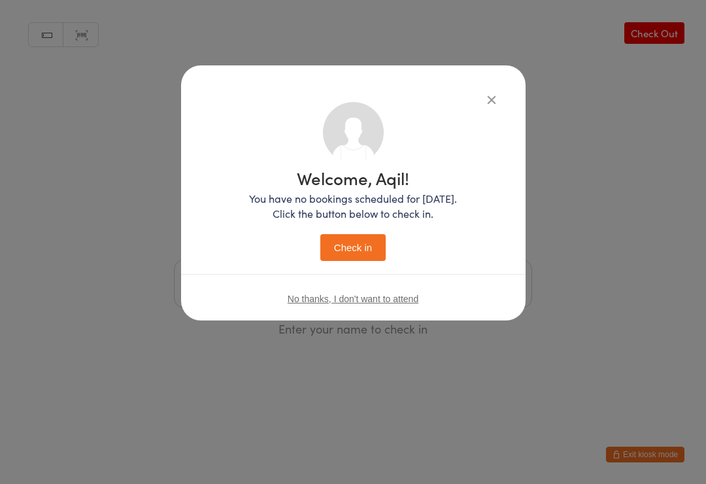
click at [363, 252] on button "Check in" at bounding box center [352, 247] width 65 height 27
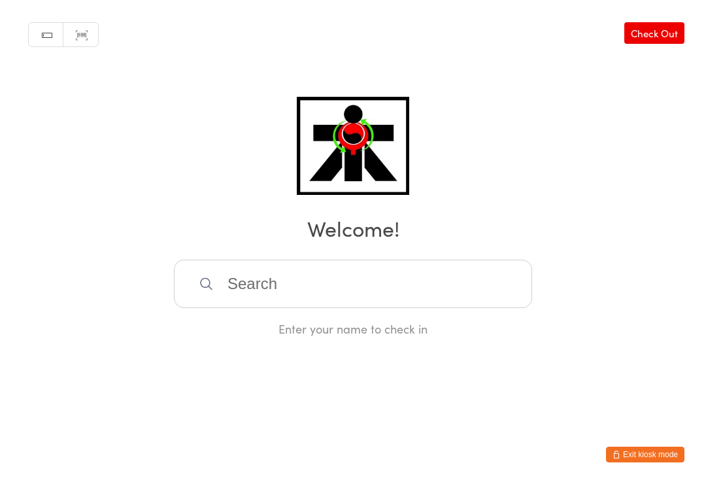
click at [331, 284] on input "search" at bounding box center [353, 283] width 358 height 48
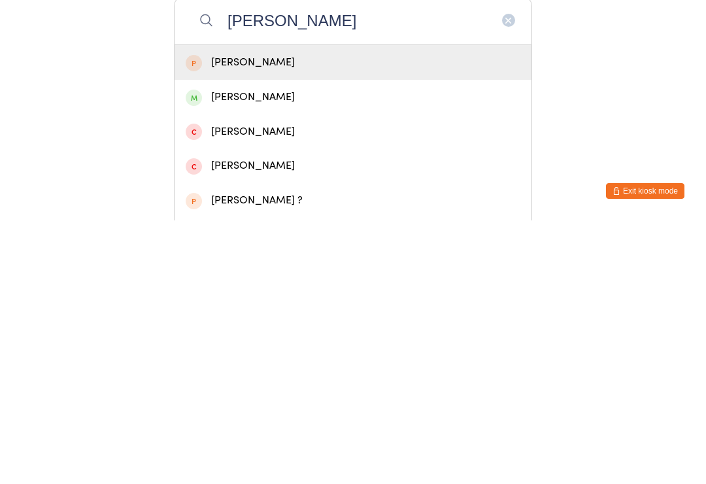
type input "[PERSON_NAME]"
click at [321, 352] on div "[PERSON_NAME]" at bounding box center [353, 361] width 335 height 18
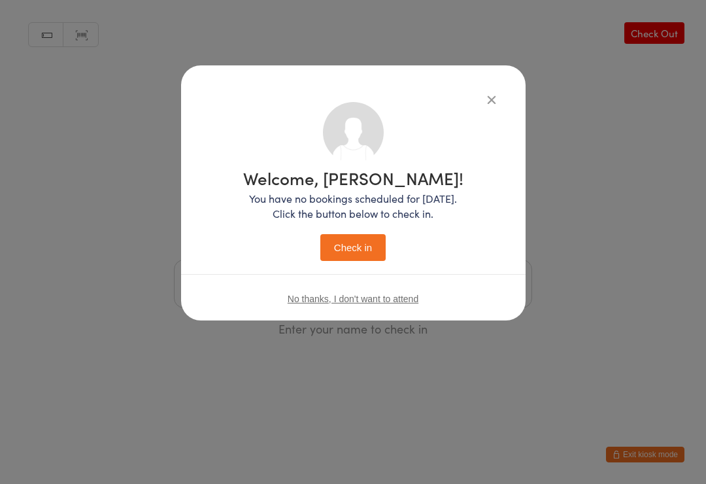
click at [356, 253] on button "Check in" at bounding box center [352, 247] width 65 height 27
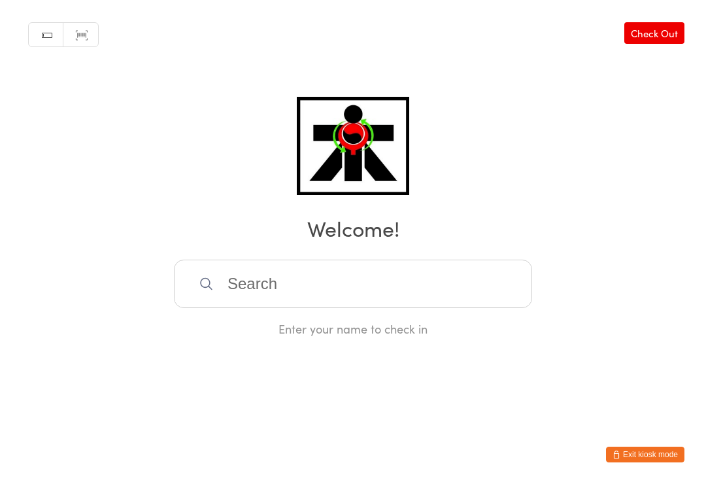
click at [486, 300] on input "search" at bounding box center [353, 283] width 358 height 48
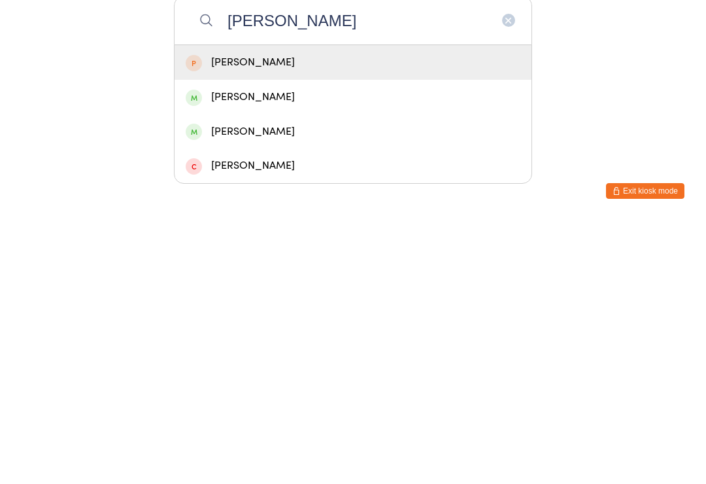
type input "[PERSON_NAME]"
click at [267, 352] on div "[PERSON_NAME]" at bounding box center [353, 361] width 335 height 18
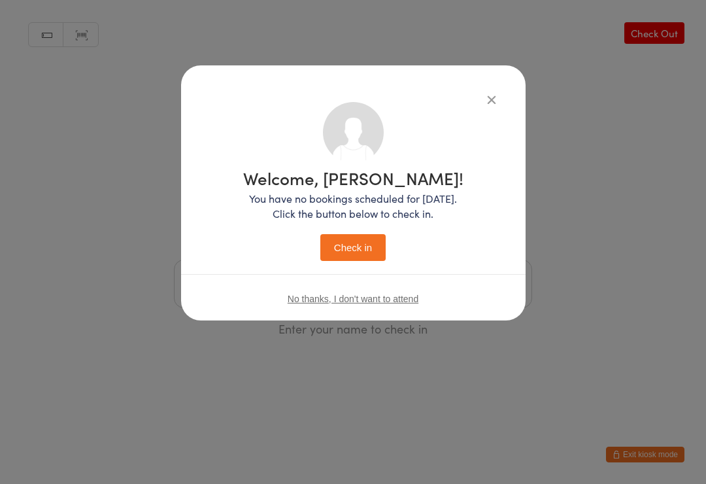
click at [357, 260] on button "Check in" at bounding box center [352, 247] width 65 height 27
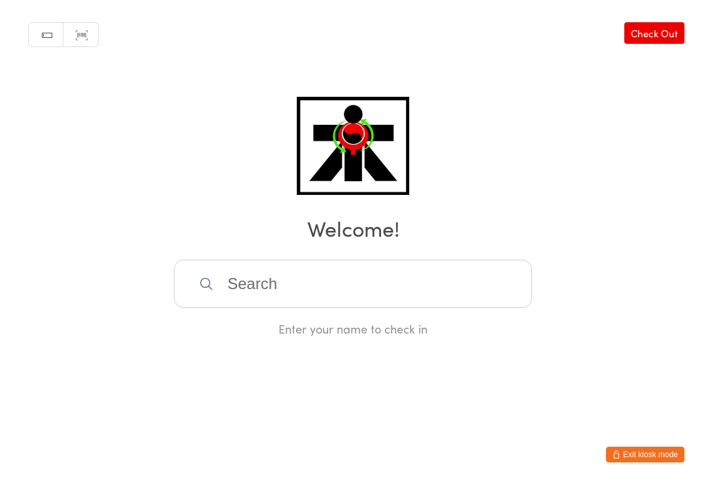
click at [291, 320] on div "Enter your name to check in" at bounding box center [353, 297] width 358 height 77
click at [396, 282] on input "search" at bounding box center [353, 283] width 358 height 48
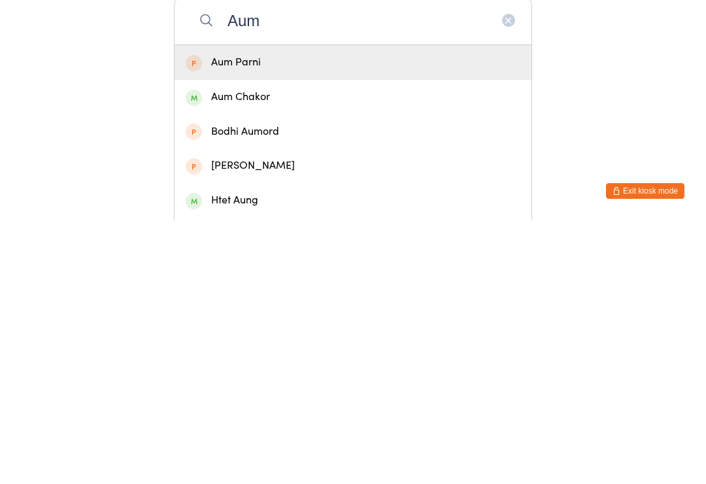
type input "Aum"
click at [325, 352] on div "Aum Chakor" at bounding box center [353, 361] width 335 height 18
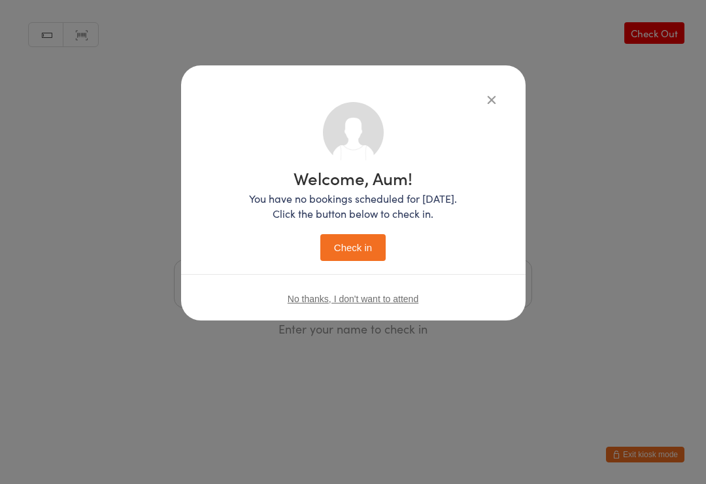
click at [336, 250] on button "Check in" at bounding box center [352, 247] width 65 height 27
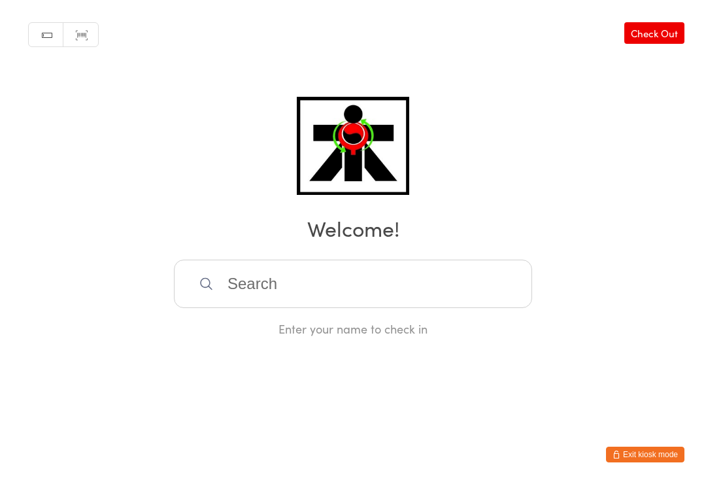
click at [700, 480] on footer "Exit kiosk mode" at bounding box center [693, 477] width 26 height 13
click at [243, 294] on input "search" at bounding box center [353, 283] width 358 height 48
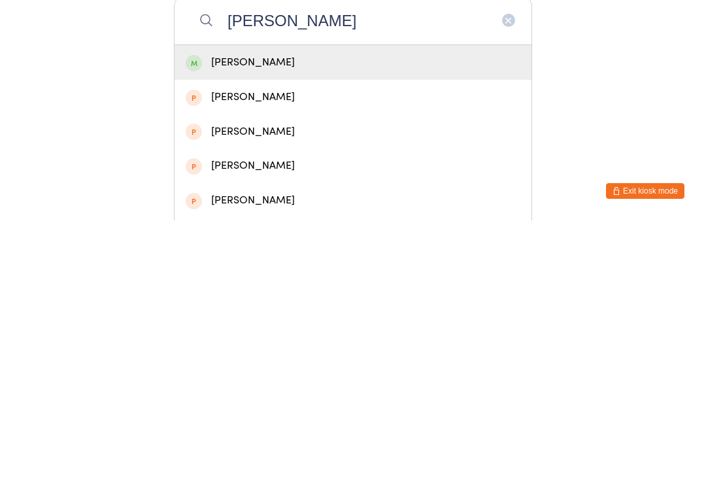
type input "[PERSON_NAME]"
click at [242, 317] on div "[PERSON_NAME]" at bounding box center [353, 326] width 335 height 18
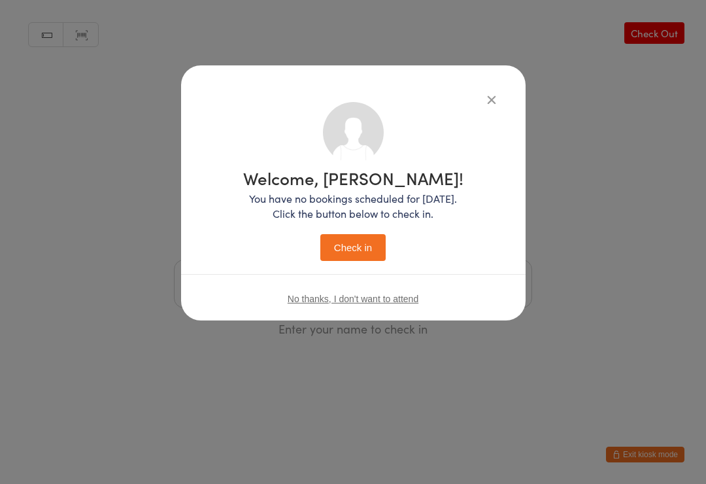
click at [361, 258] on button "Check in" at bounding box center [352, 247] width 65 height 27
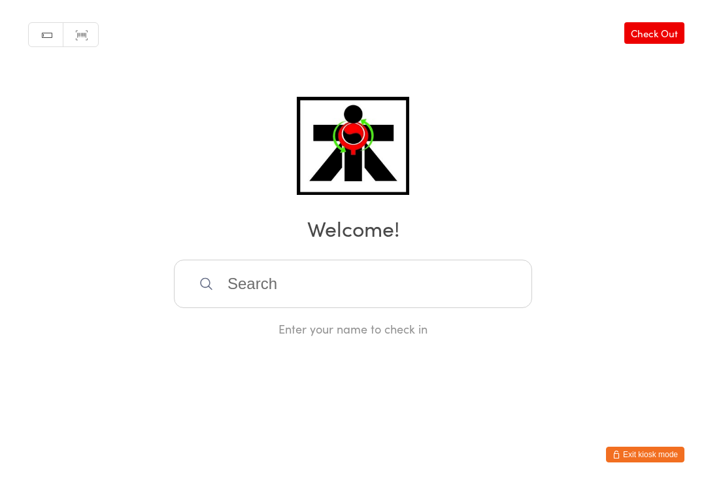
click at [474, 301] on input "search" at bounding box center [353, 283] width 358 height 48
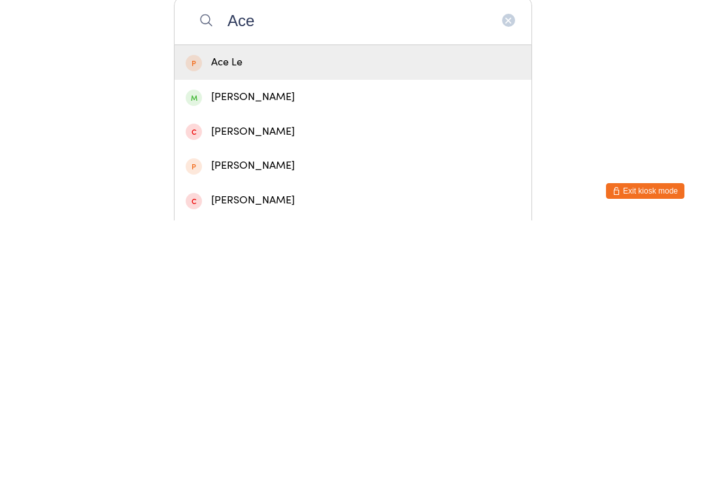
type input "Ace"
click at [341, 352] on div "[PERSON_NAME]" at bounding box center [353, 361] width 335 height 18
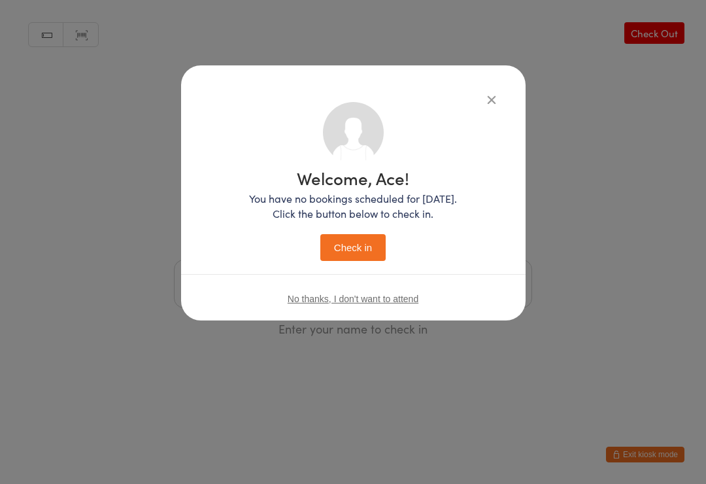
click at [366, 239] on button "Check in" at bounding box center [352, 247] width 65 height 27
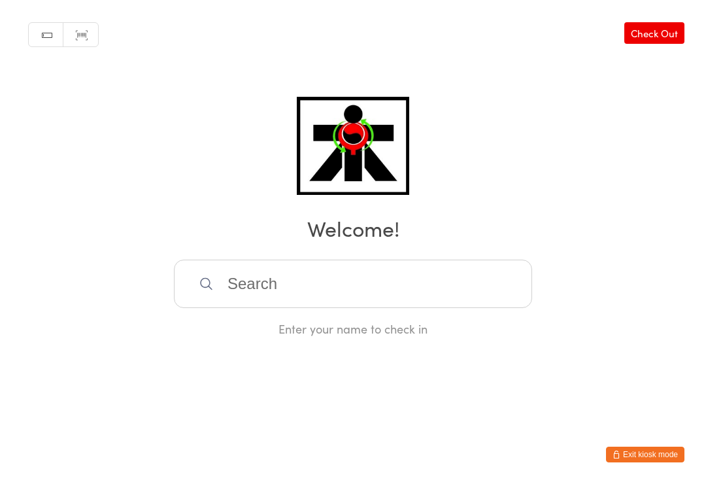
click at [318, 286] on input "search" at bounding box center [353, 283] width 358 height 48
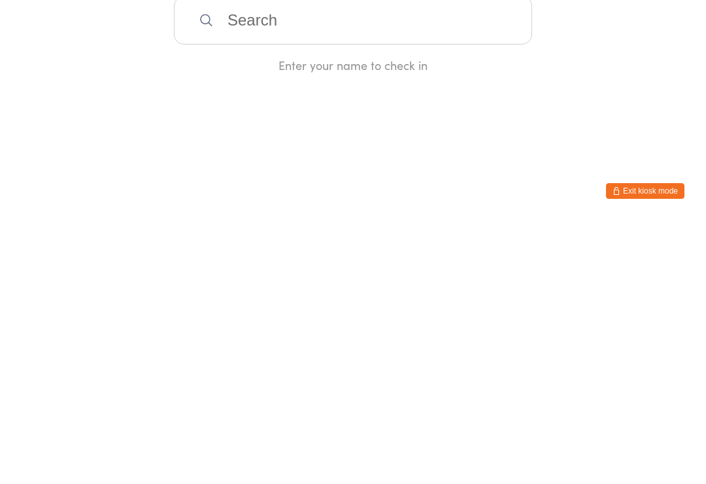
type input "1"
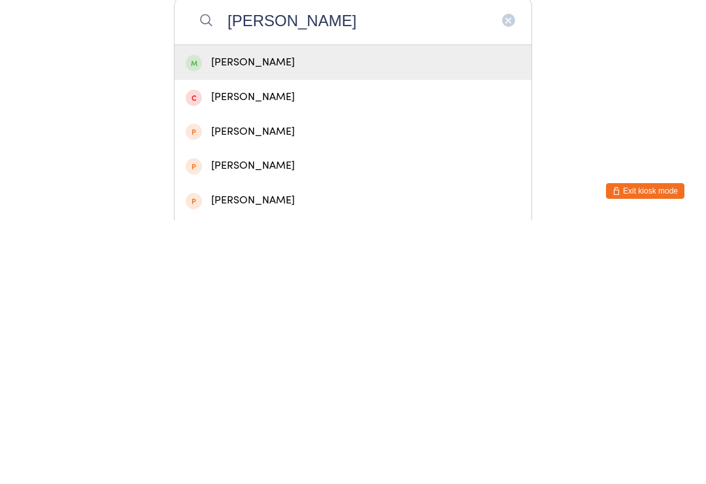
type input "[PERSON_NAME]"
click at [397, 317] on div "[PERSON_NAME]" at bounding box center [353, 326] width 335 height 18
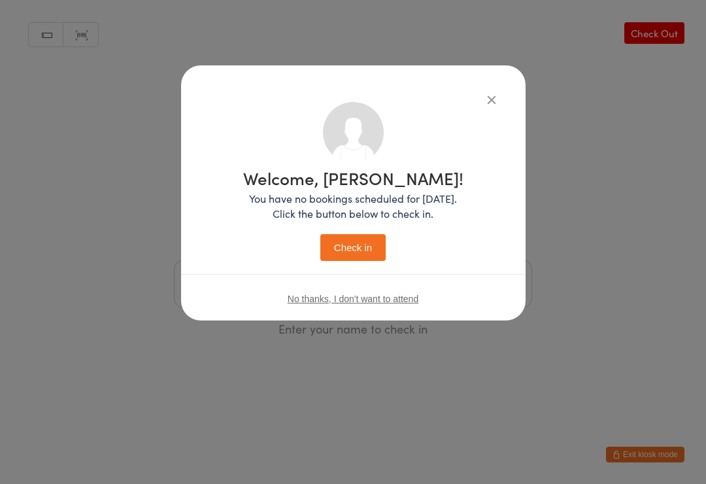
click at [383, 230] on div "Welcome, [PERSON_NAME]! You have no bookings scheduled for [DATE]. Click the bu…" at bounding box center [353, 215] width 220 height 92
click at [353, 244] on button "Check in" at bounding box center [352, 247] width 65 height 27
